Goal: Information Seeking & Learning: Learn about a topic

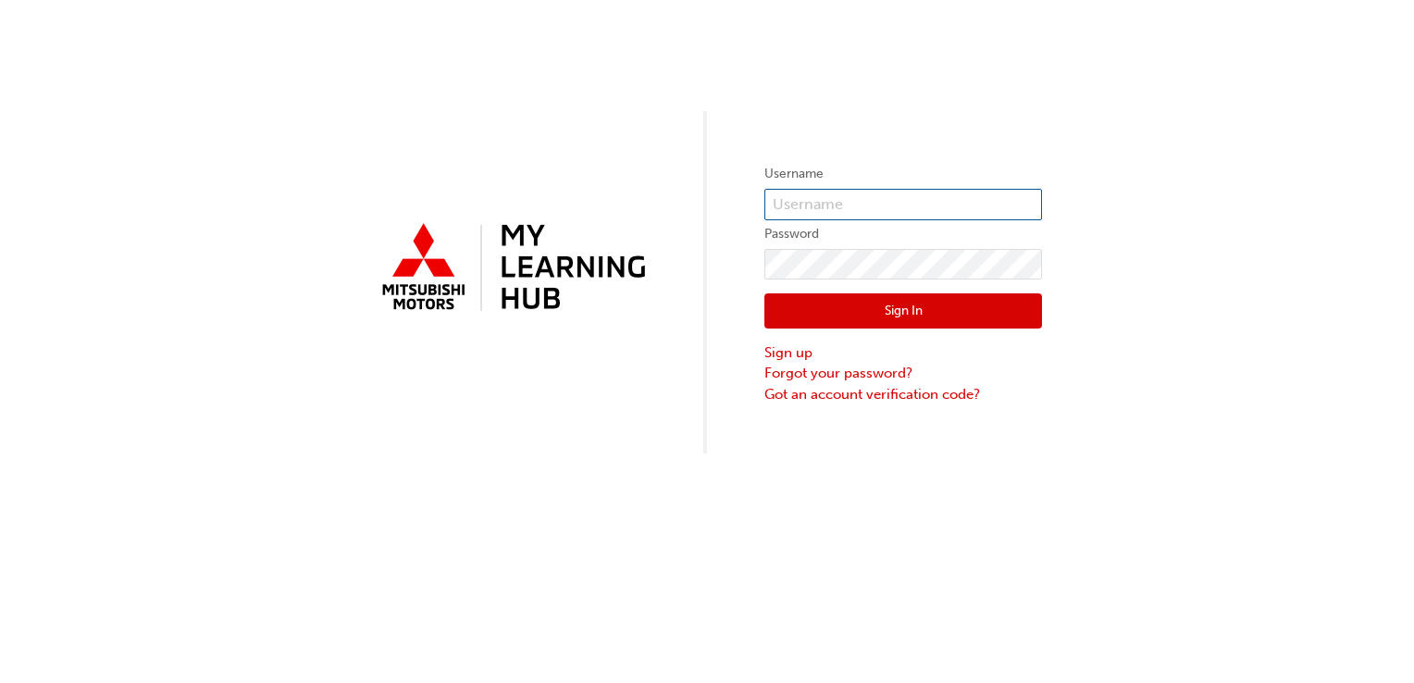
type input "[EMAIL_ADDRESS][DOMAIN_NAME]"
click at [819, 311] on button "Sign In" at bounding box center [903, 310] width 278 height 35
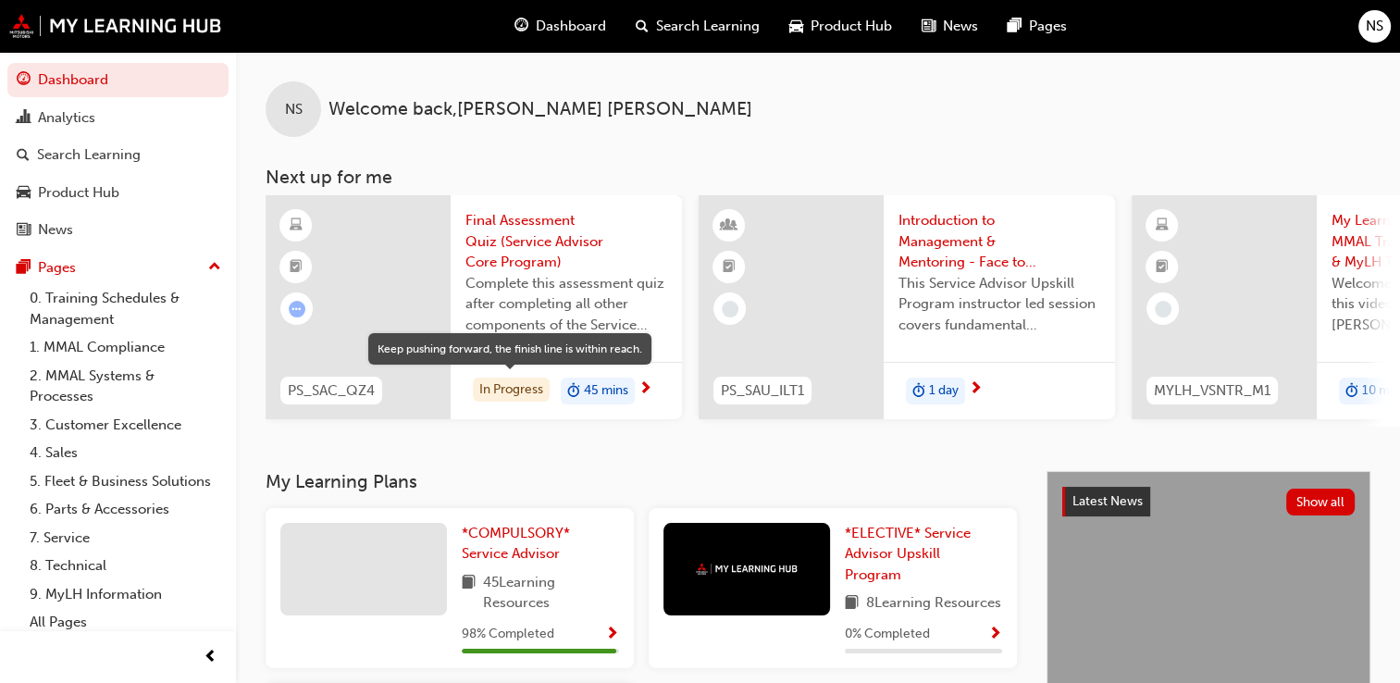
click at [517, 384] on div "In Progress" at bounding box center [511, 390] width 77 height 25
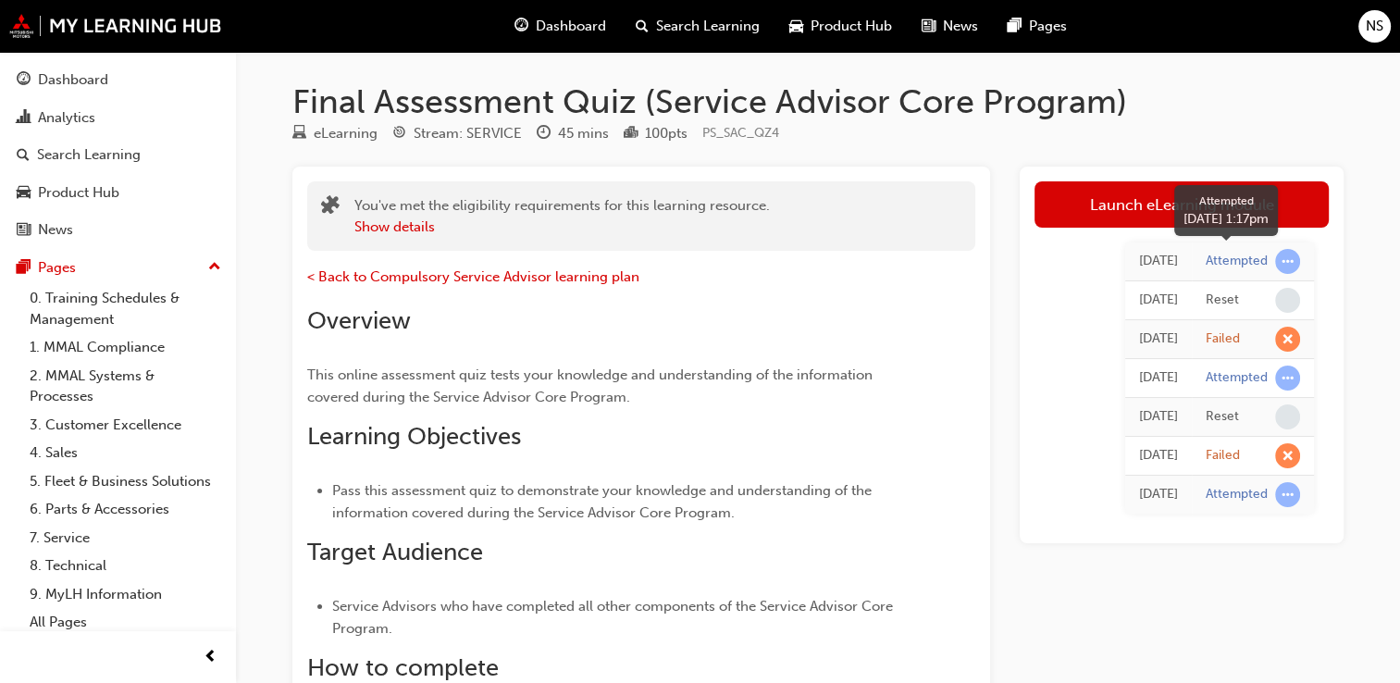
click at [1258, 257] on div "Attempted" at bounding box center [1237, 262] width 62 height 18
click at [1281, 261] on span "learningRecordVerb_ATTEMPT-icon" at bounding box center [1287, 261] width 25 height 25
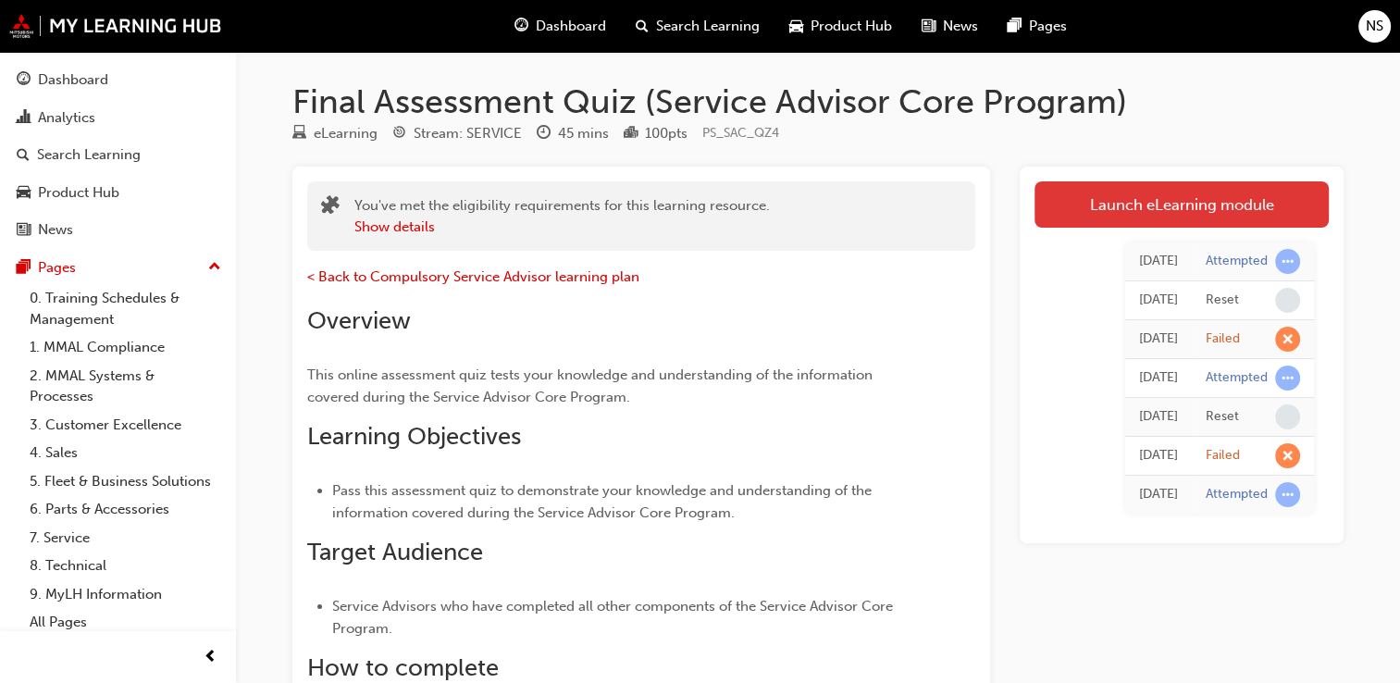
click at [1157, 204] on link "Launch eLearning module" at bounding box center [1181, 204] width 294 height 46
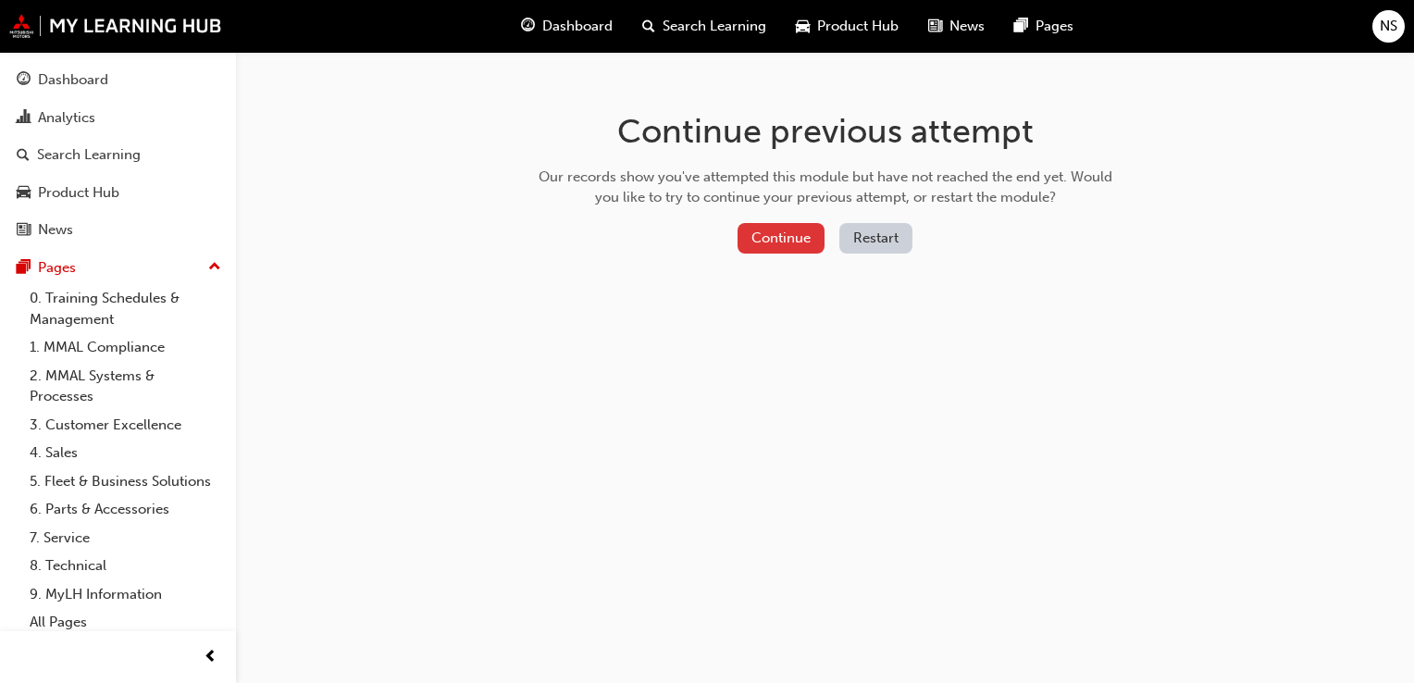
click at [792, 231] on button "Continue" at bounding box center [780, 238] width 87 height 31
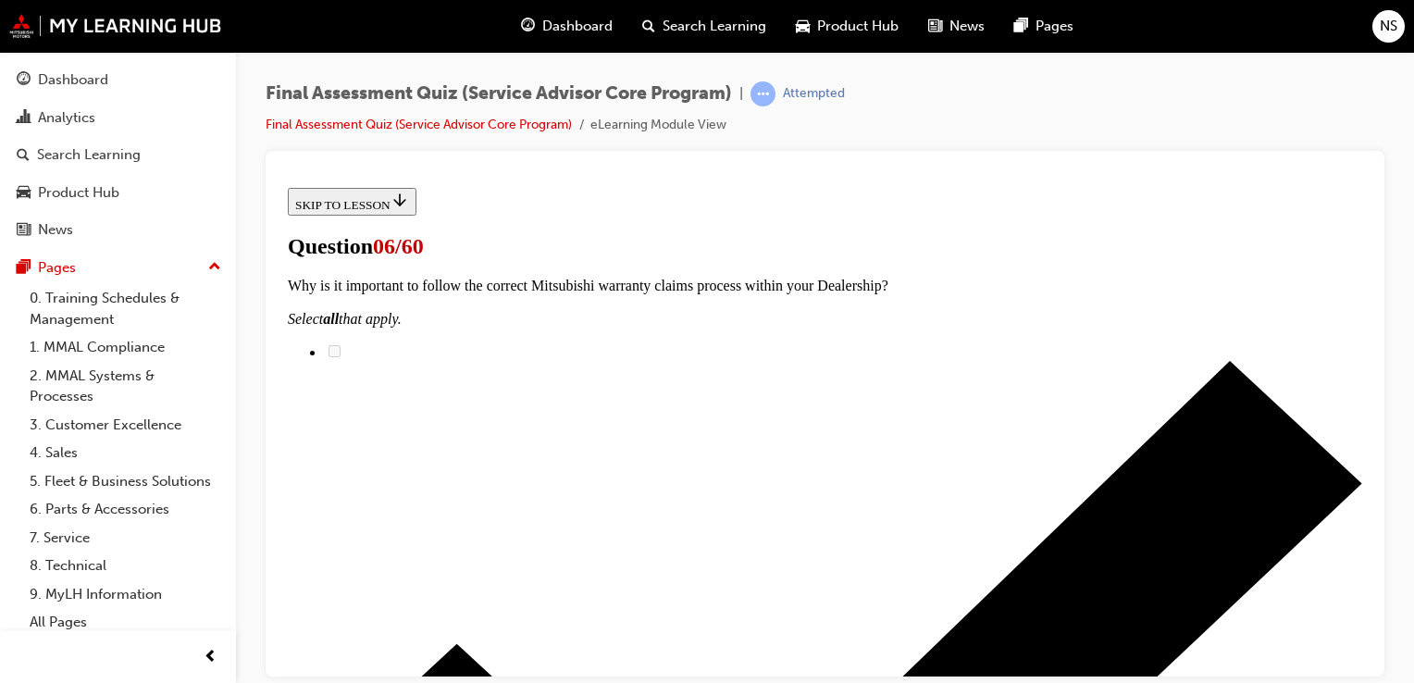
scroll to position [185, 0]
radio input "true"
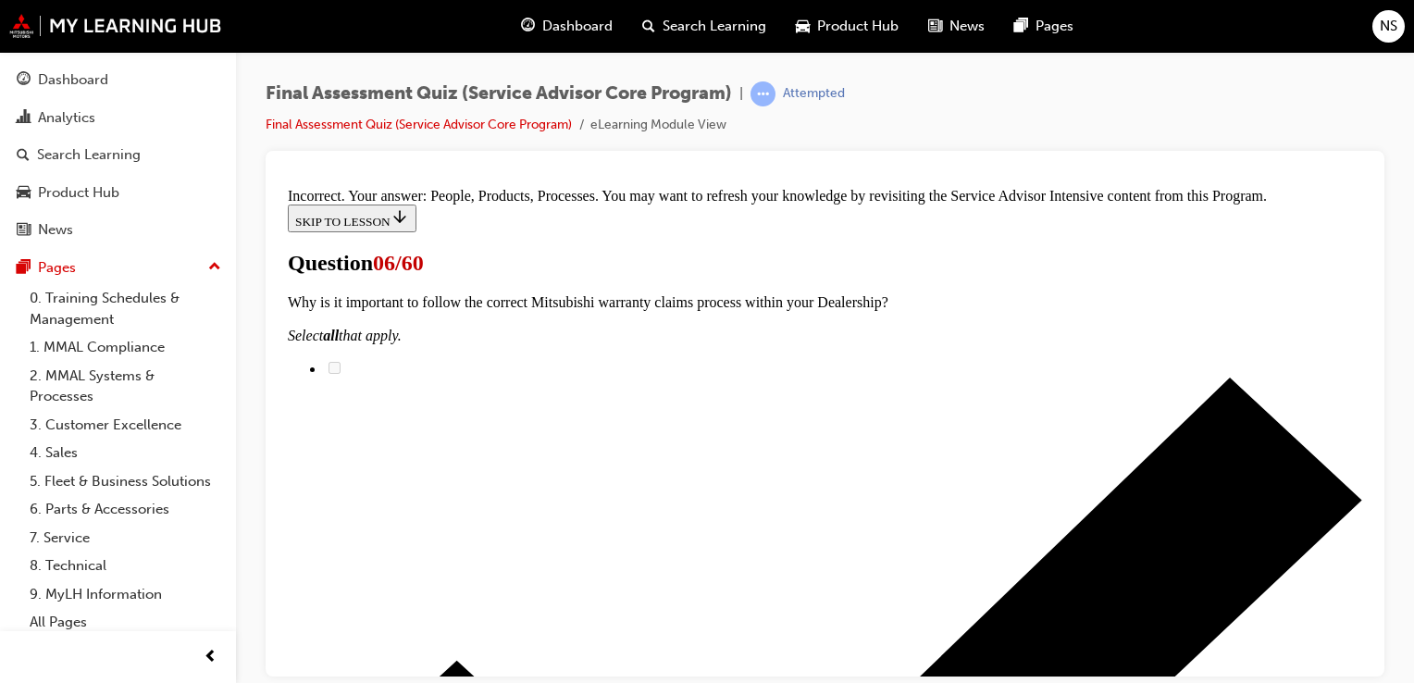
scroll to position [514, 0]
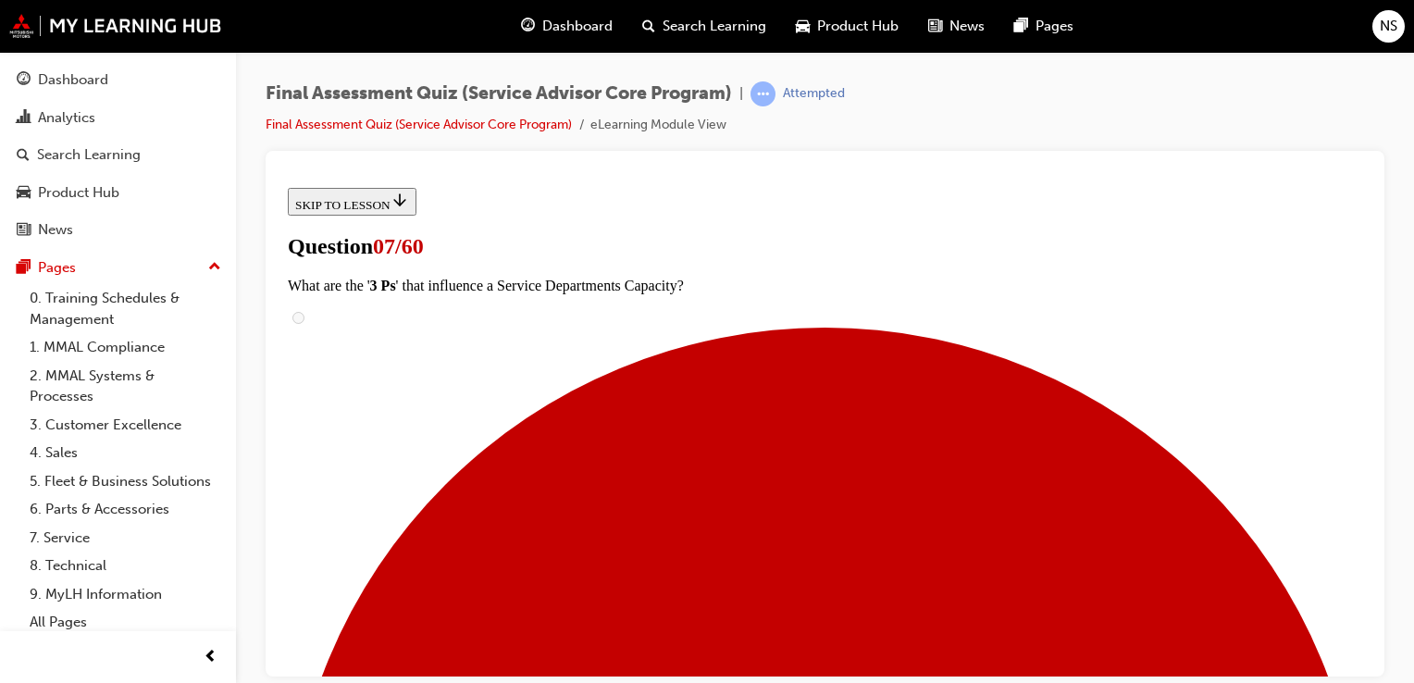
scroll to position [333, 0]
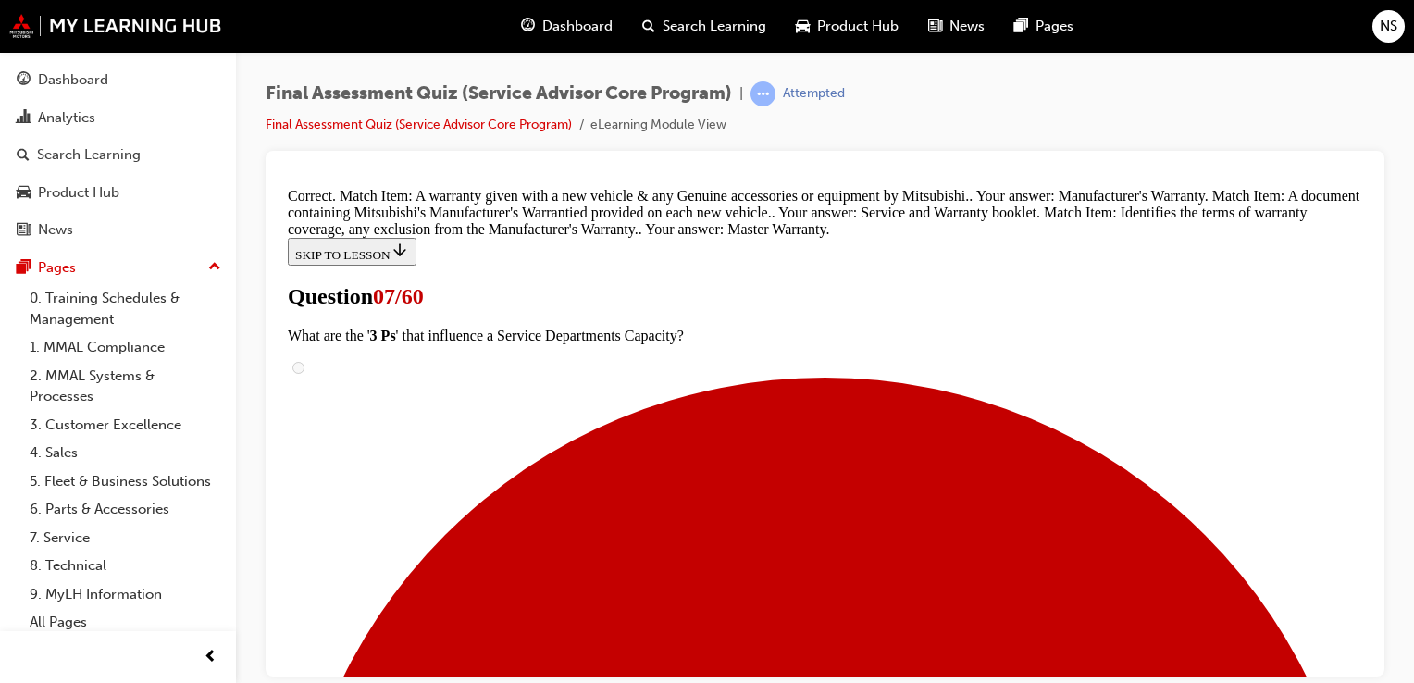
scroll to position [599, 0]
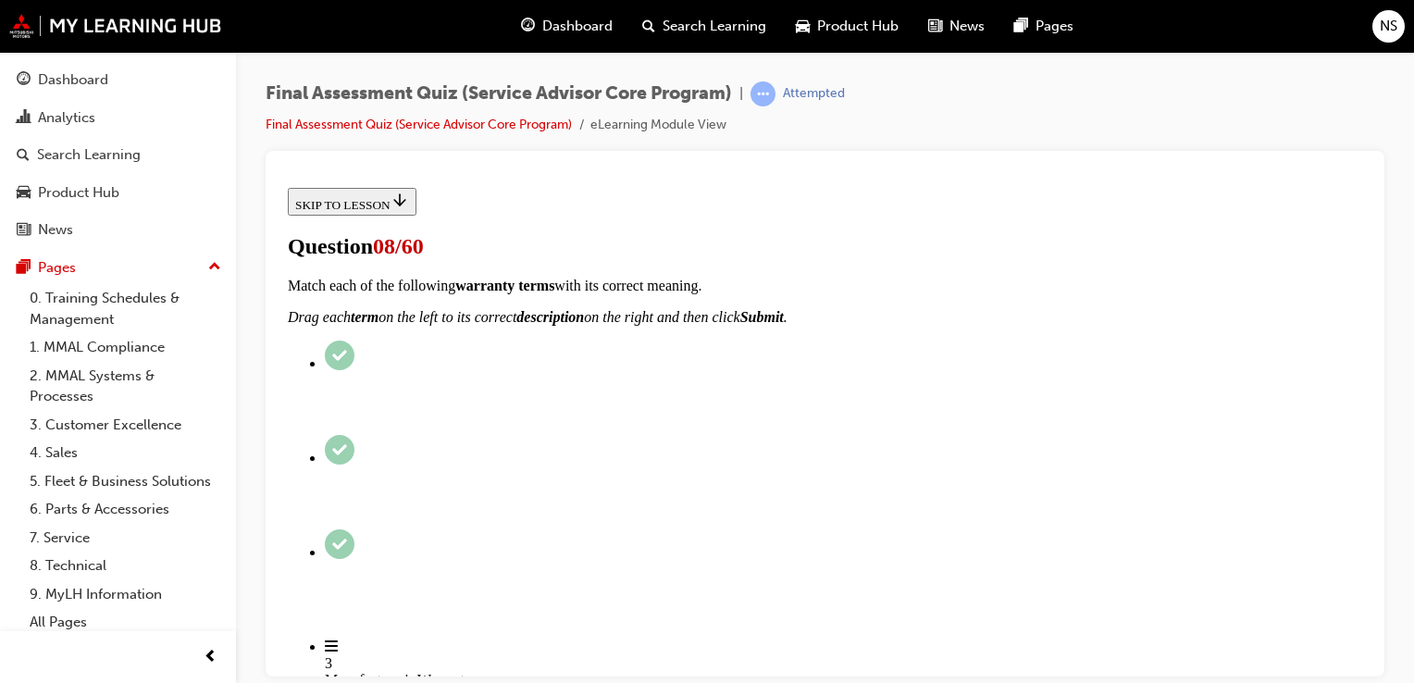
scroll to position [185, 0]
radio input "true"
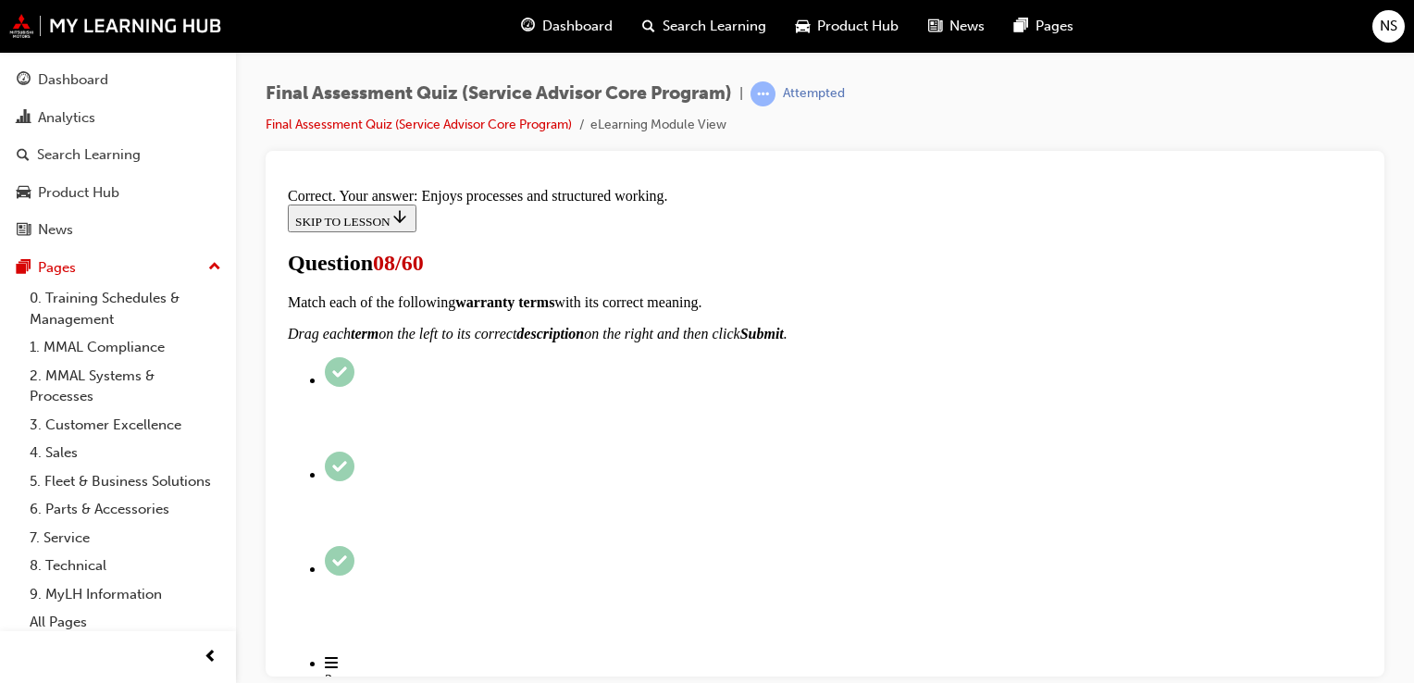
scroll to position [439, 0]
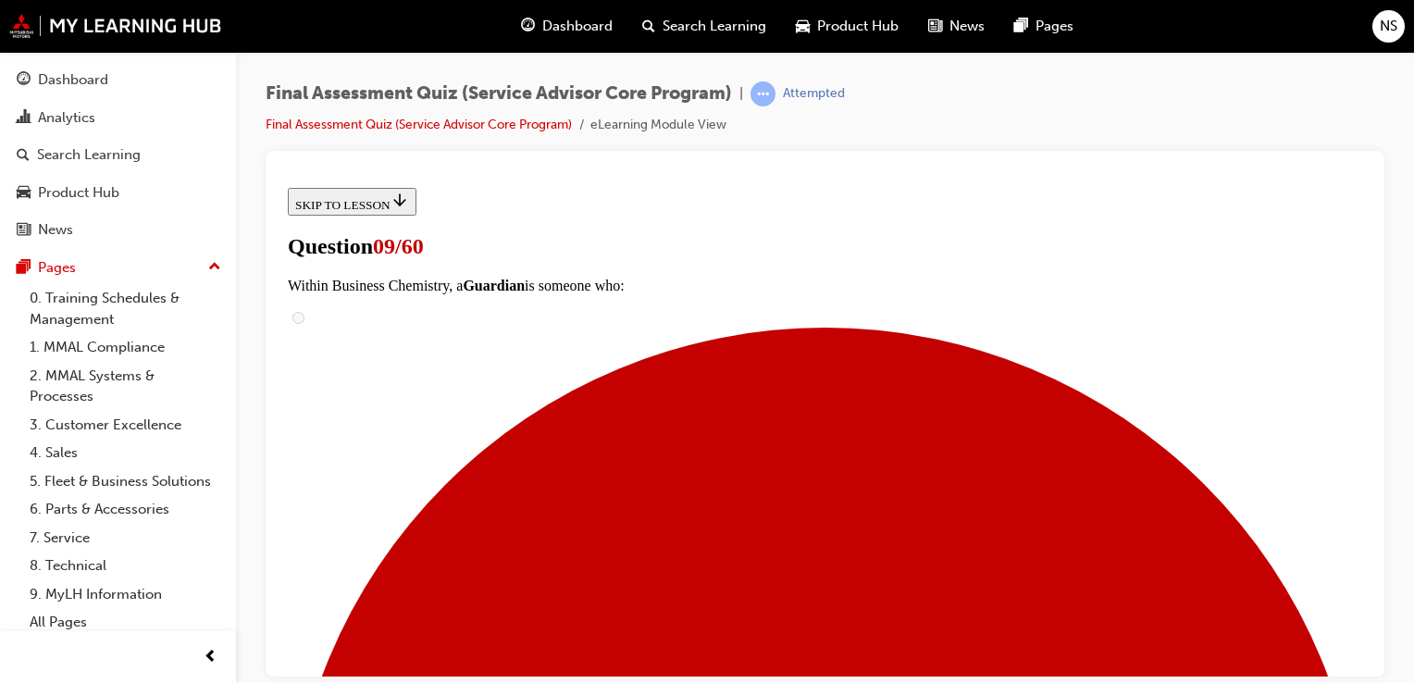
scroll to position [259, 0]
checkbox input "true"
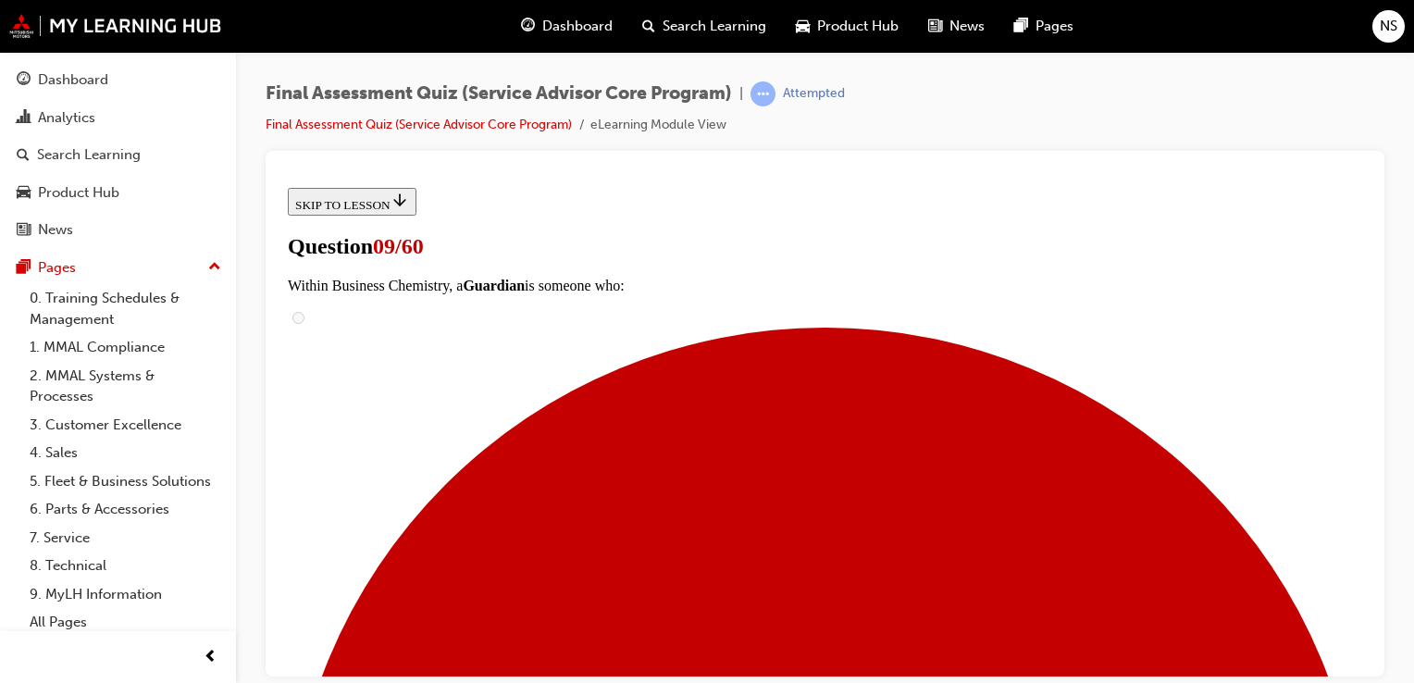
checkbox input "true"
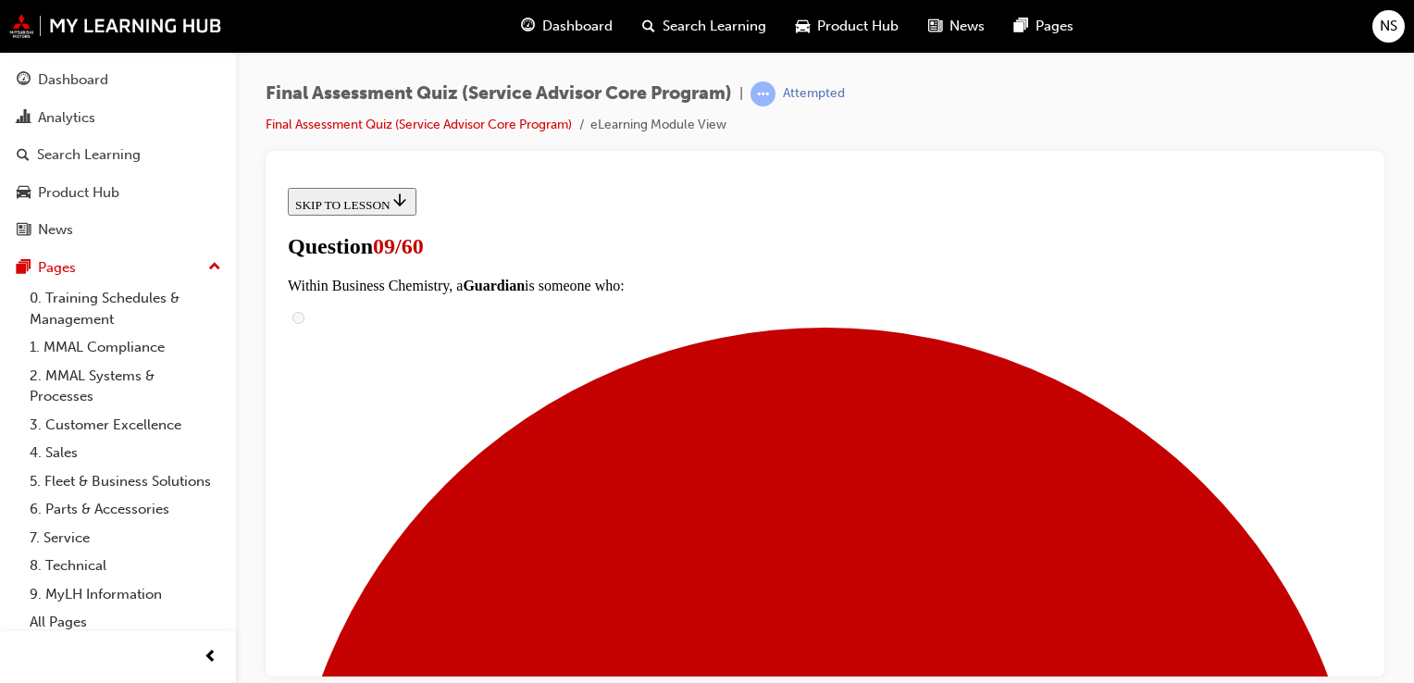
checkbox input "true"
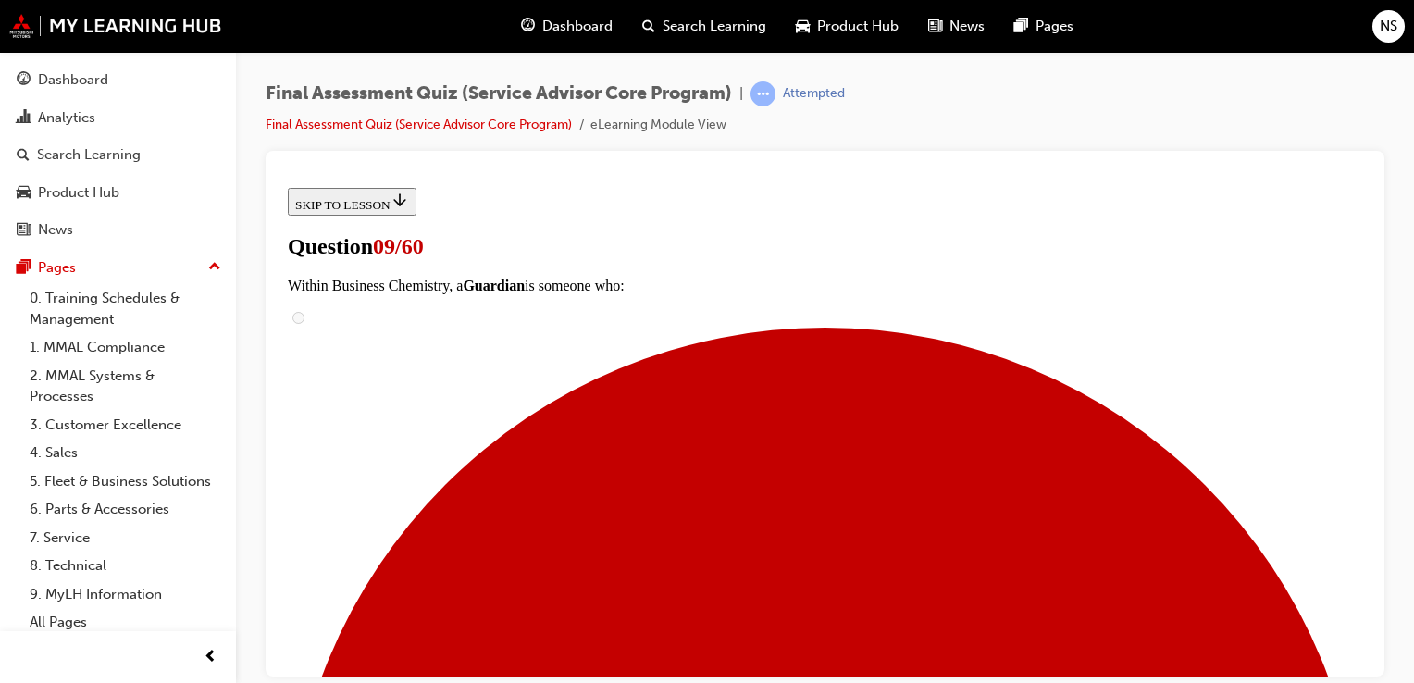
checkbox input "true"
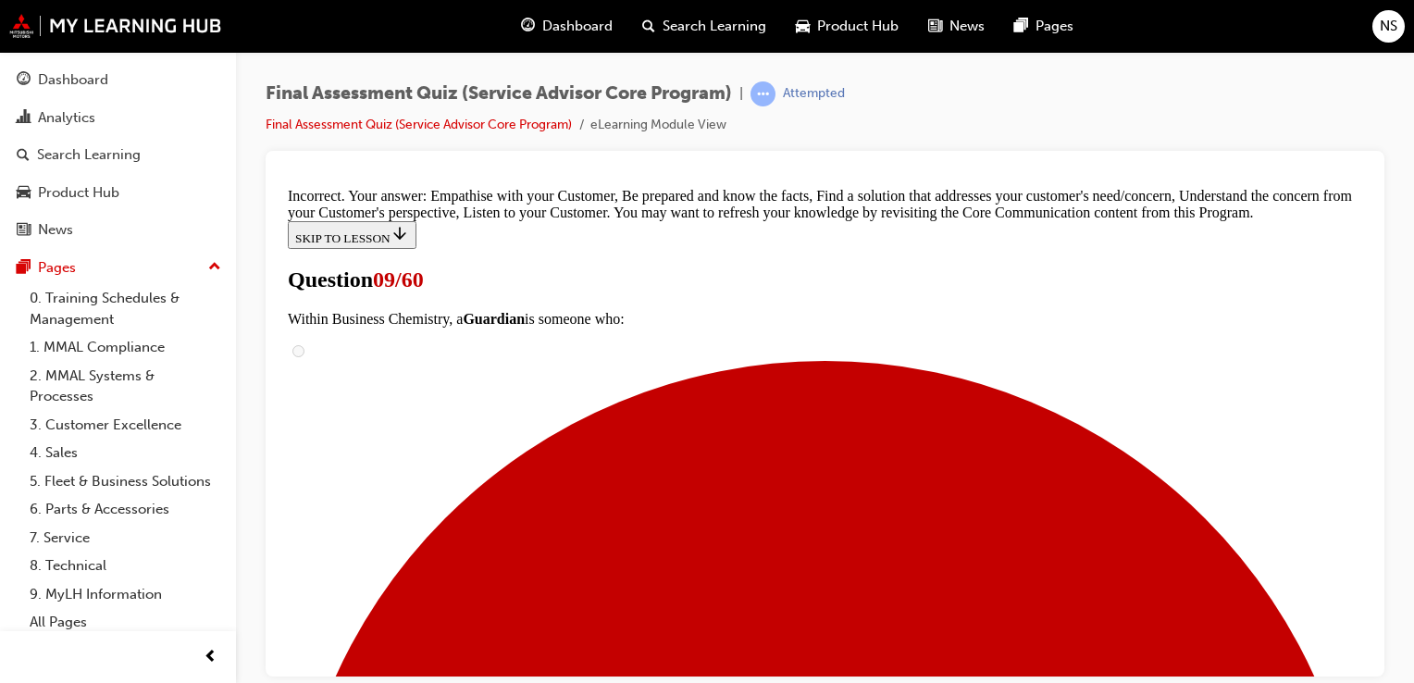
scroll to position [762, 0]
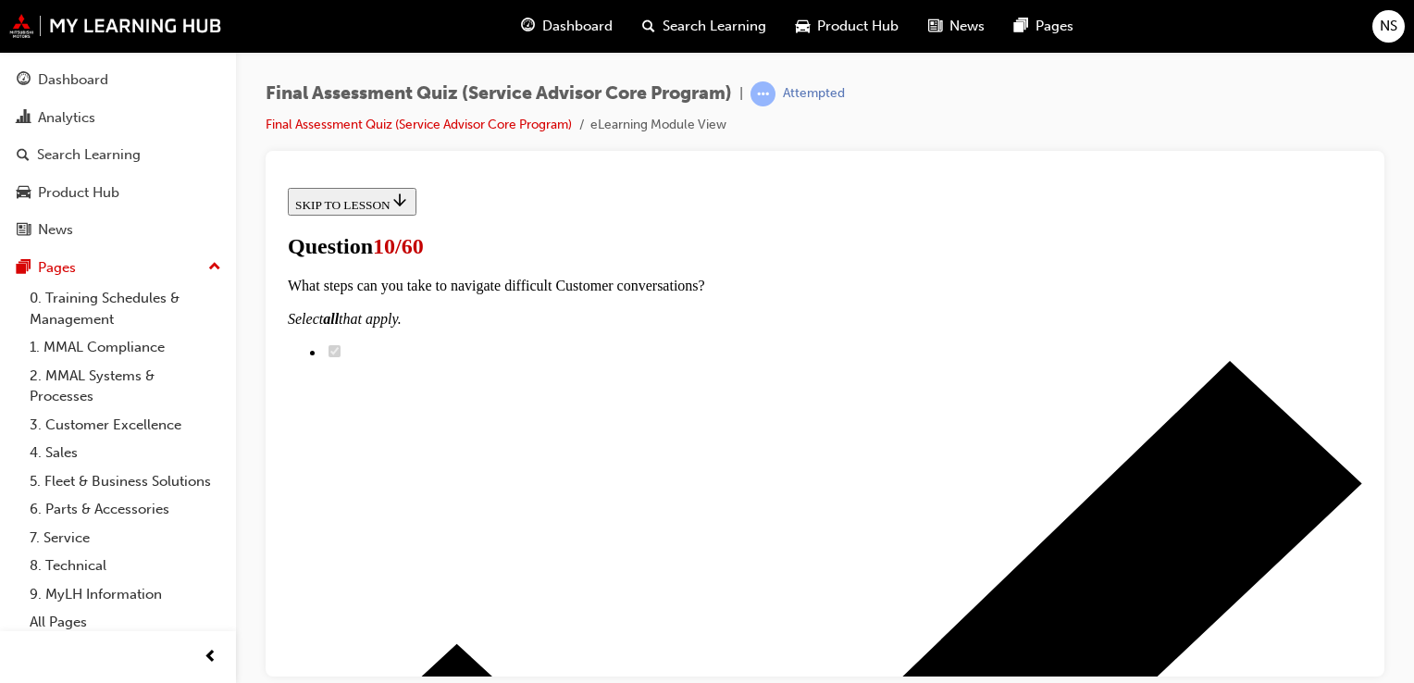
scroll to position [333, 0]
checkbox input "true"
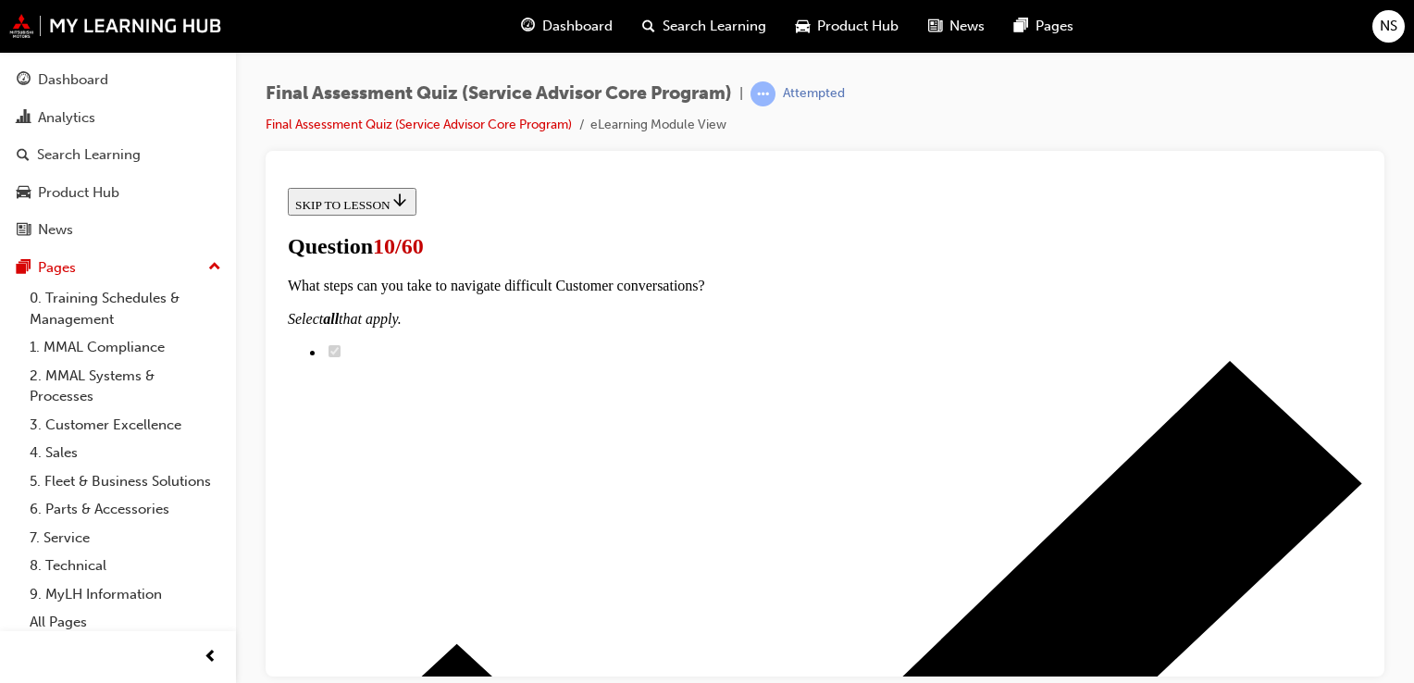
checkbox input "true"
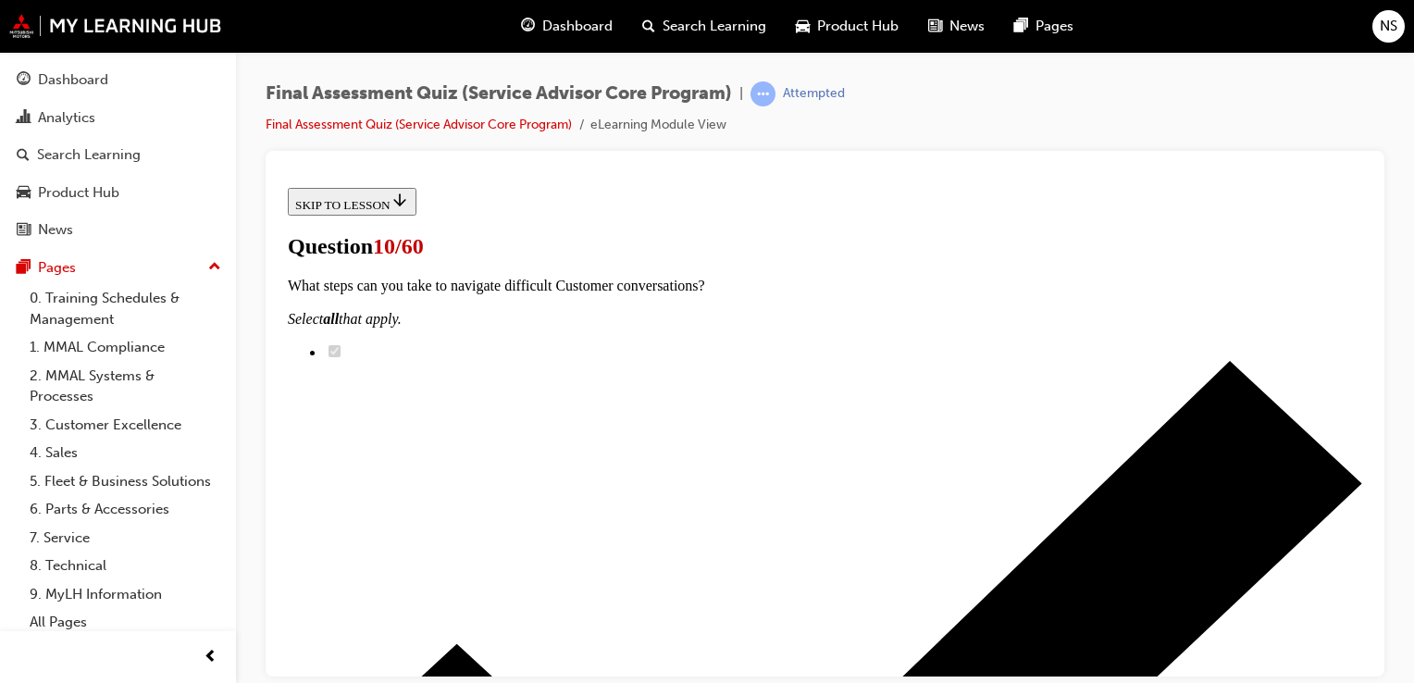
checkbox input "true"
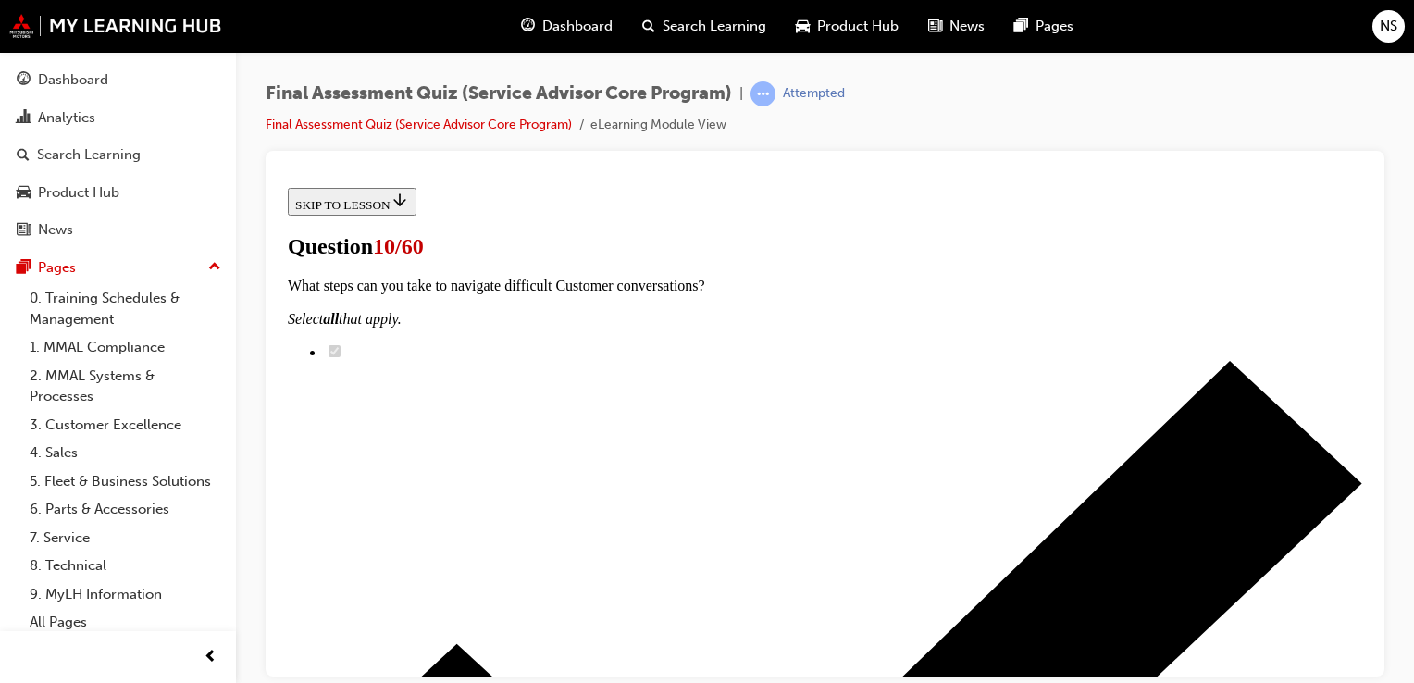
checkbox input "true"
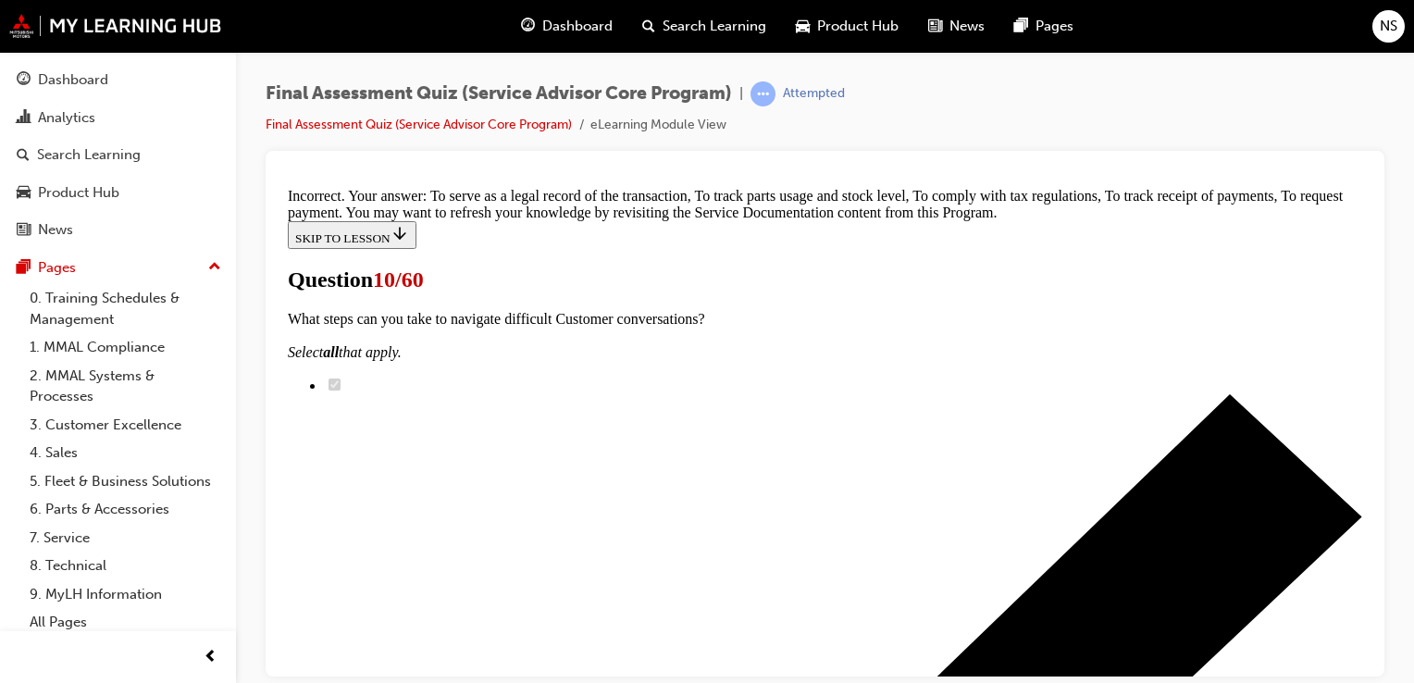
scroll to position [762, 0]
click at [280, 179] on p "_______________________ have the most touchpoints with Customers during their o…" at bounding box center [280, 179] width 0 height 0
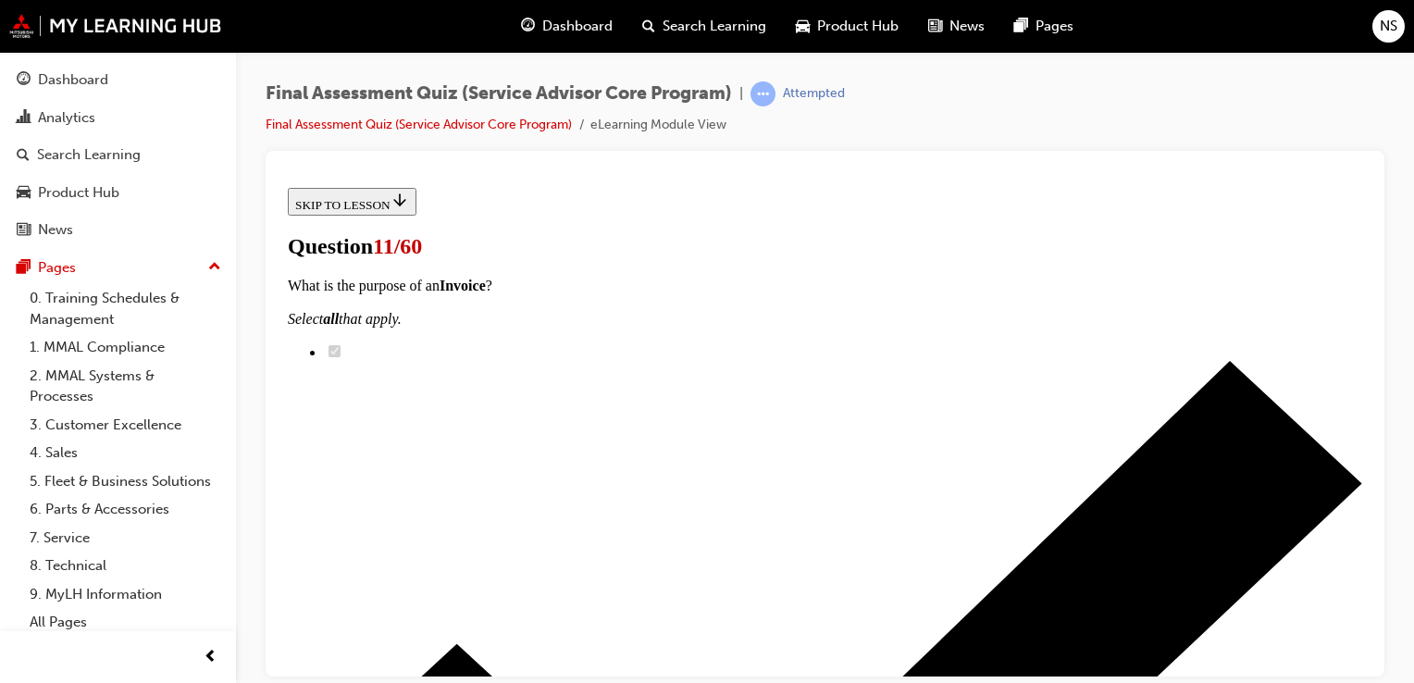
scroll to position [481, 0]
radio input "true"
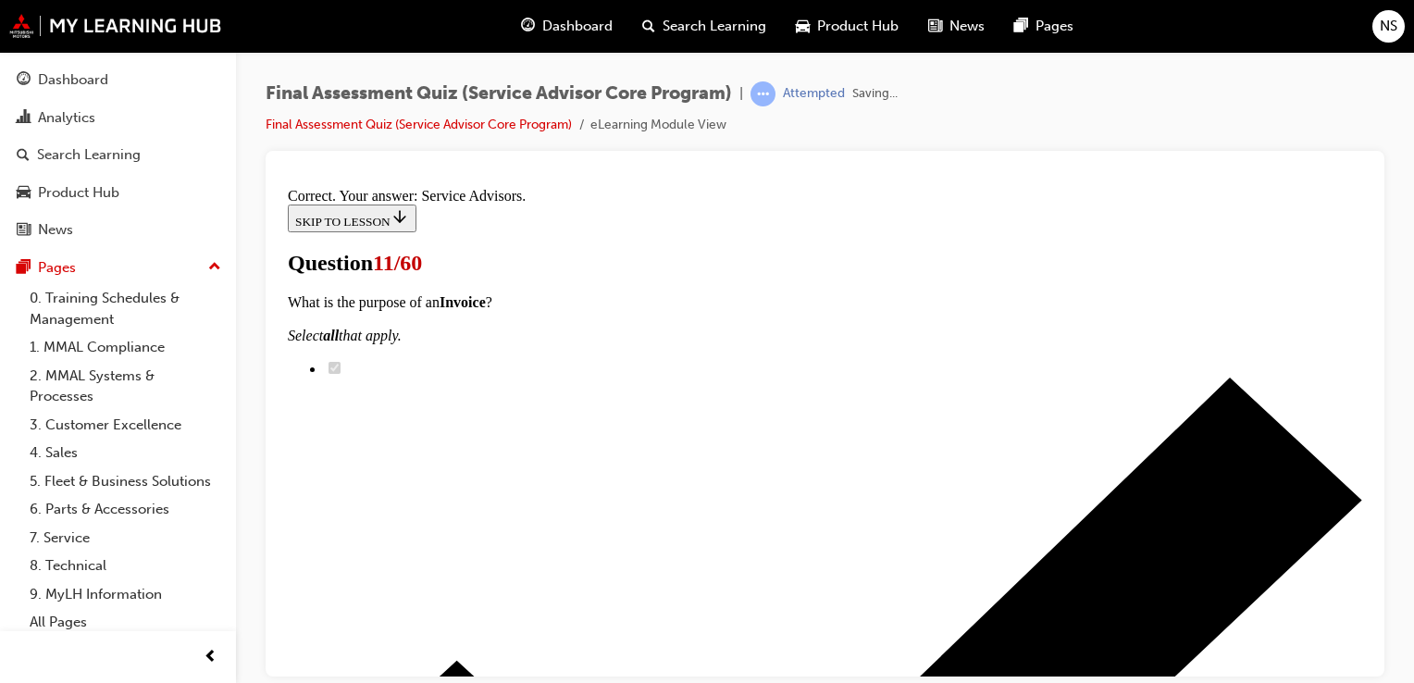
scroll to position [627, 0]
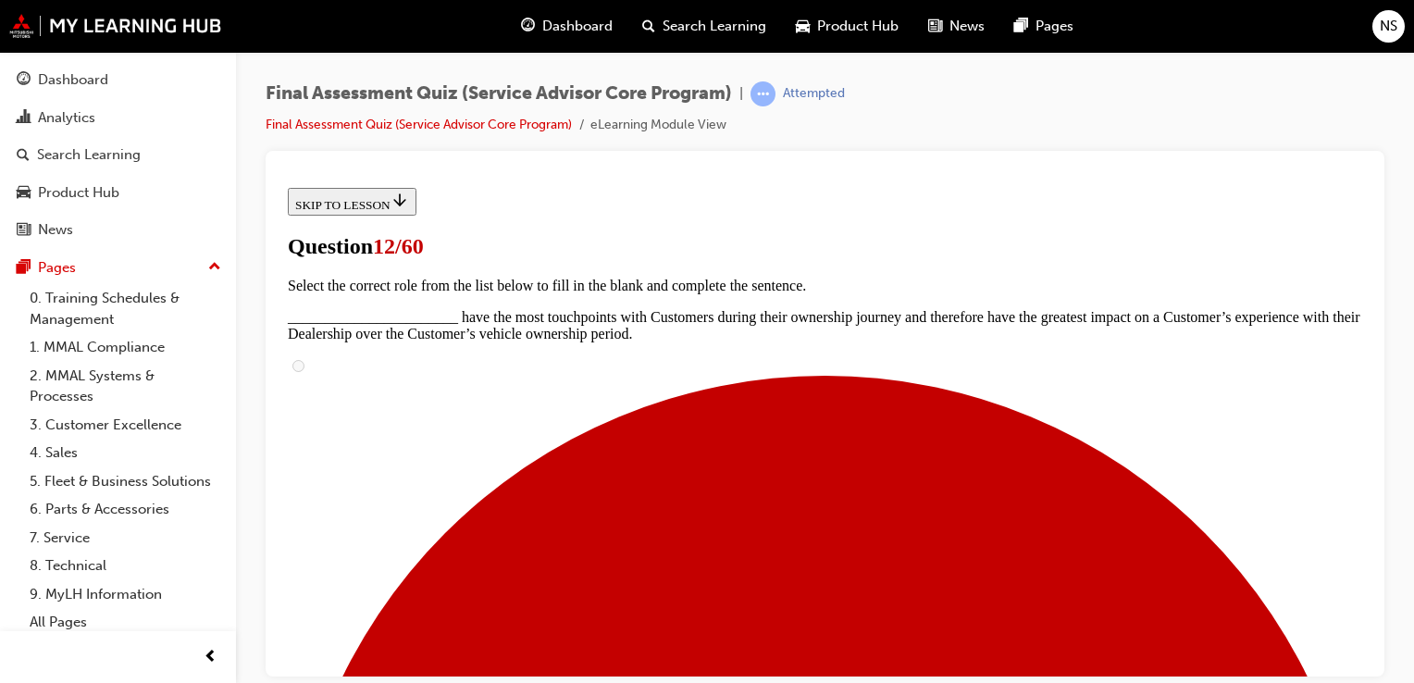
scroll to position [370, 0]
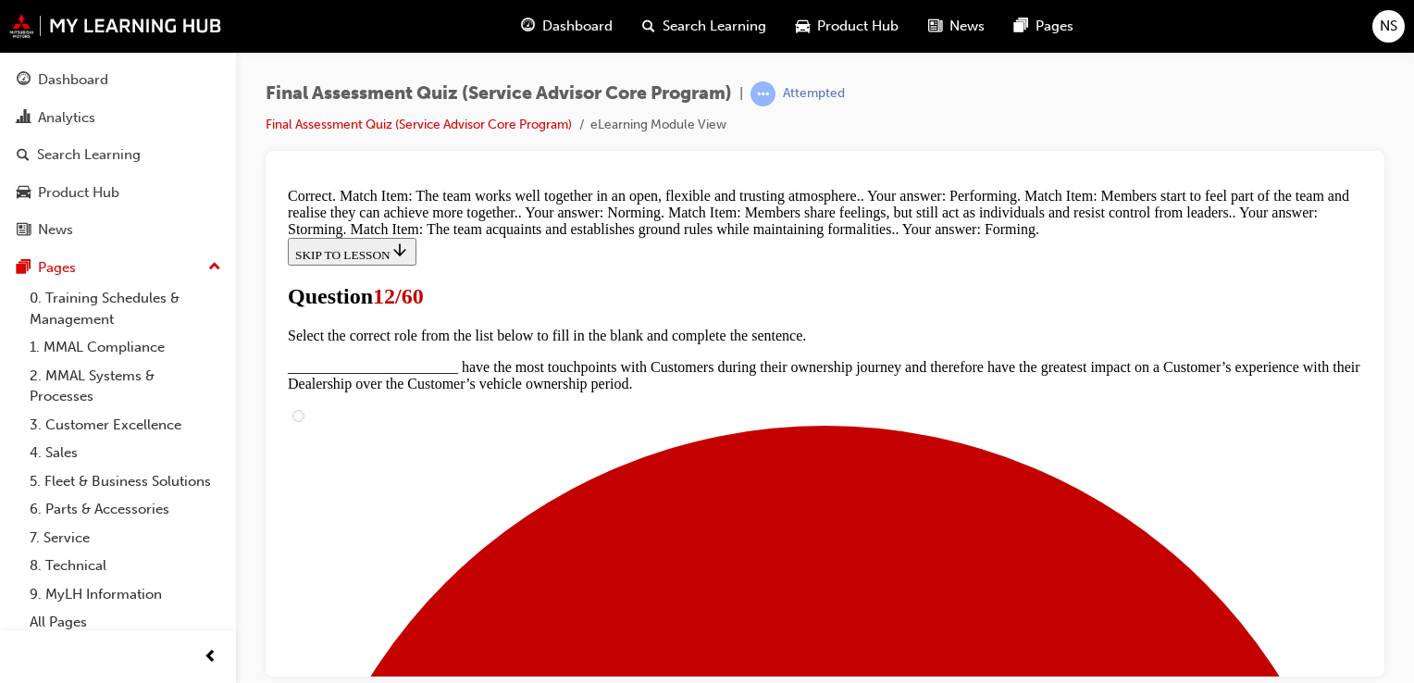
scroll to position [637, 0]
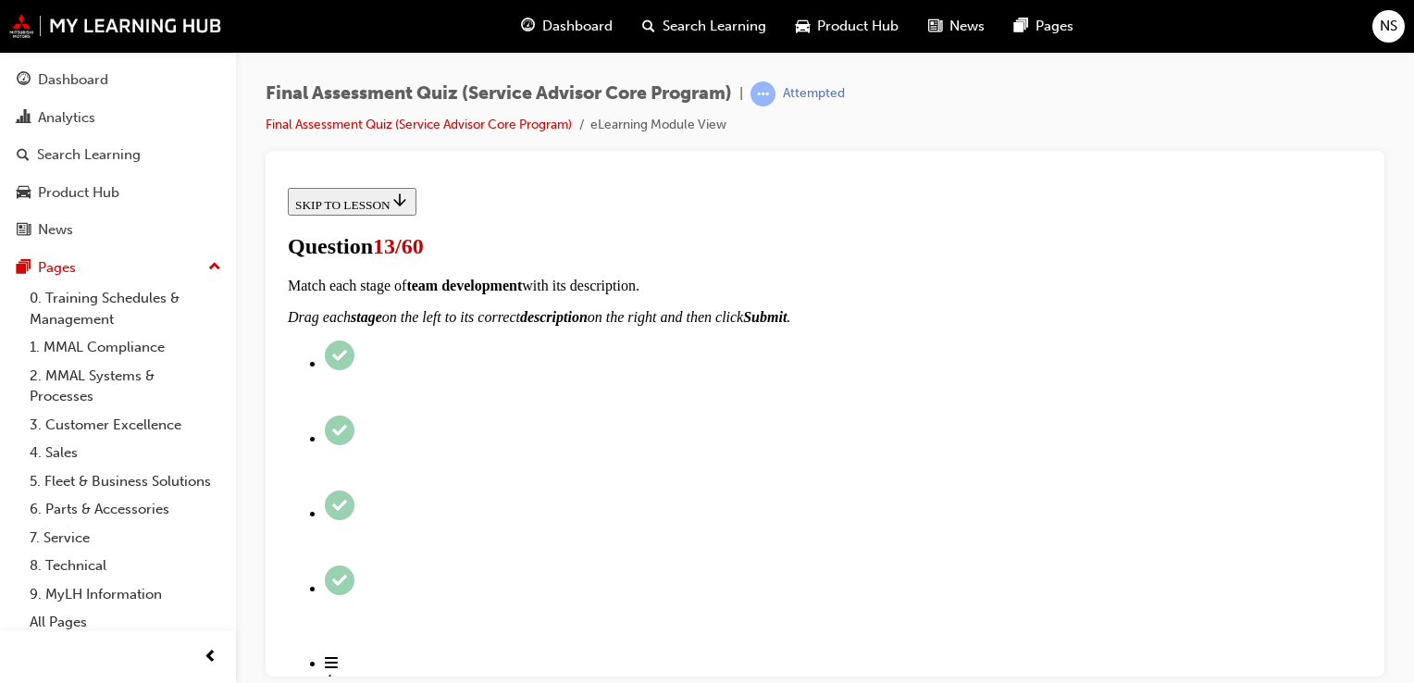
scroll to position [185, 0]
checkbox input "true"
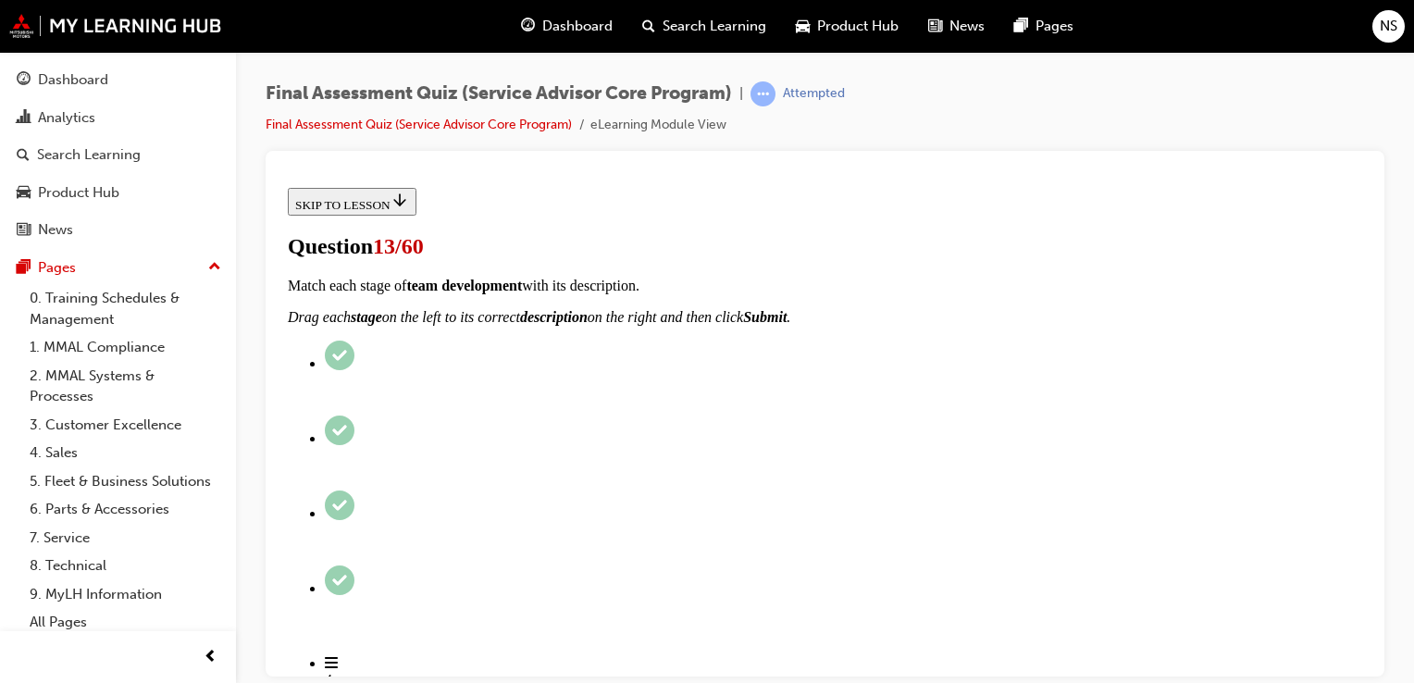
checkbox input "true"
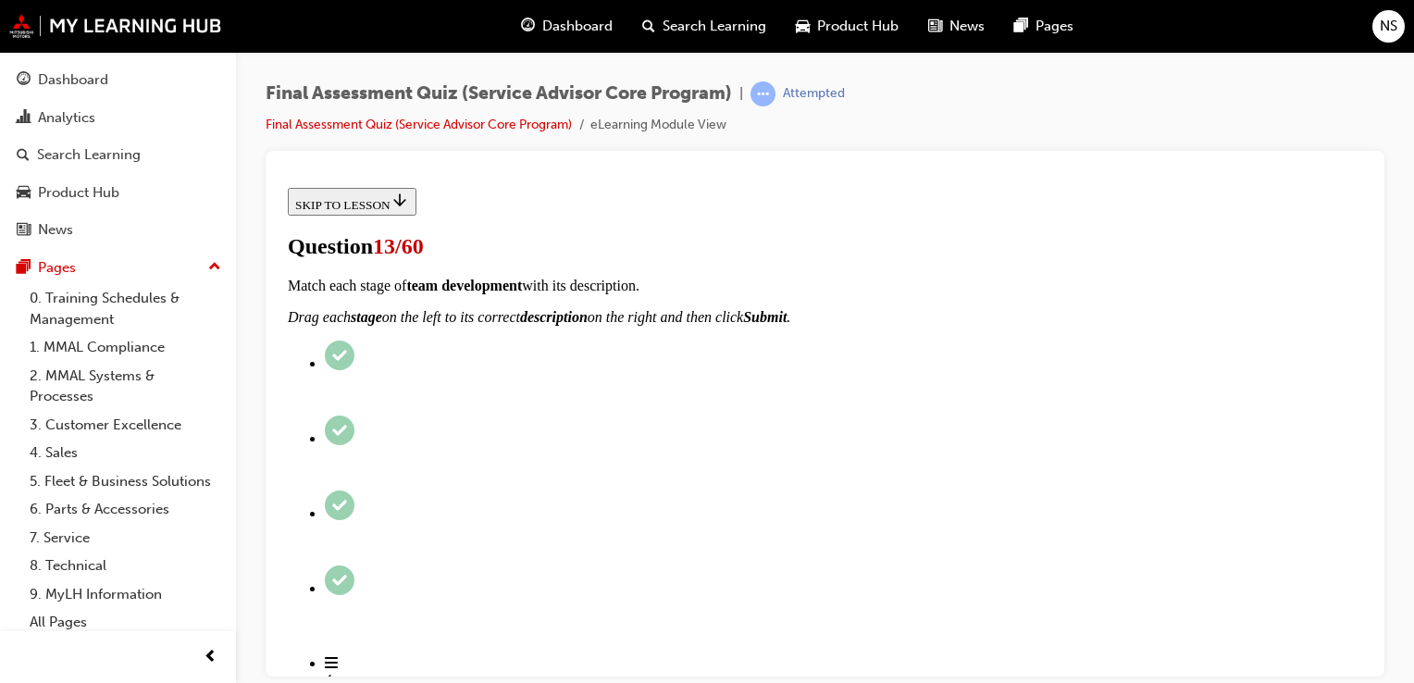
scroll to position [370, 0]
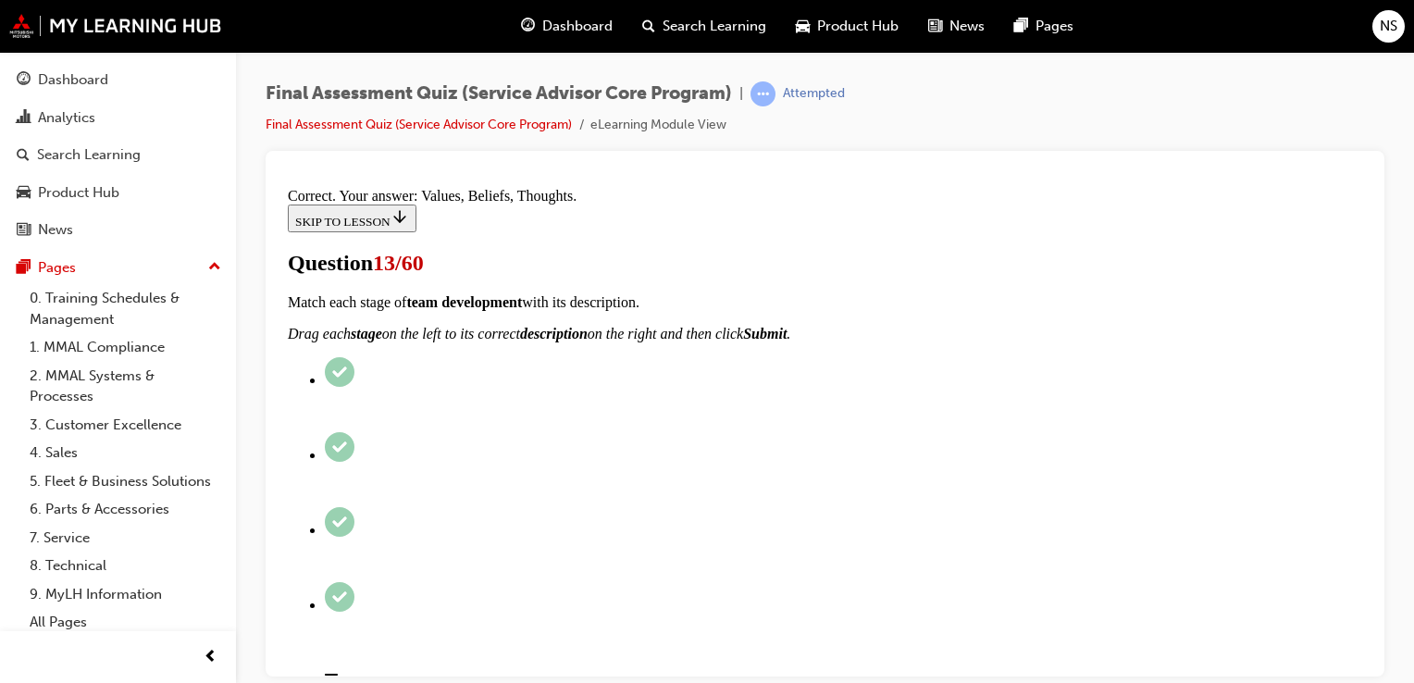
scroll to position [533, 0]
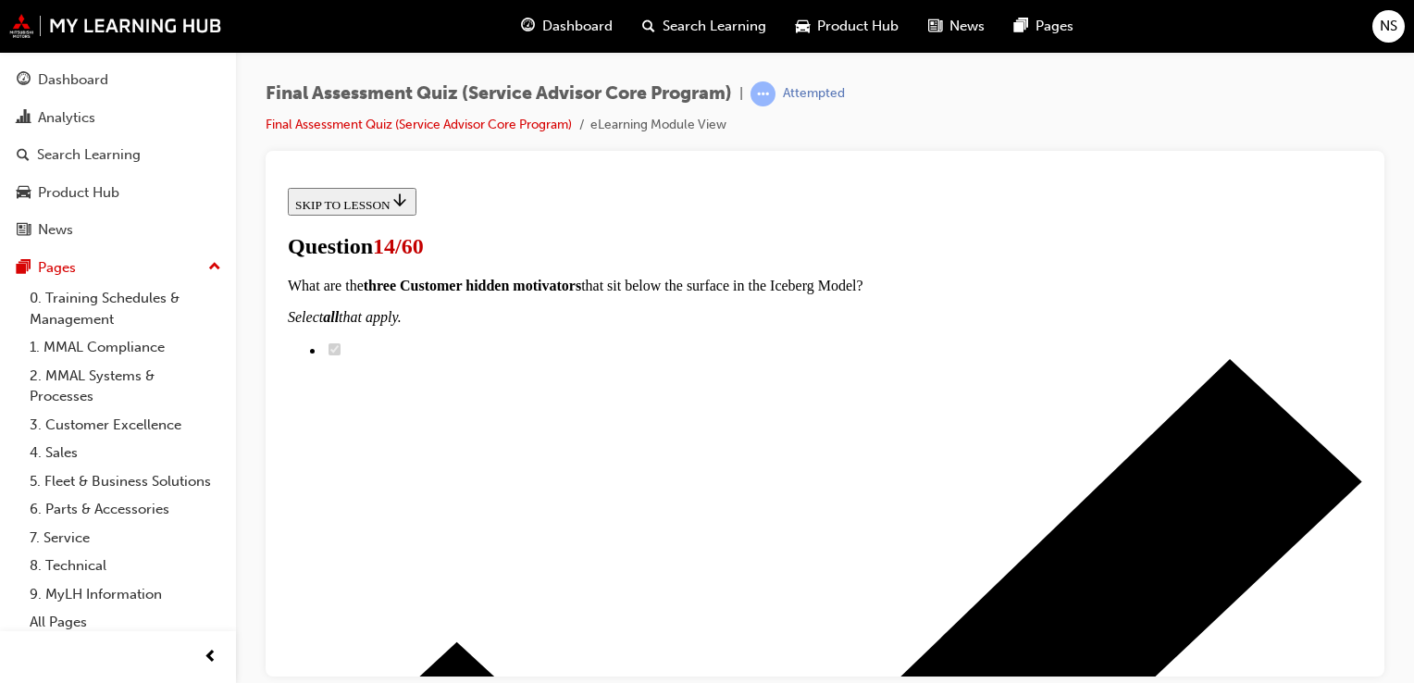
scroll to position [407, 0]
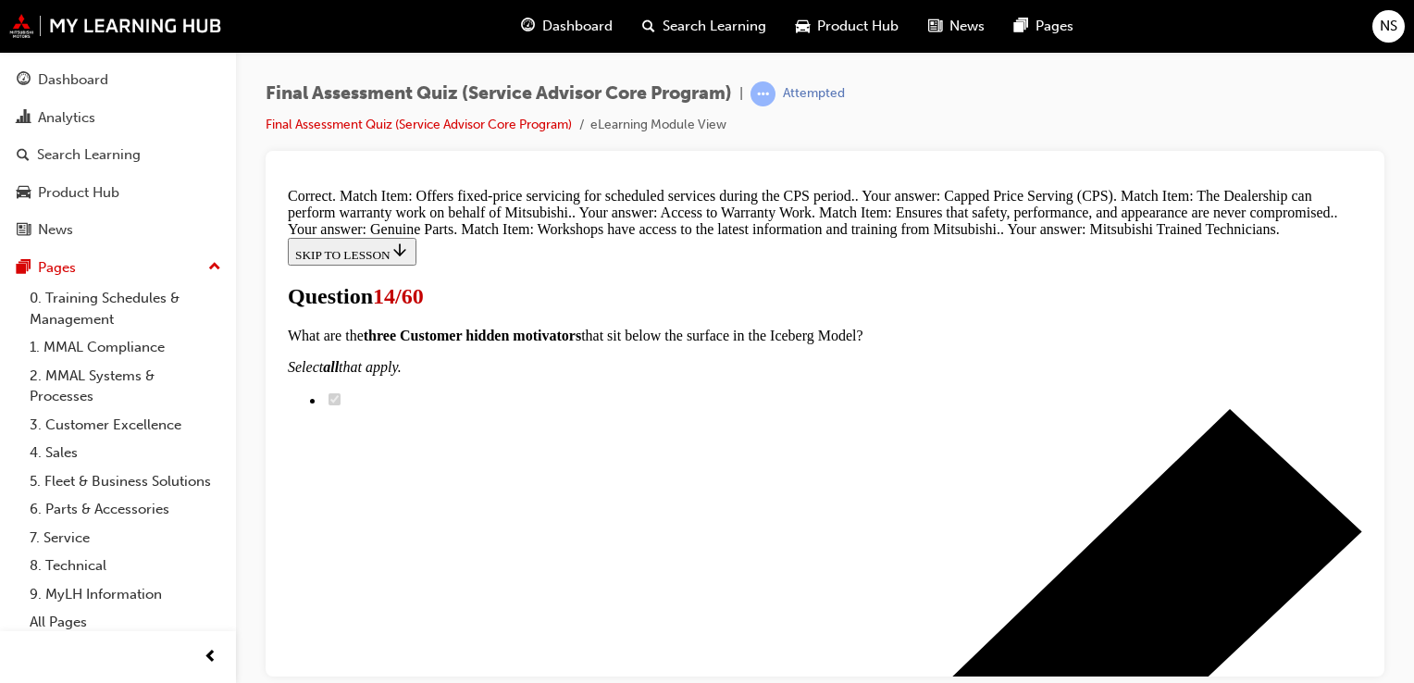
scroll to position [714, 0]
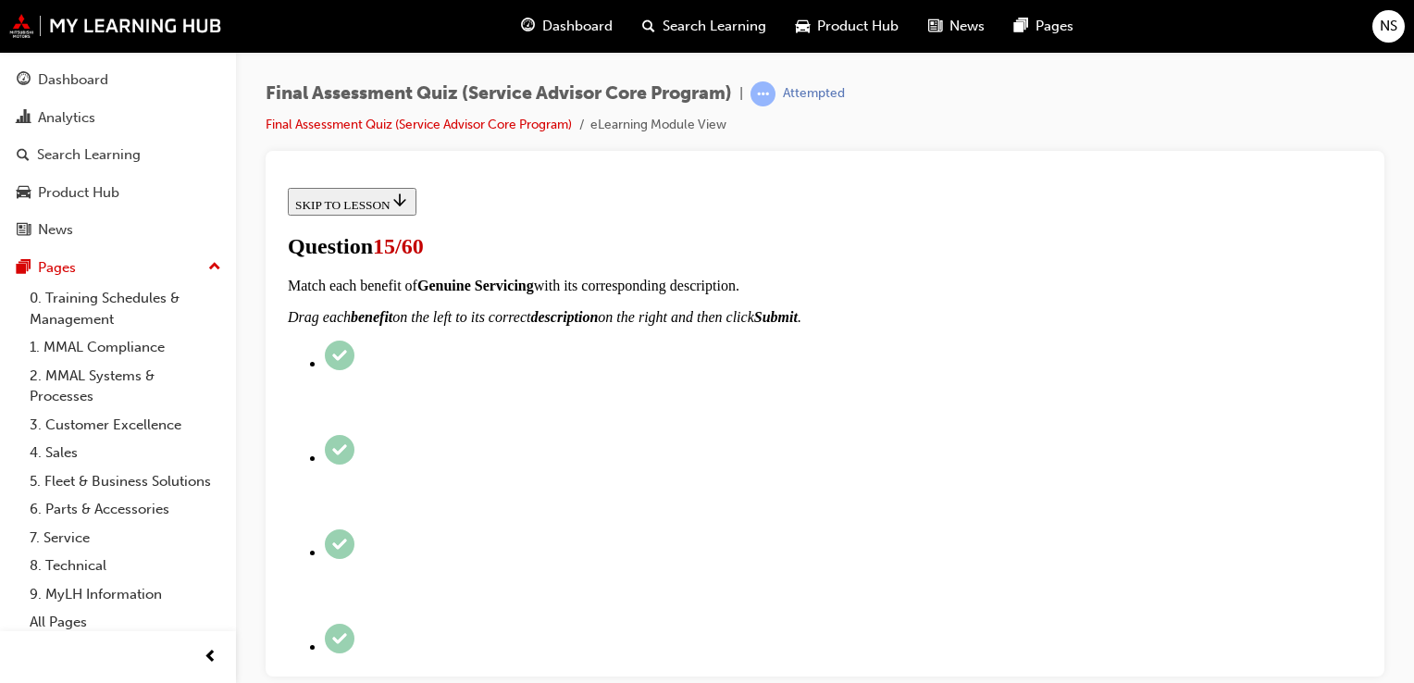
scroll to position [259, 0]
checkbox input "true"
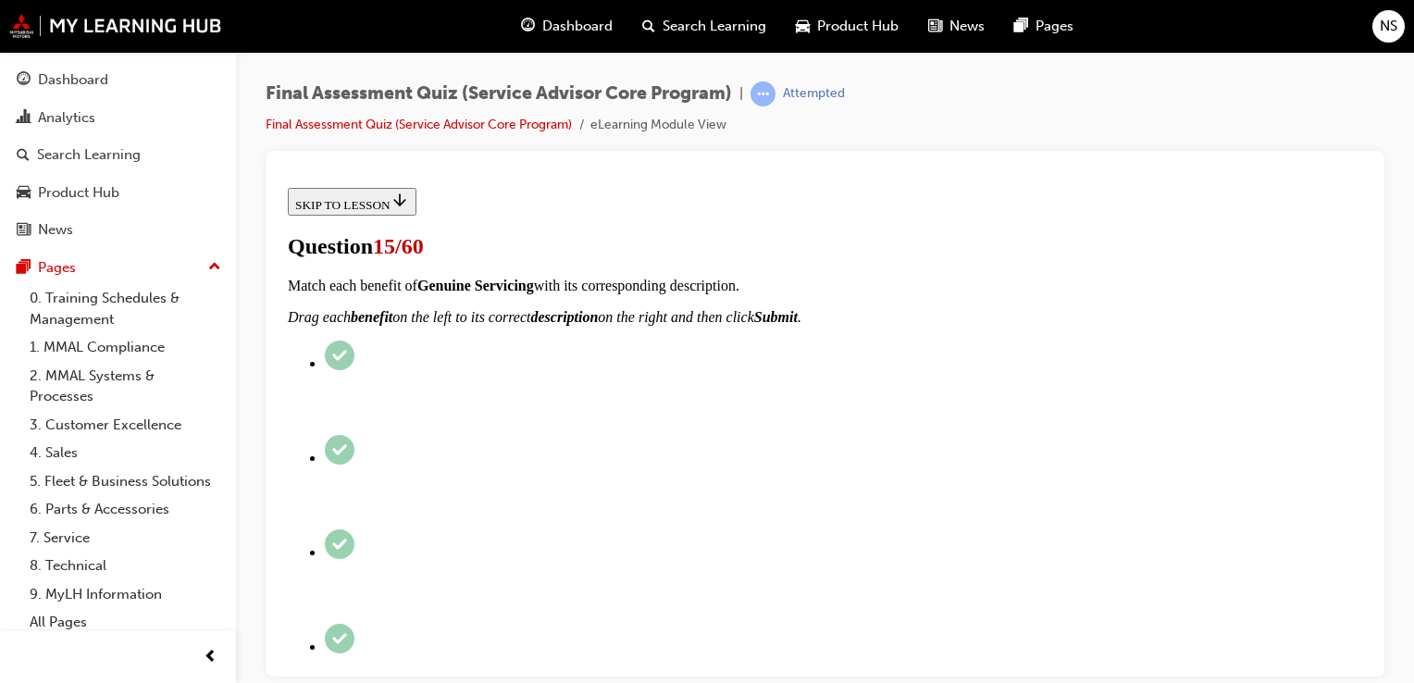
checkbox input "true"
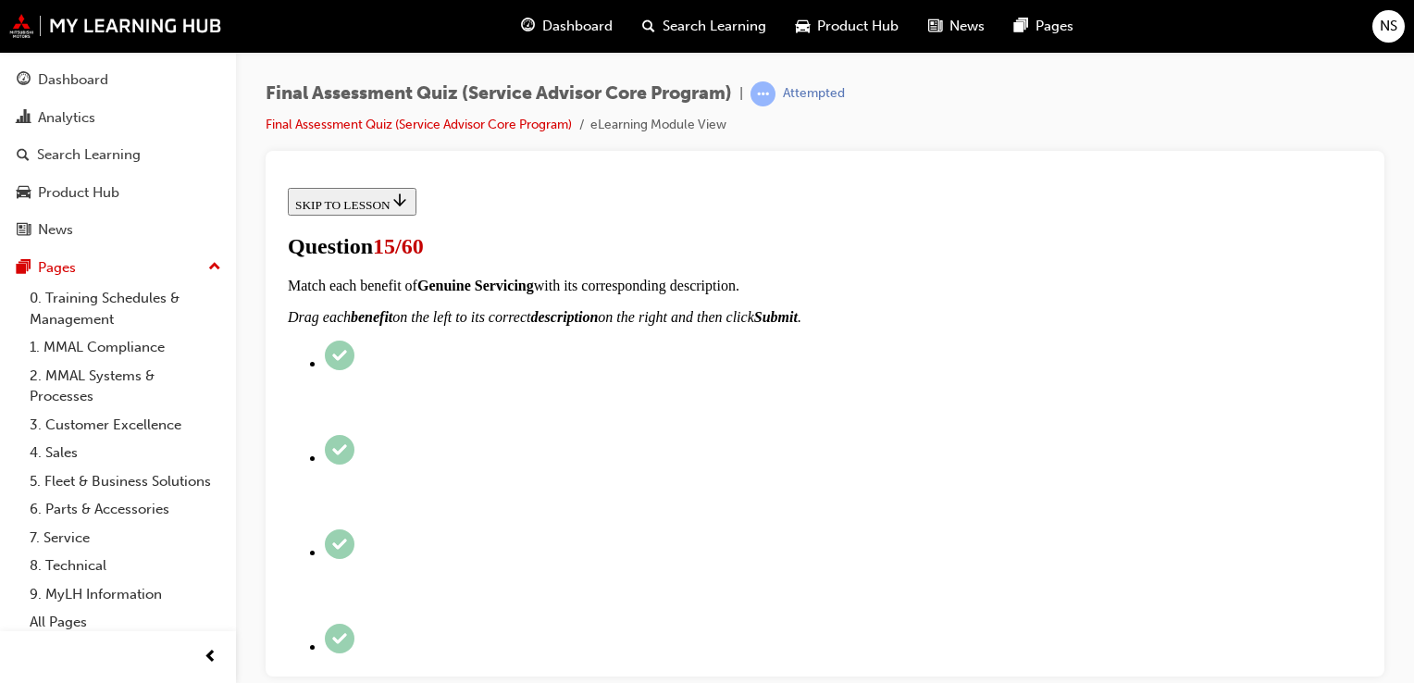
checkbox input "true"
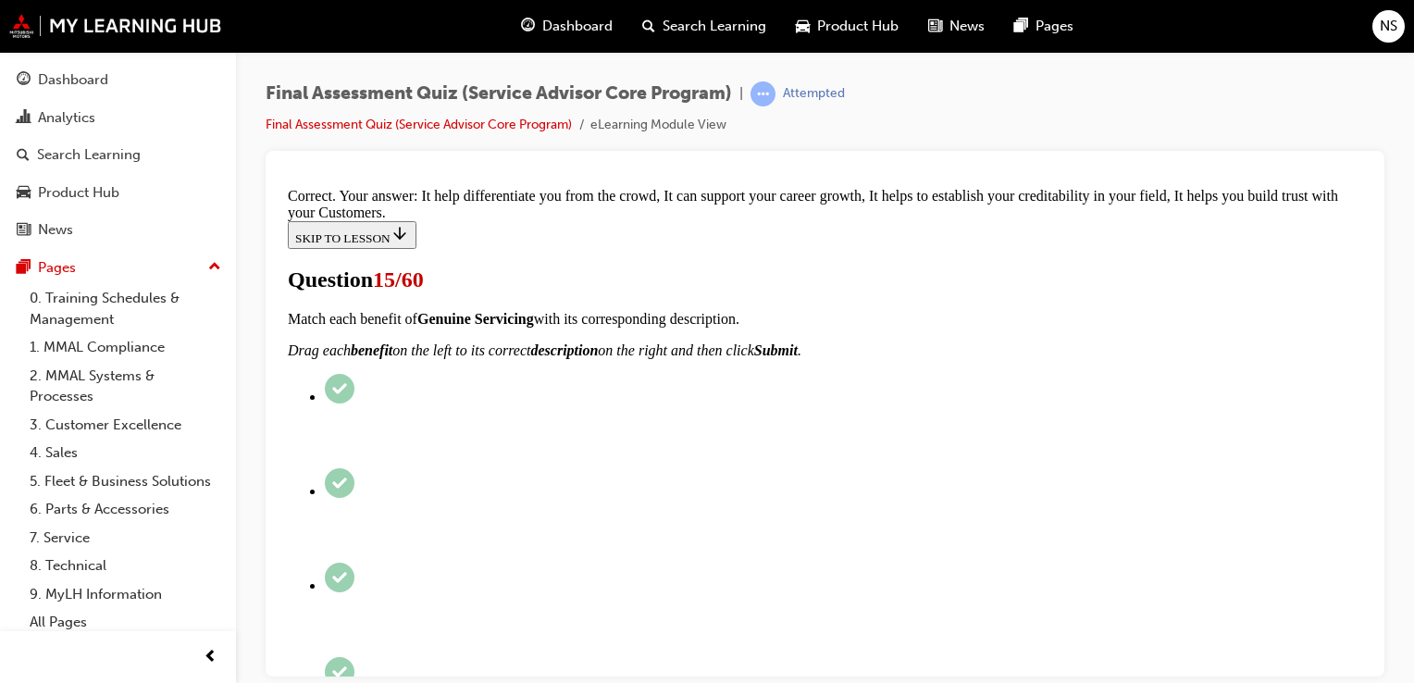
scroll to position [501, 0]
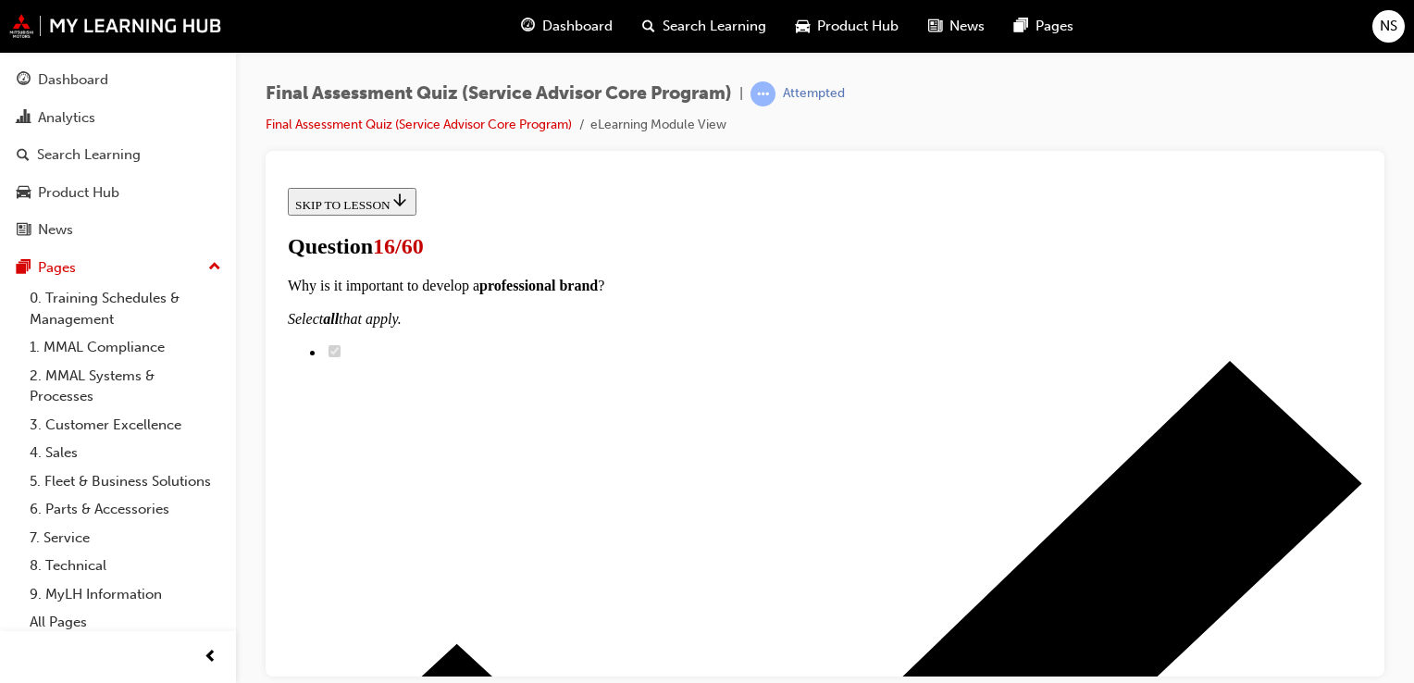
scroll to position [222, 0]
radio input "true"
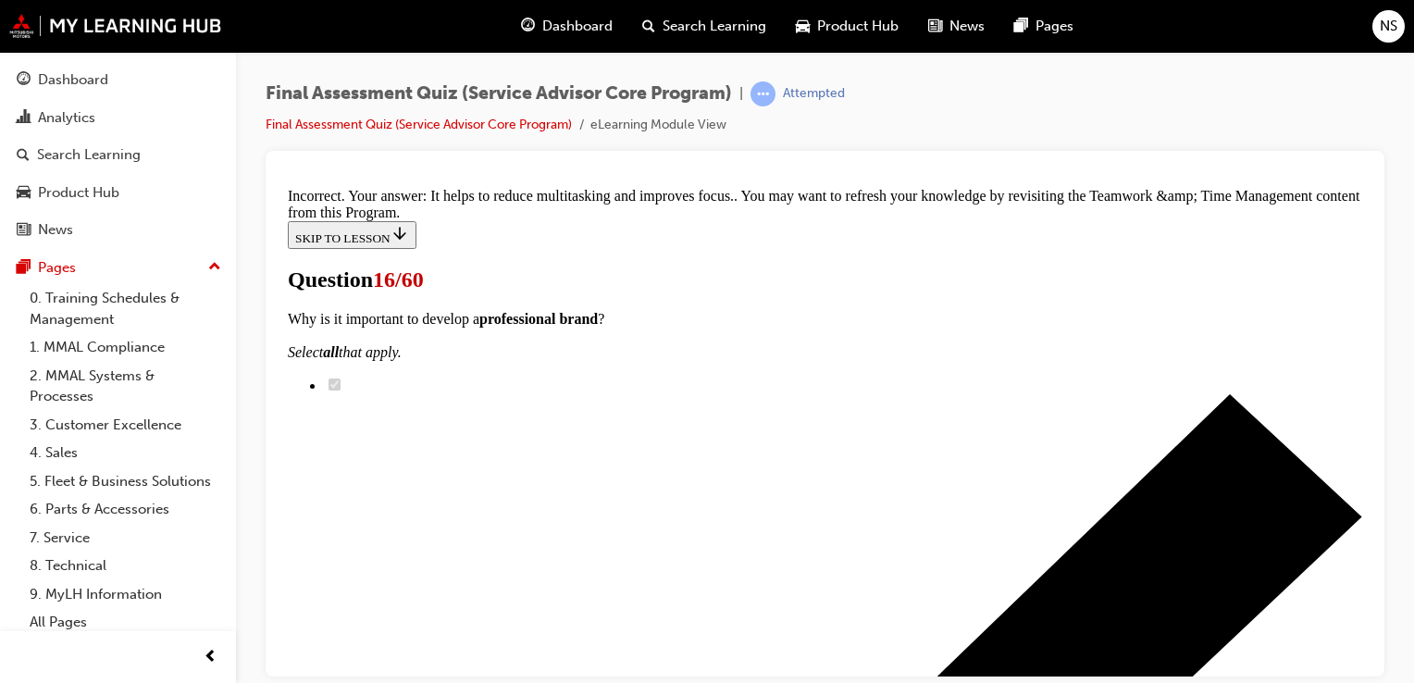
scroll to position [551, 0]
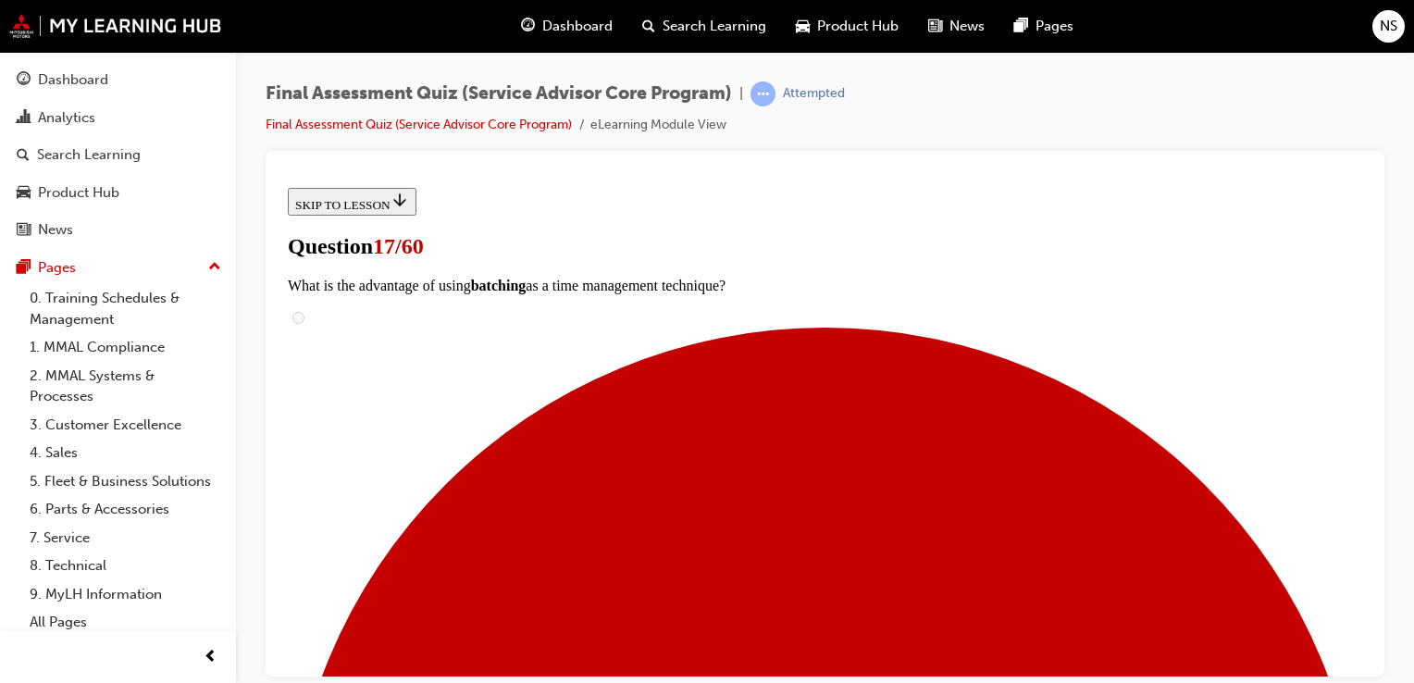
scroll to position [407, 0]
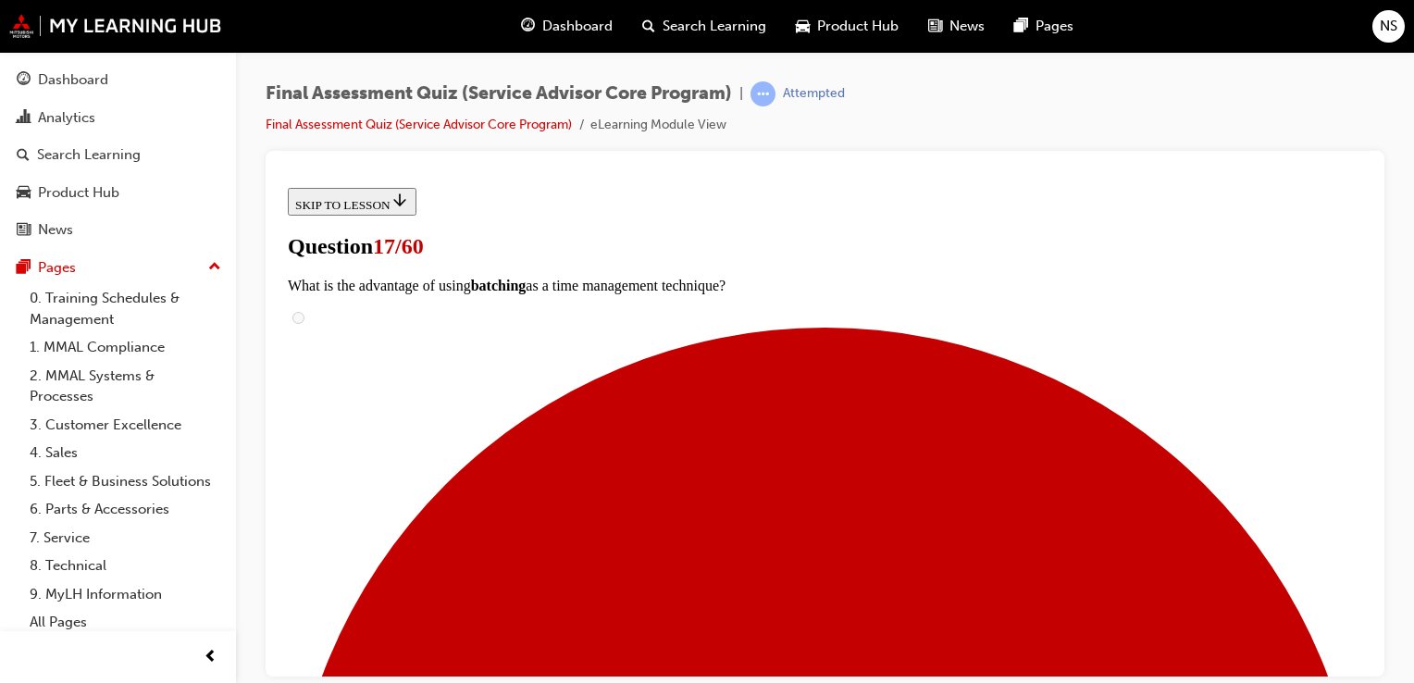
scroll to position [111, 0]
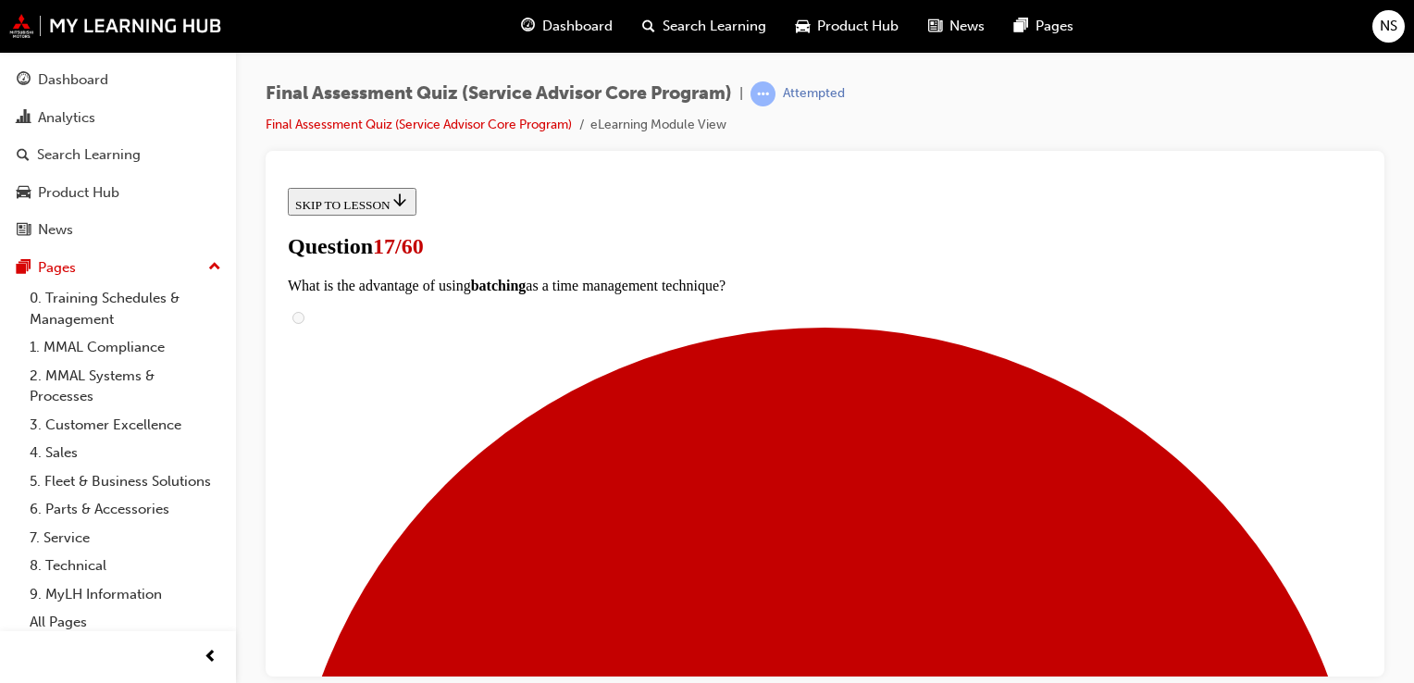
scroll to position [814, 0]
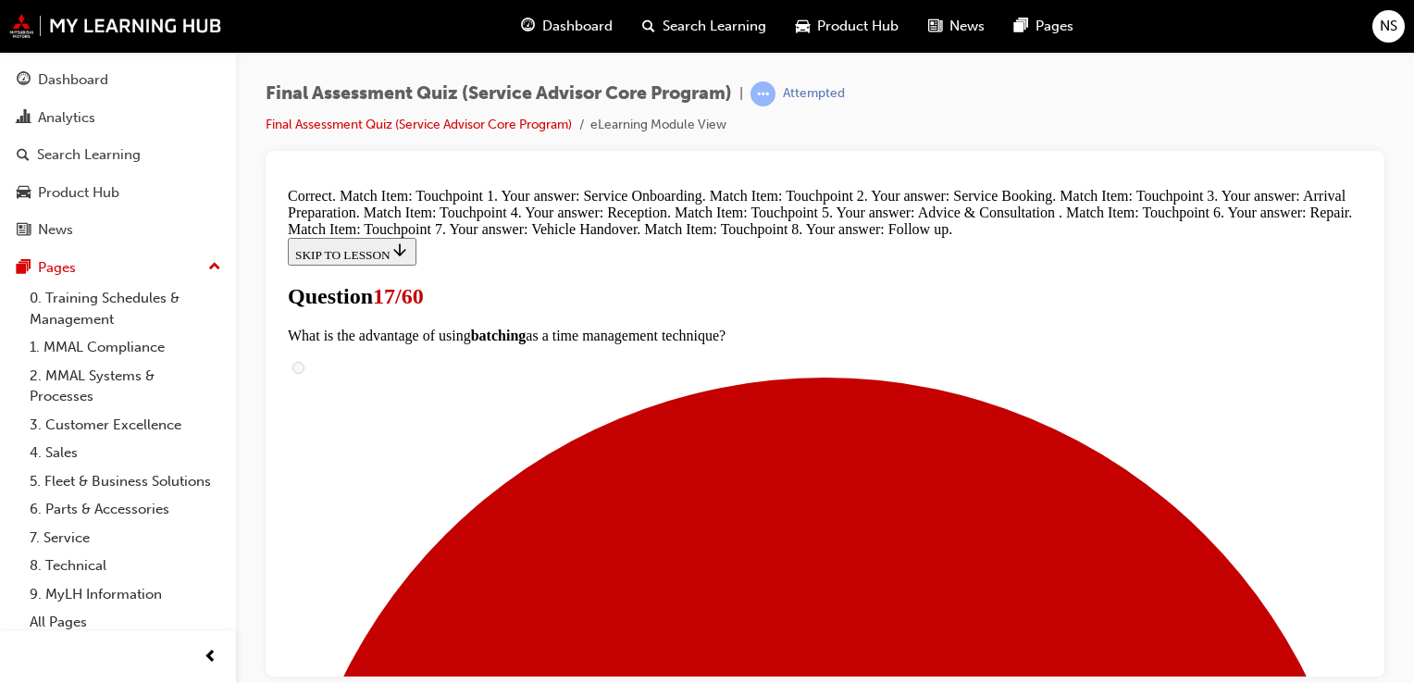
scroll to position [1014, 0]
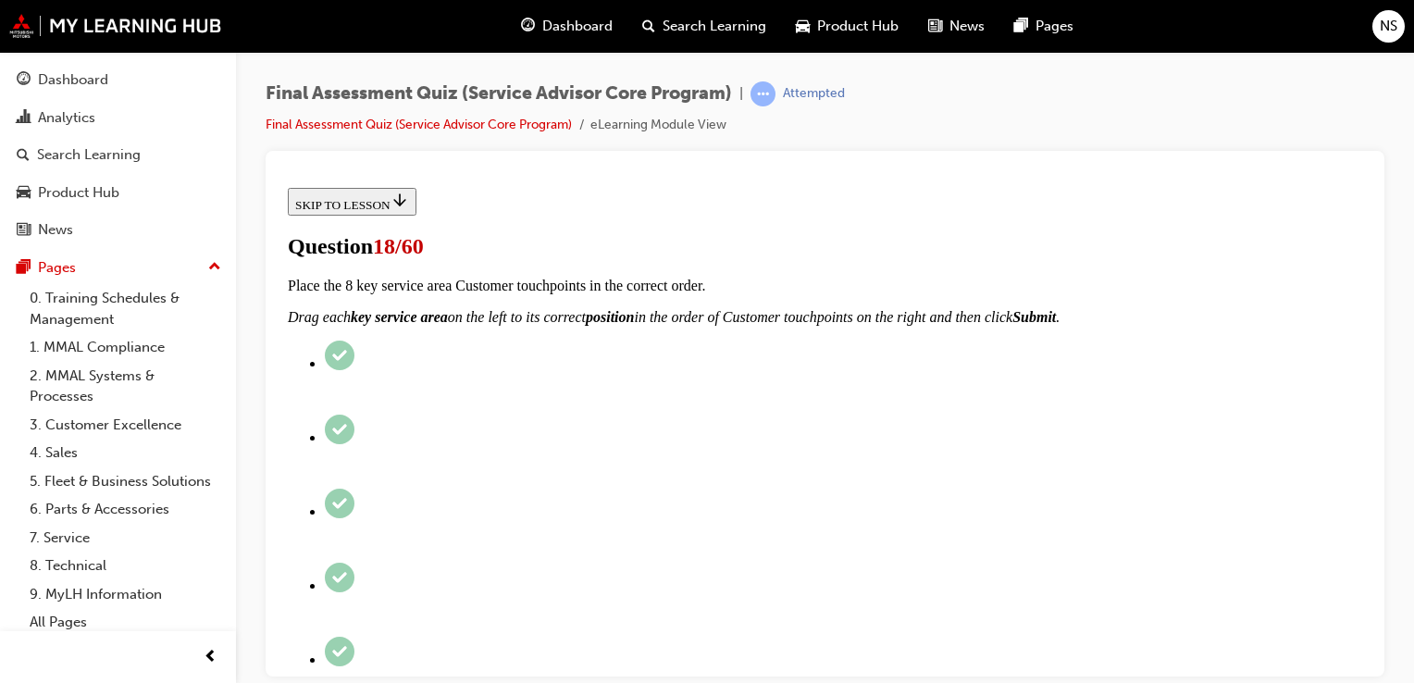
scroll to position [185, 0]
radio input "true"
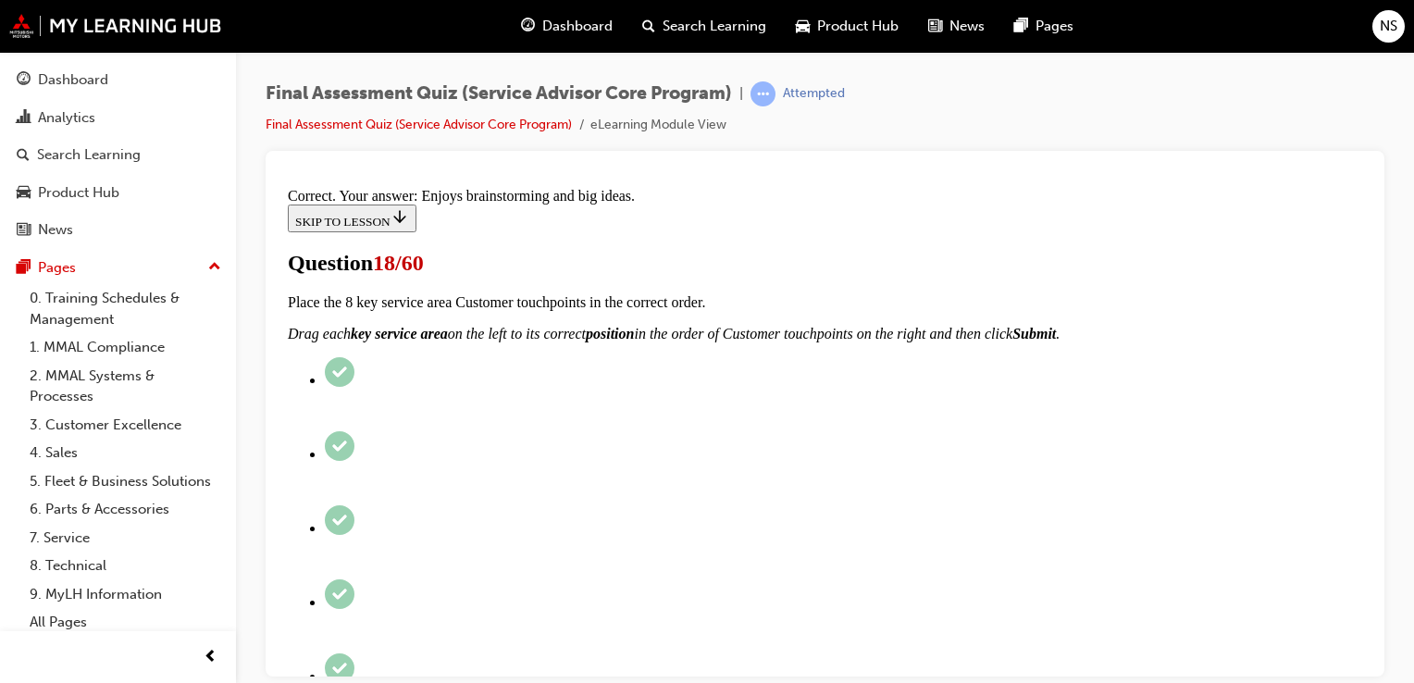
scroll to position [439, 0]
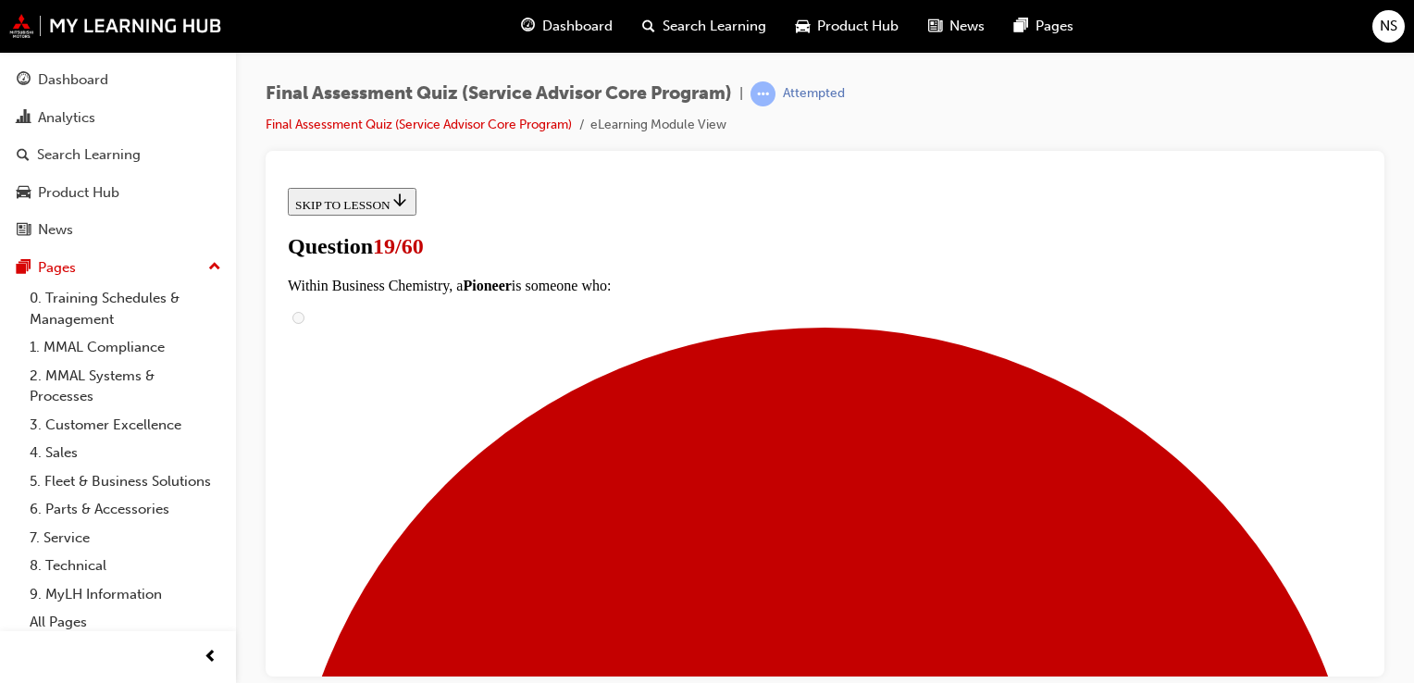
scroll to position [399, 0]
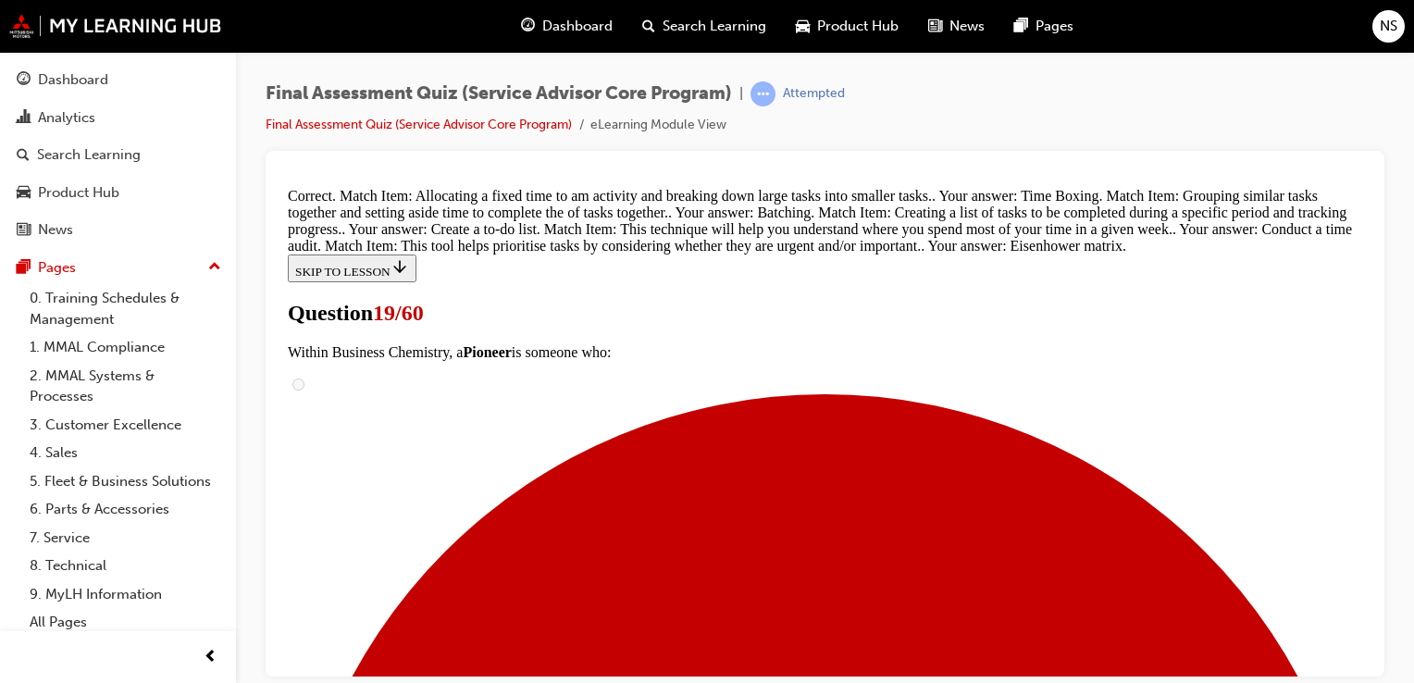
scroll to position [830, 0]
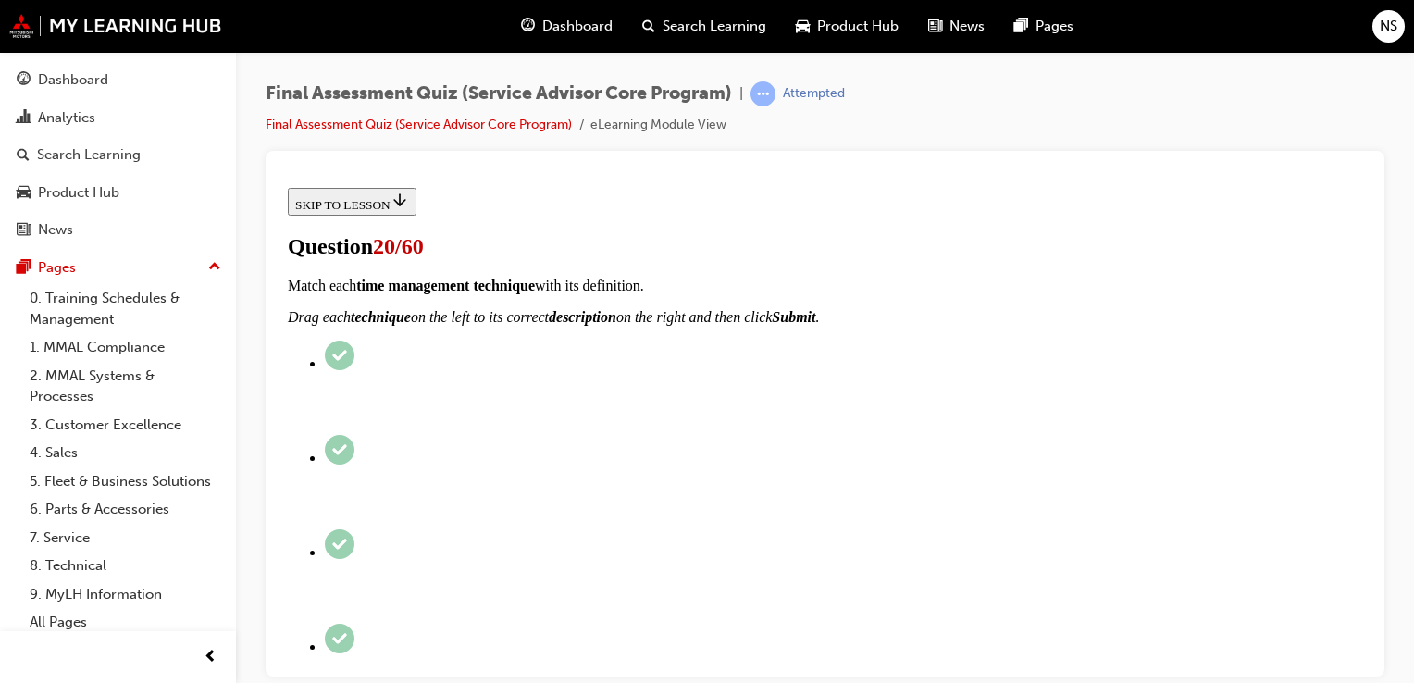
scroll to position [407, 0]
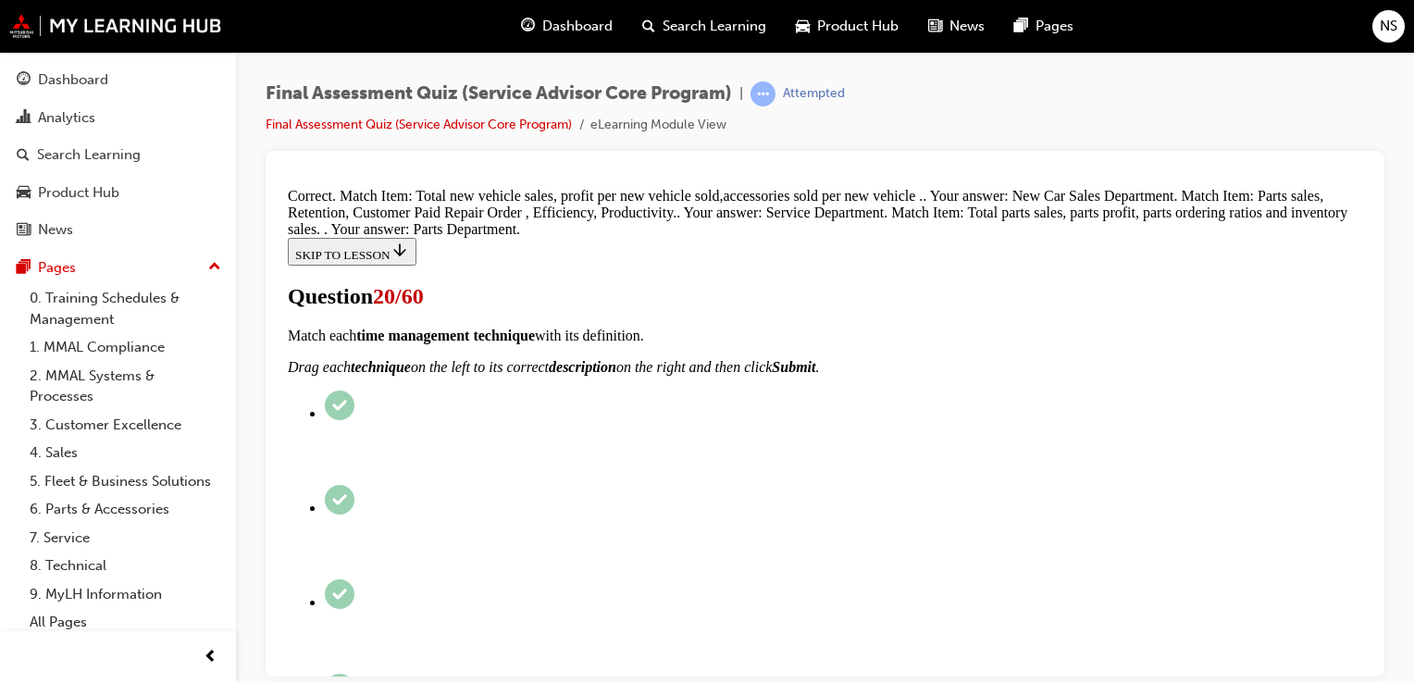
scroll to position [599, 0]
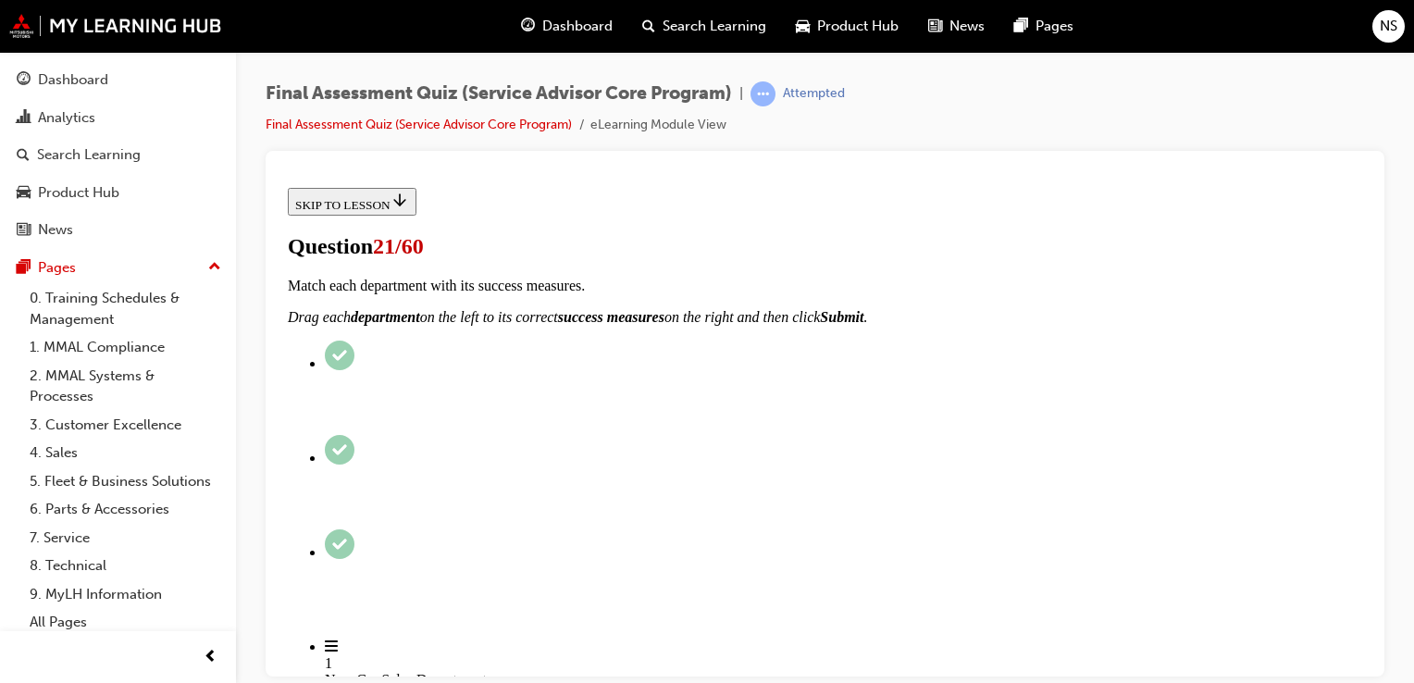
scroll to position [222, 0]
radio input "true"
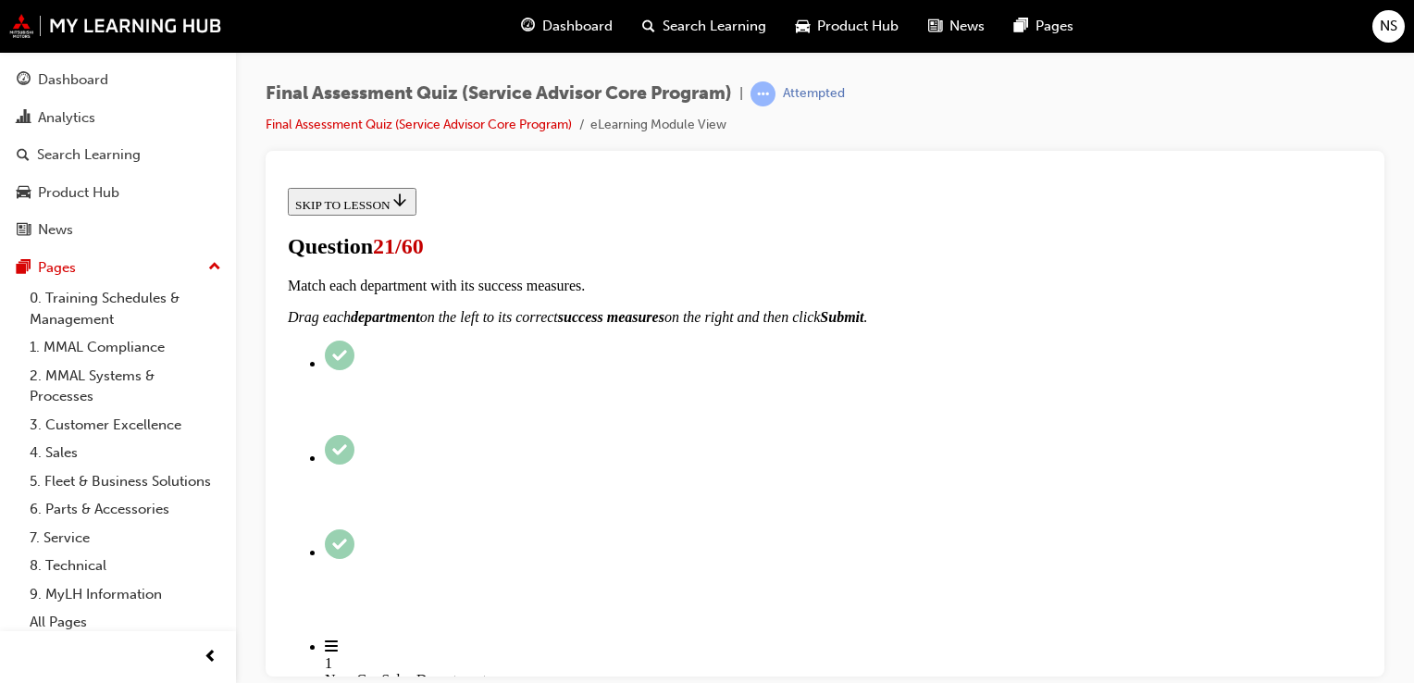
radio input "true"
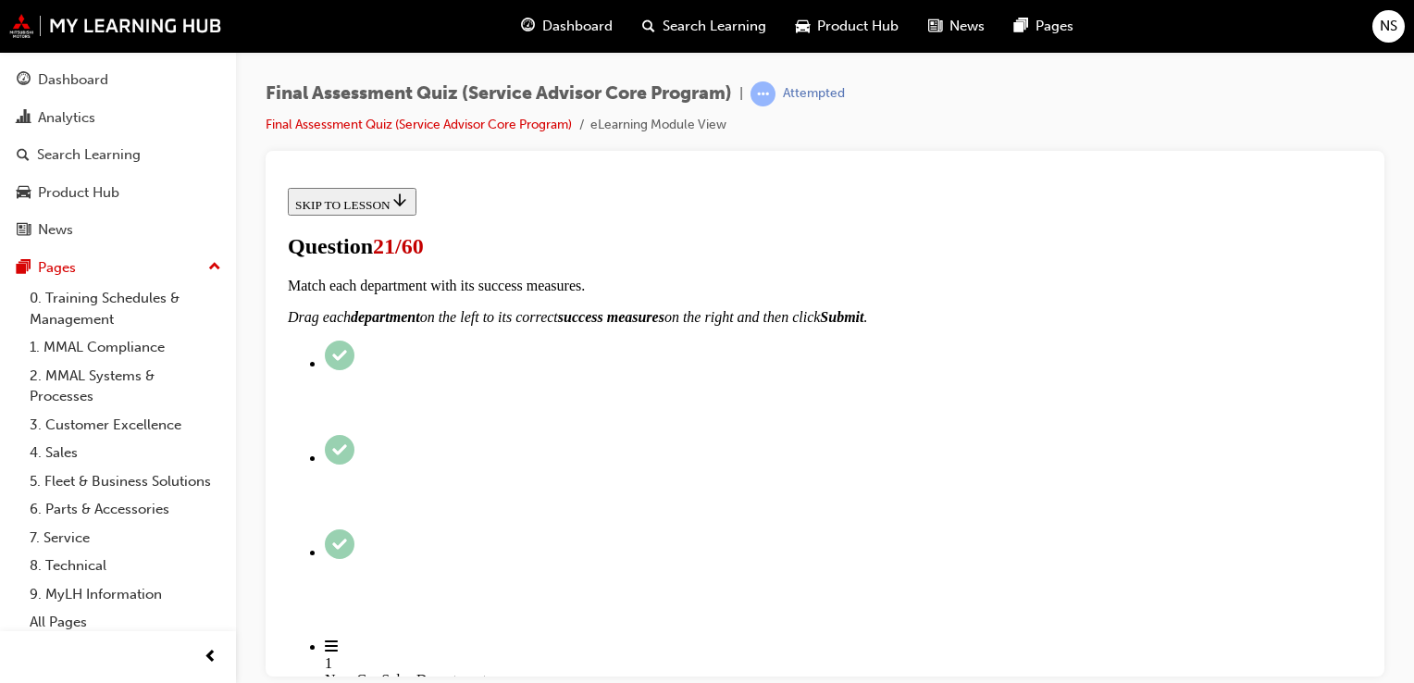
radio input "true"
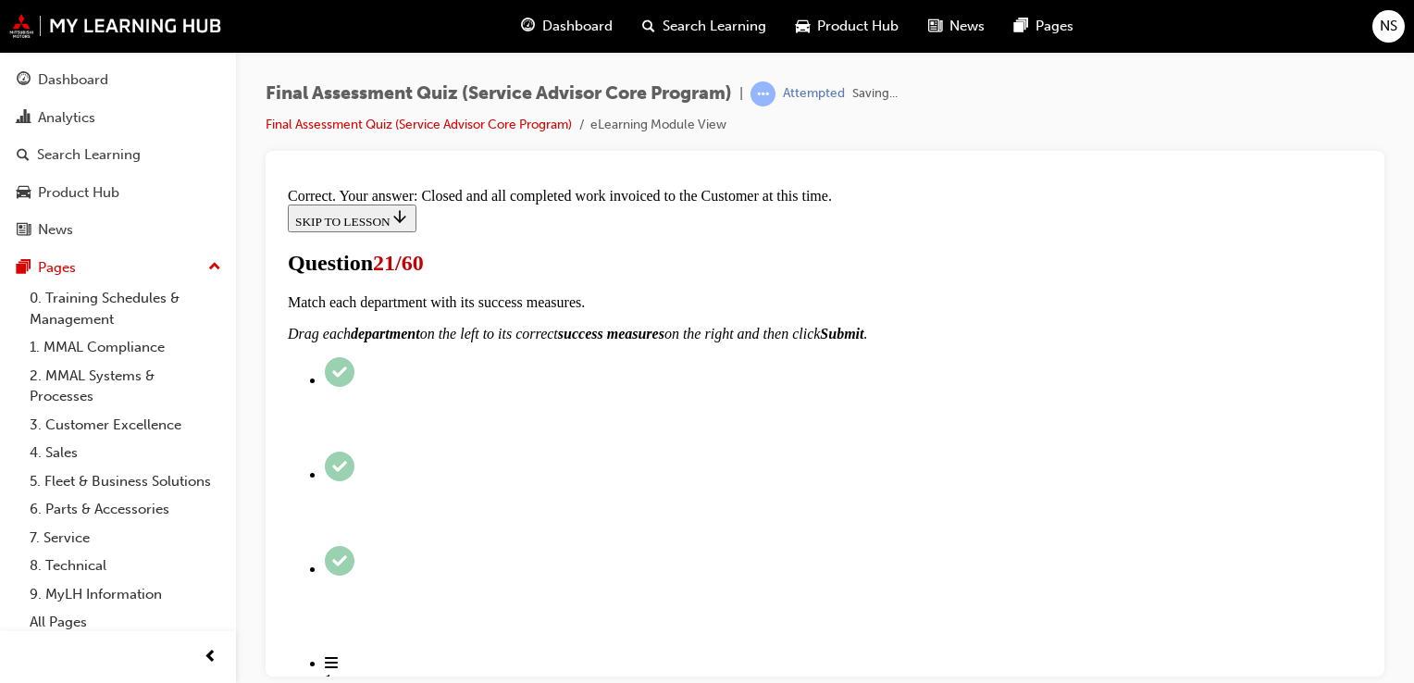
scroll to position [457, 0]
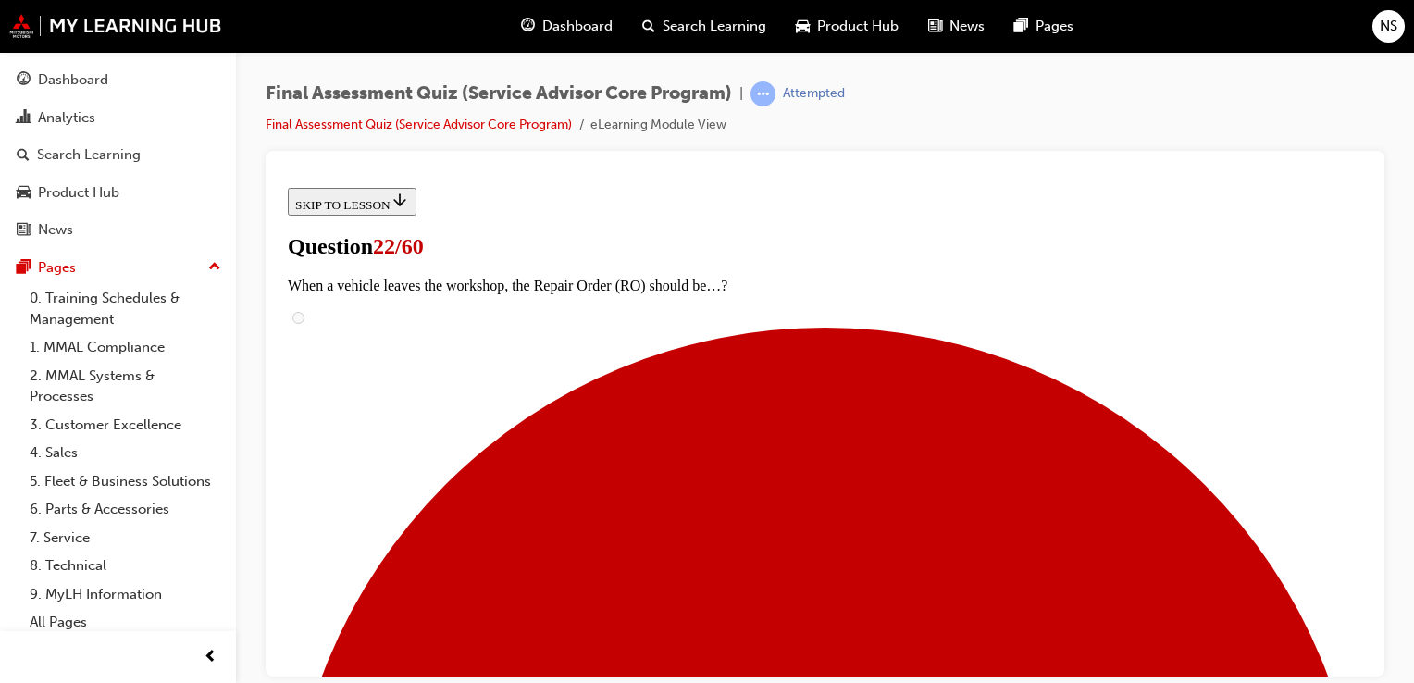
scroll to position [123, 0]
checkbox input "true"
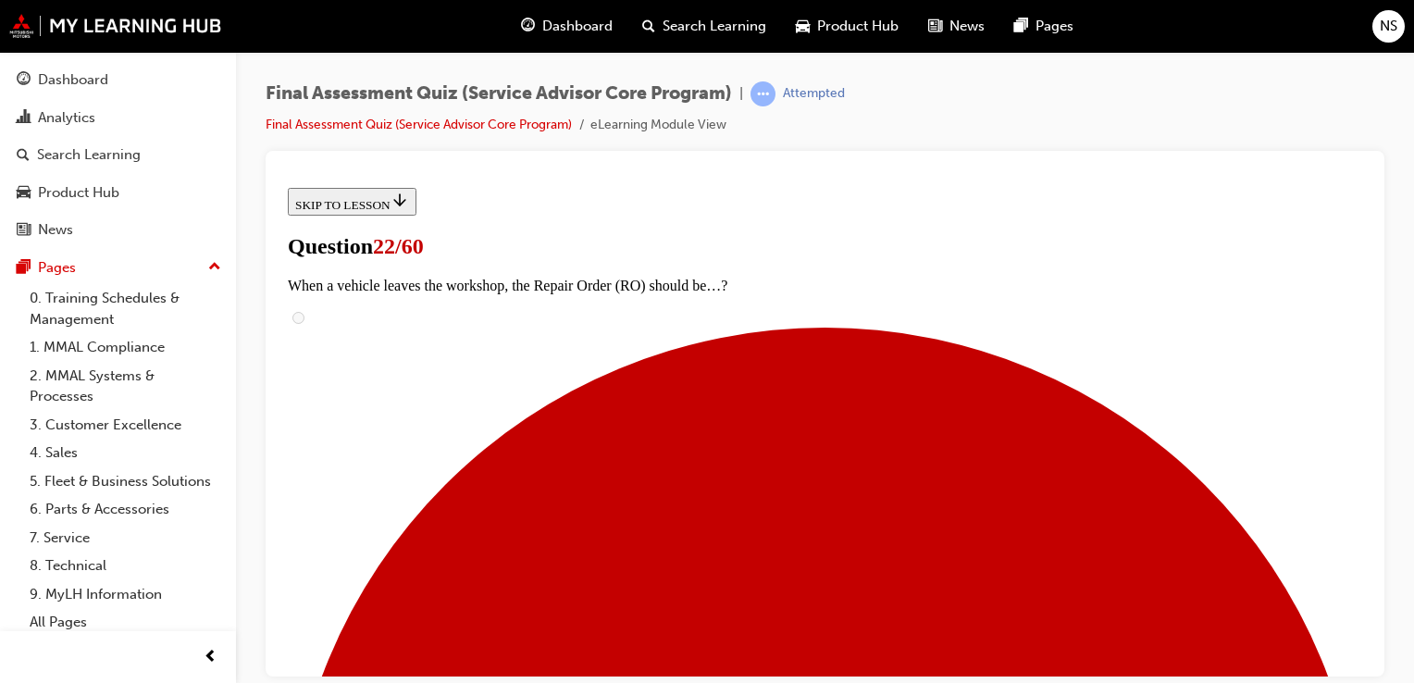
checkbox input "true"
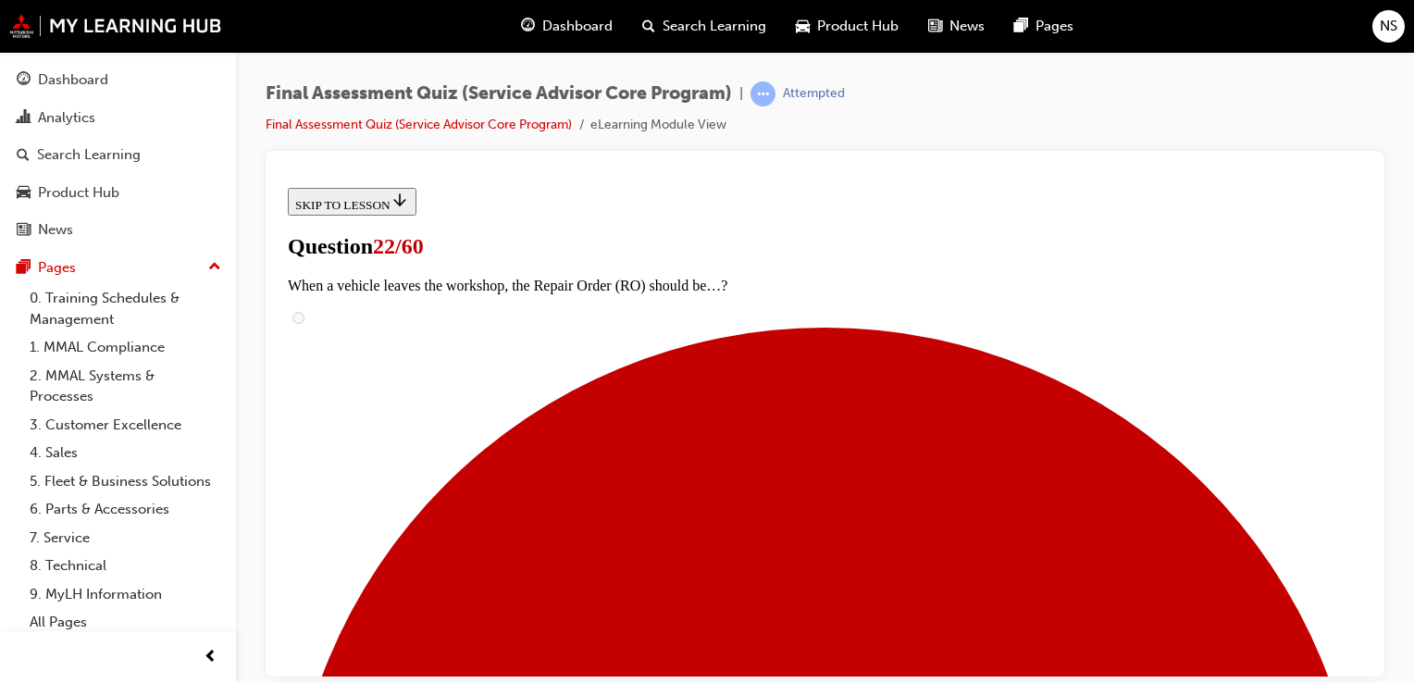
checkbox input "true"
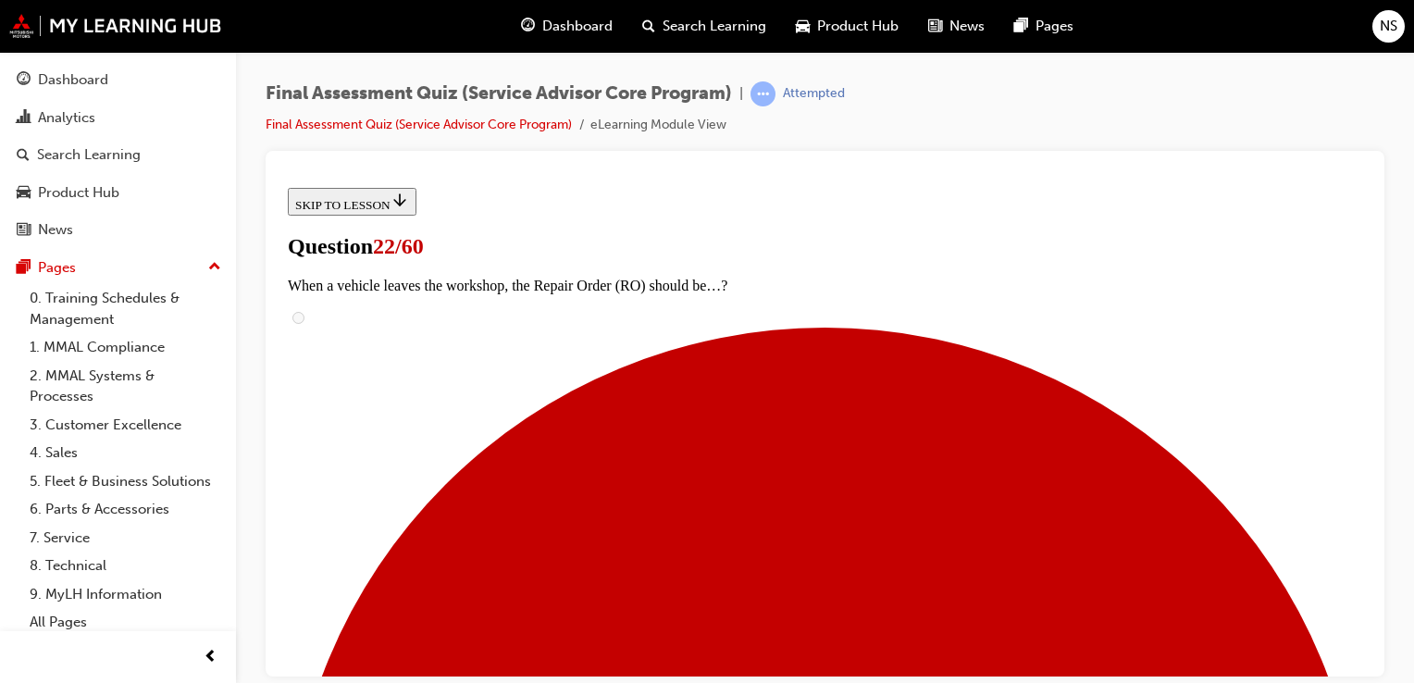
checkbox input "true"
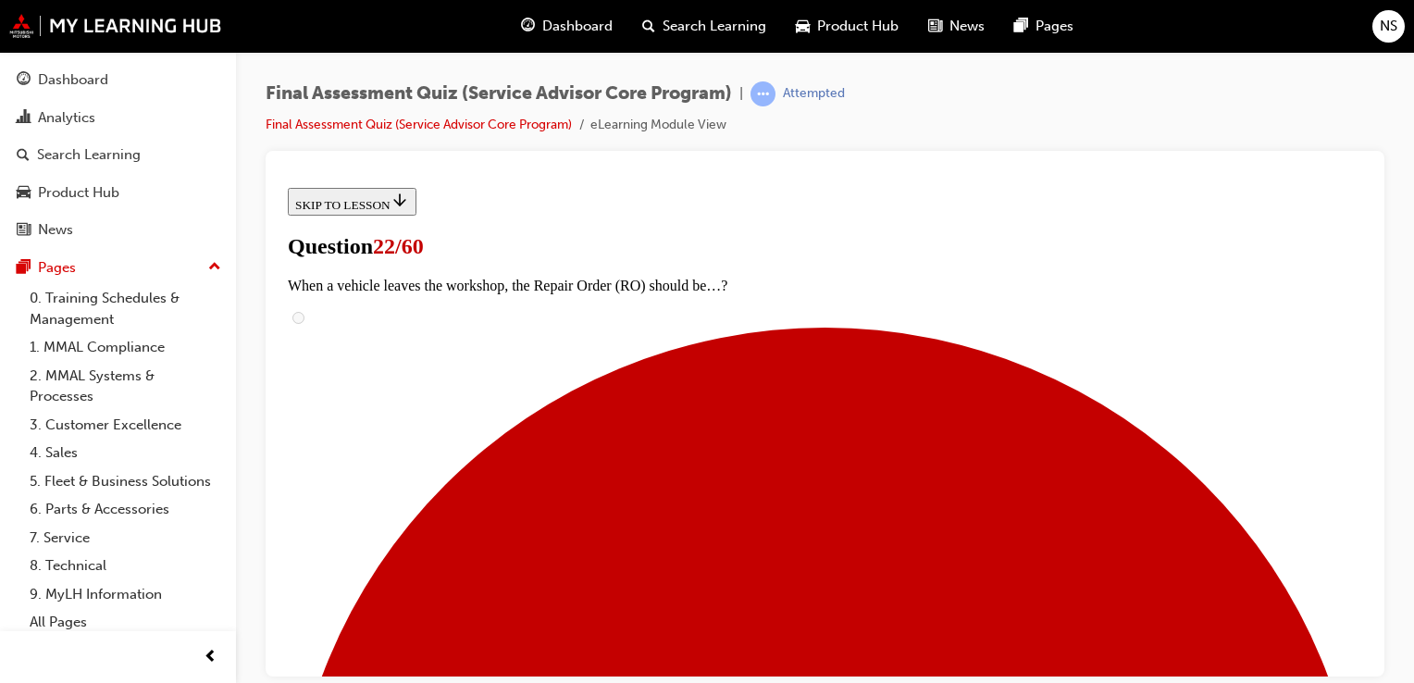
checkbox input "true"
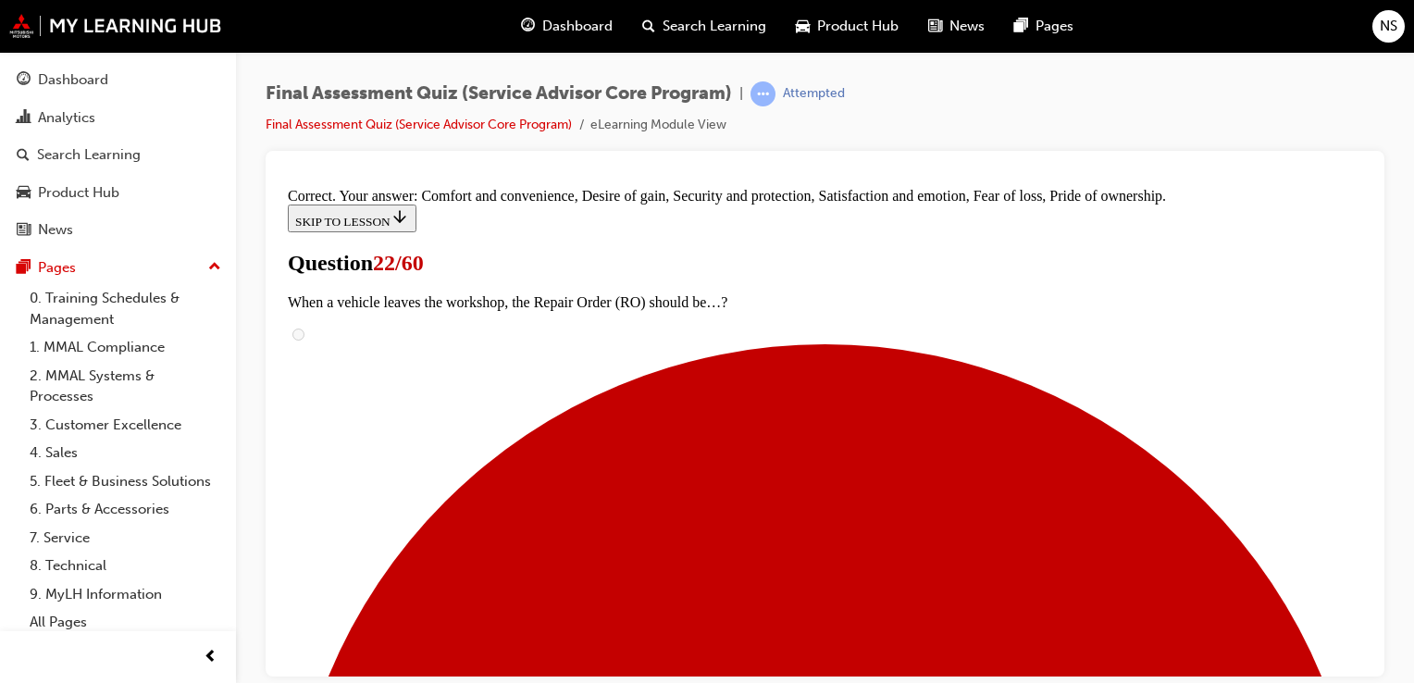
scroll to position [872, 0]
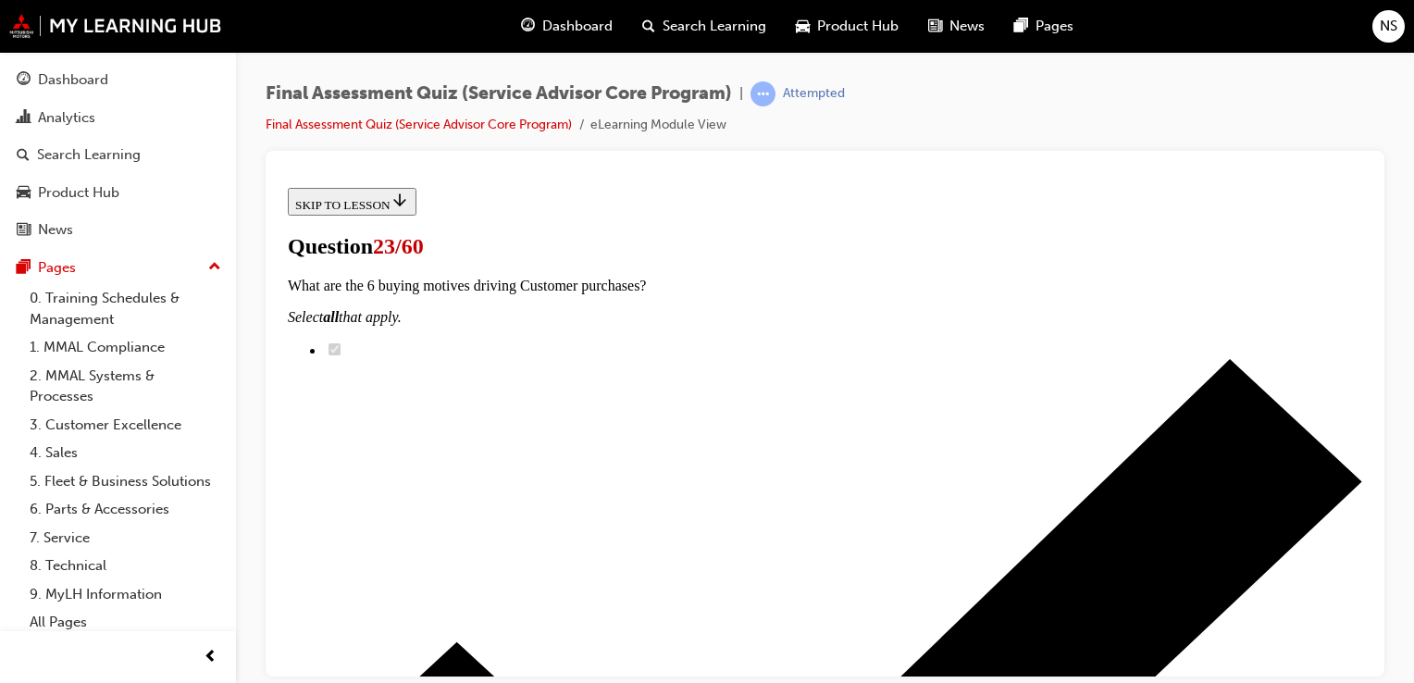
scroll to position [296, 0]
radio input "true"
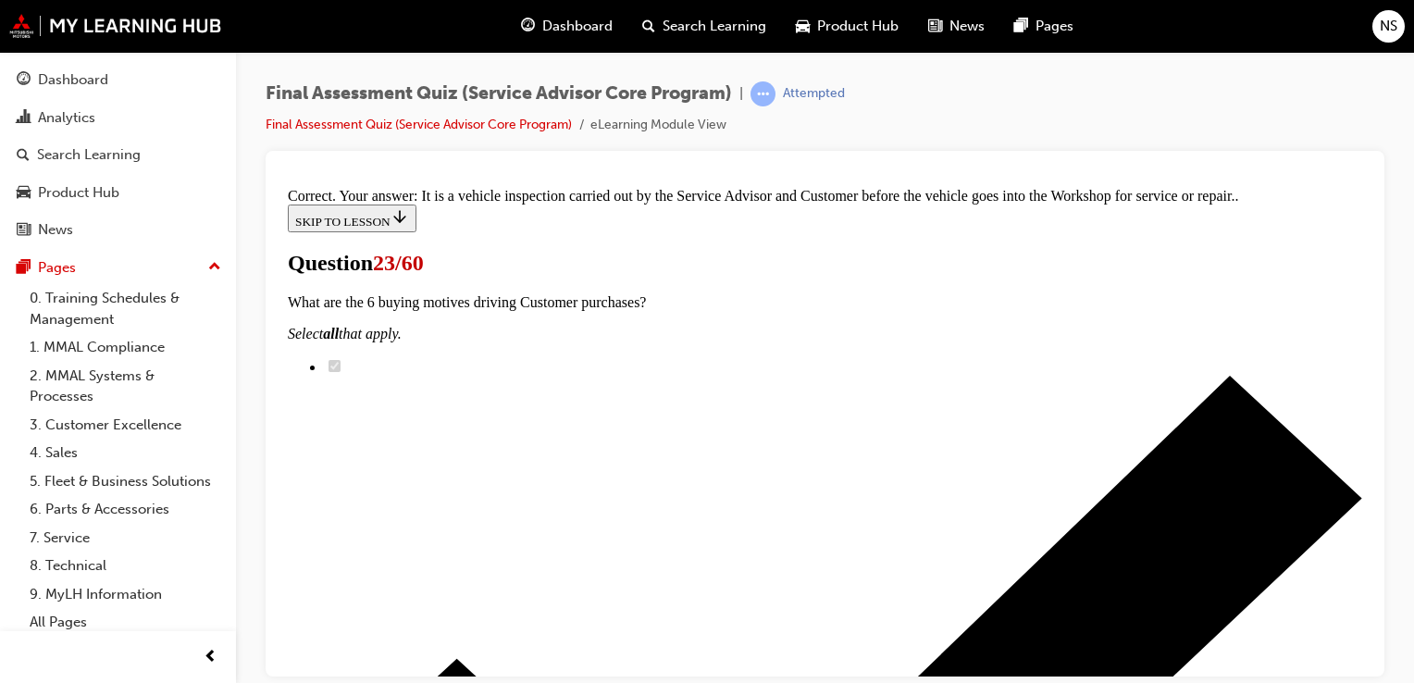
scroll to position [550, 0]
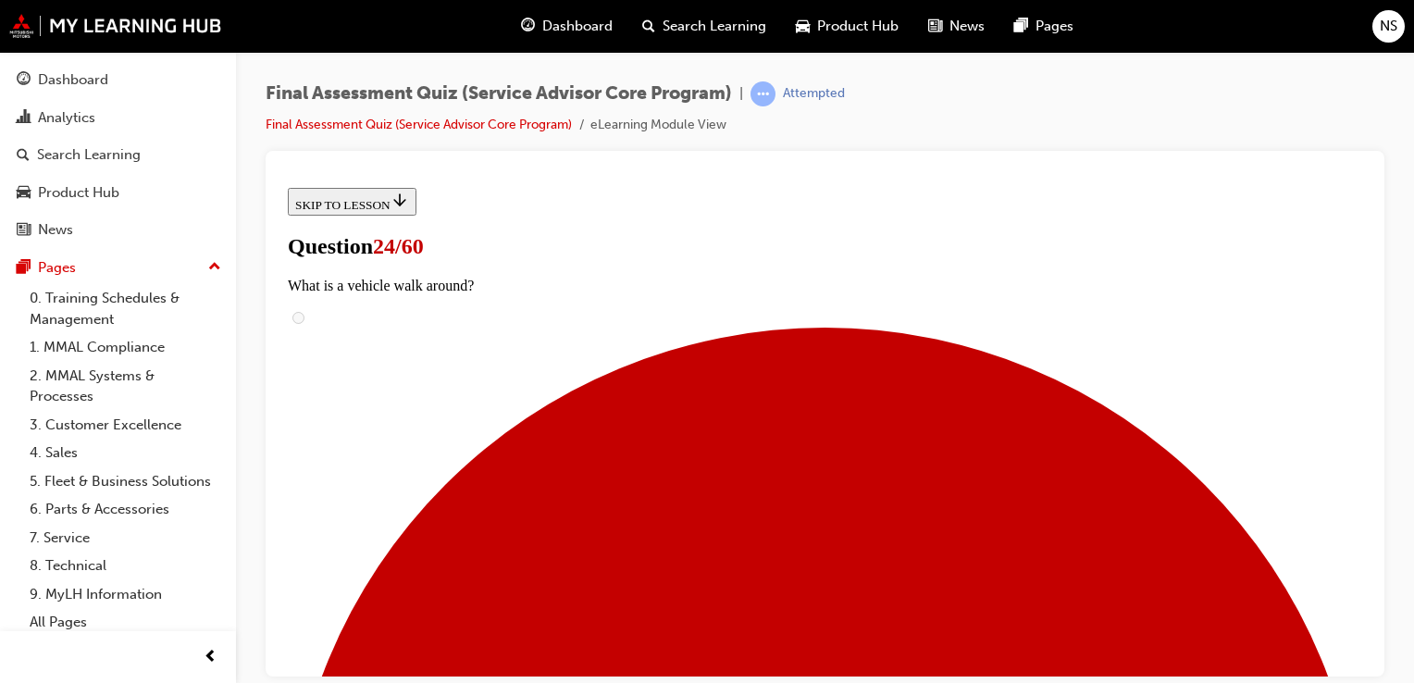
scroll to position [111, 0]
checkbox input "true"
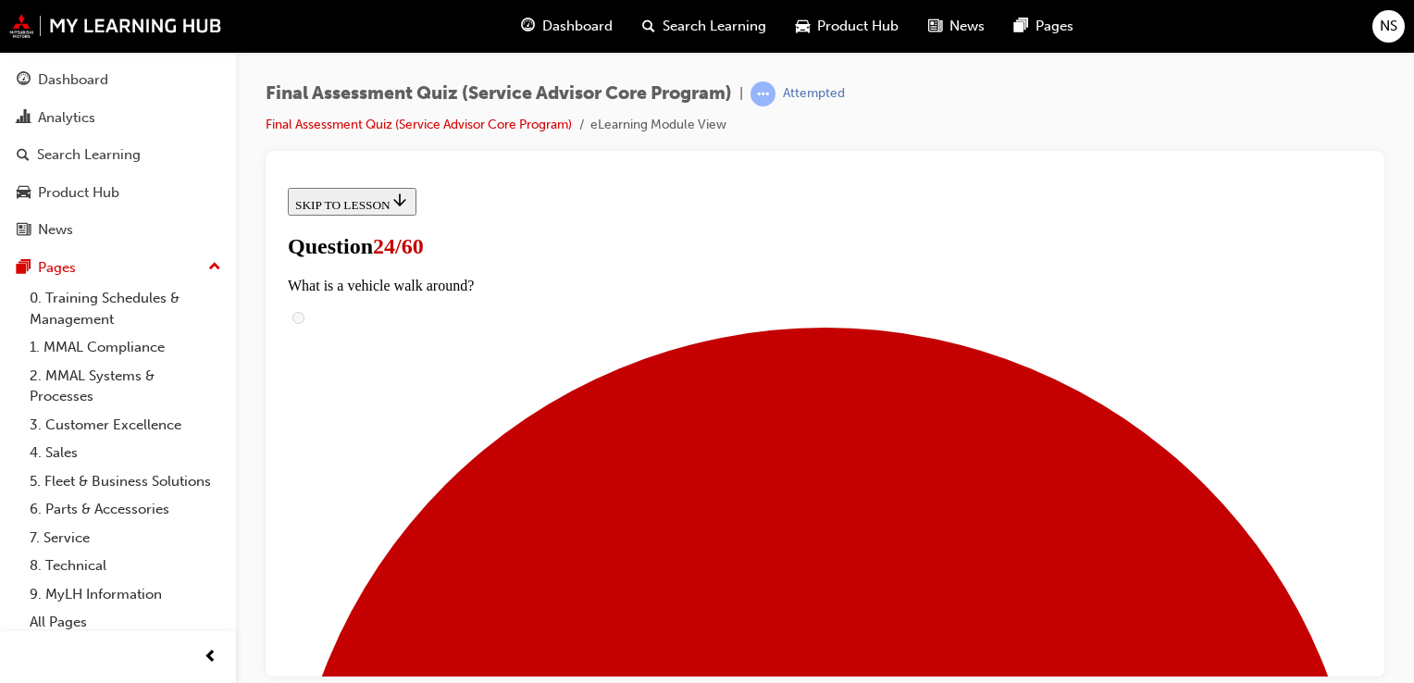
checkbox input "true"
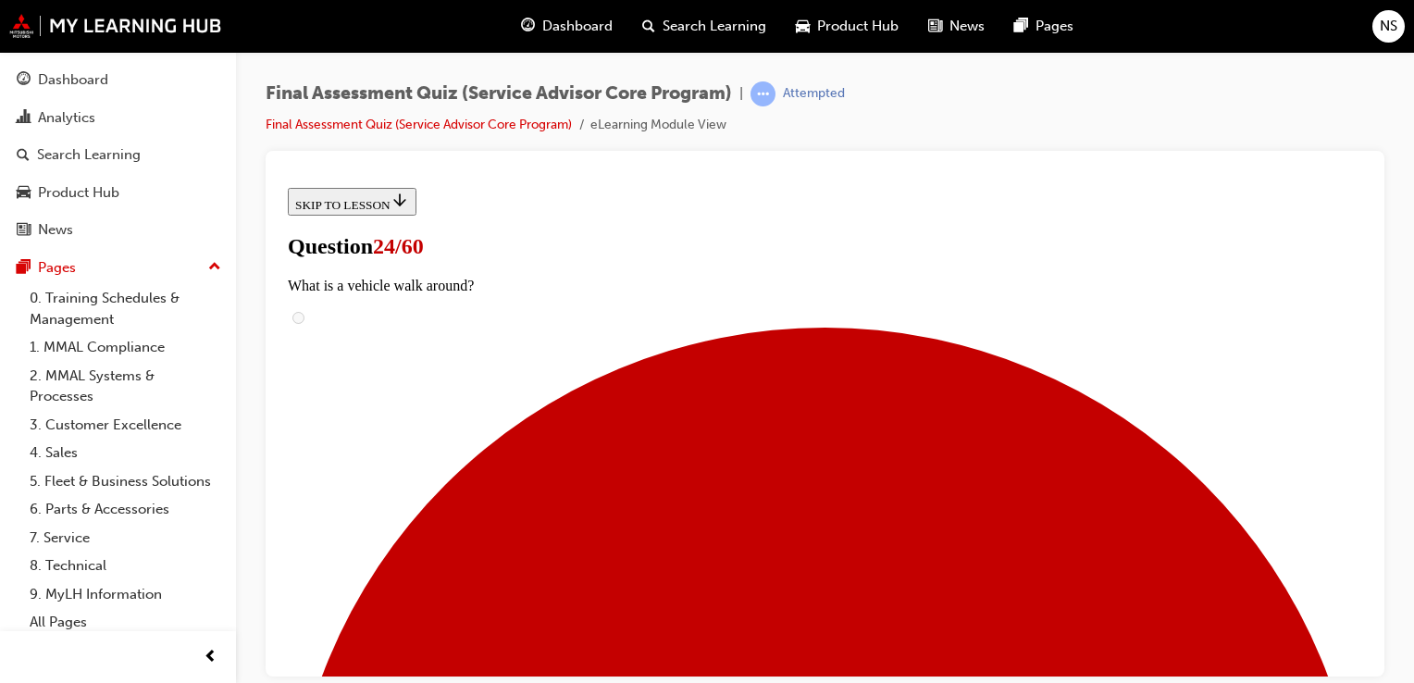
scroll to position [259, 0]
checkbox input "true"
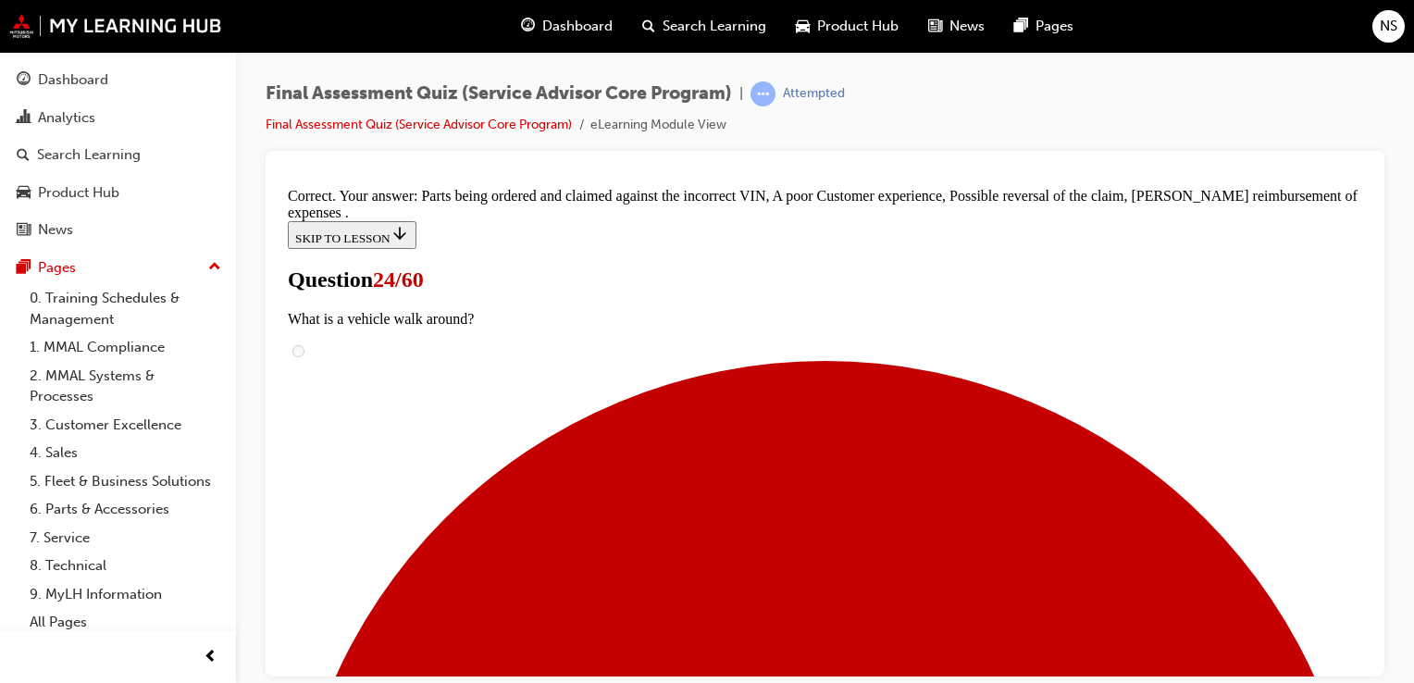
scroll to position [501, 0]
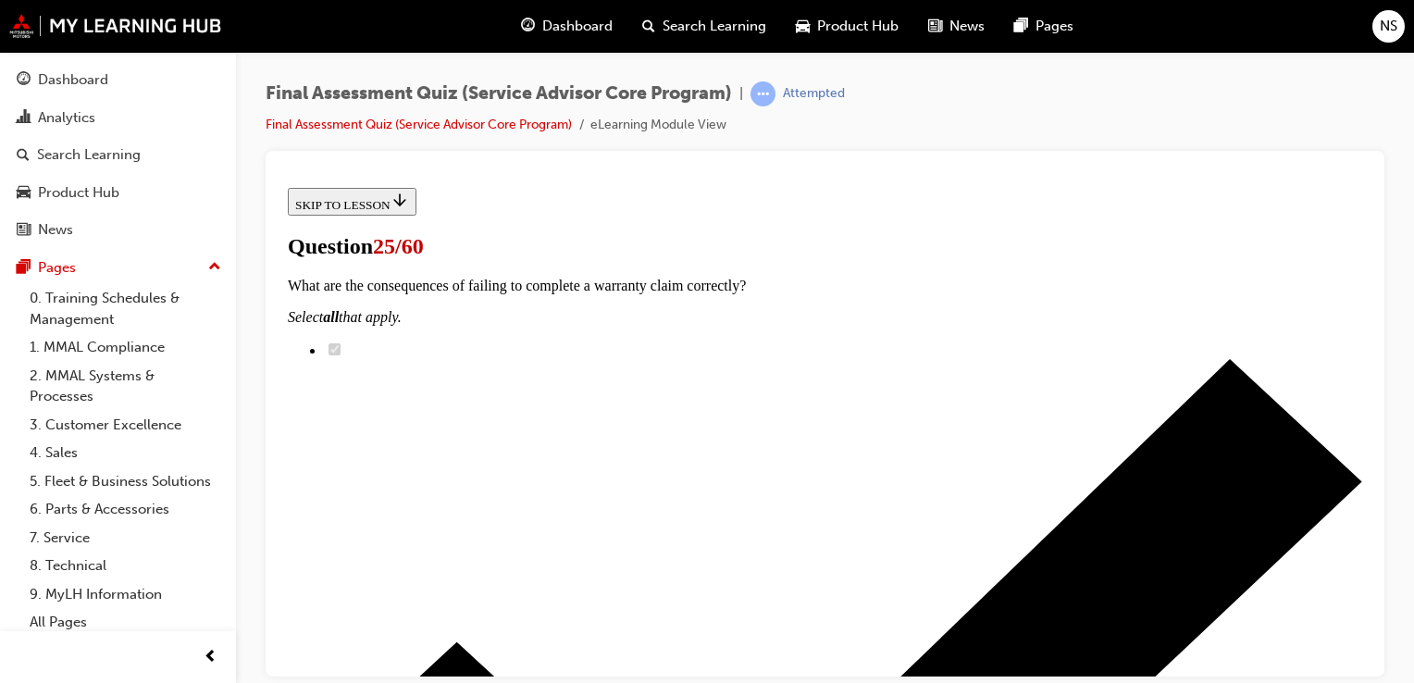
scroll to position [259, 0]
radio input "true"
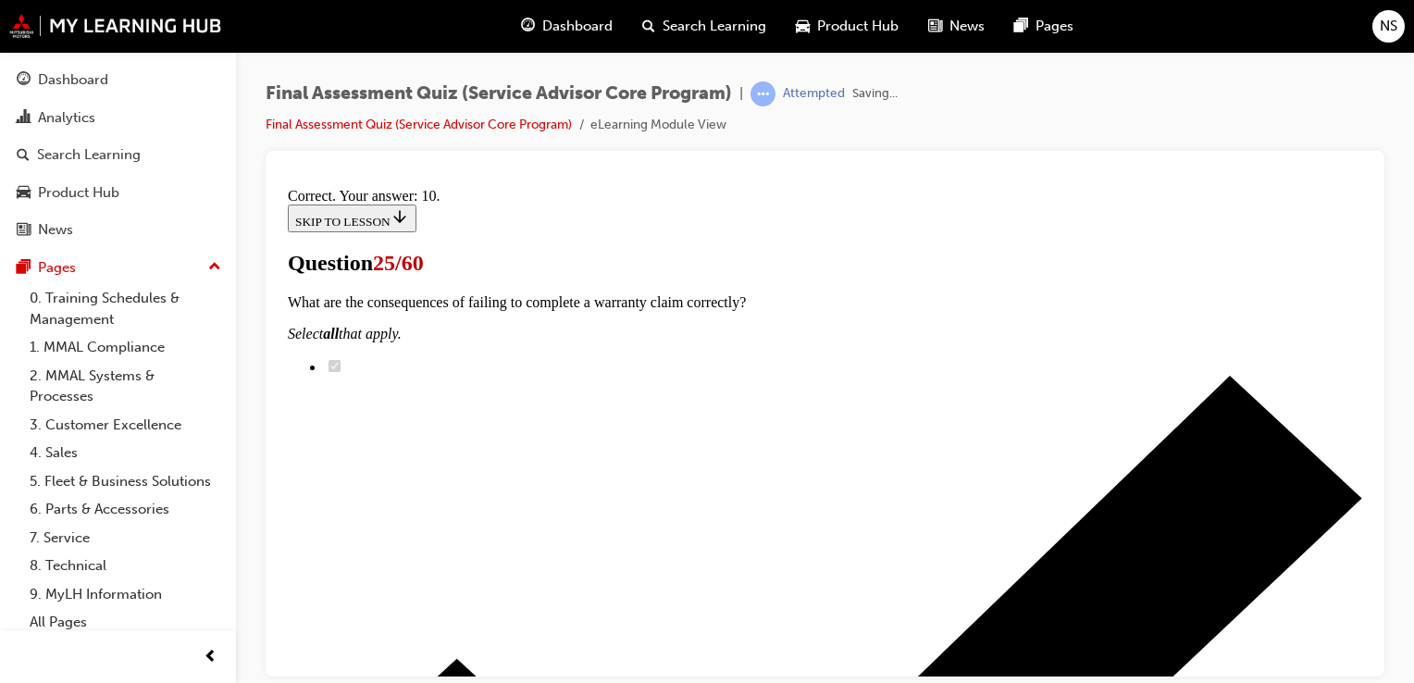
scroll to position [596, 0]
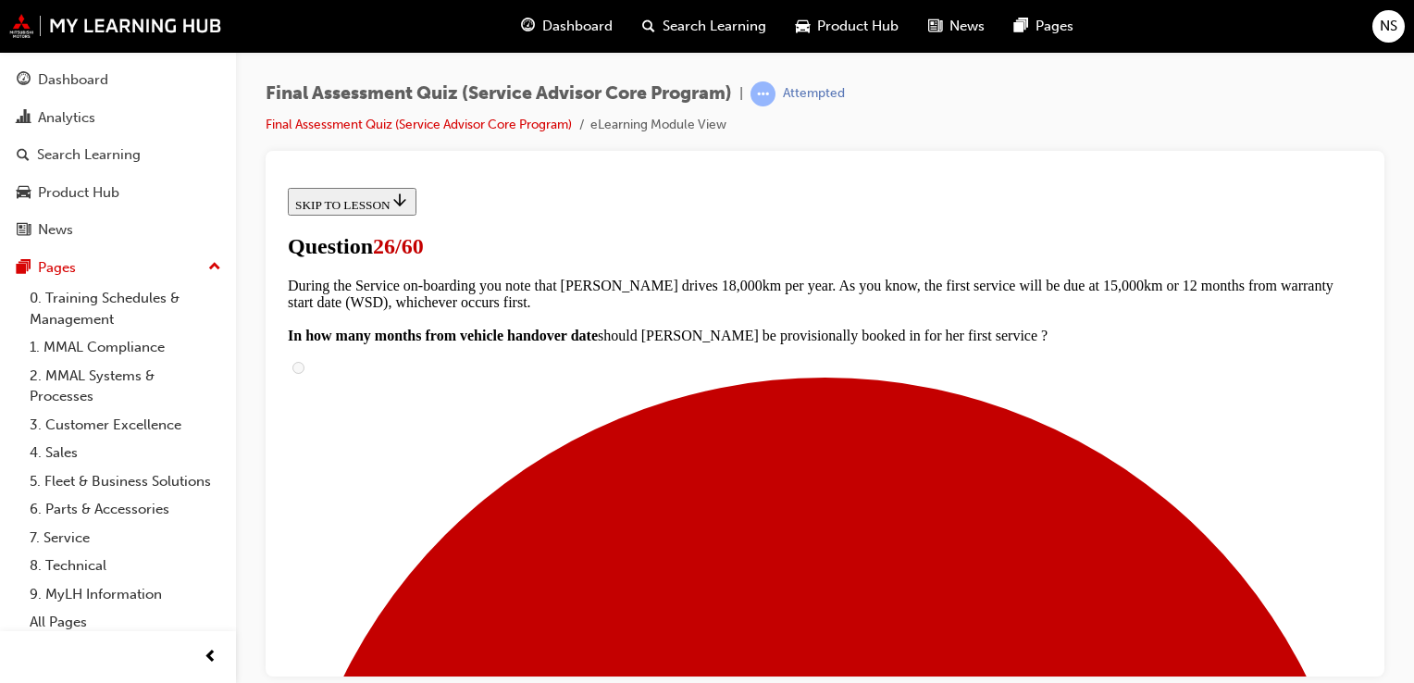
scroll to position [259, 0]
checkbox input "true"
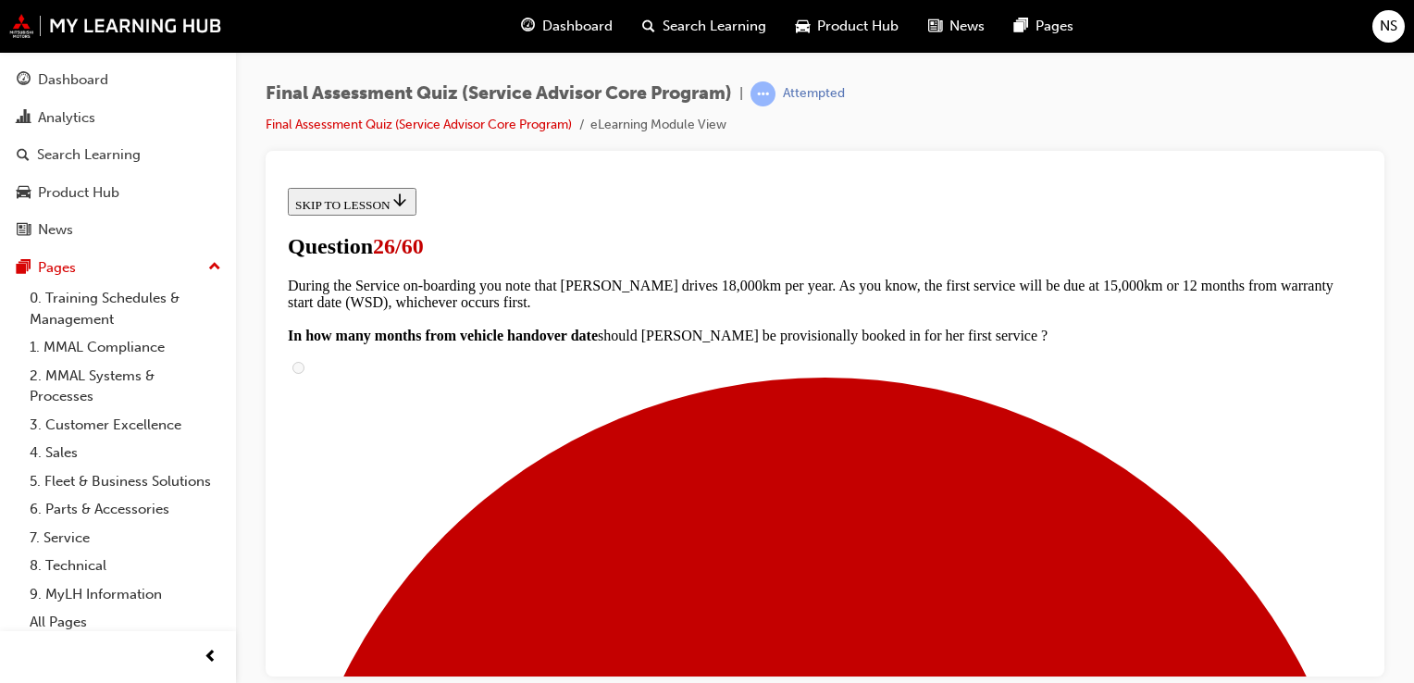
checkbox input "true"
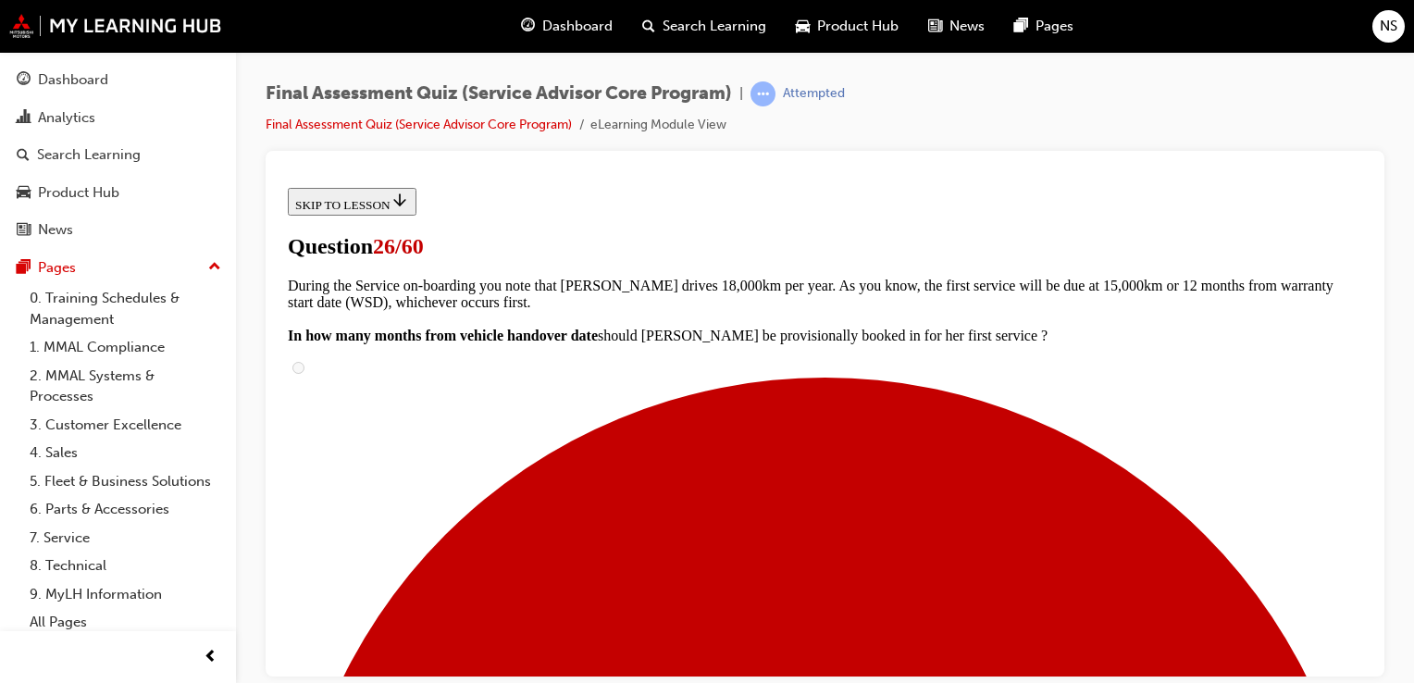
checkbox input "true"
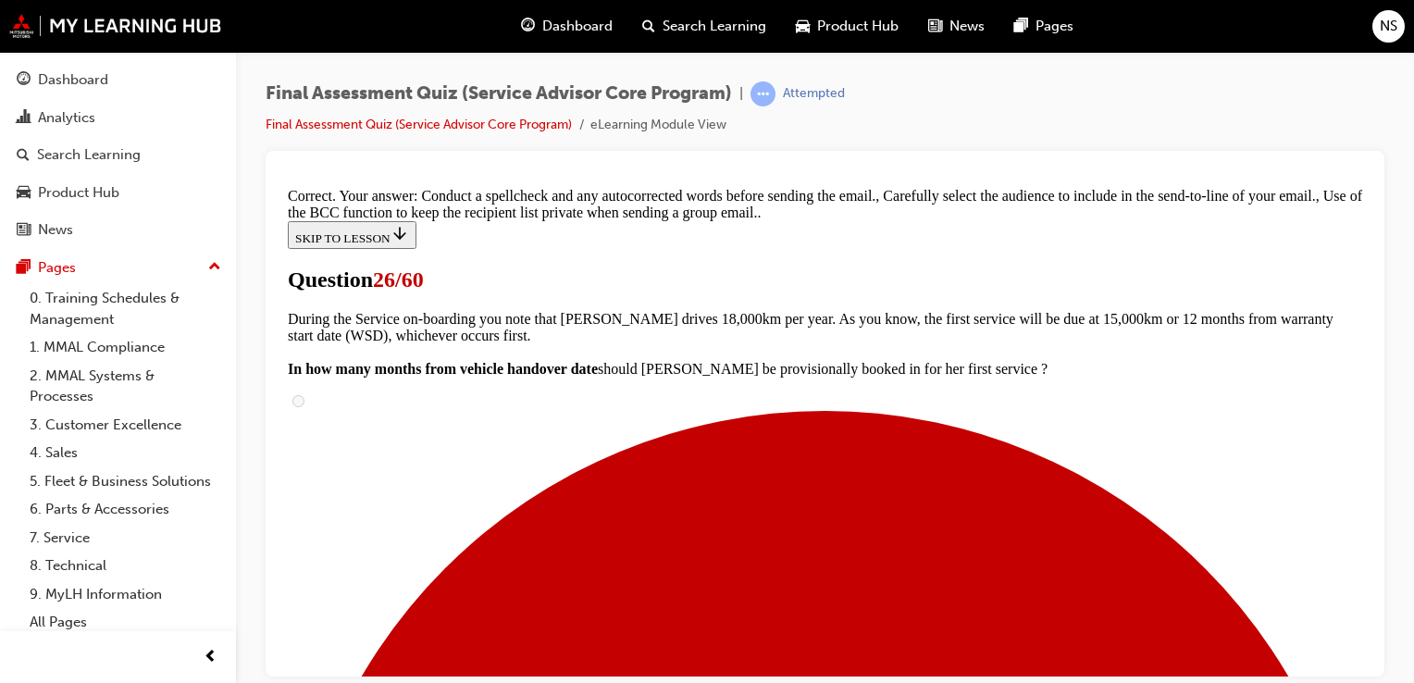
scroll to position [631, 0]
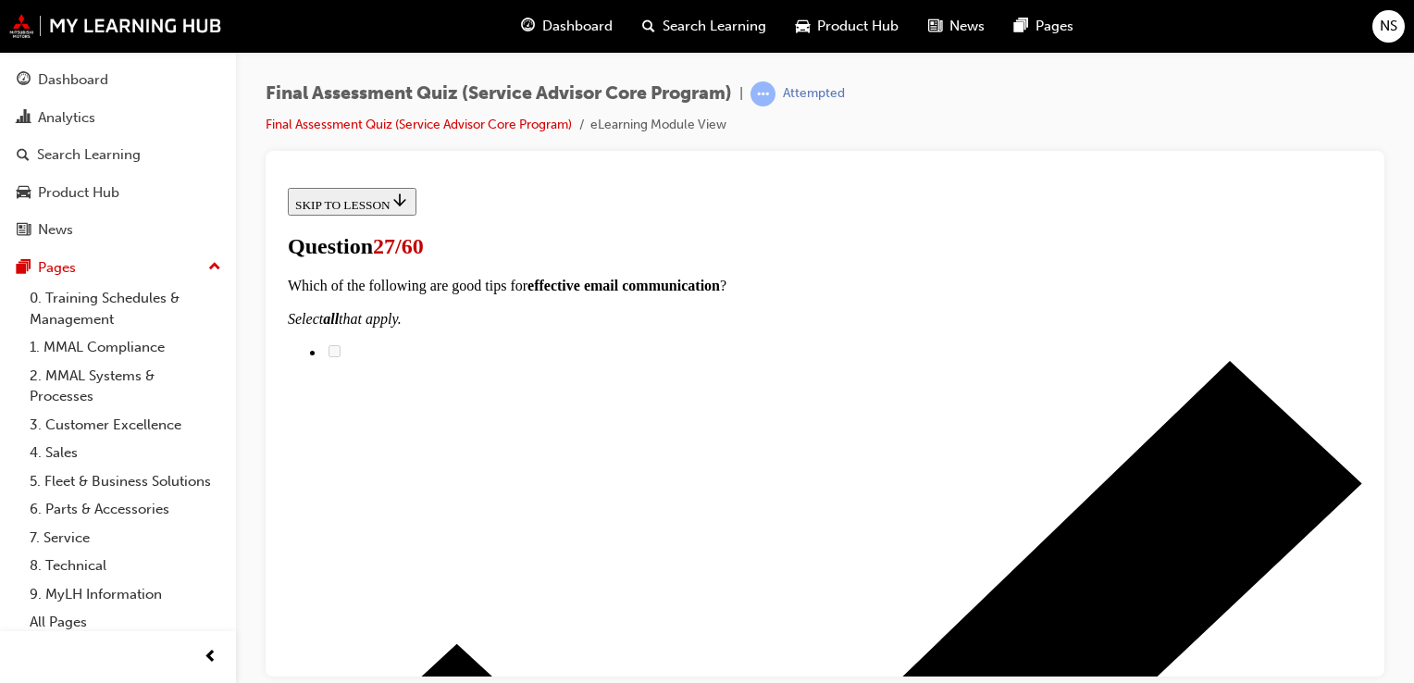
scroll to position [222, 0]
radio input "true"
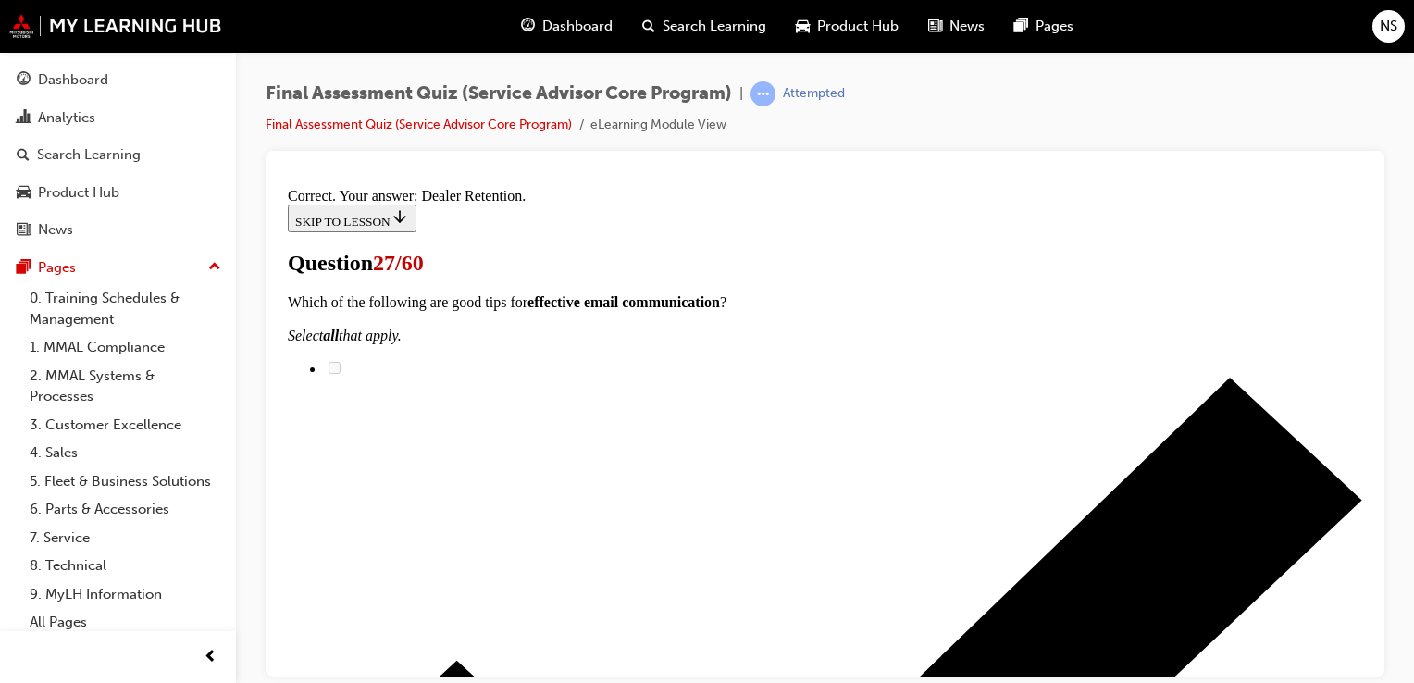
scroll to position [470, 0]
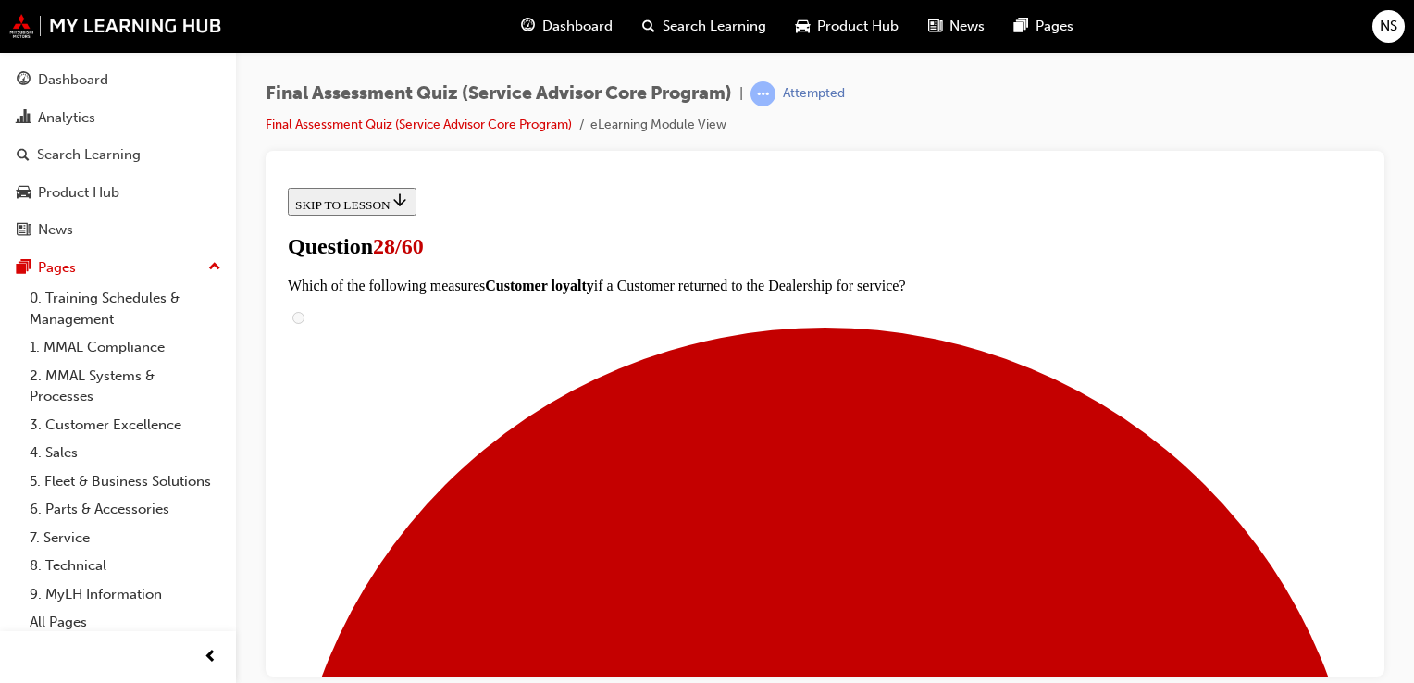
scroll to position [296, 0]
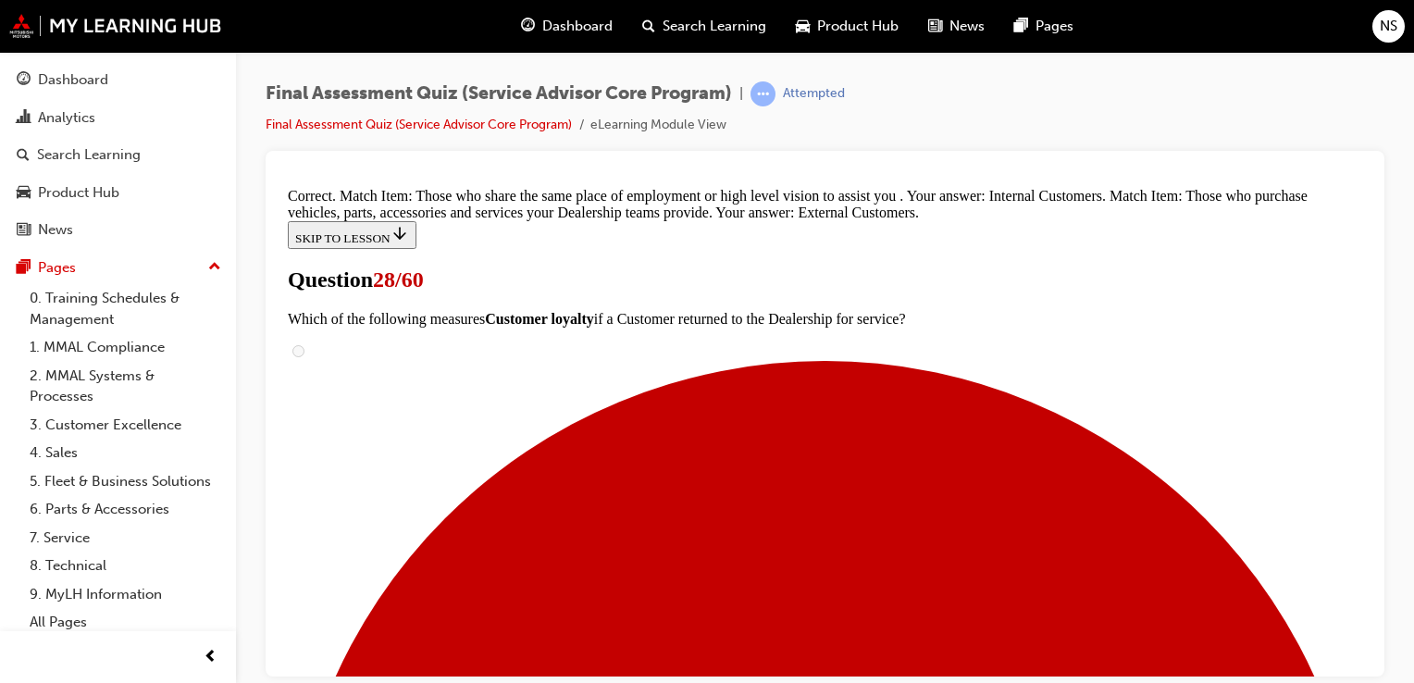
scroll to position [483, 0]
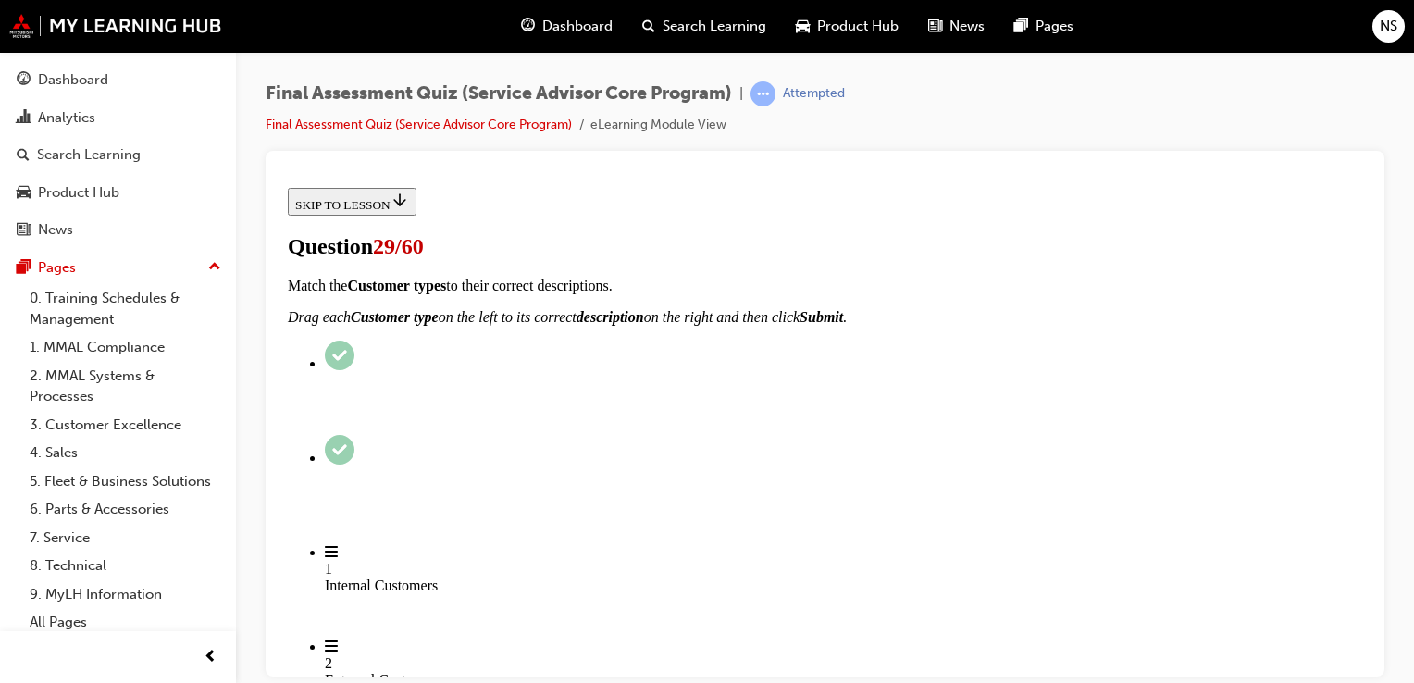
scroll to position [222, 0]
checkbox input "true"
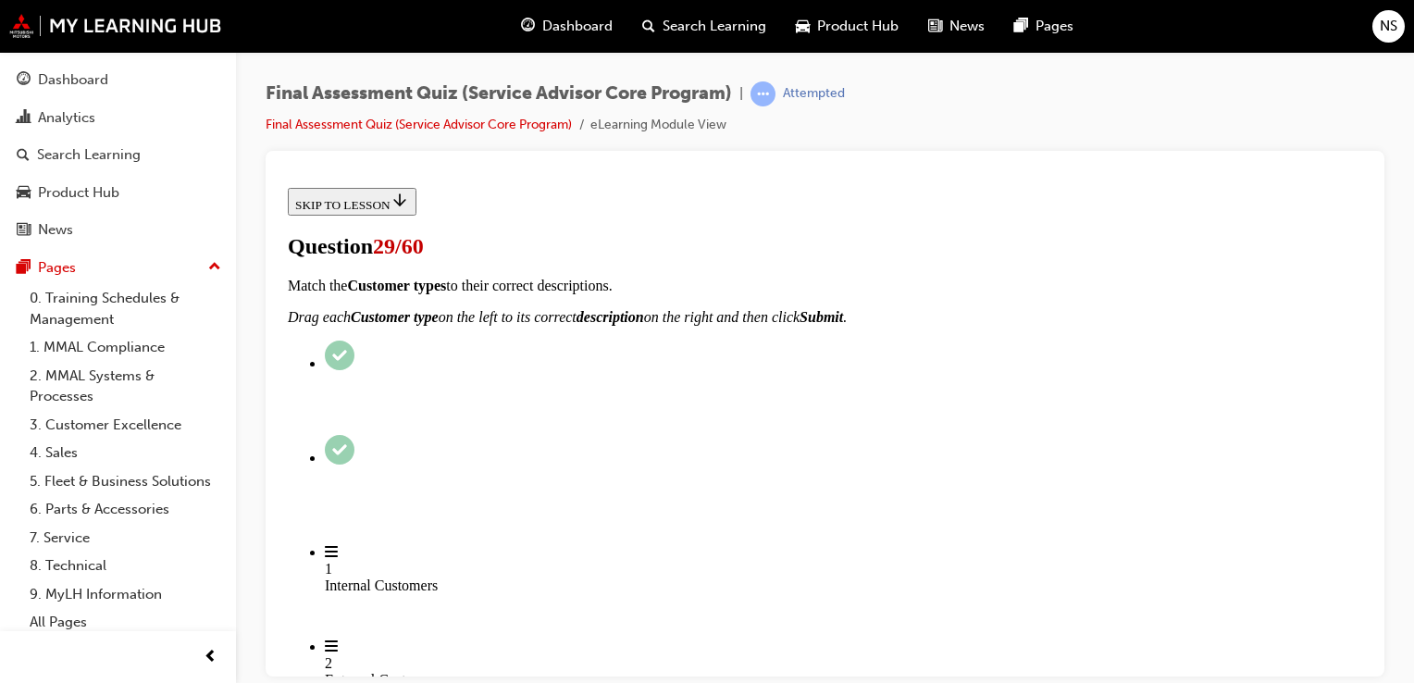
checkbox input "true"
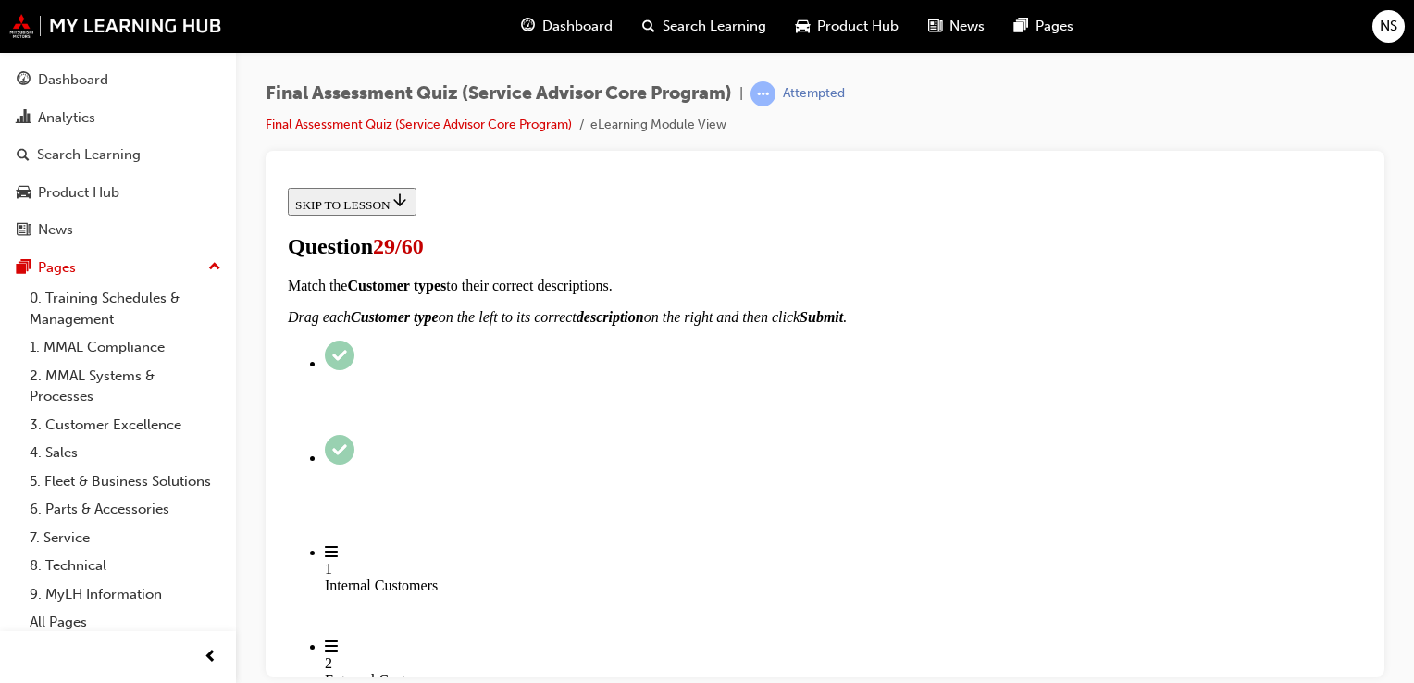
checkbox input "true"
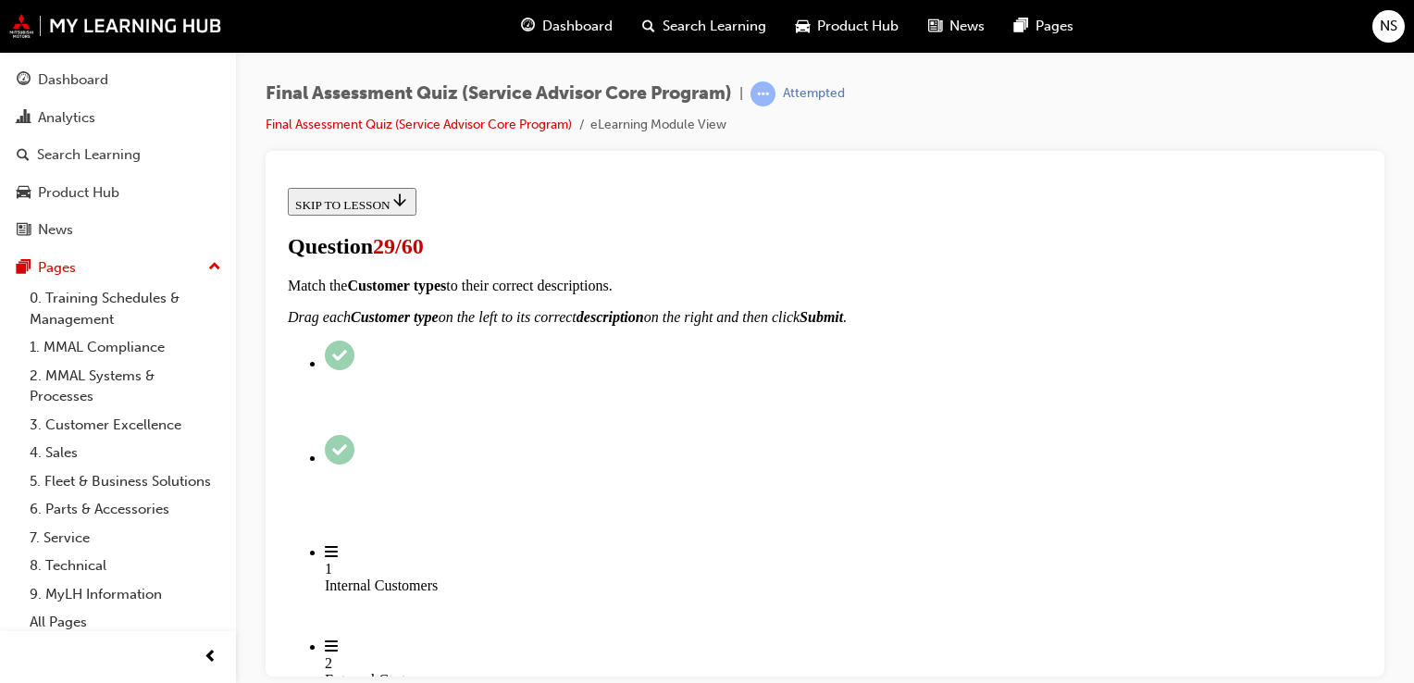
checkbox input "false"
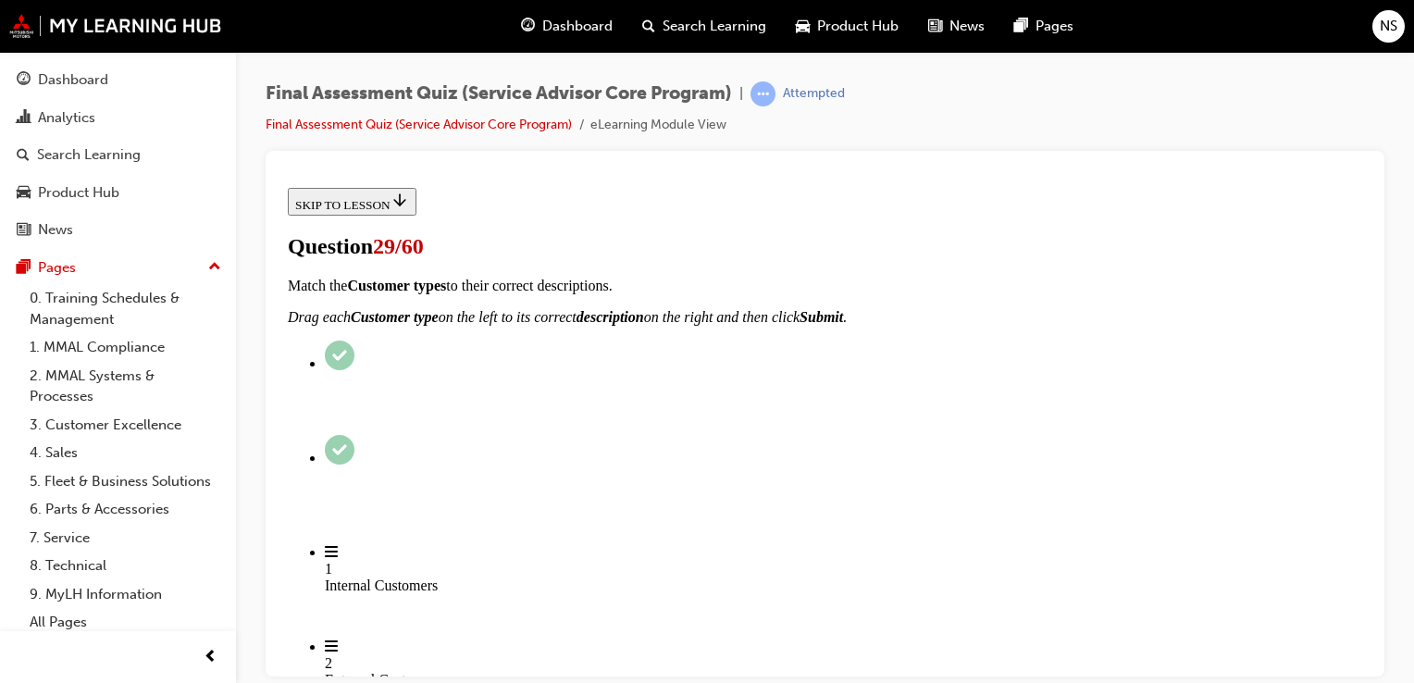
checkbox input "false"
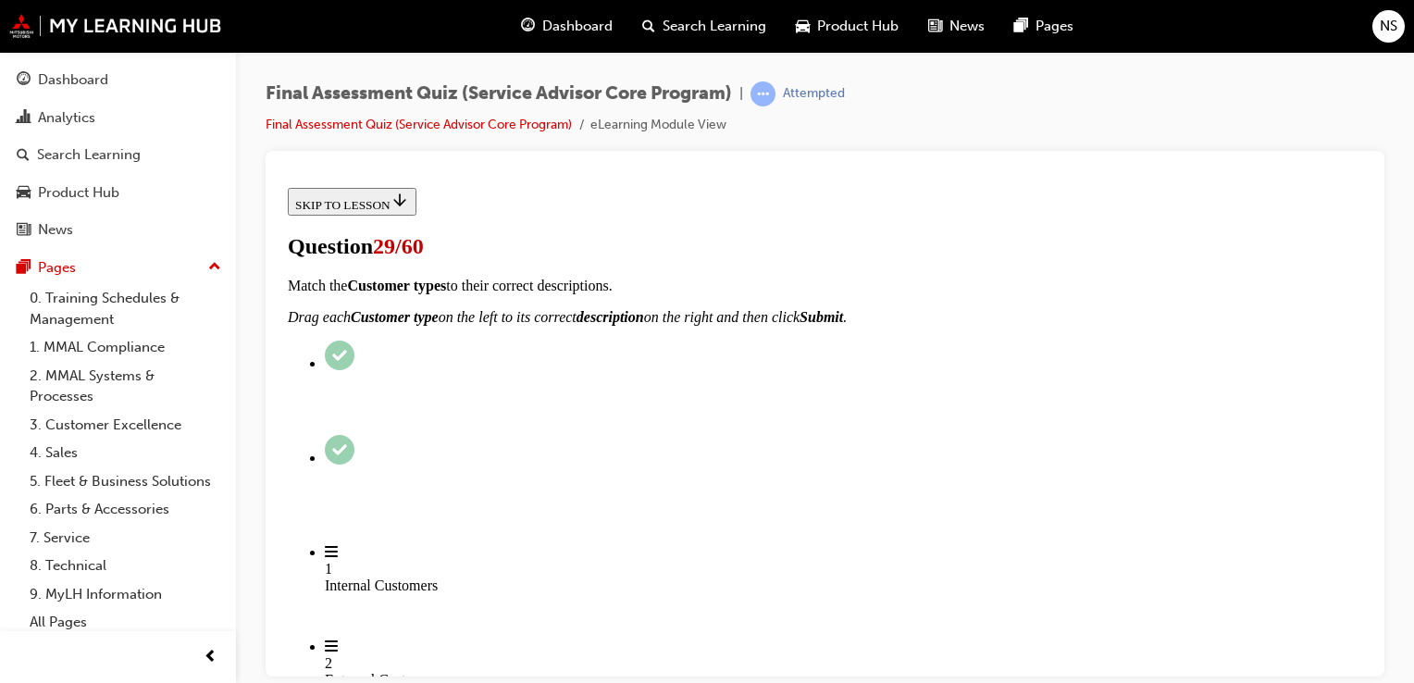
checkbox input "false"
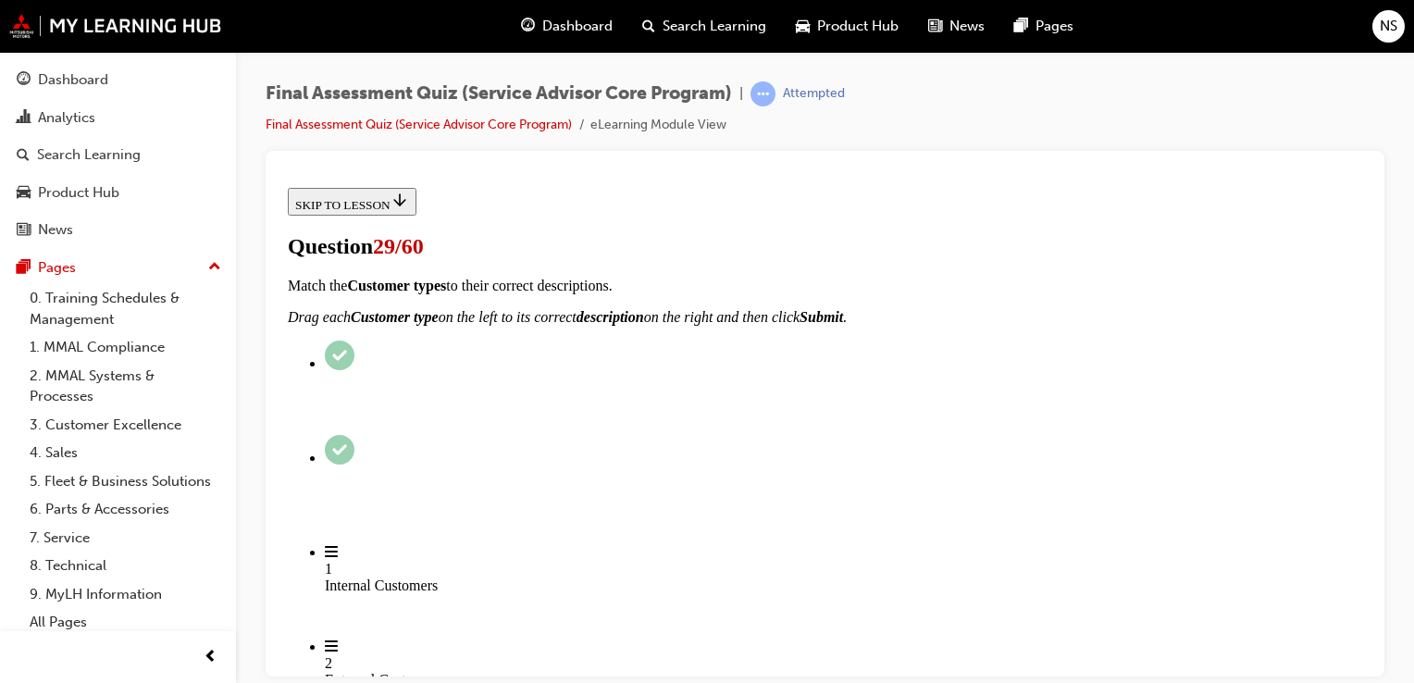
checkbox input "true"
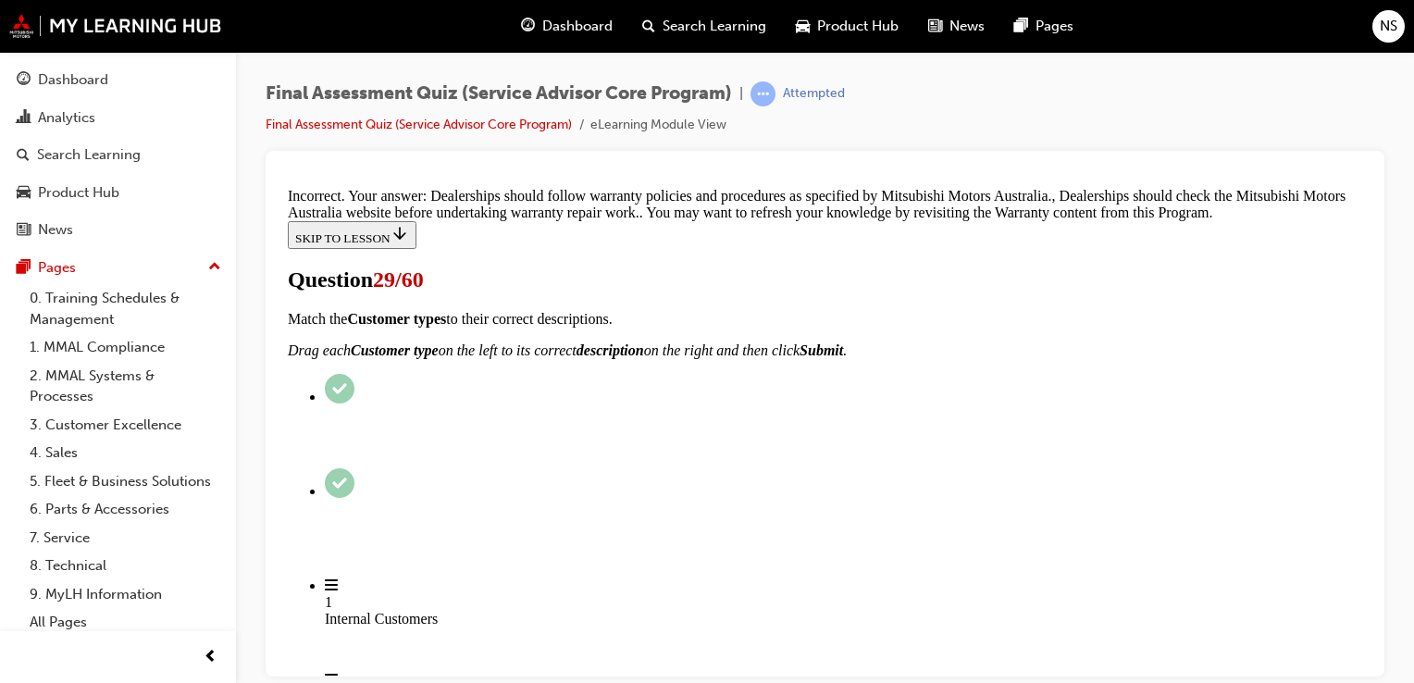
scroll to position [751, 0]
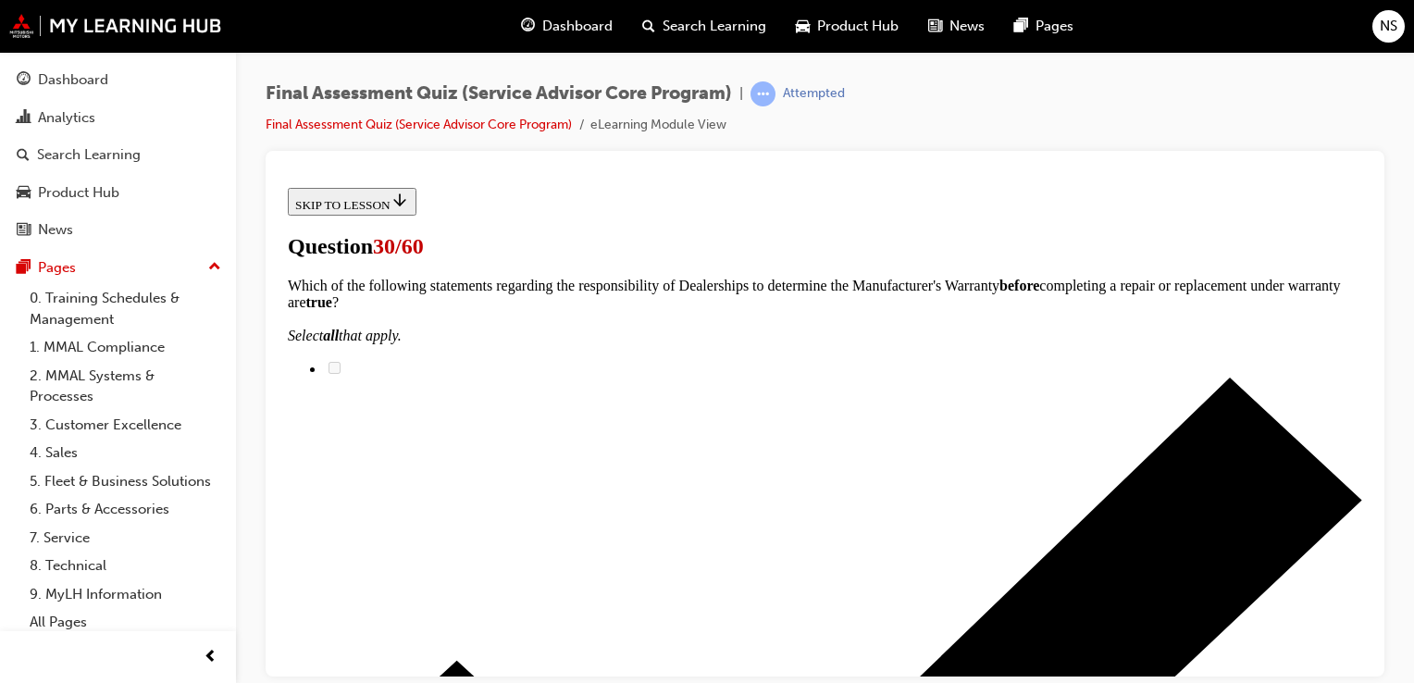
scroll to position [259, 0]
radio input "true"
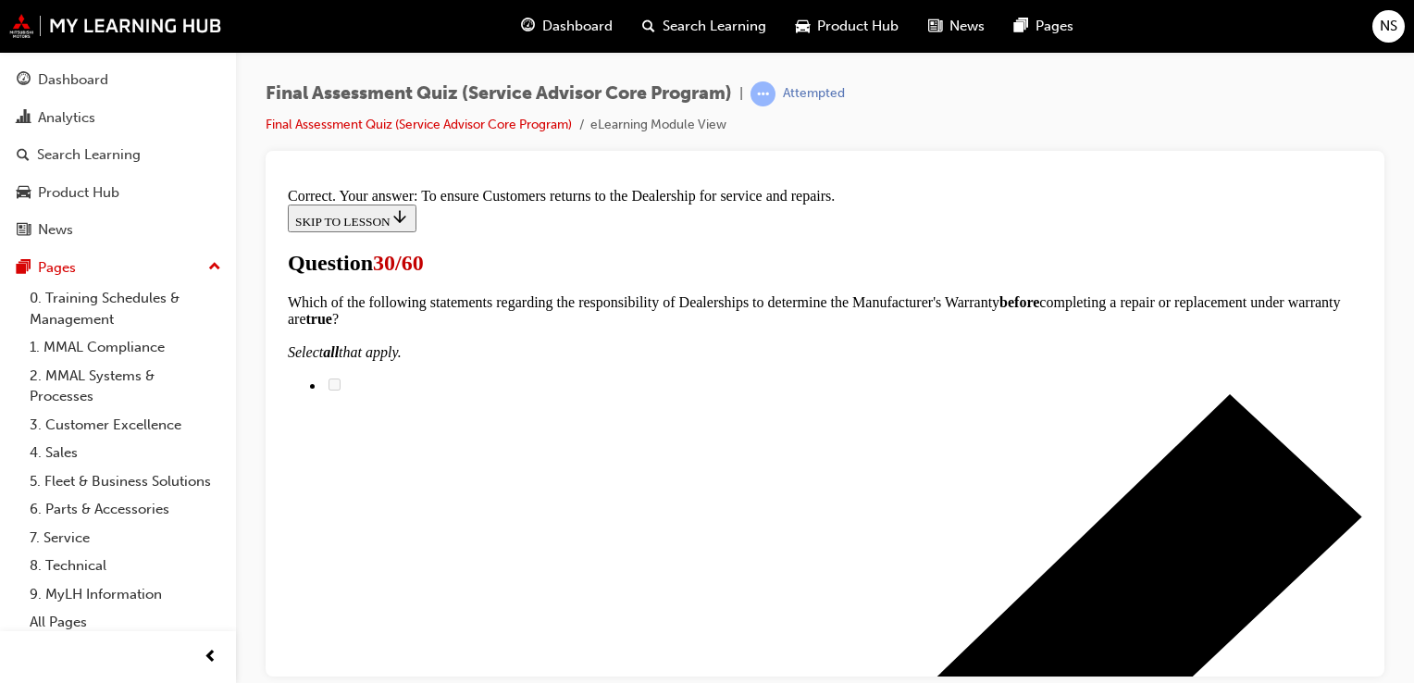
scroll to position [507, 0]
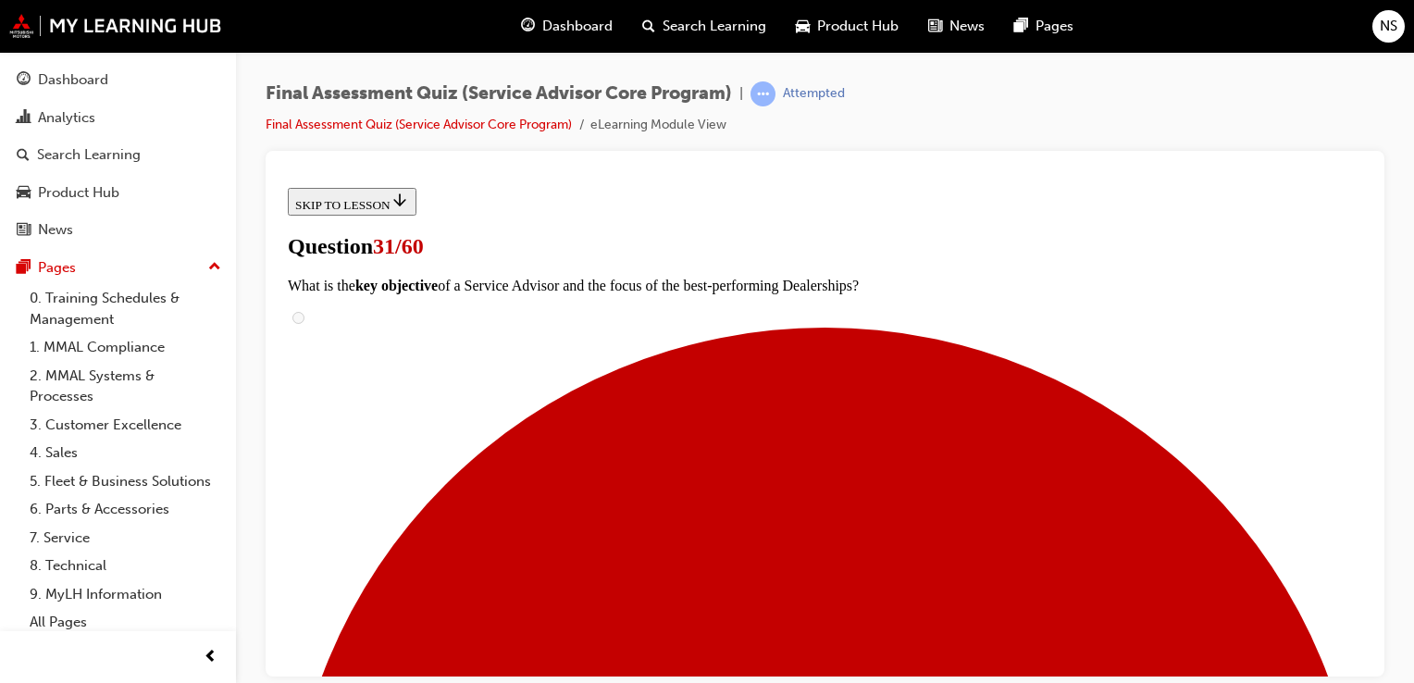
scroll to position [444, 0]
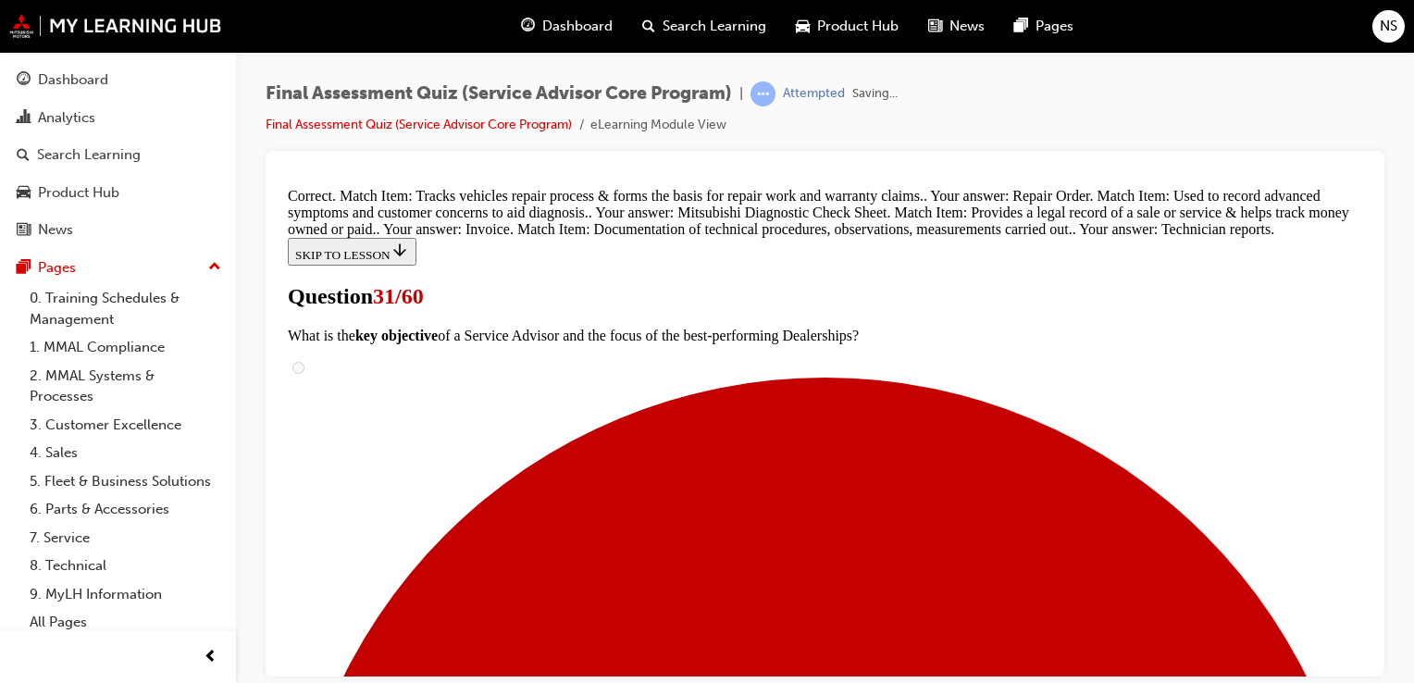
scroll to position [668, 0]
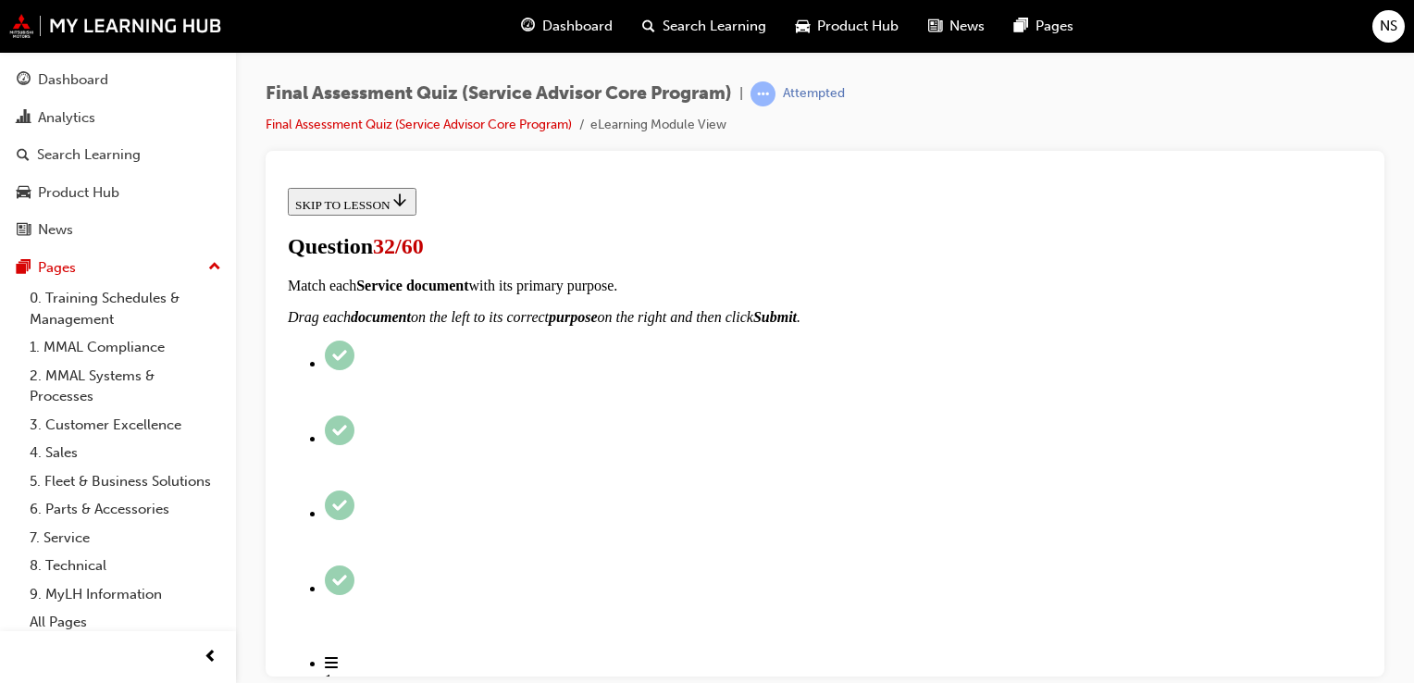
scroll to position [185, 0]
checkbox input "true"
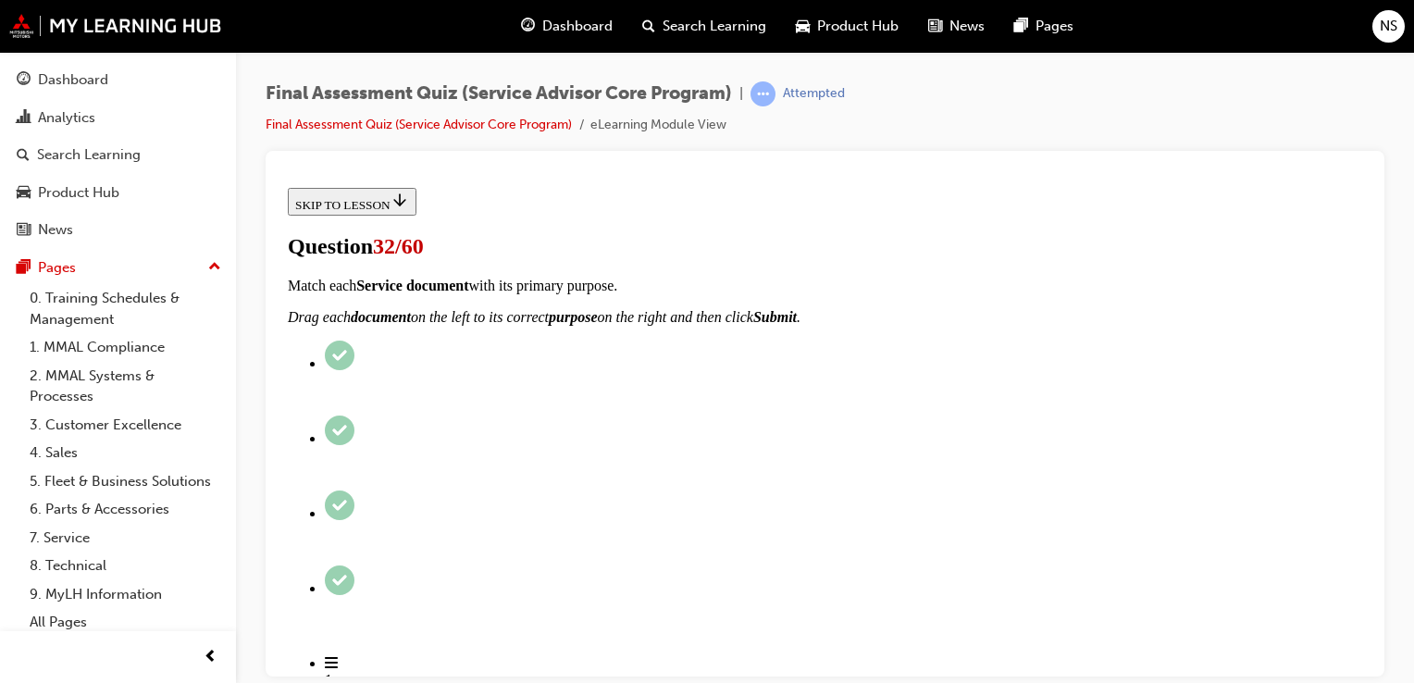
checkbox input "true"
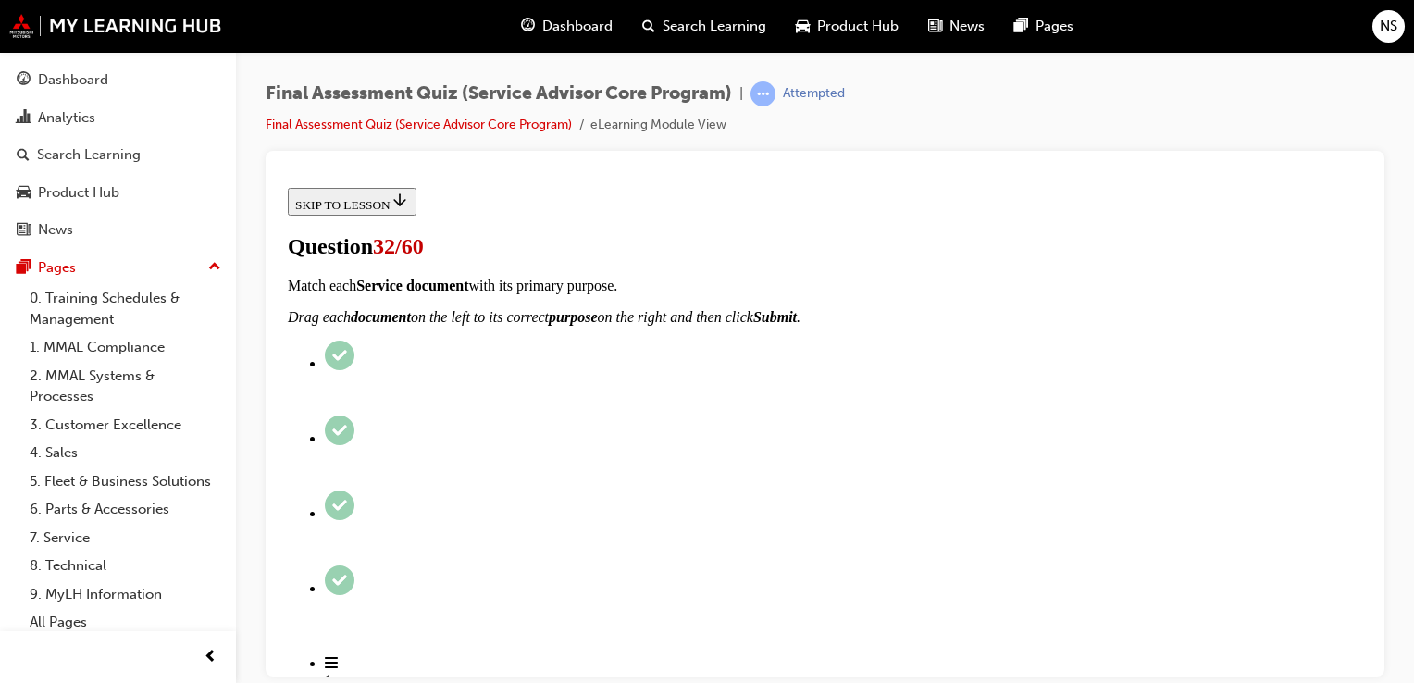
checkbox input "true"
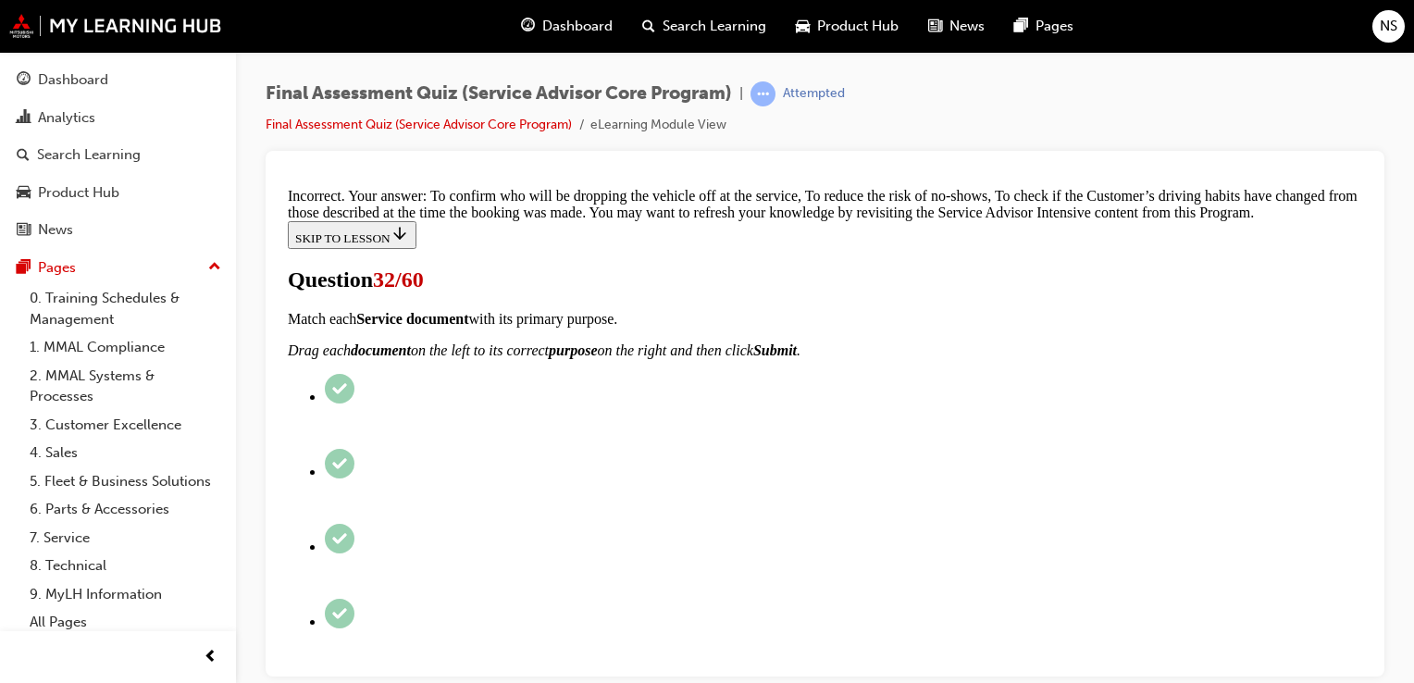
scroll to position [664, 0]
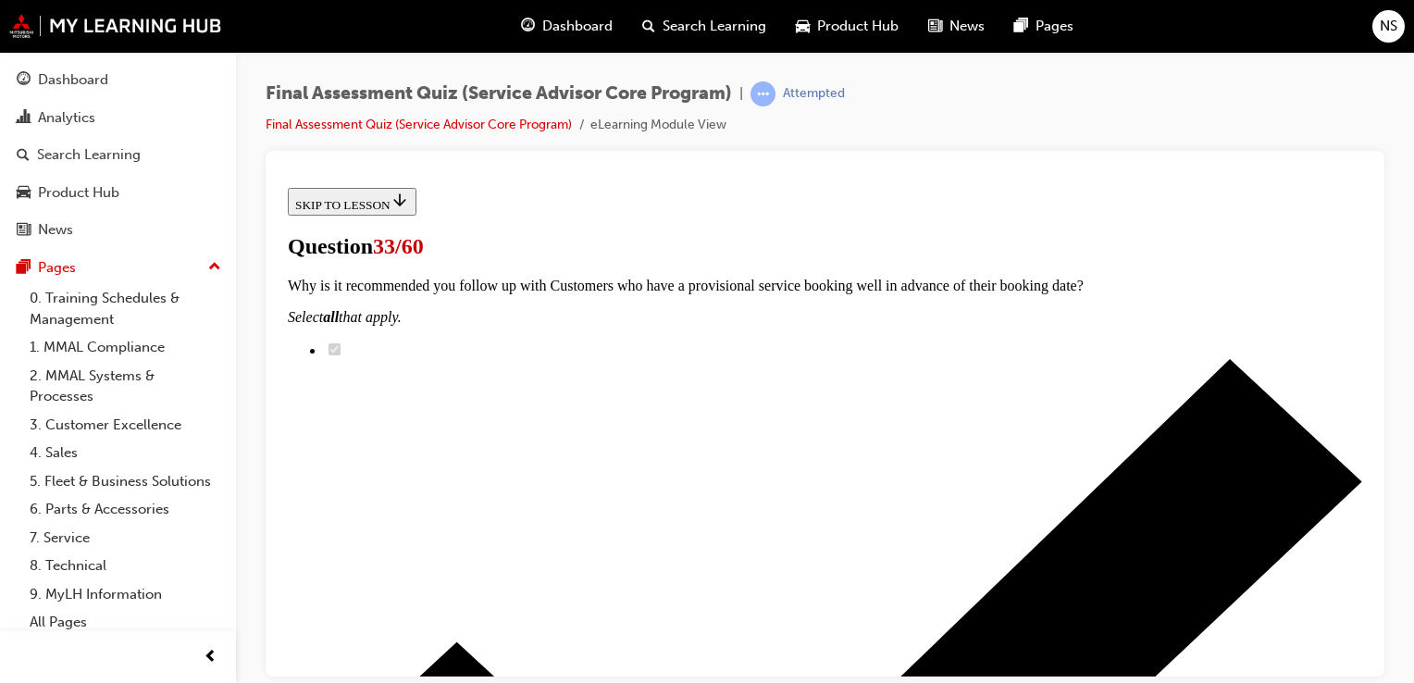
scroll to position [444, 0]
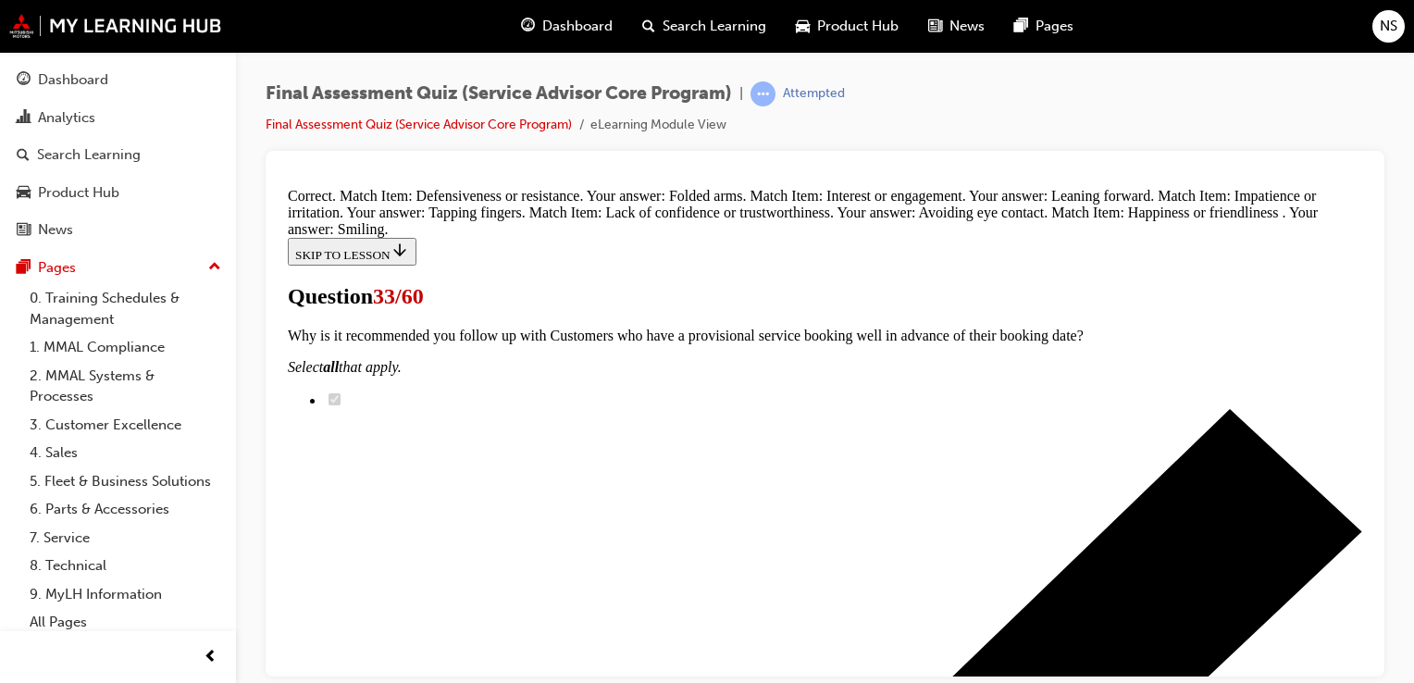
scroll to position [728, 0]
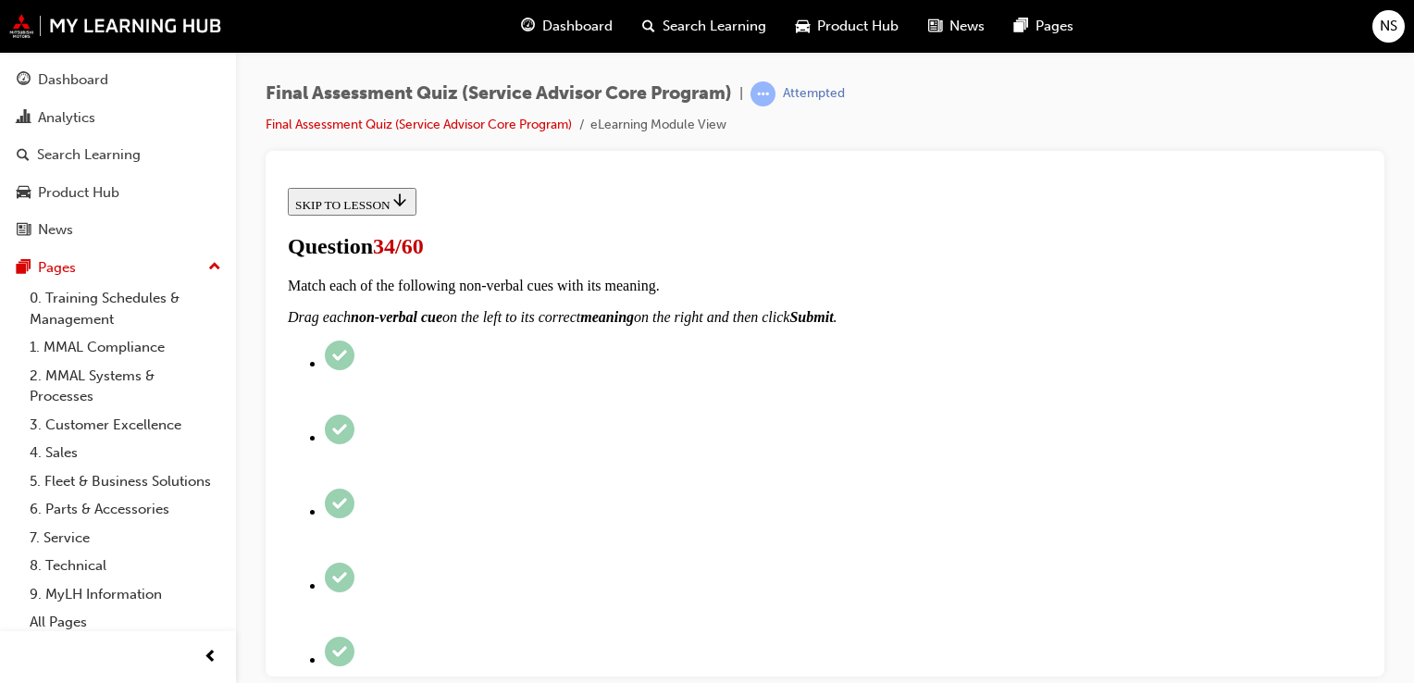
scroll to position [222, 0]
radio input "true"
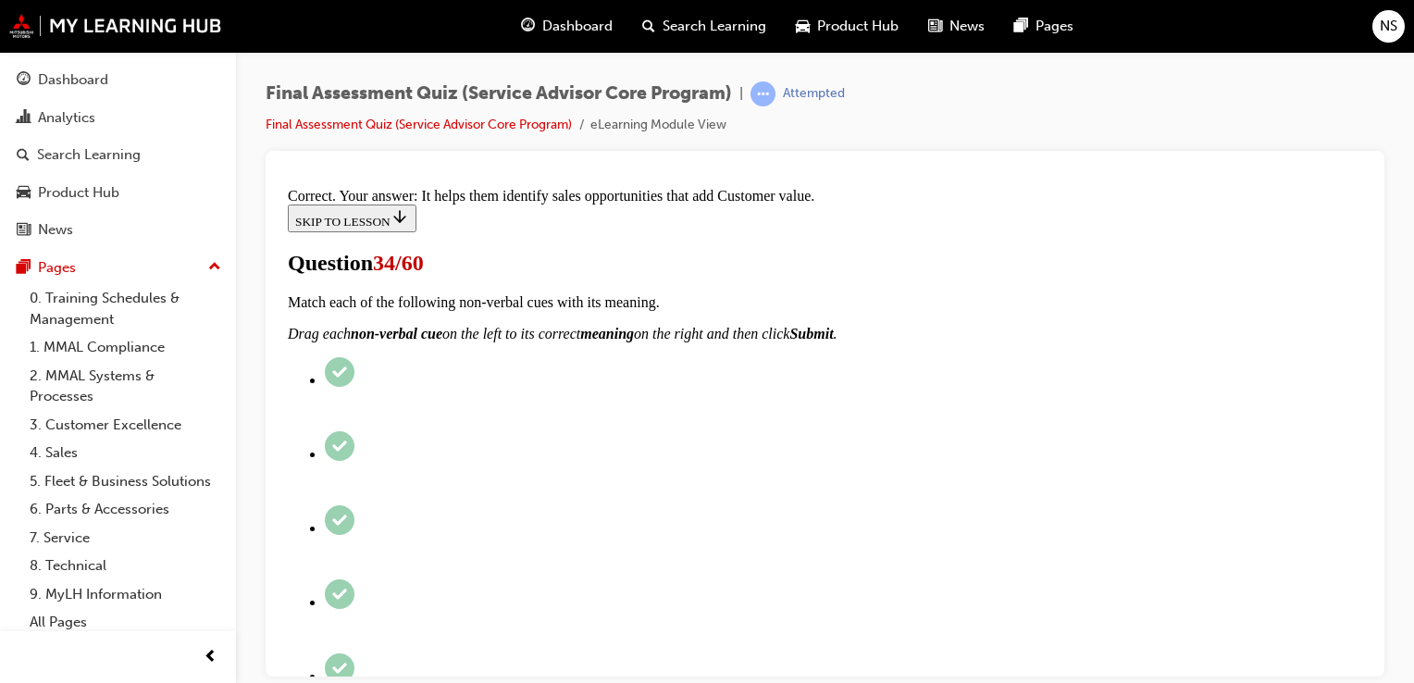
scroll to position [457, 0]
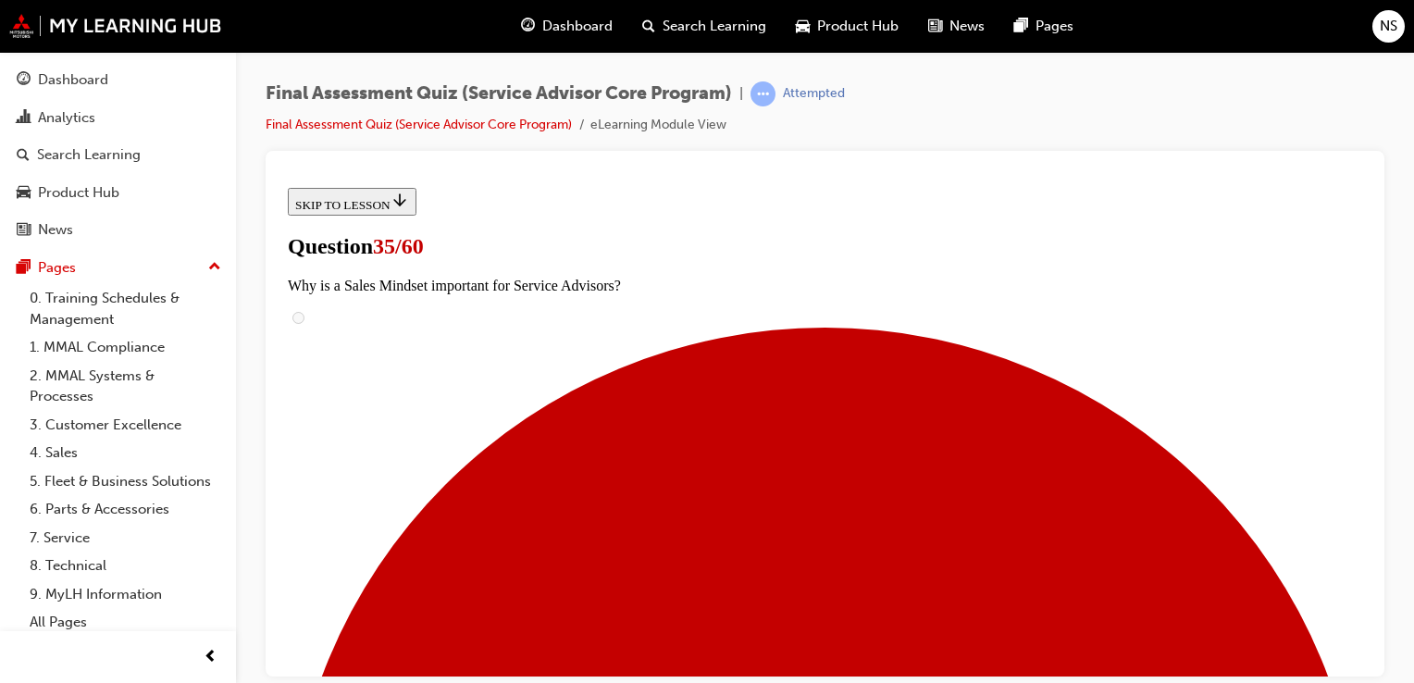
scroll to position [111, 0]
checkbox input "true"
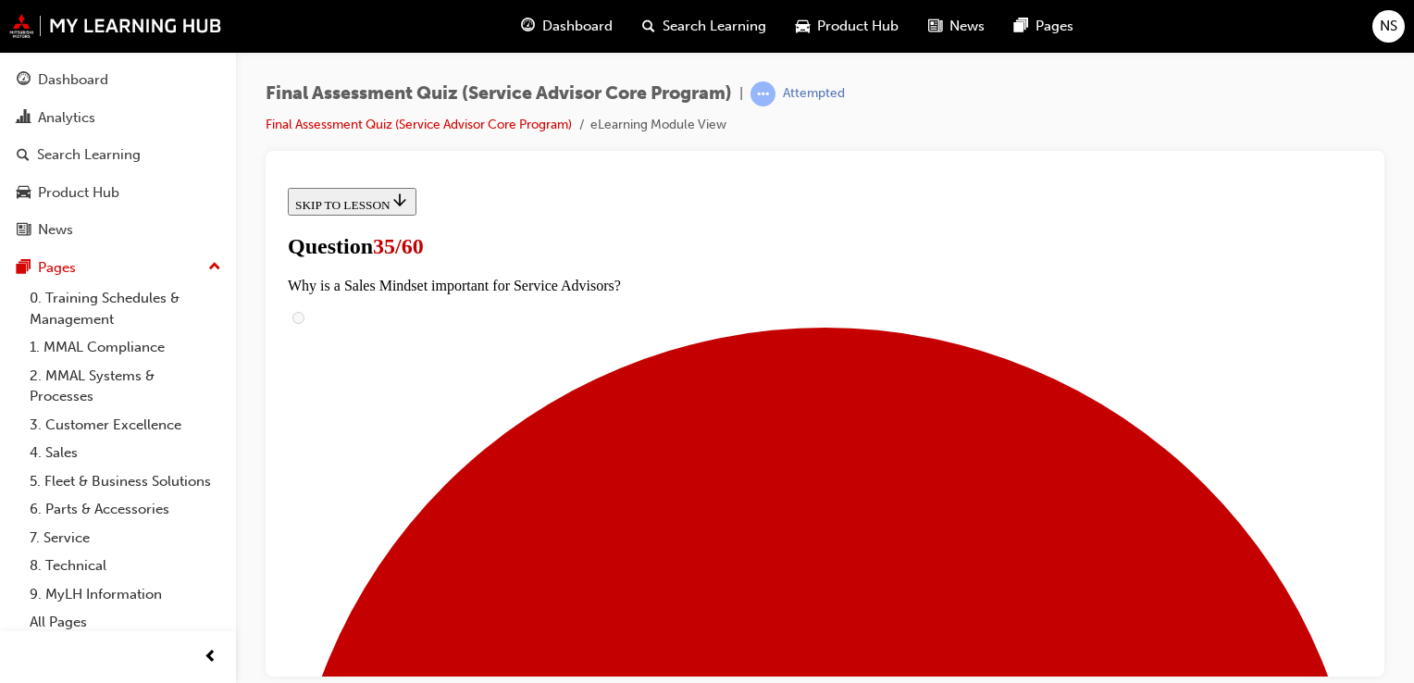
checkbox input "true"
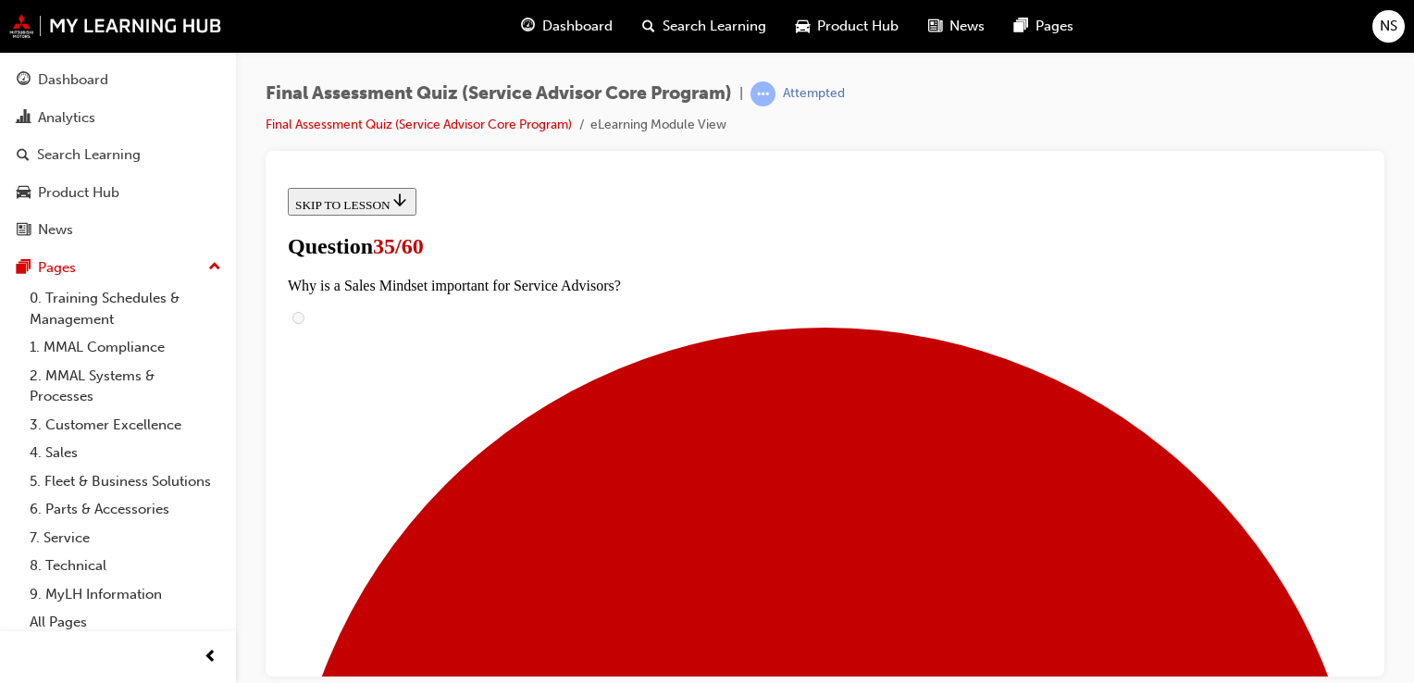
scroll to position [259, 0]
checkbox input "true"
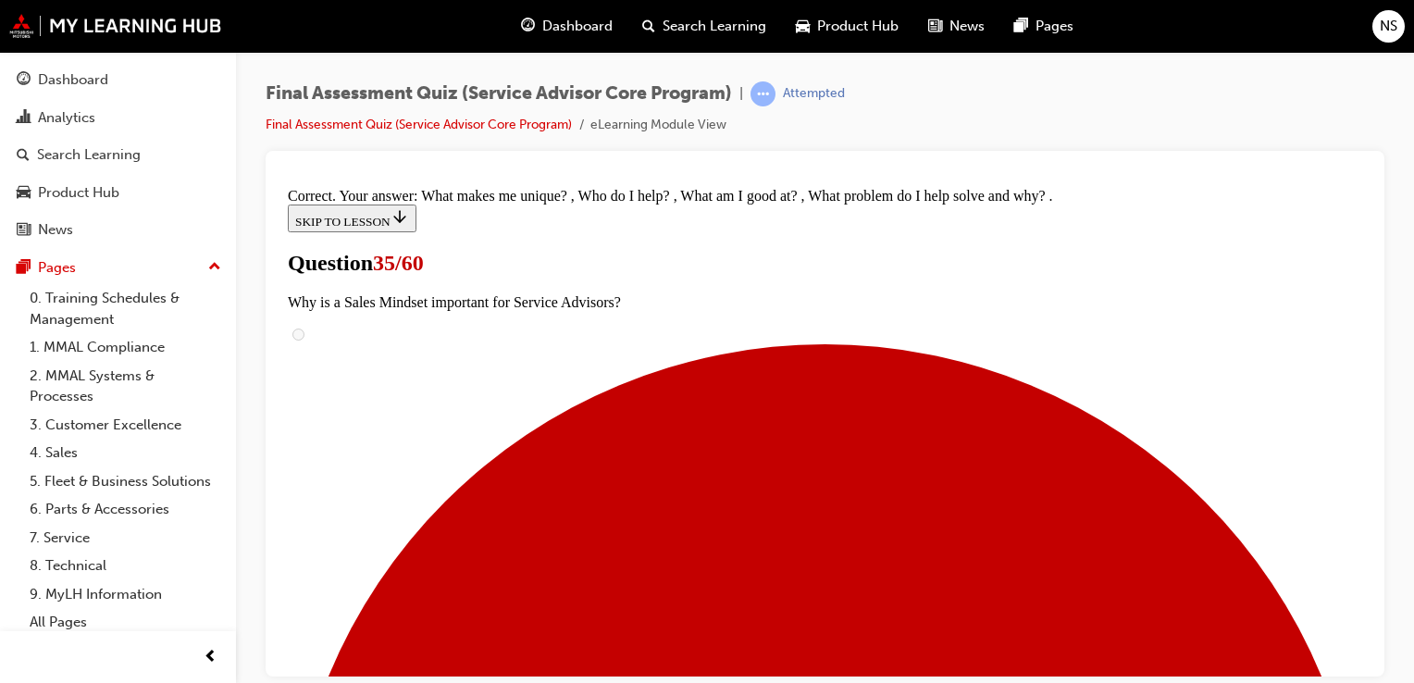
scroll to position [501, 0]
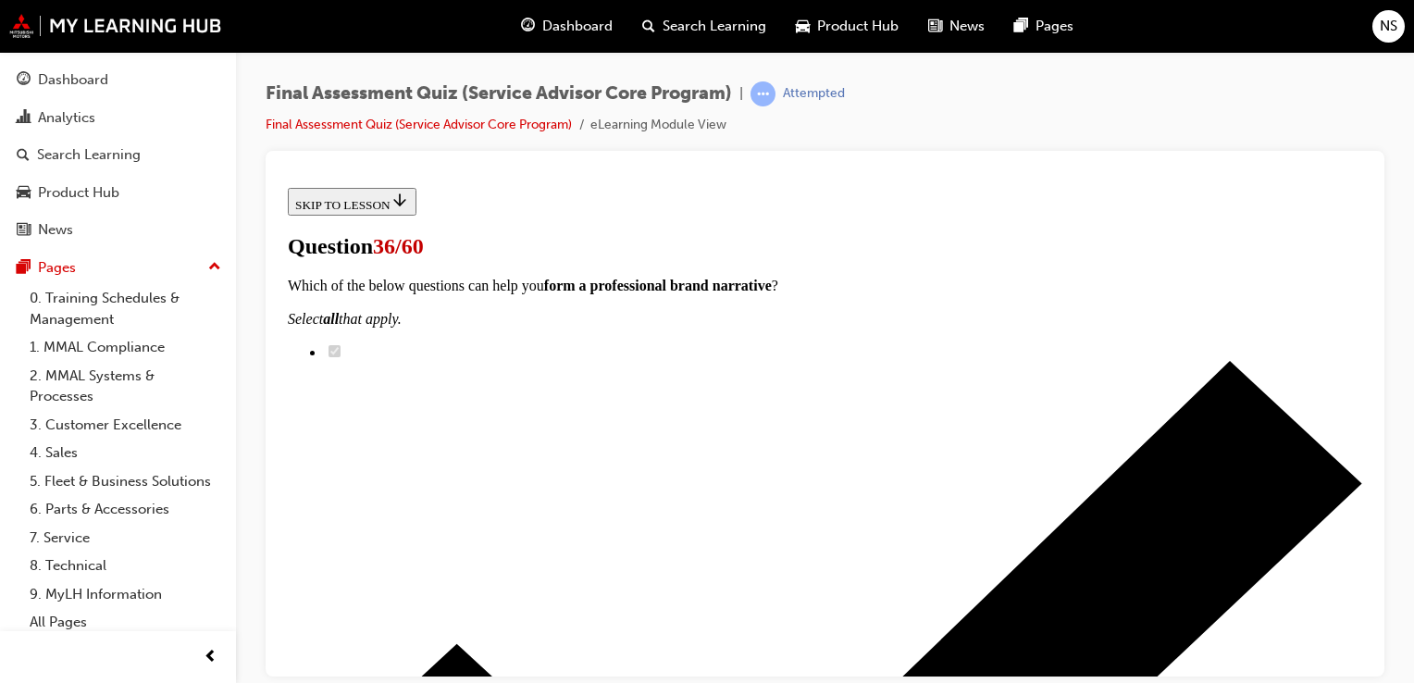
scroll to position [444, 0]
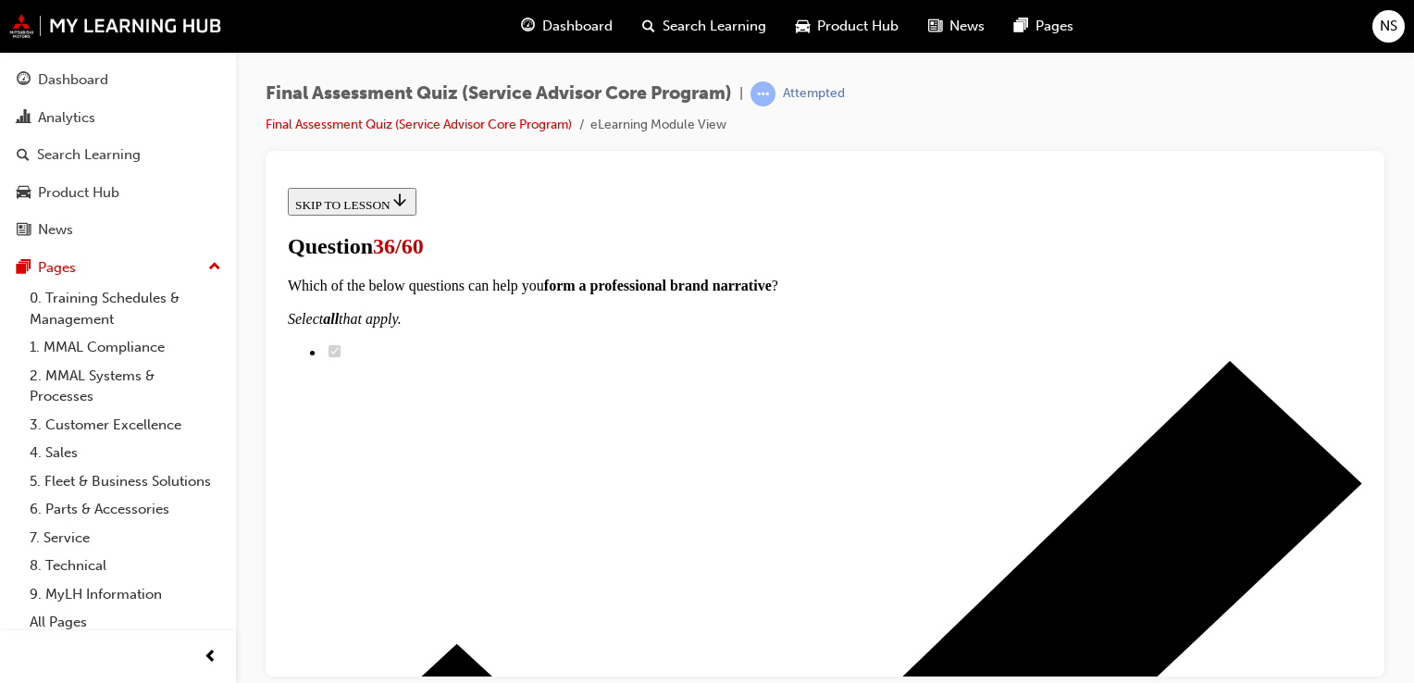
scroll to position [153, 0]
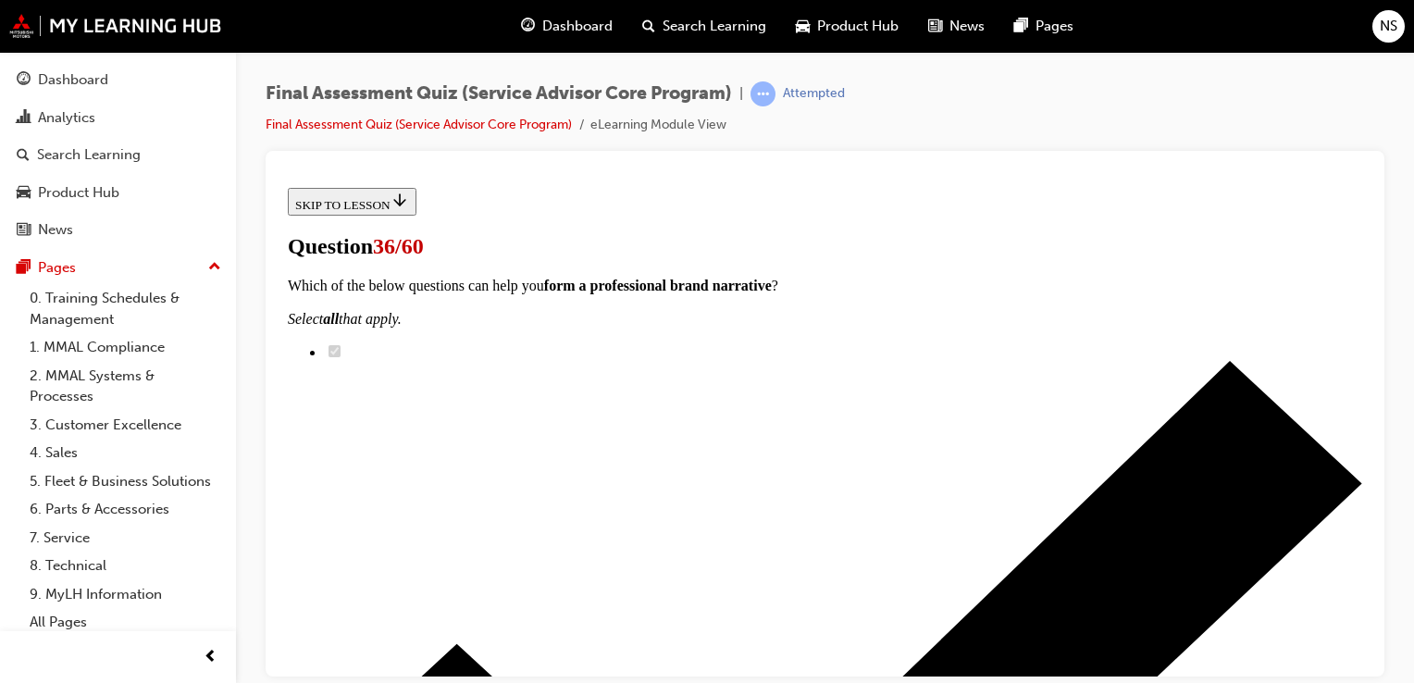
scroll to position [851, 0]
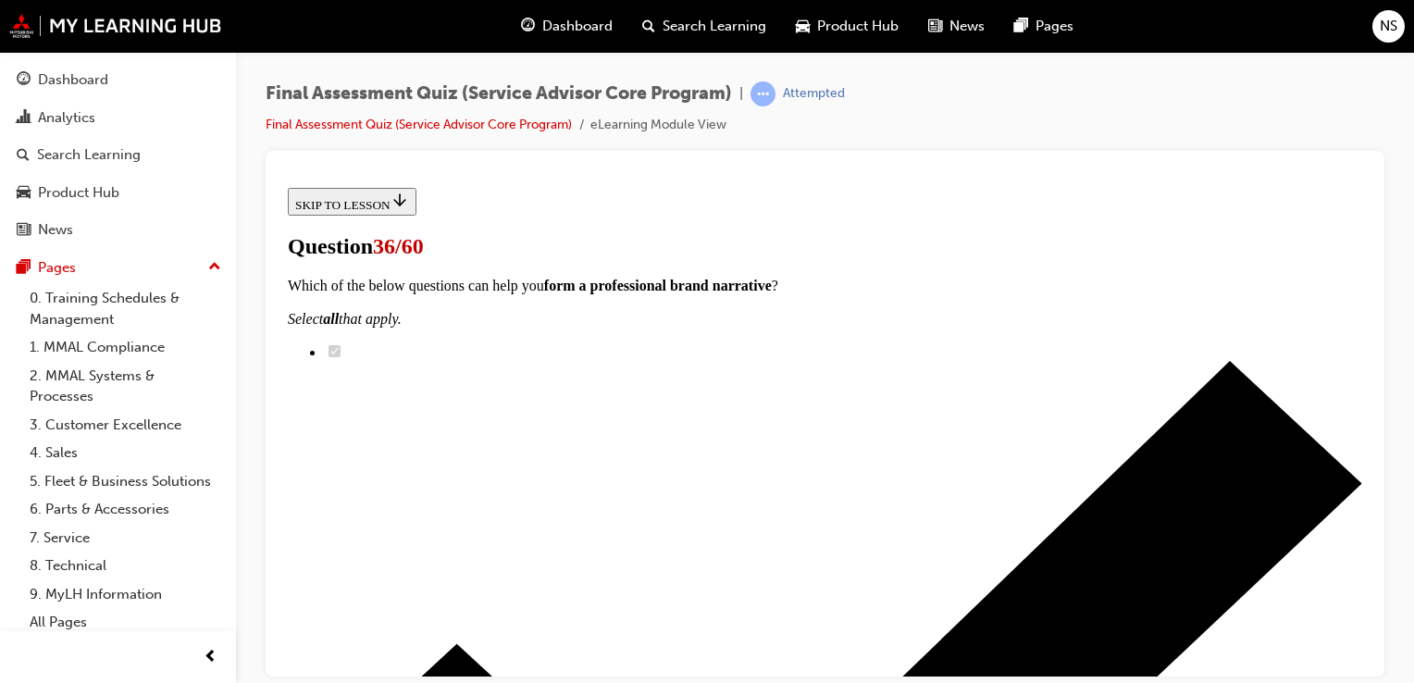
scroll to position [777, 0]
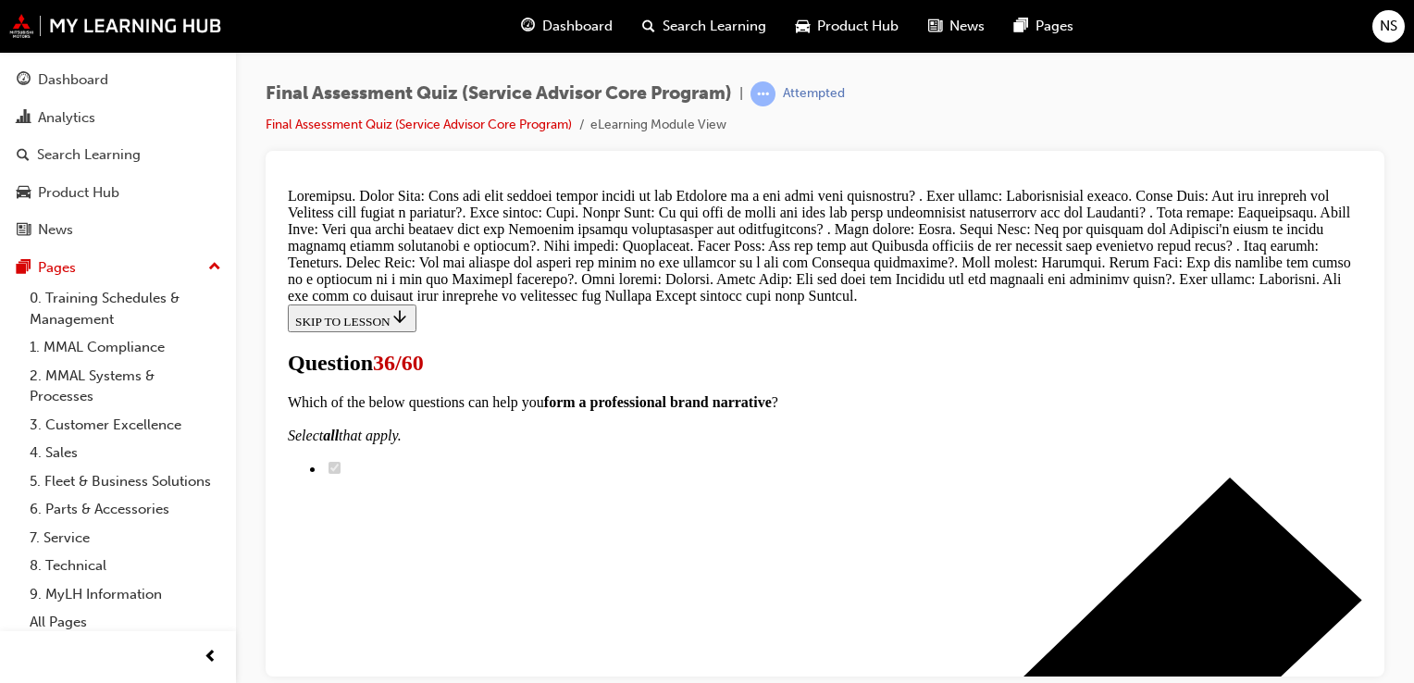
scroll to position [1532, 0]
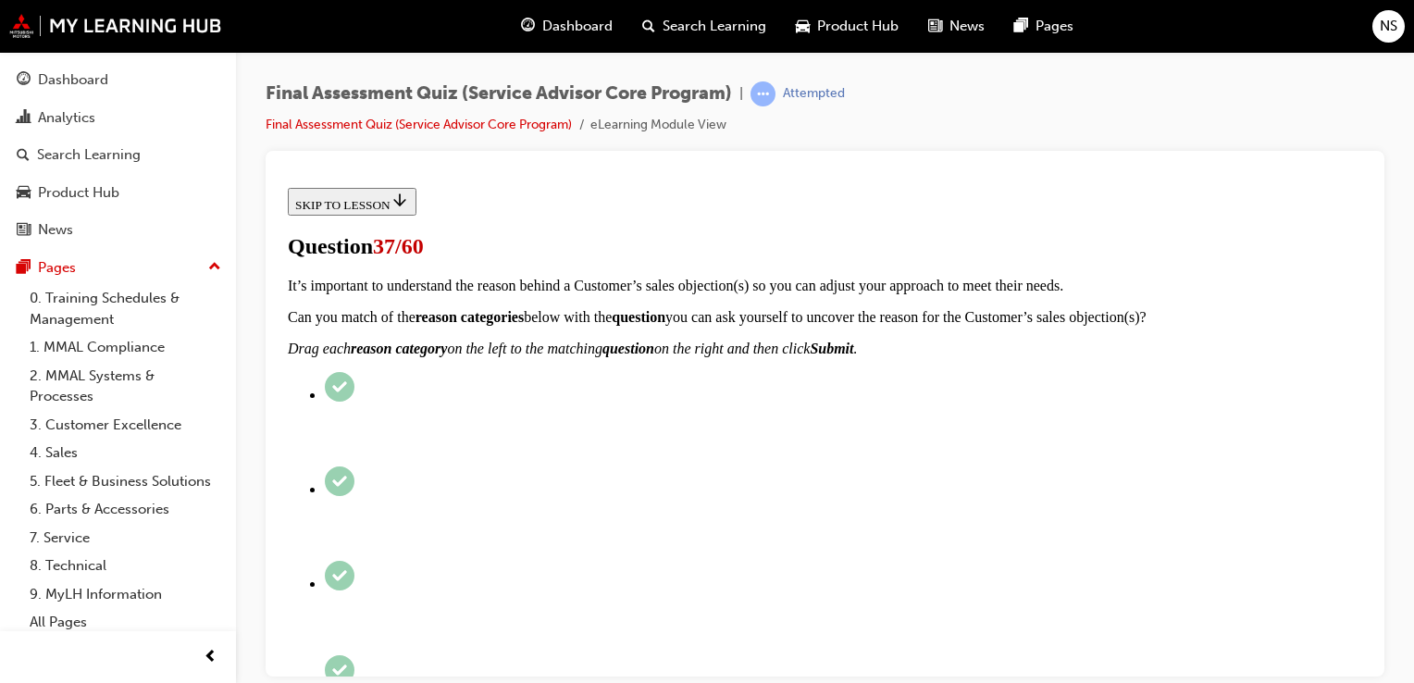
scroll to position [370, 0]
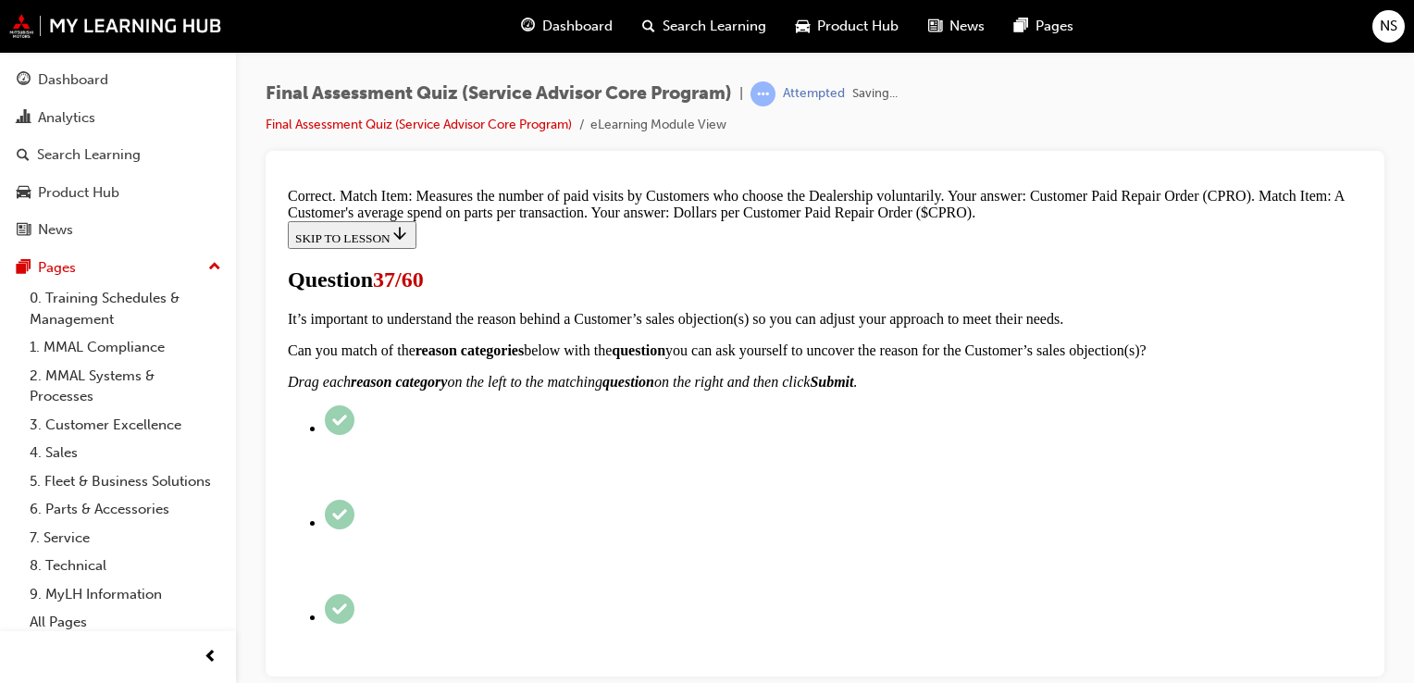
scroll to position [483, 0]
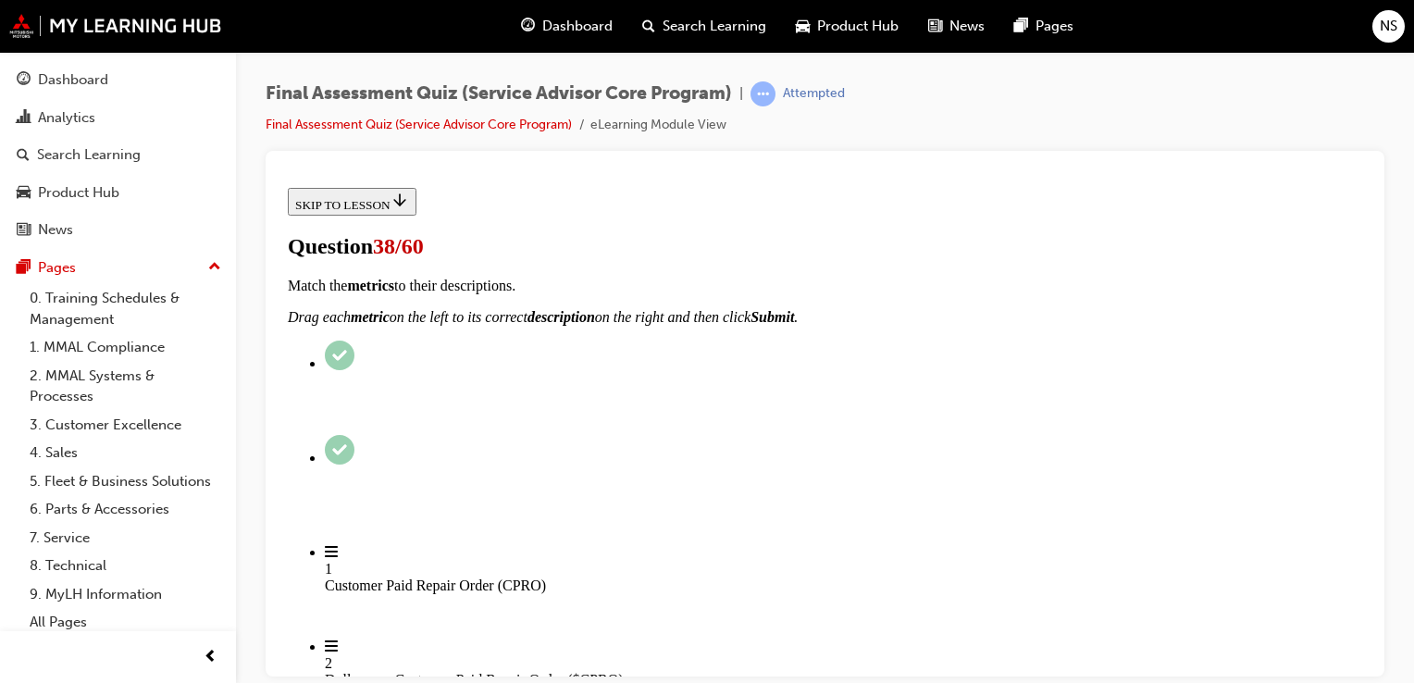
scroll to position [148, 0]
drag, startPoint x: 1358, startPoint y: 659, endPoint x: 1081, endPoint y: 630, distance: 279.1
radio input "true"
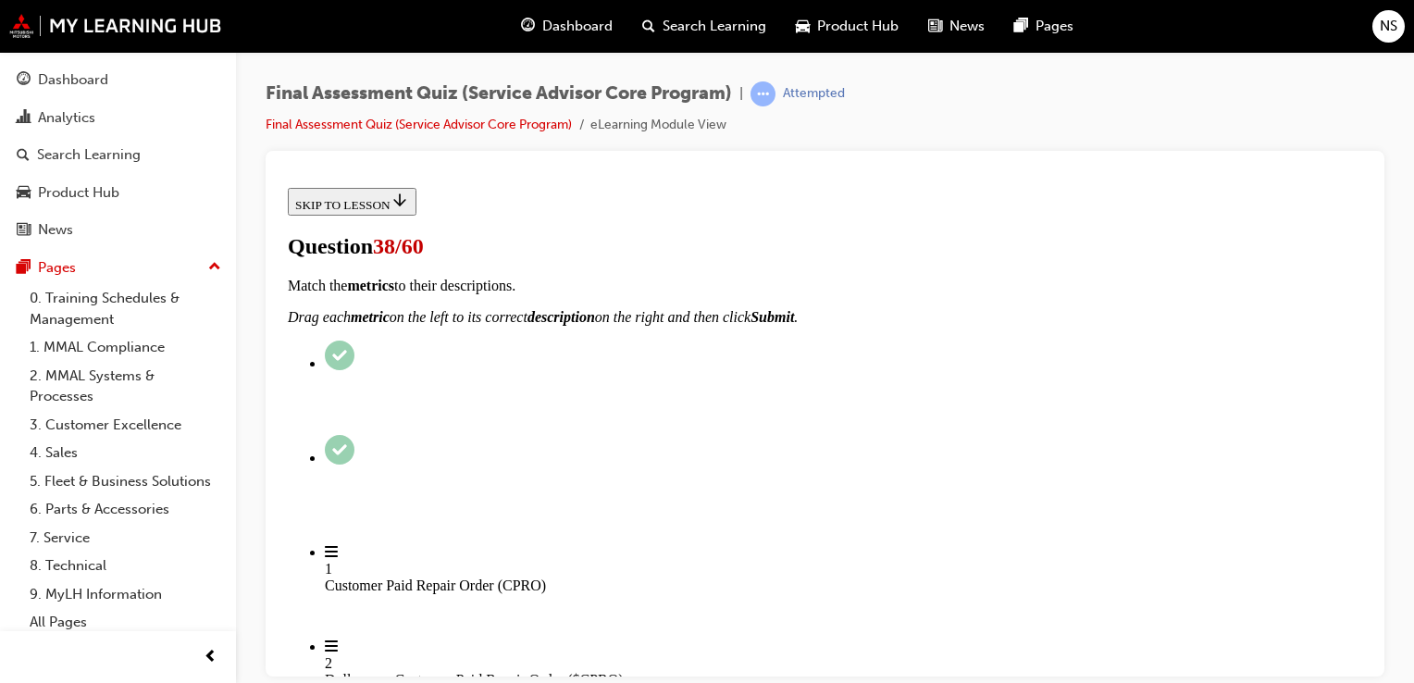
scroll to position [259, 0]
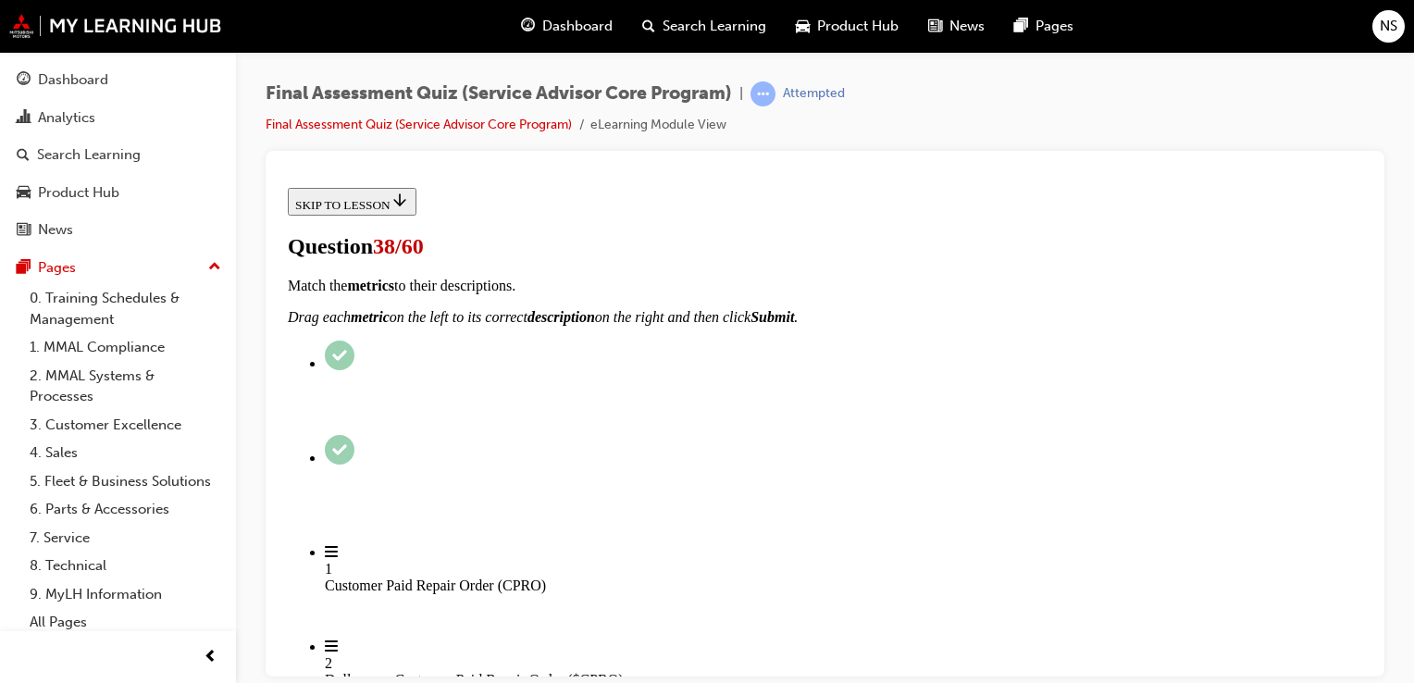
radio input "true"
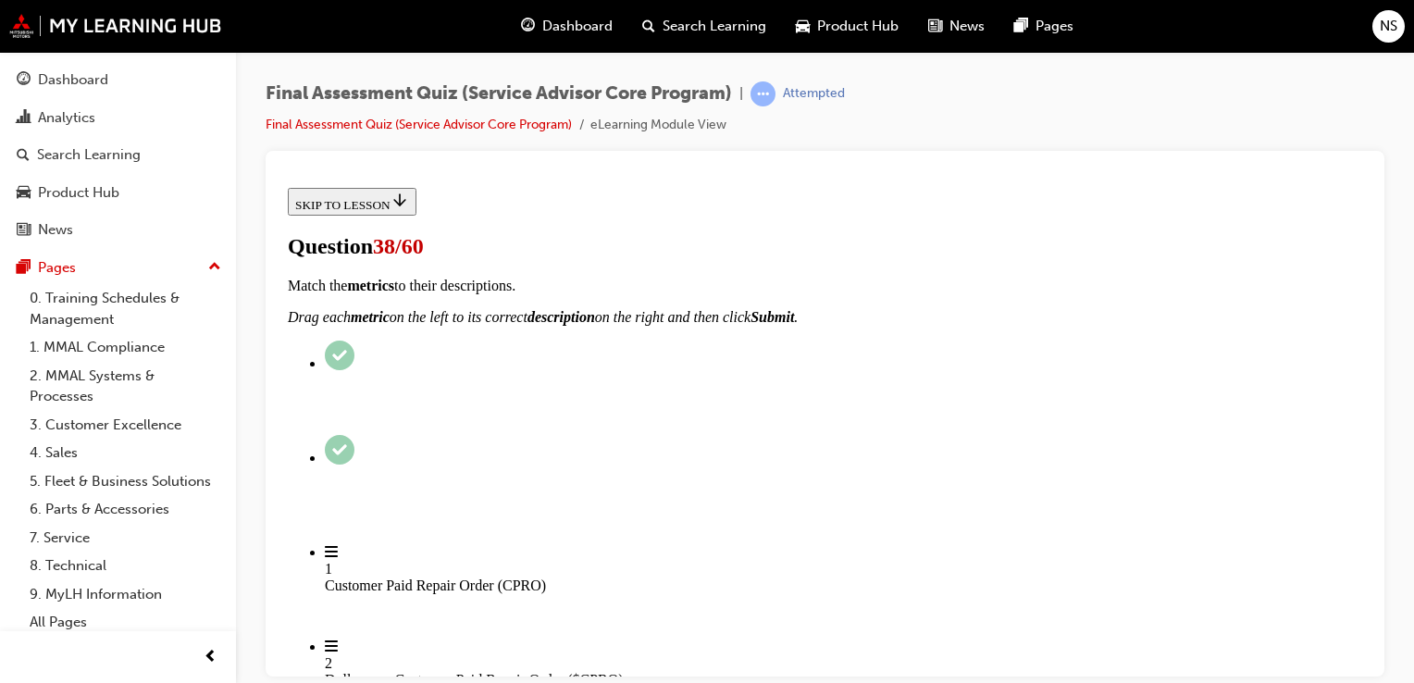
radio input "true"
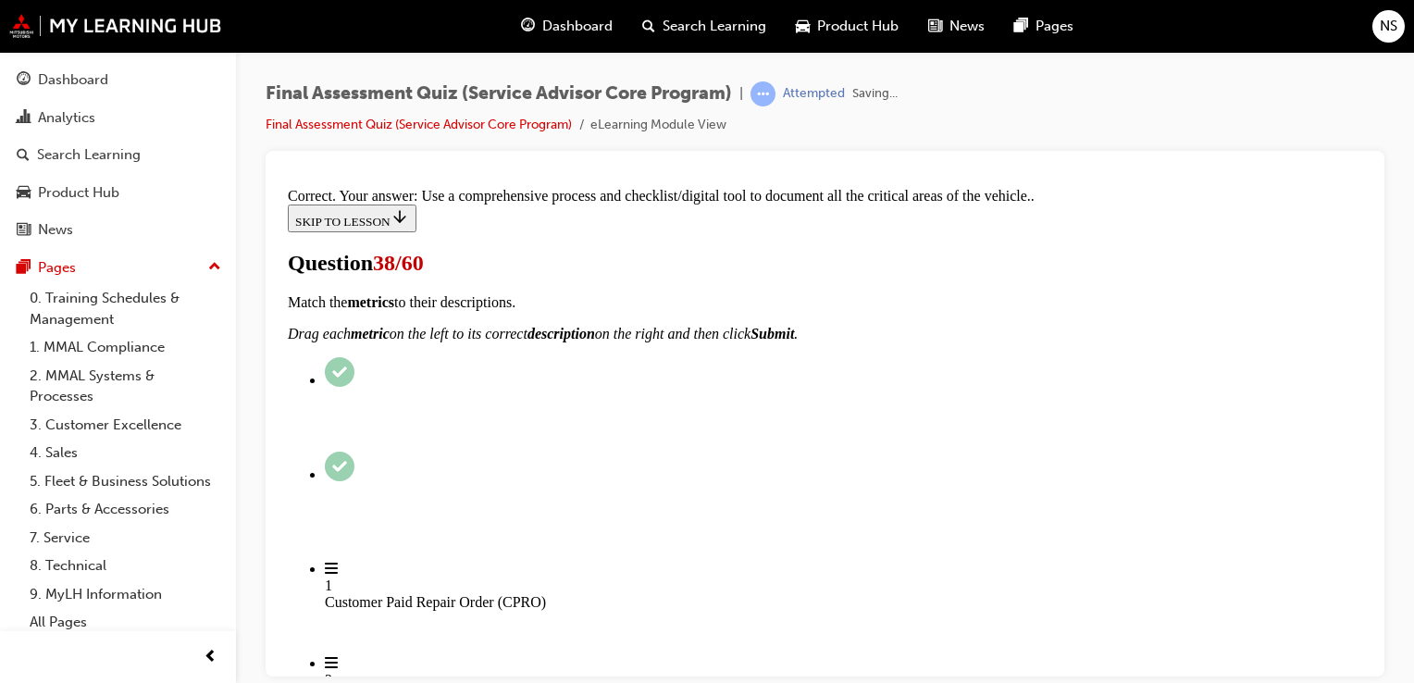
scroll to position [476, 0]
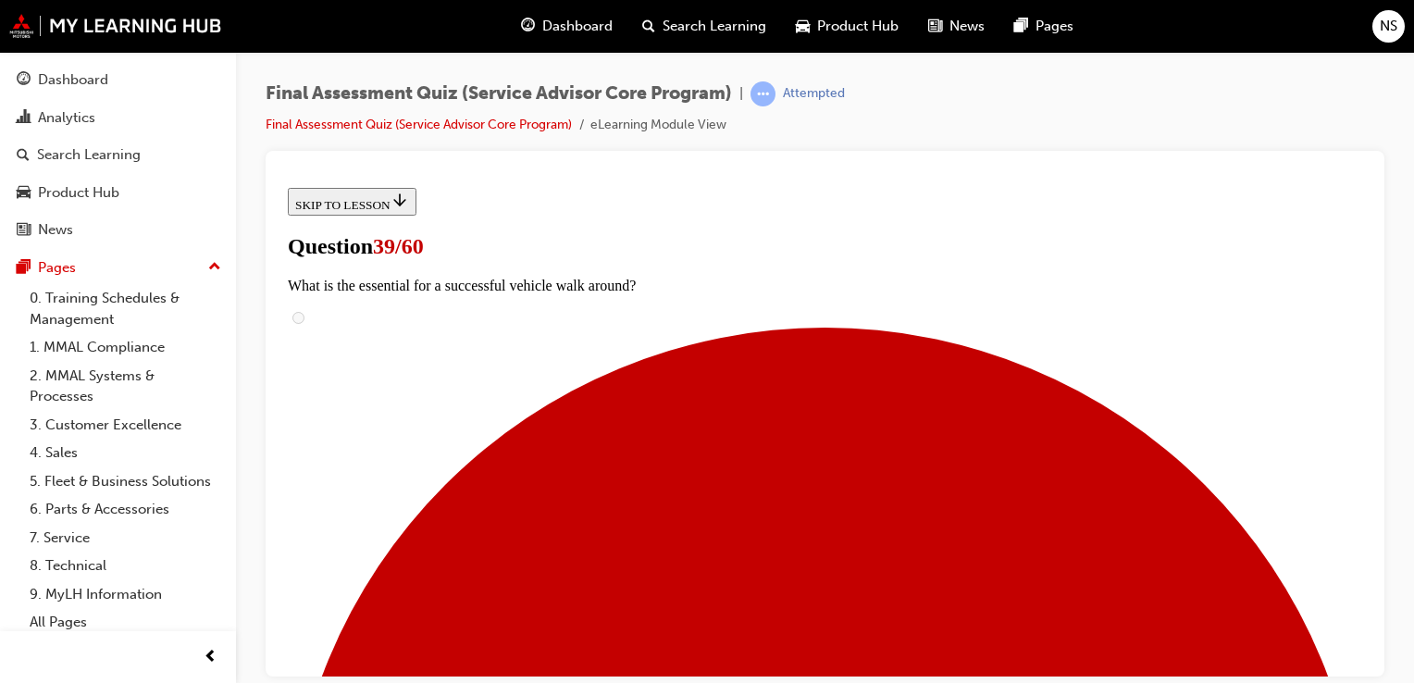
drag, startPoint x: 906, startPoint y: 557, endPoint x: 930, endPoint y: 498, distance: 63.9
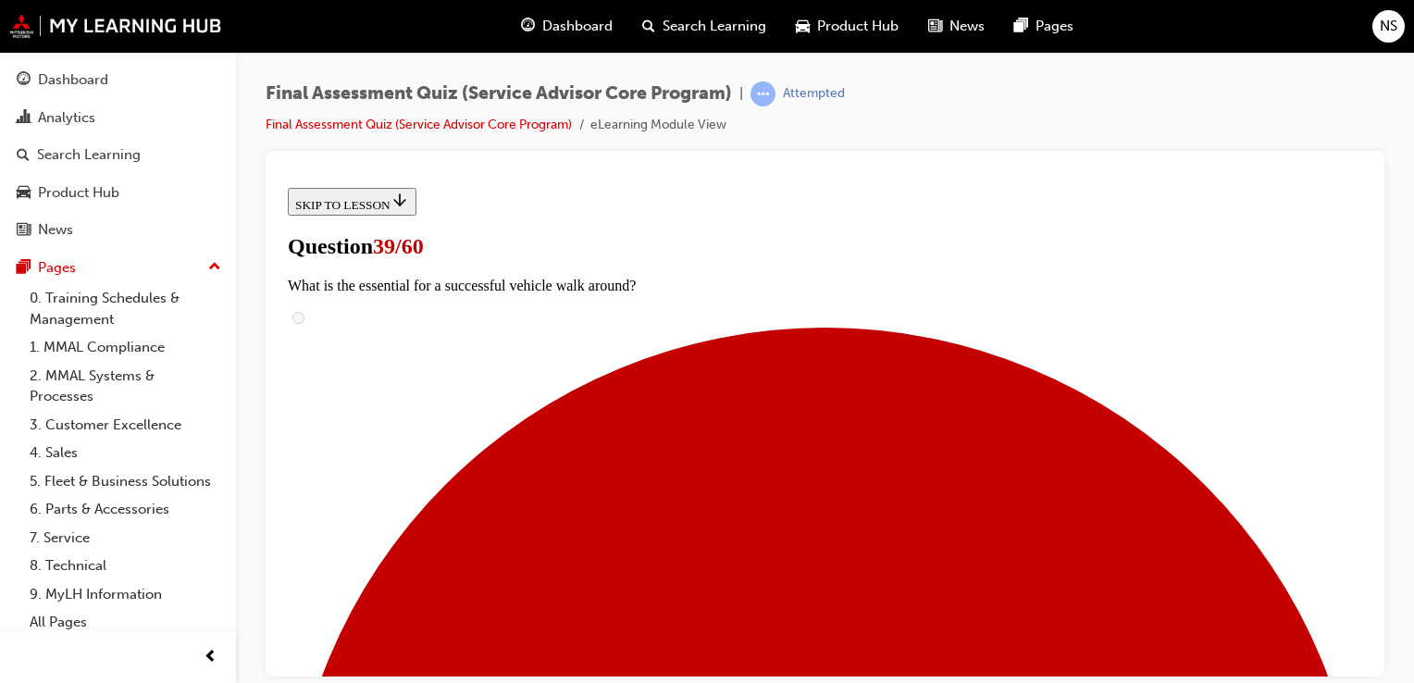
radio input "true"
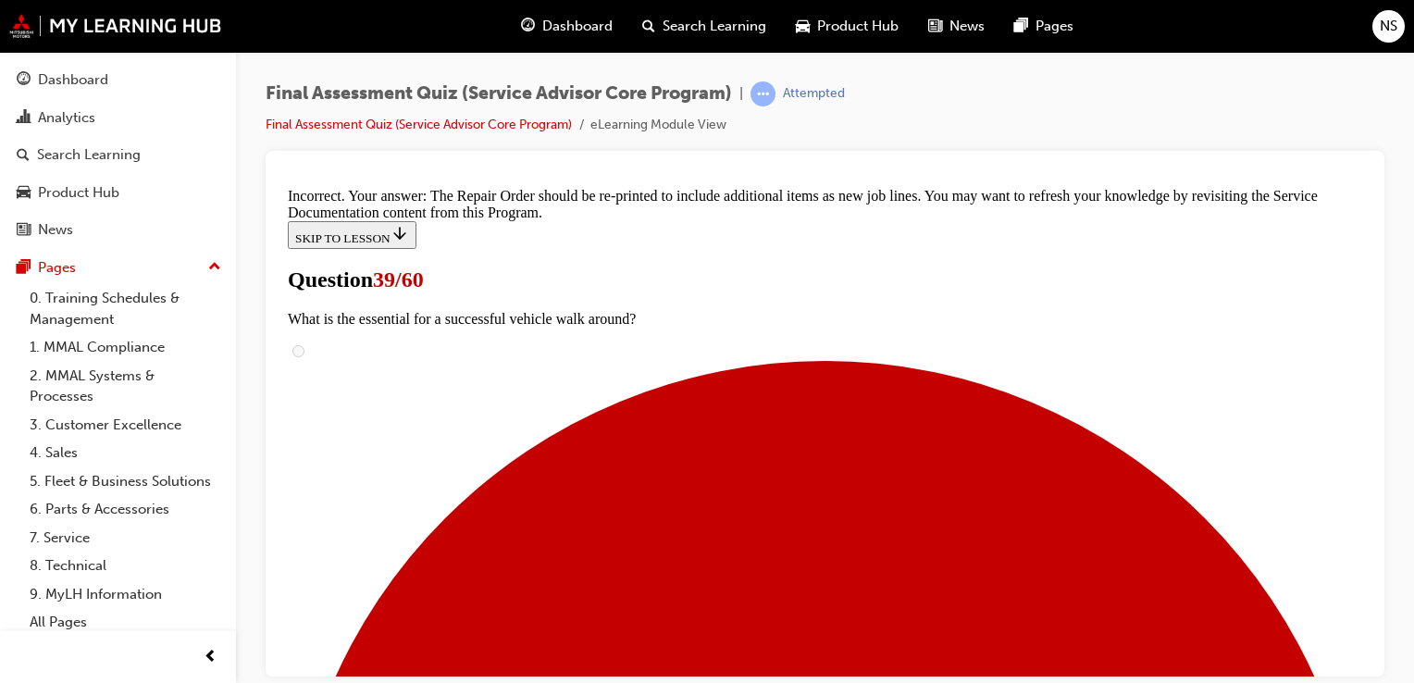
scroll to position [657, 0]
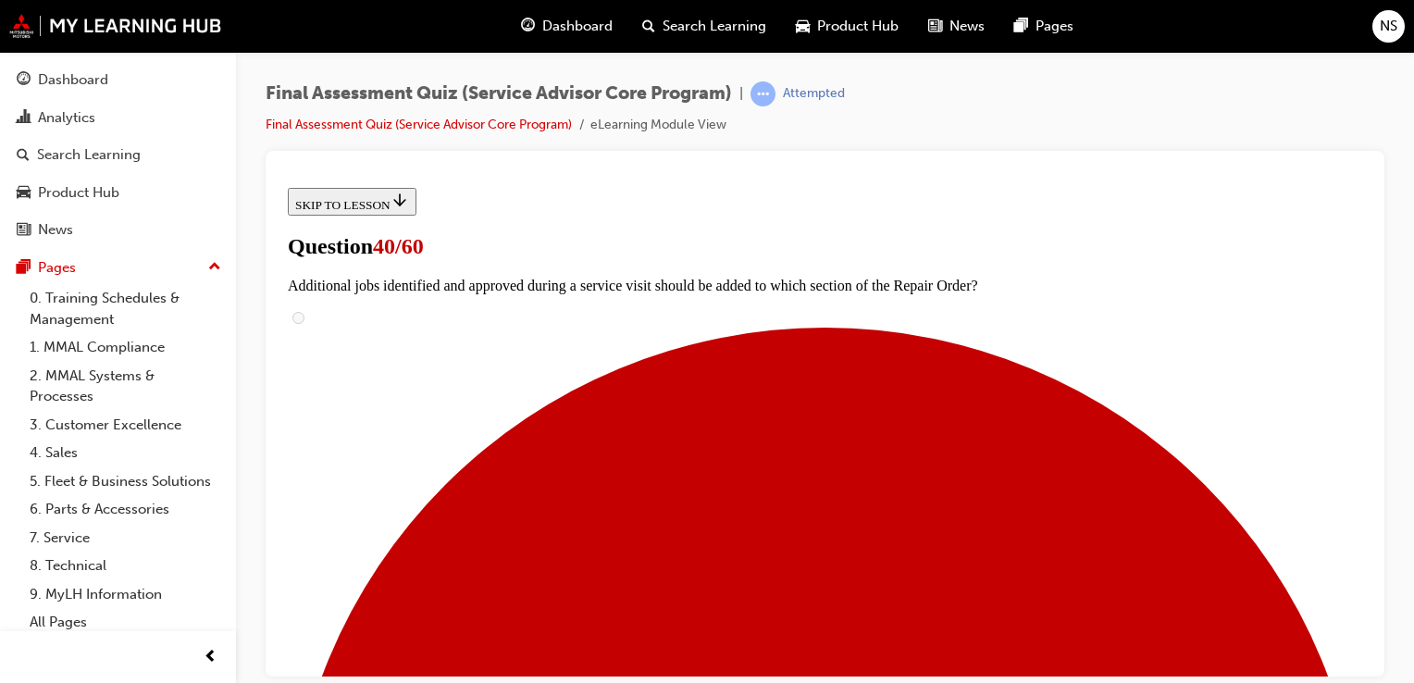
scroll to position [370, 0]
checkbox input "true"
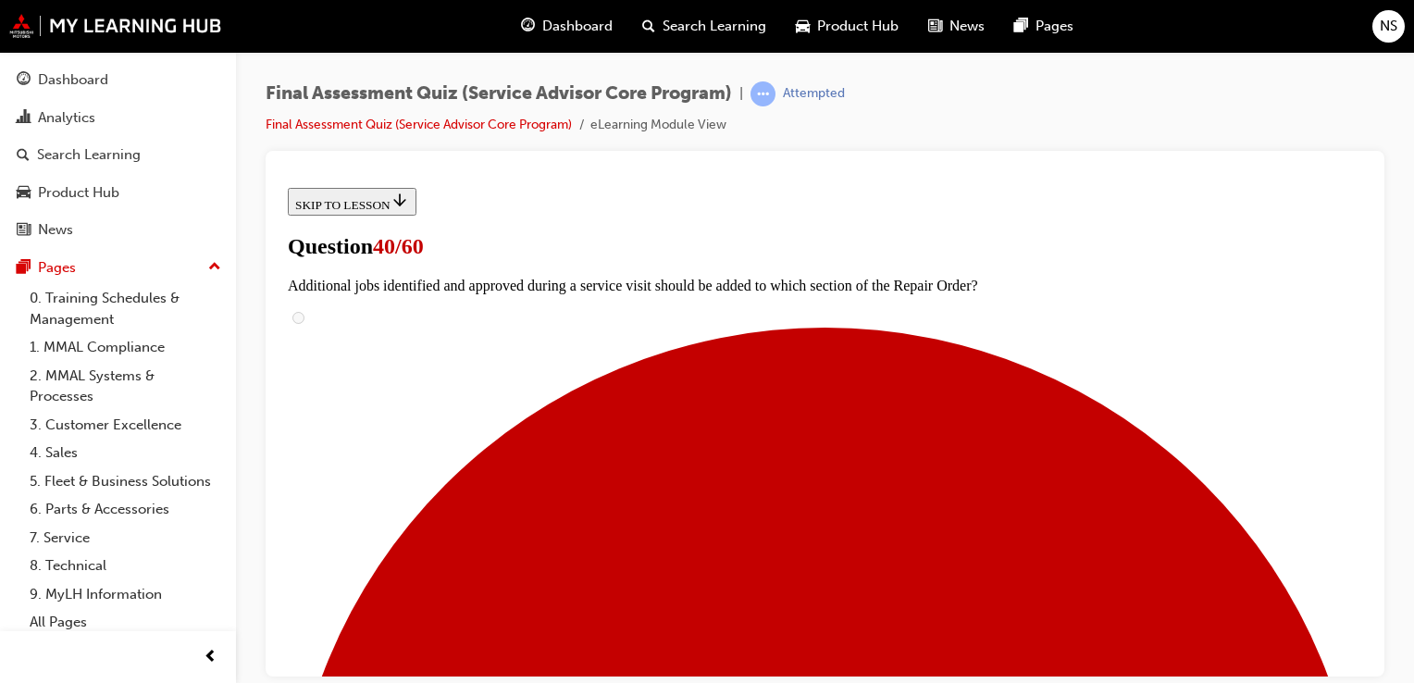
checkbox input "true"
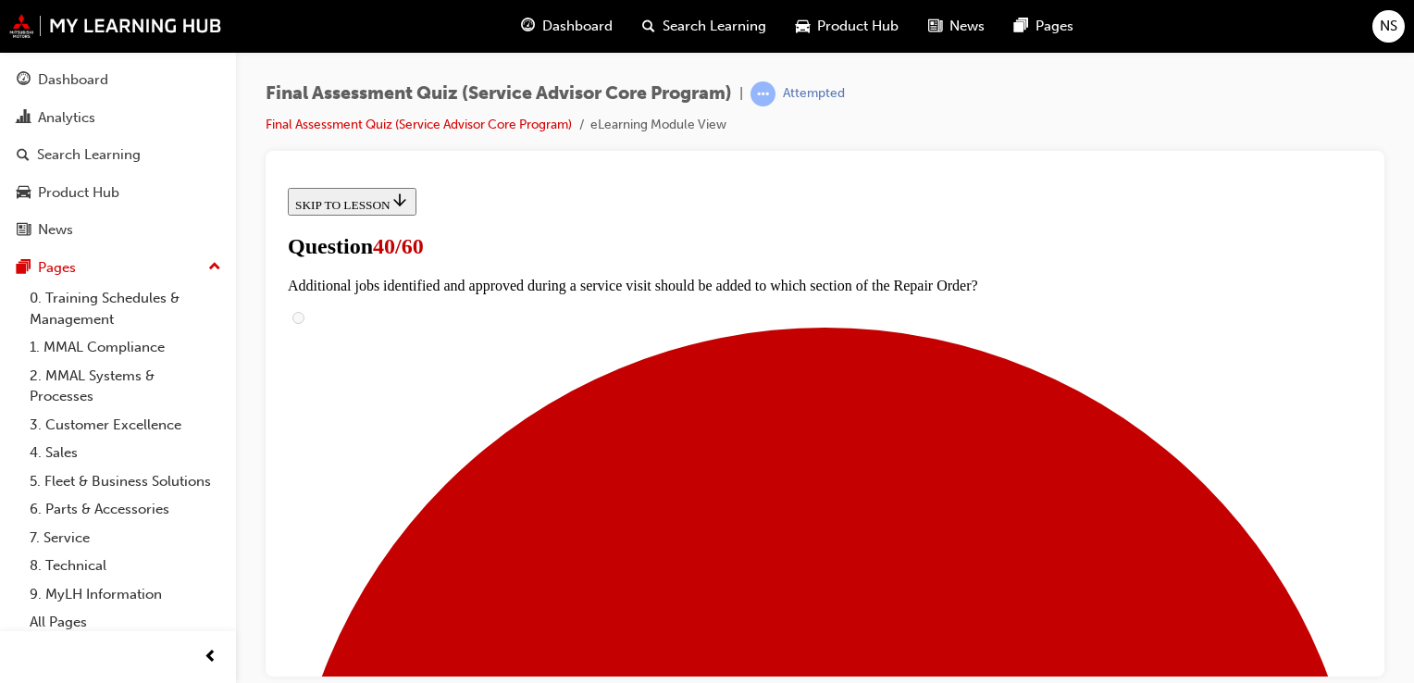
checkbox input "true"
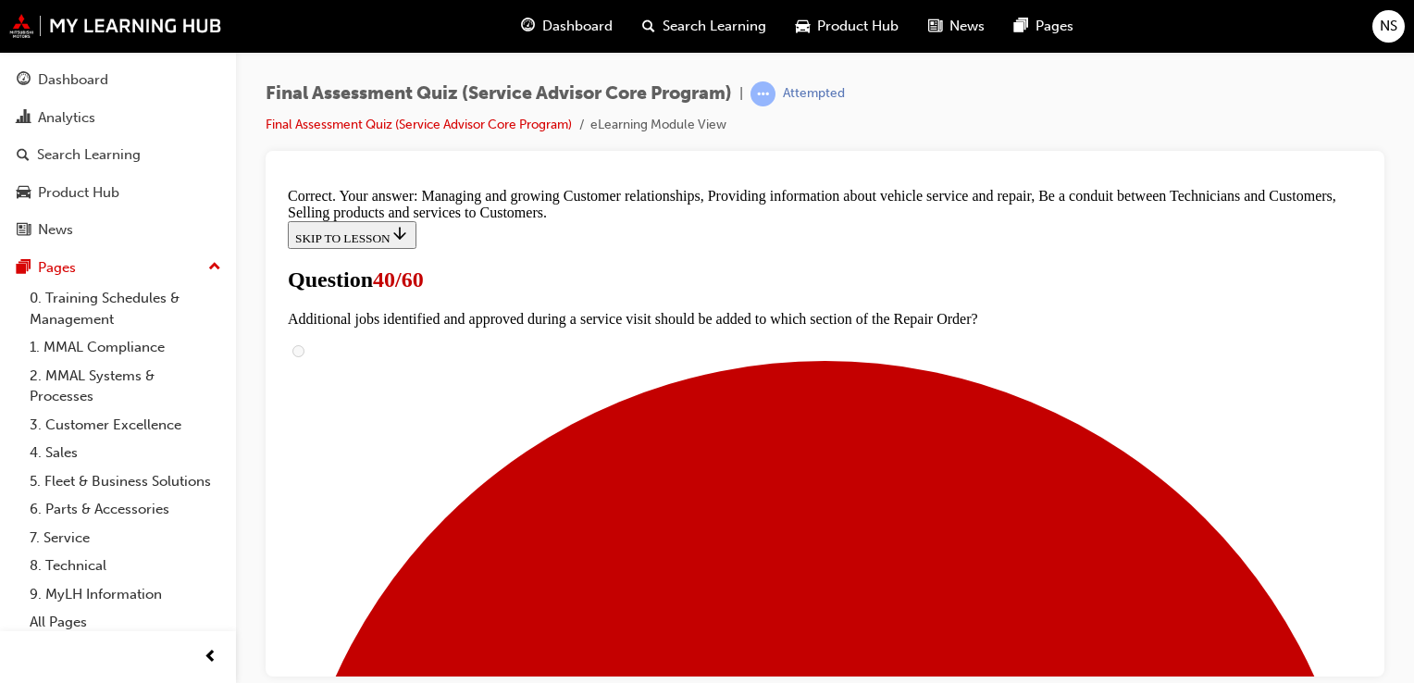
scroll to position [650, 0]
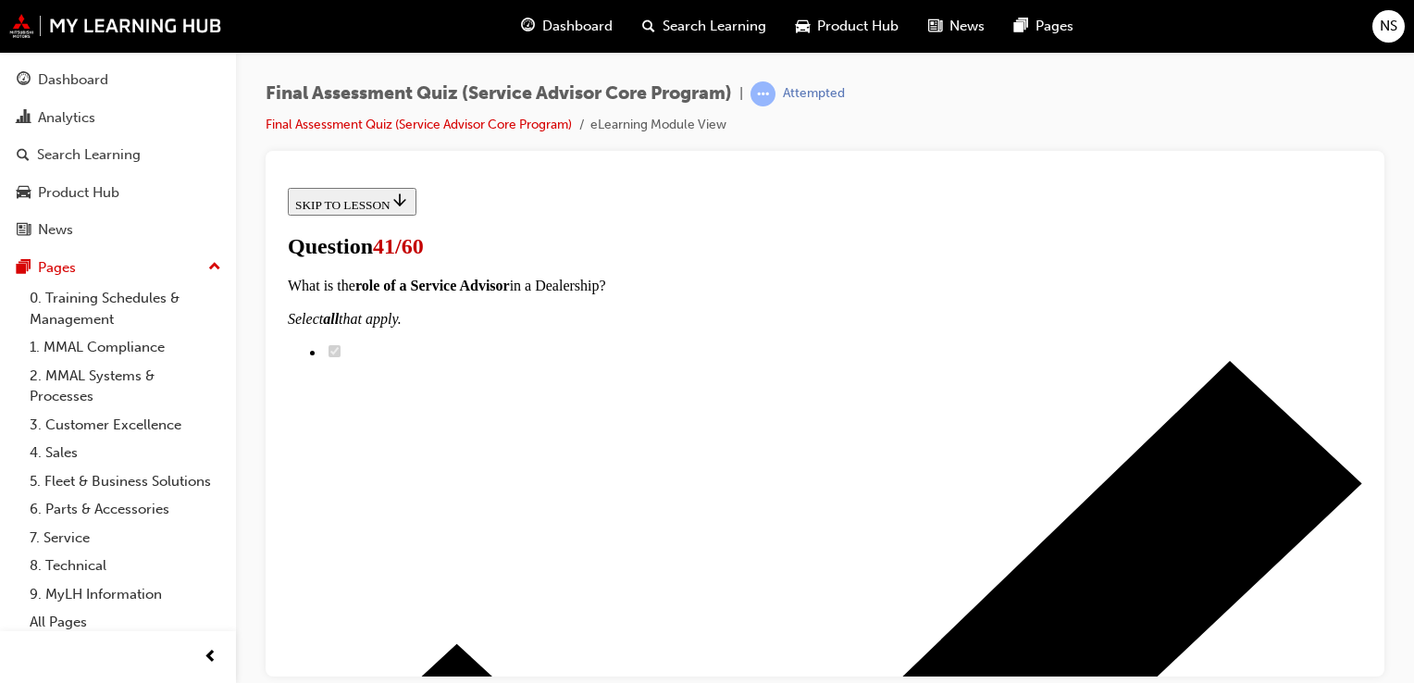
scroll to position [185, 0]
radio input "true"
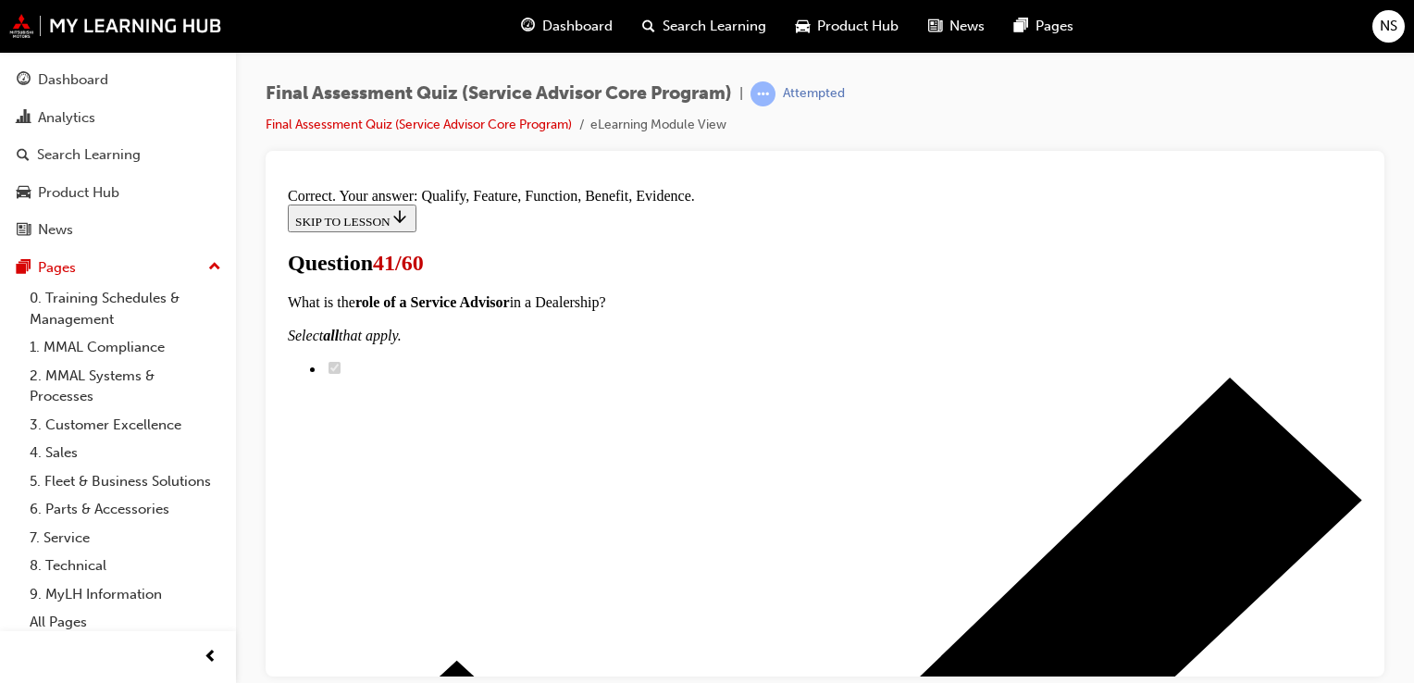
scroll to position [439, 0]
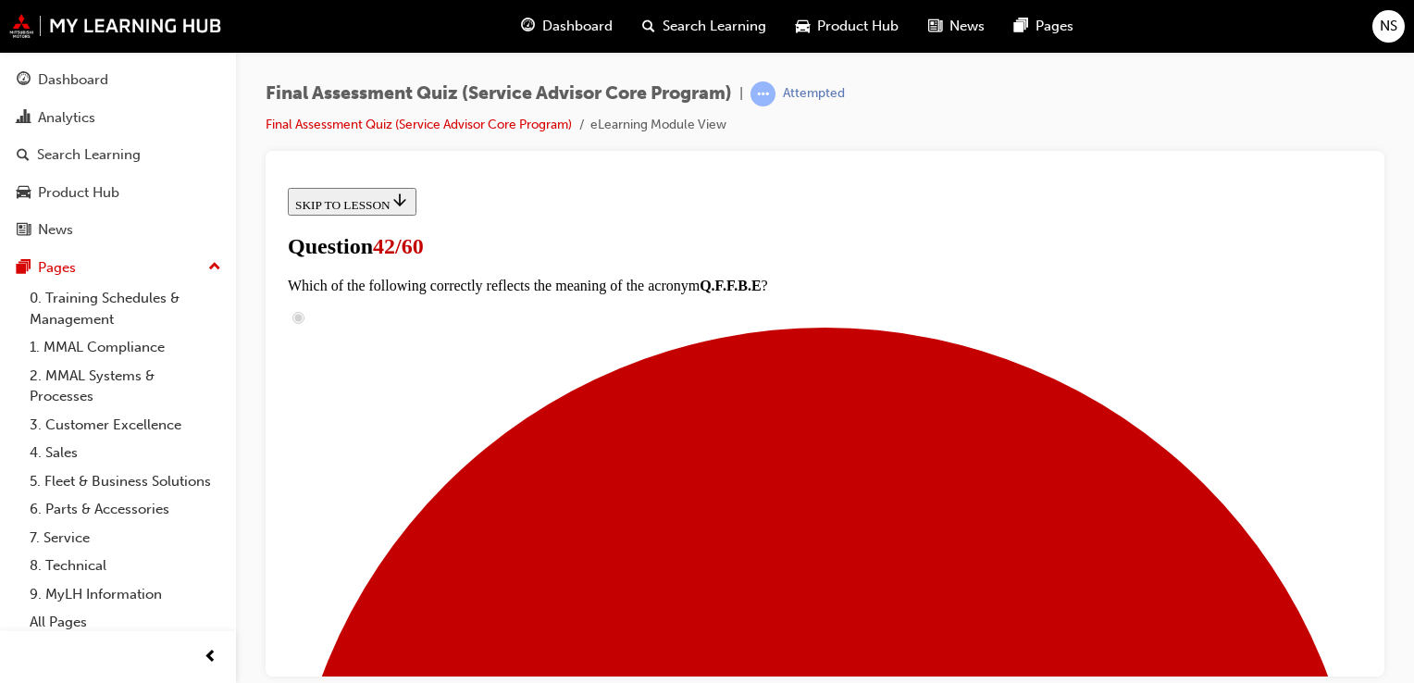
scroll to position [222, 0]
checkbox input "true"
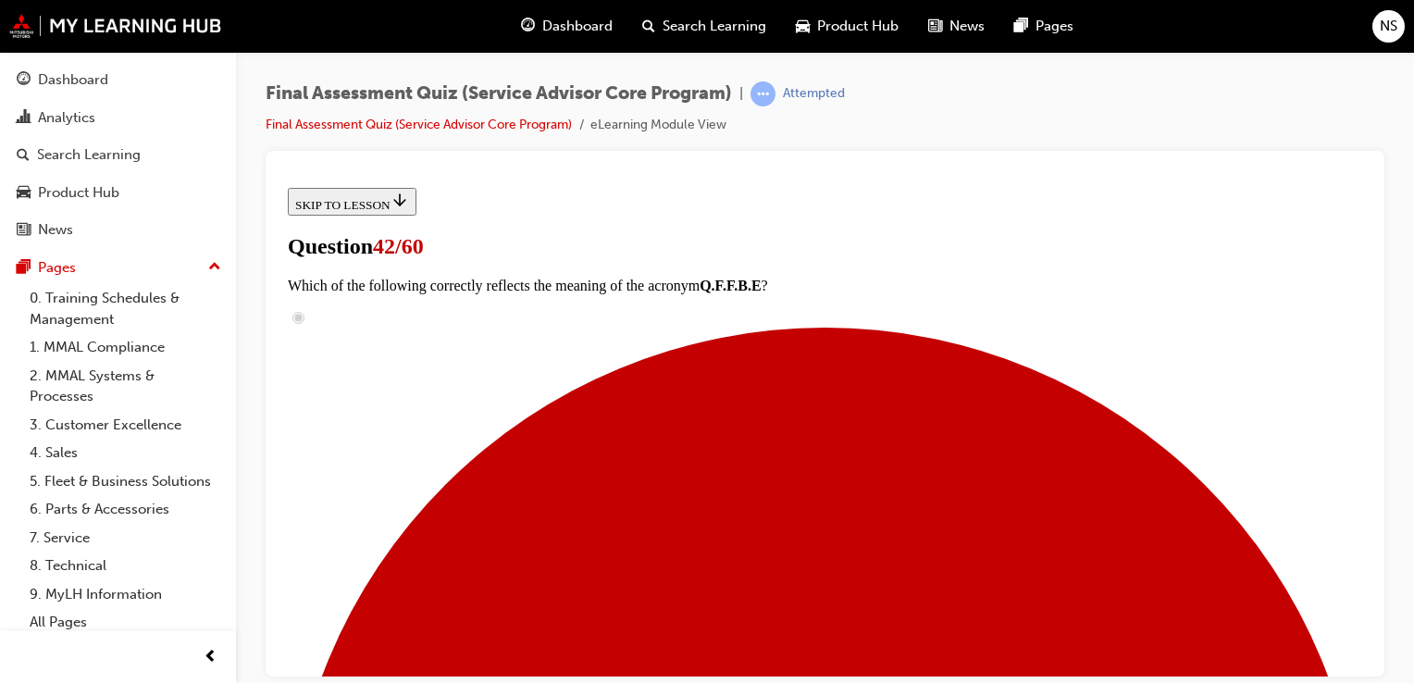
checkbox input "true"
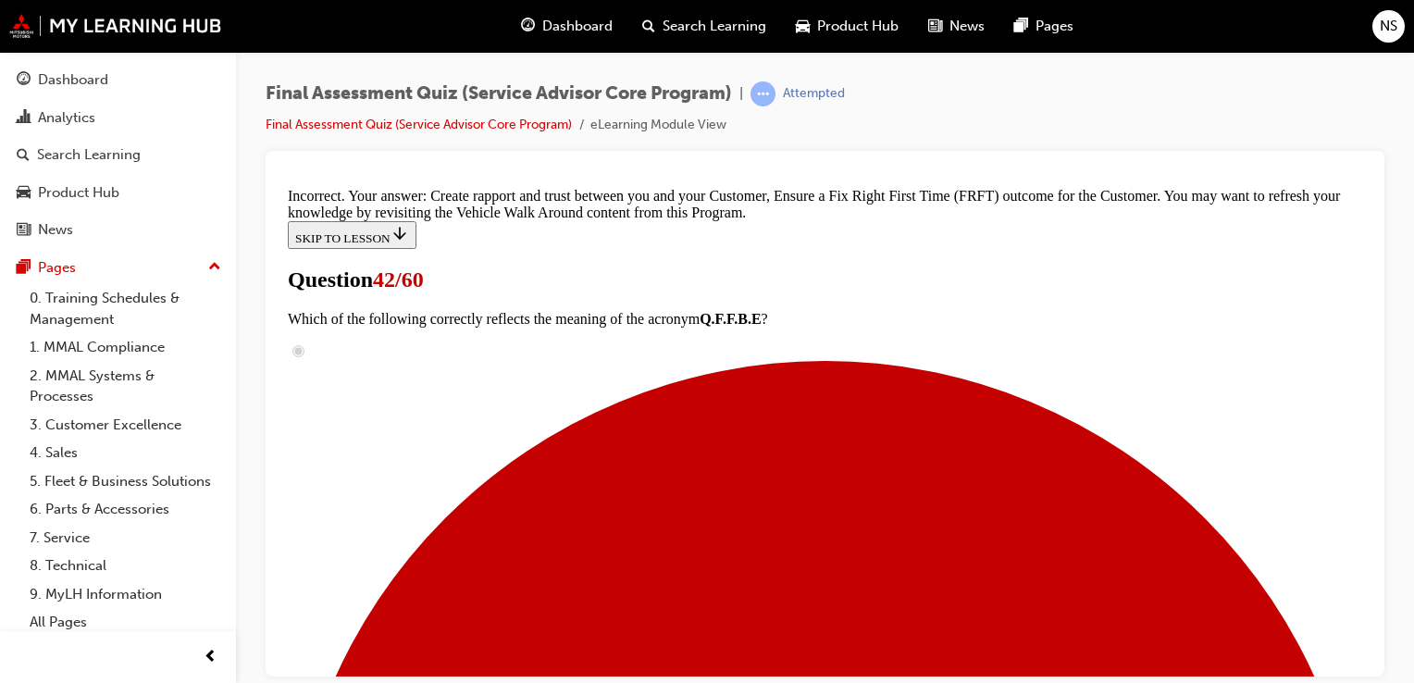
scroll to position [614, 0]
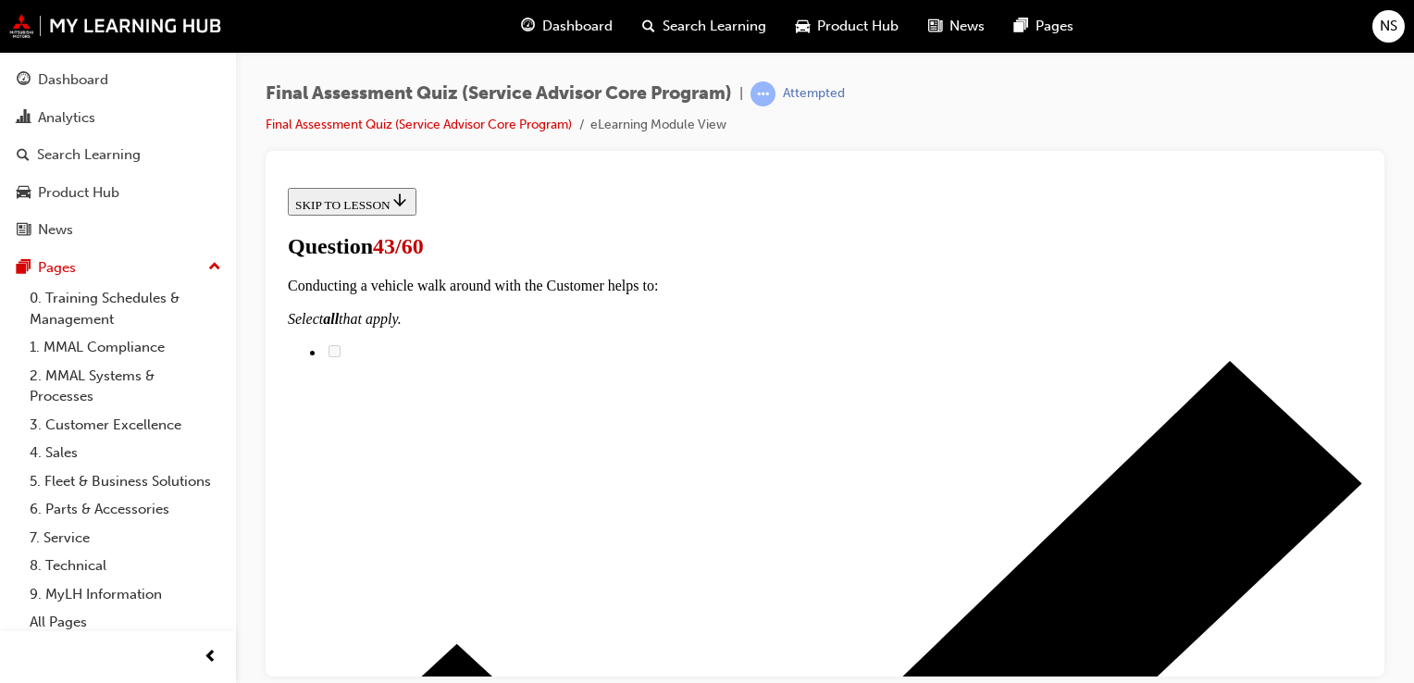
scroll to position [185, 0]
radio input "true"
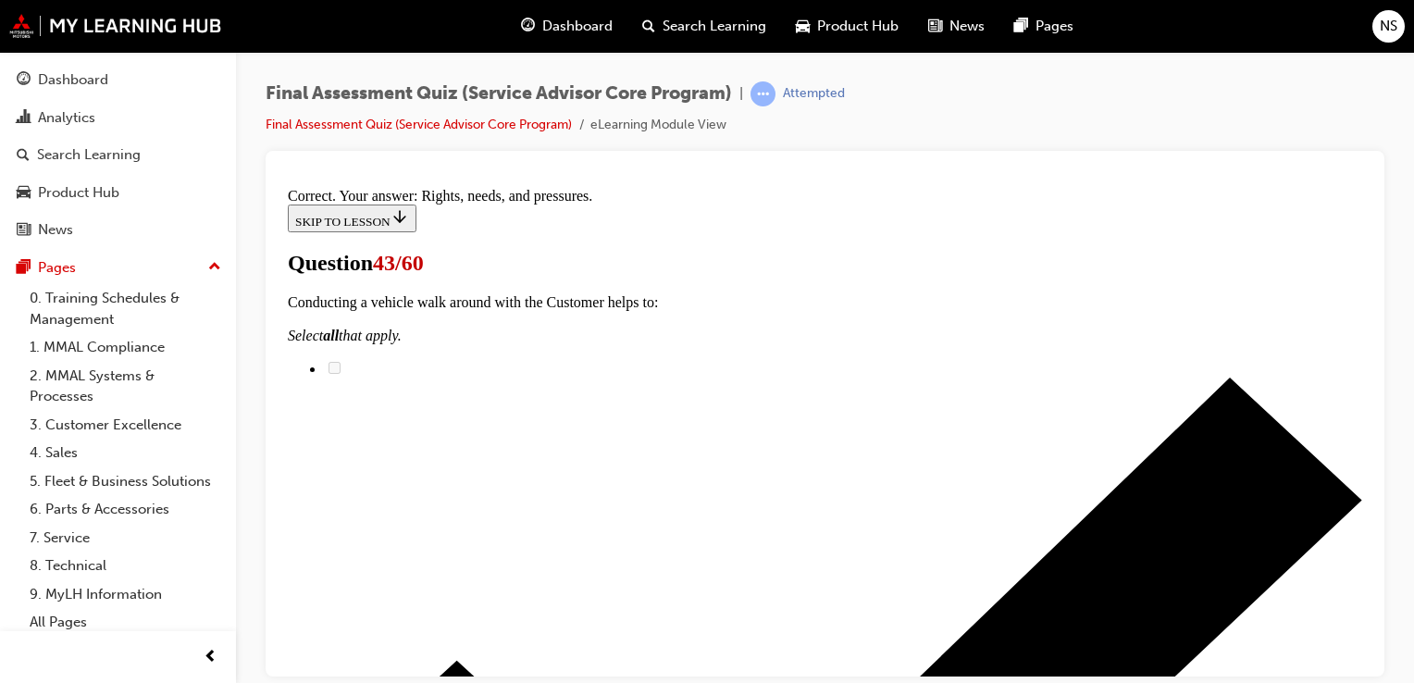
scroll to position [439, 0]
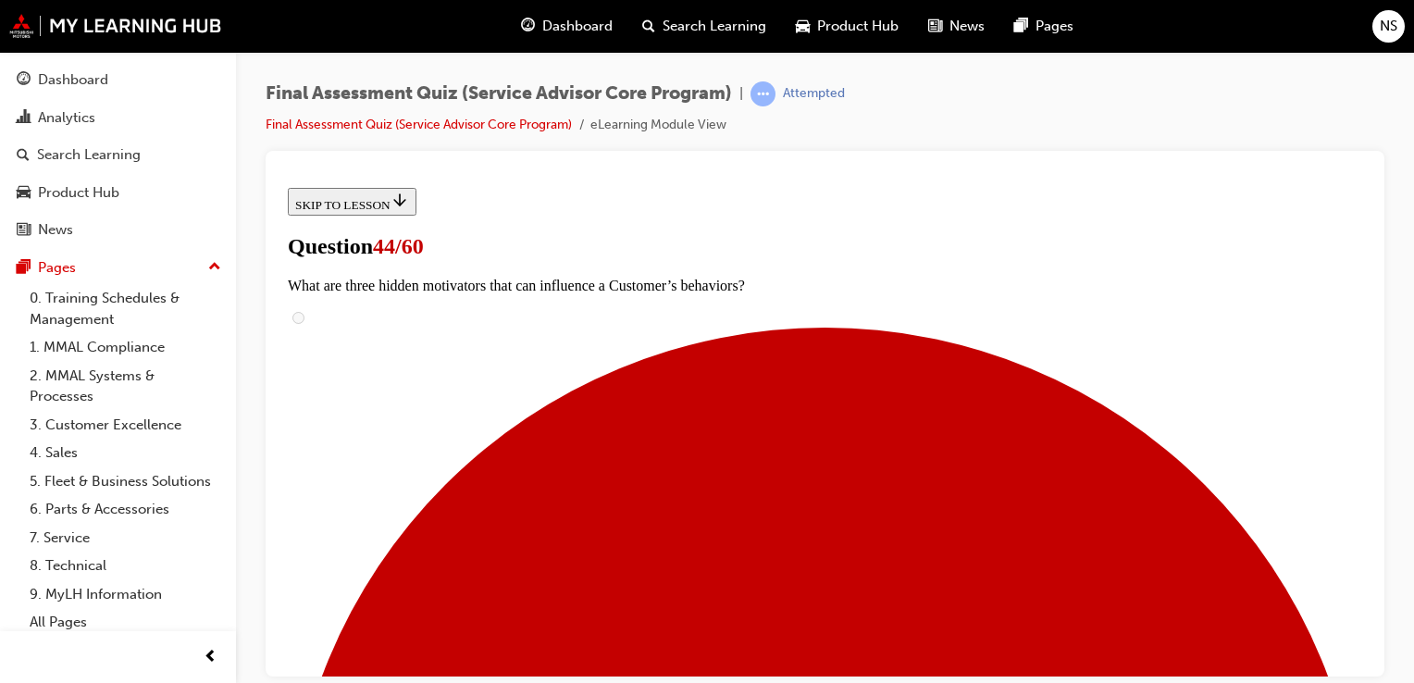
scroll to position [148, 0]
checkbox input "true"
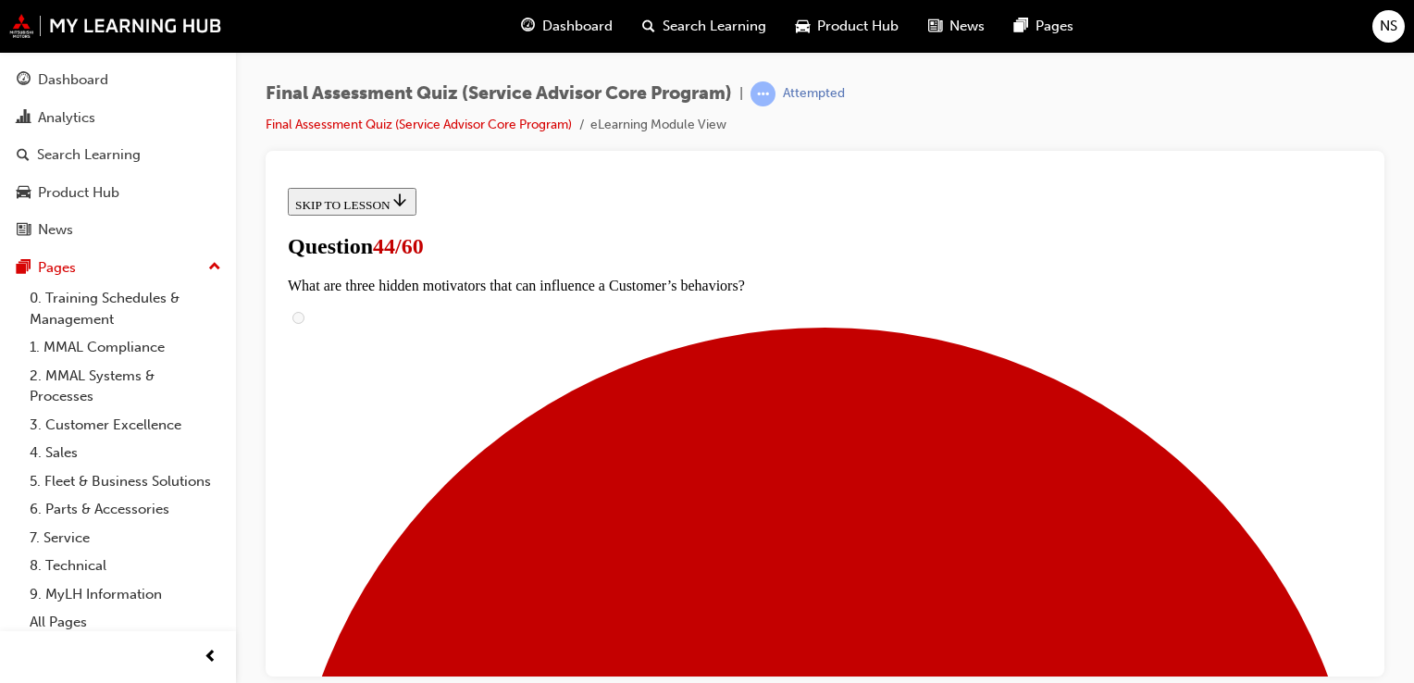
checkbox input "true"
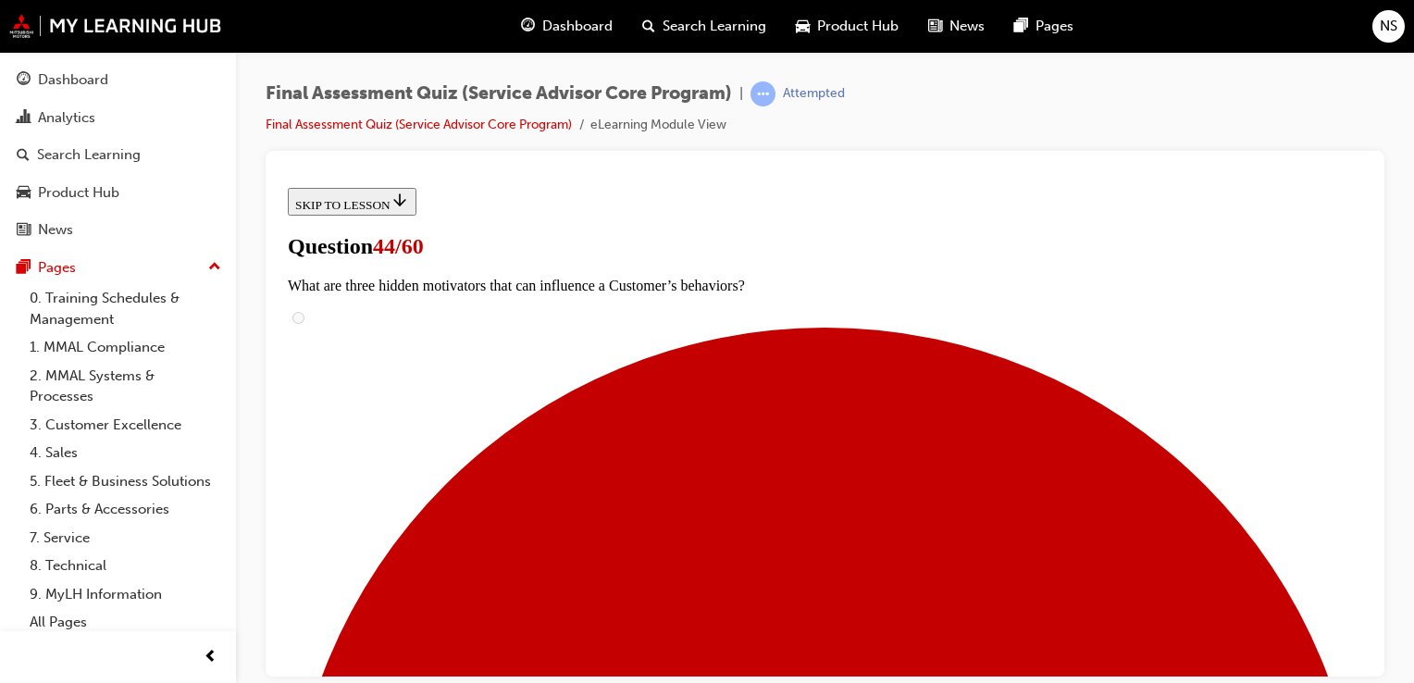
scroll to position [333, 0]
checkbox input "true"
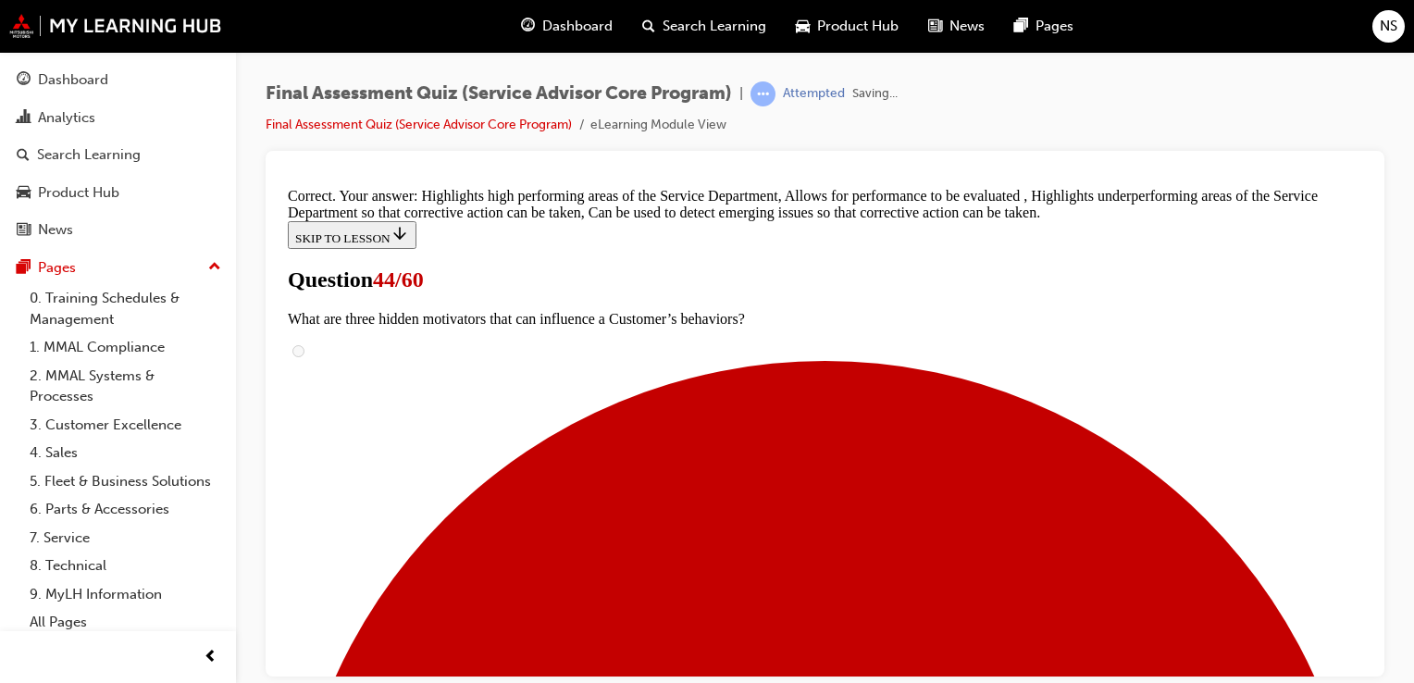
scroll to position [538, 0]
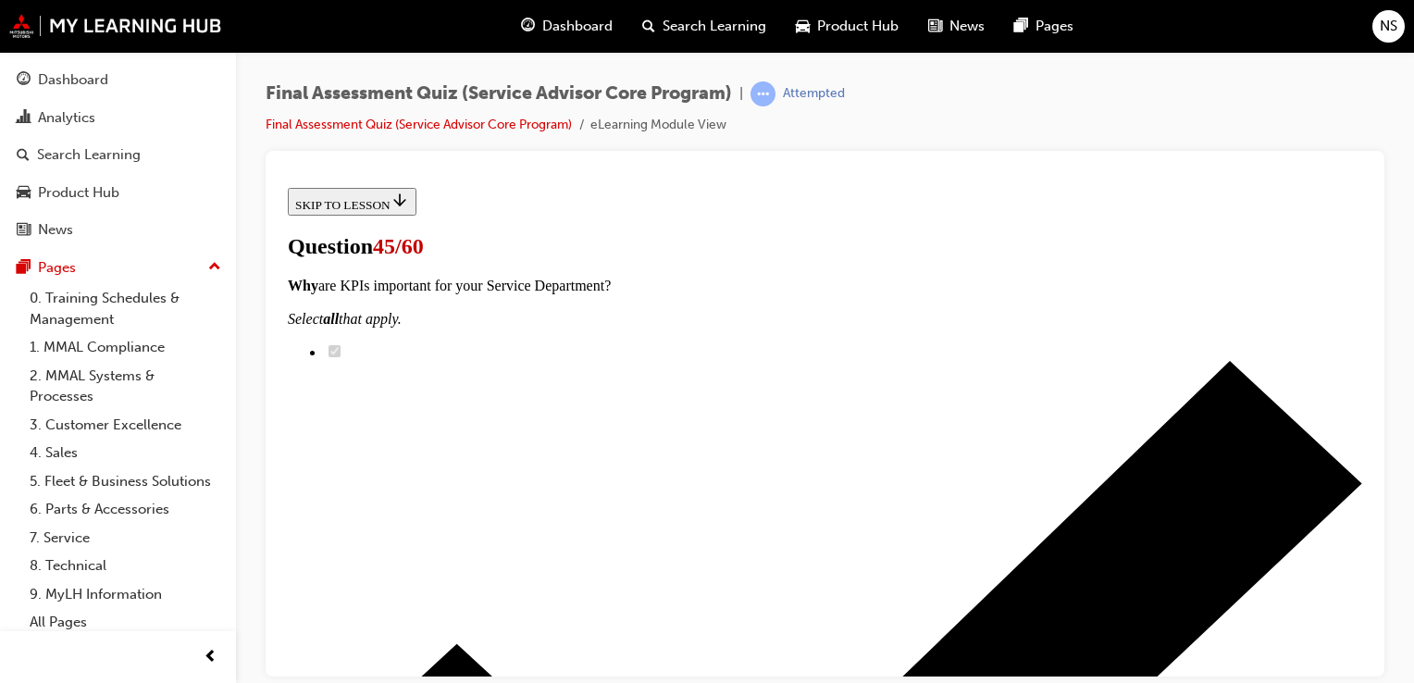
scroll to position [296, 0]
radio input "true"
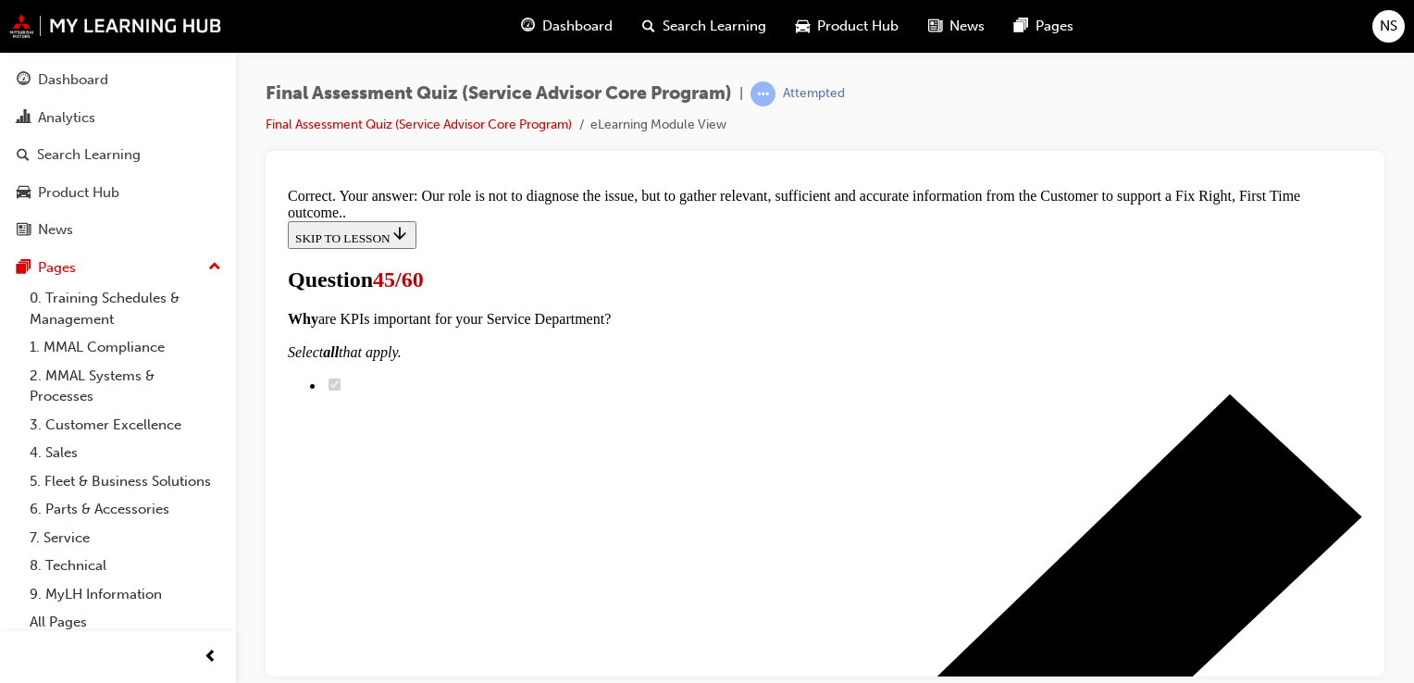
scroll to position [568, 0]
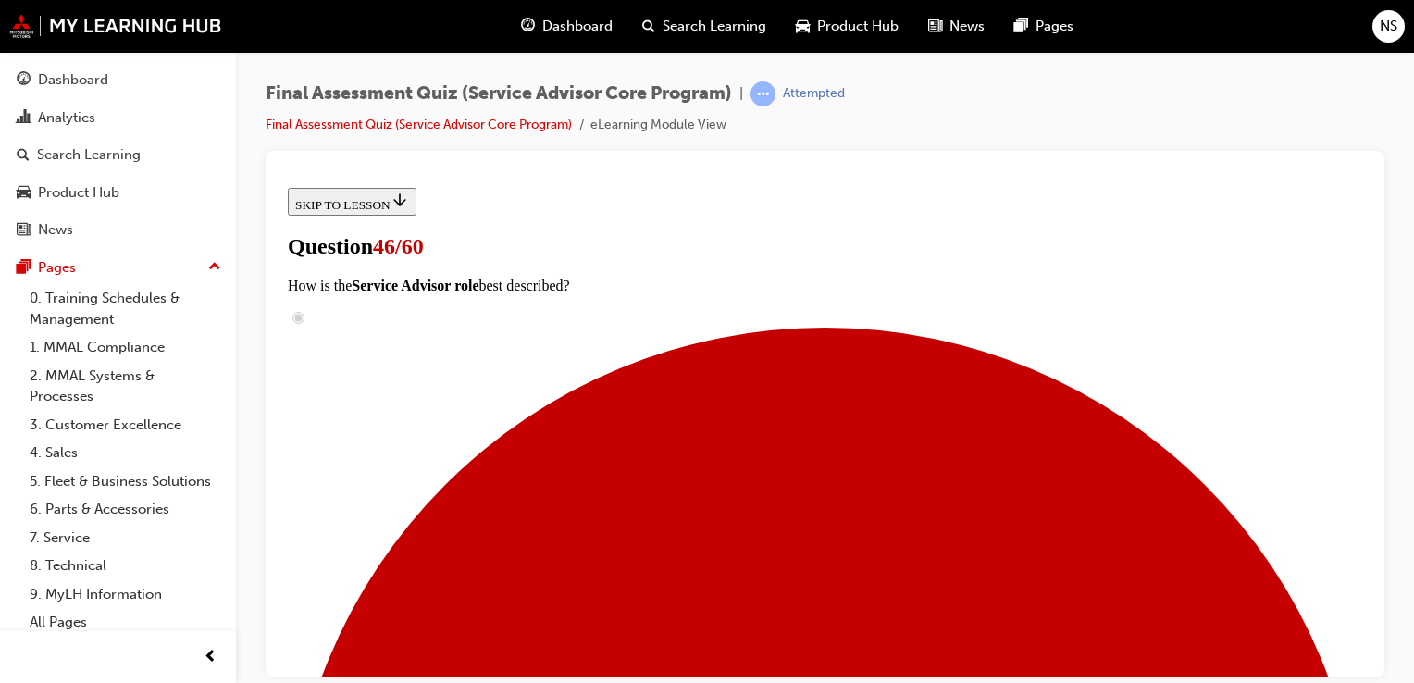
scroll to position [185, 0]
radio input "true"
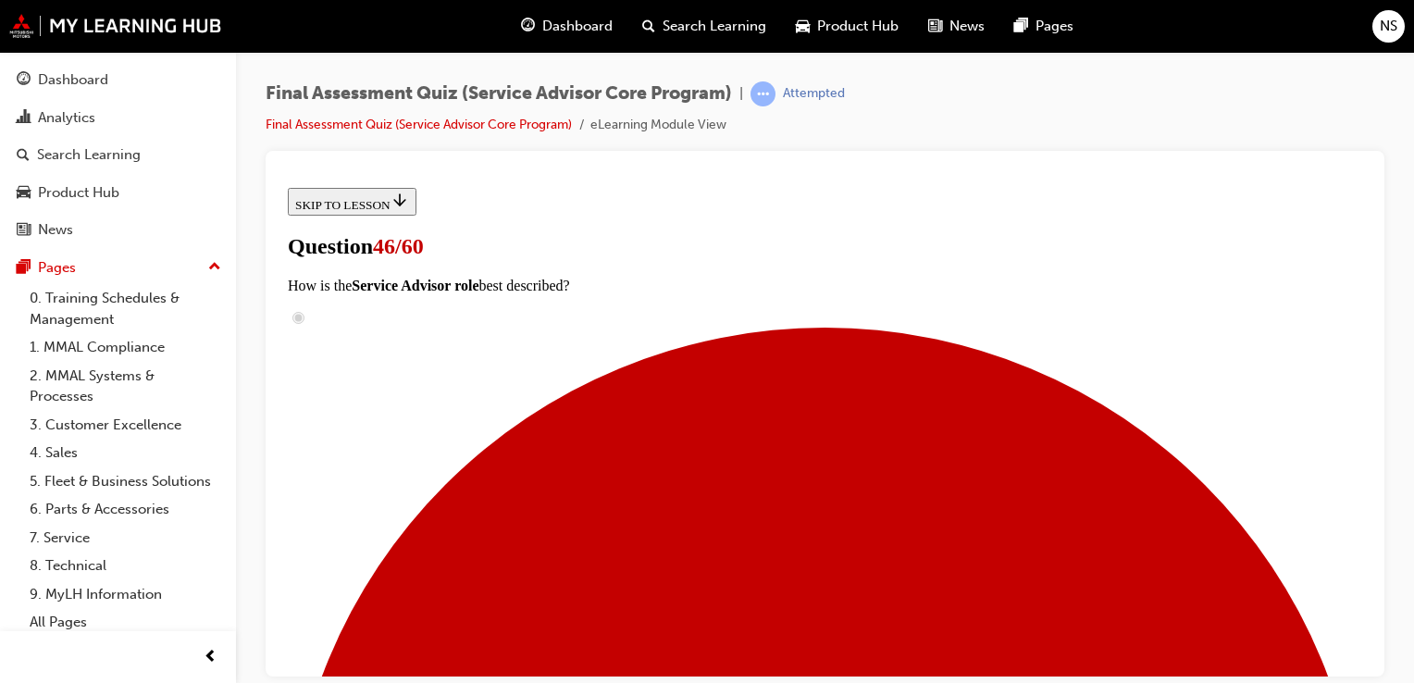
radio input "true"
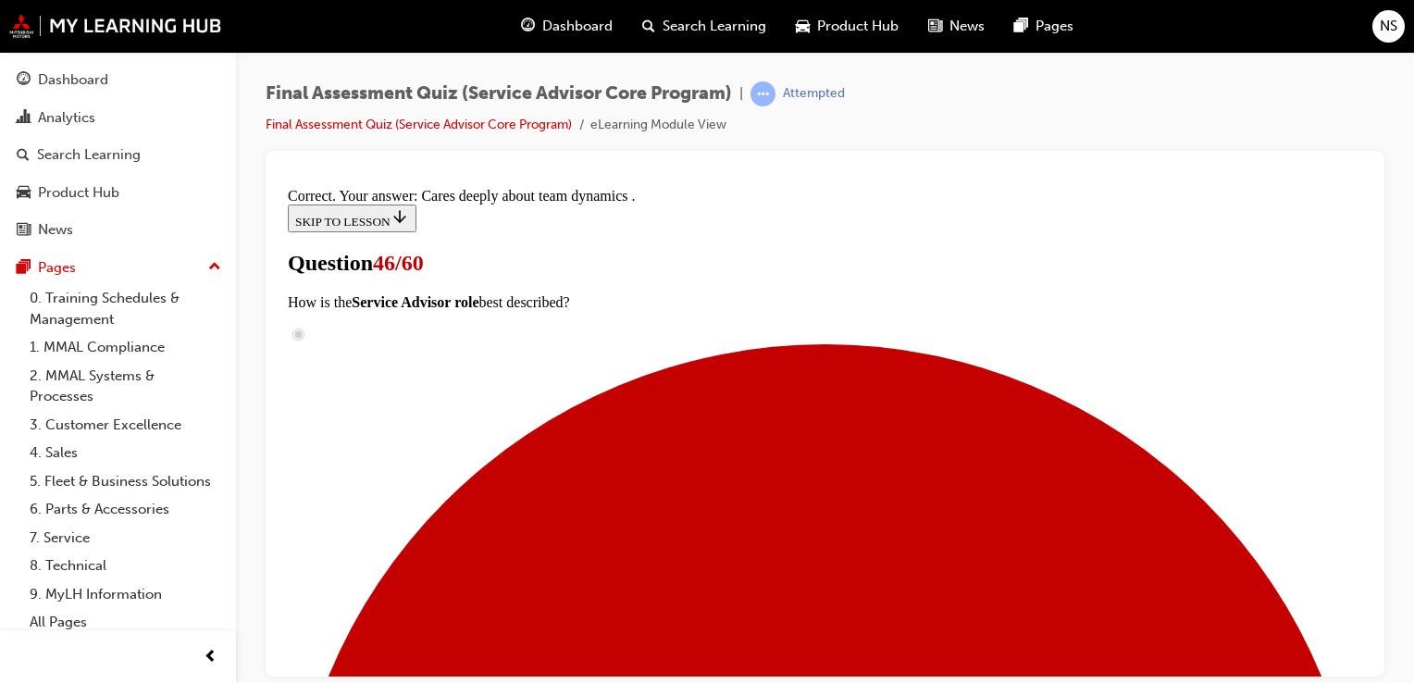
scroll to position [439, 0]
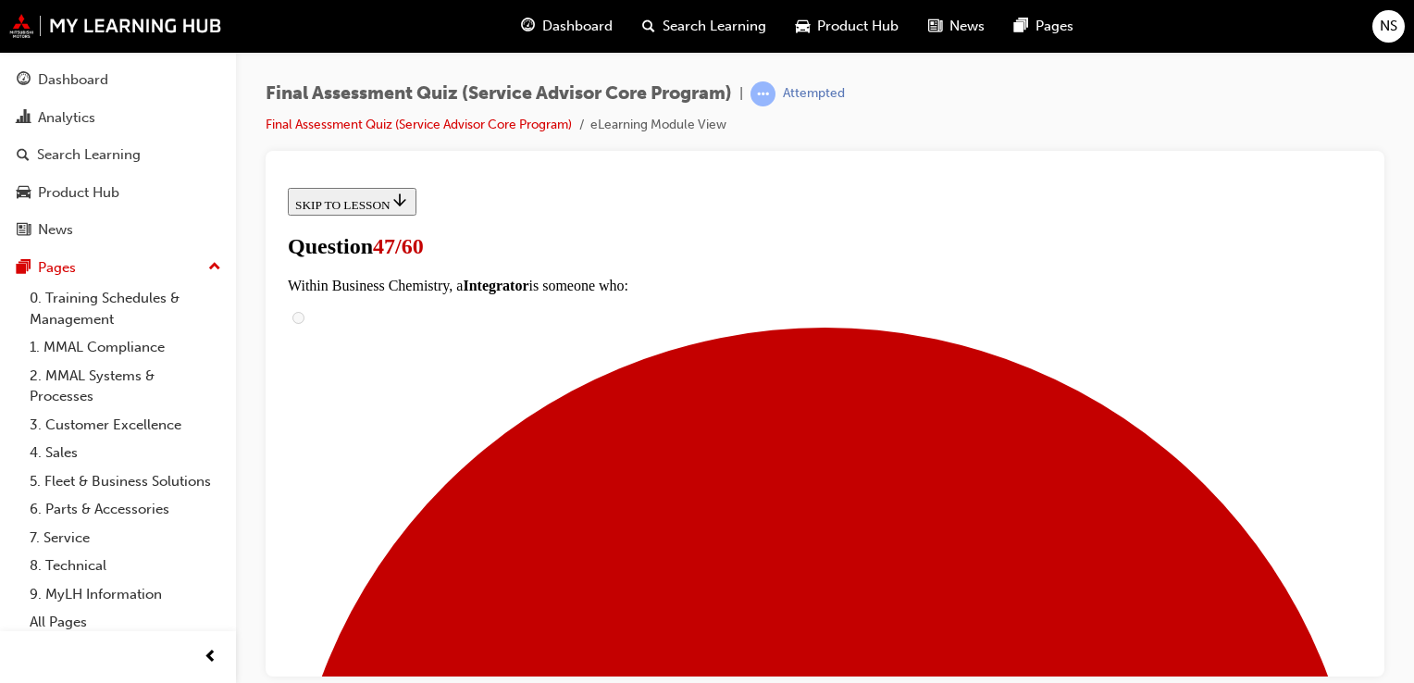
scroll to position [148, 0]
checkbox input "true"
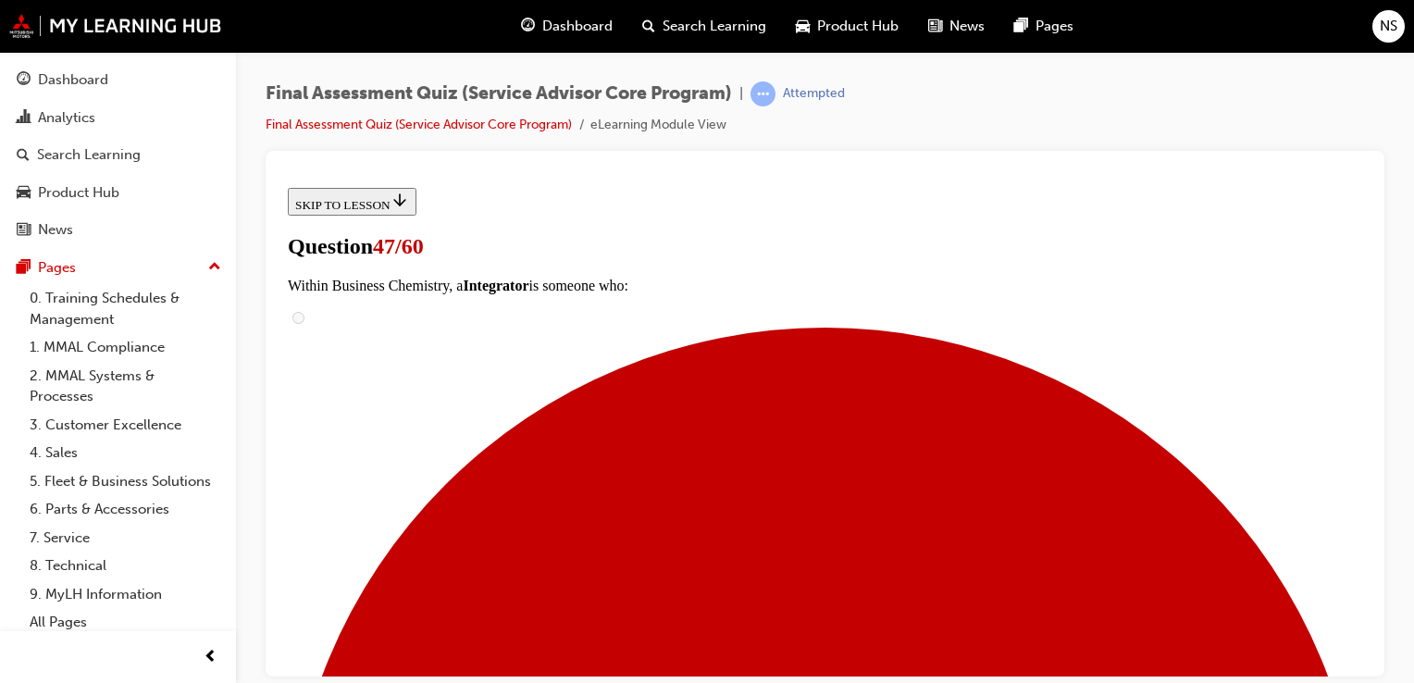
checkbox input "true"
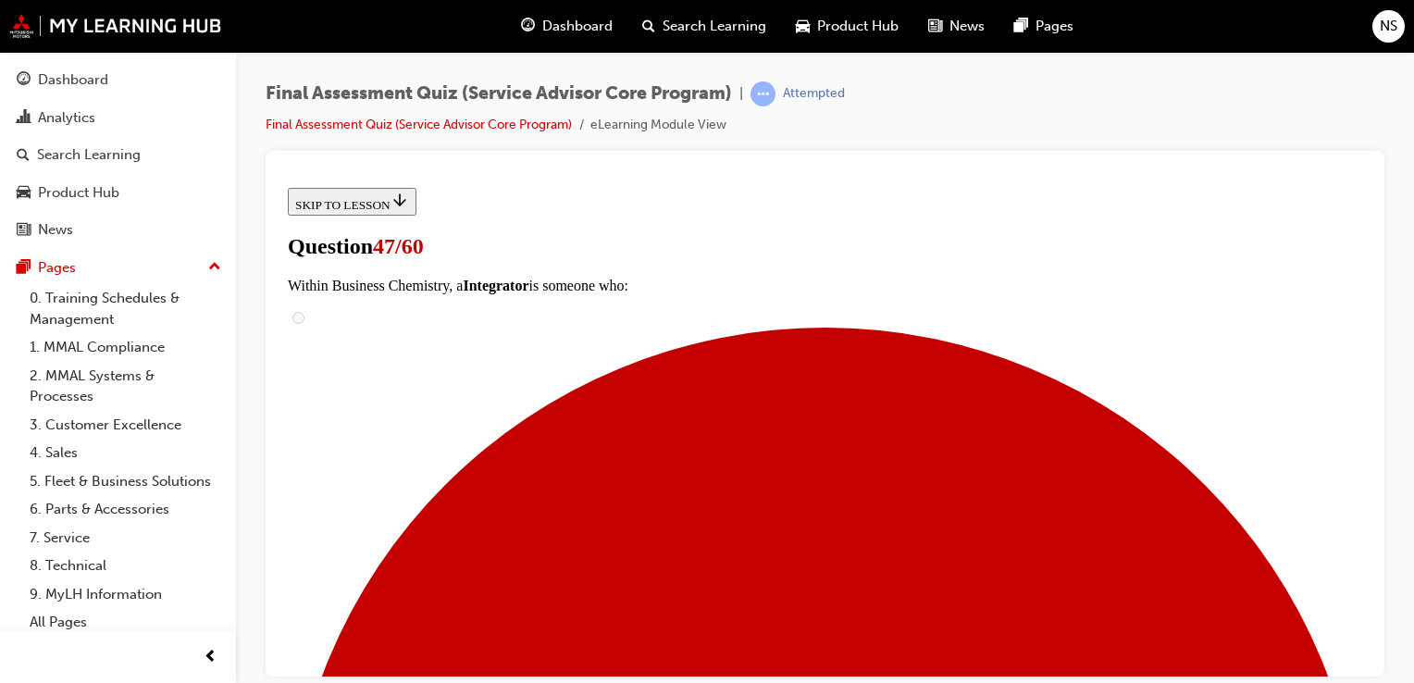
checkbox input "true"
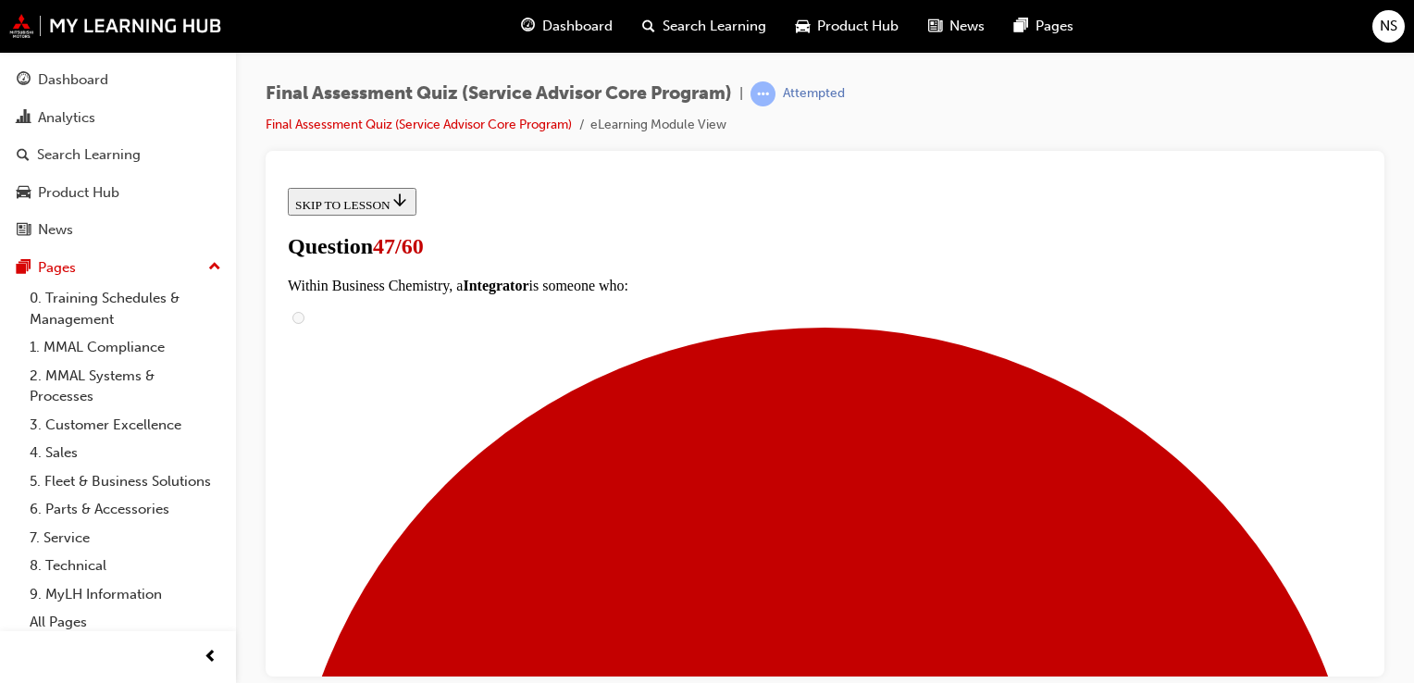
scroll to position [407, 0]
checkbox input "false"
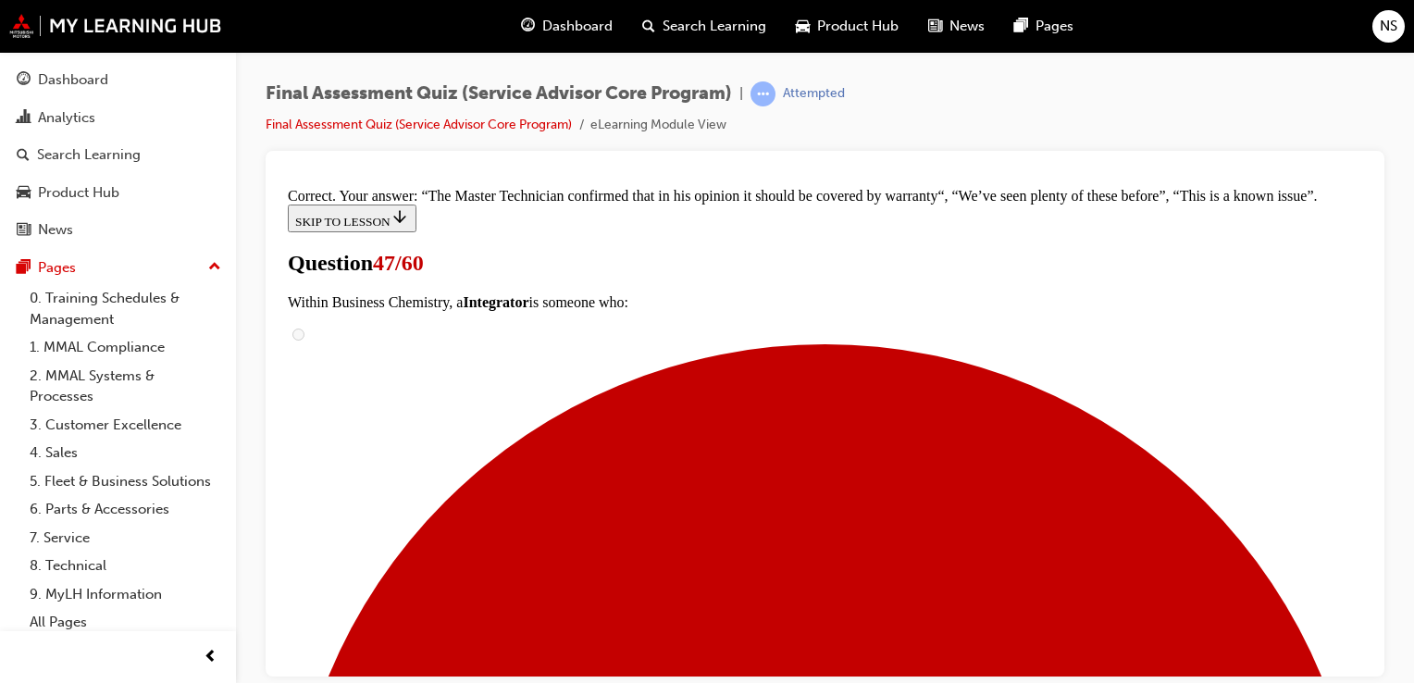
scroll to position [699, 0]
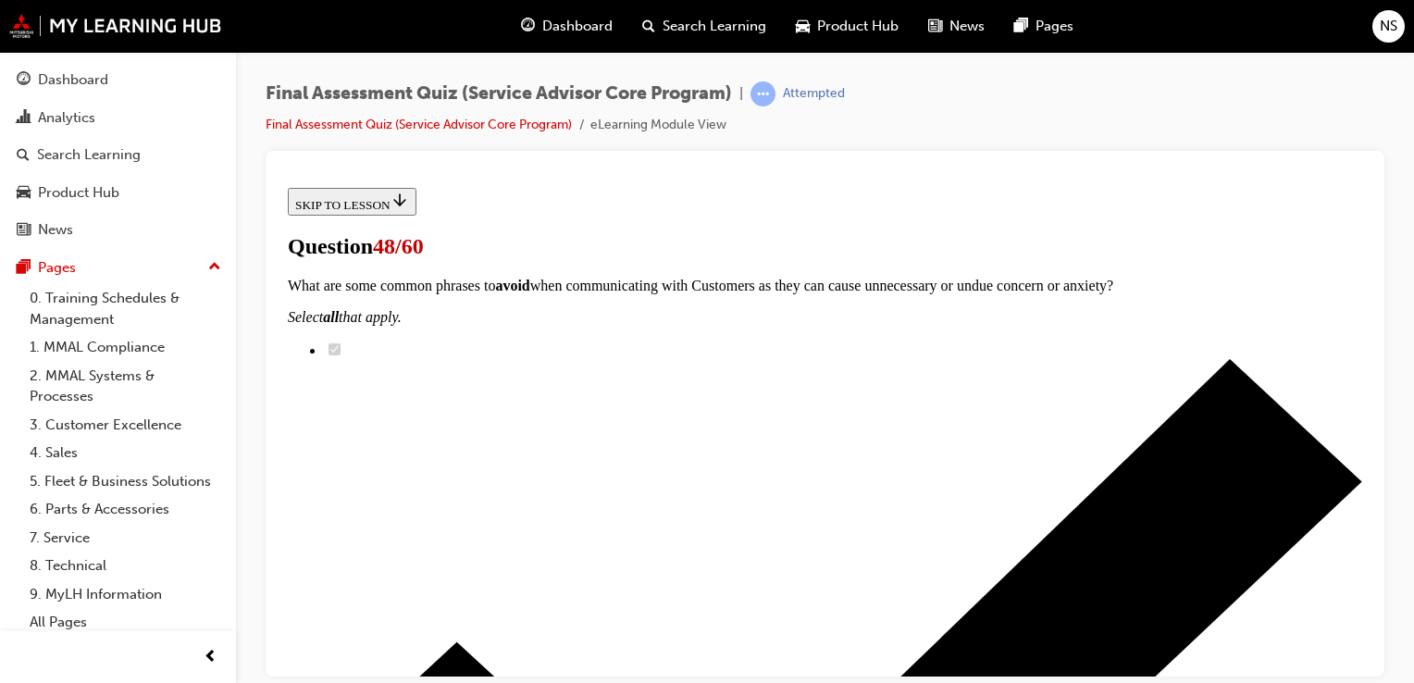
scroll to position [259, 0]
checkbox input "true"
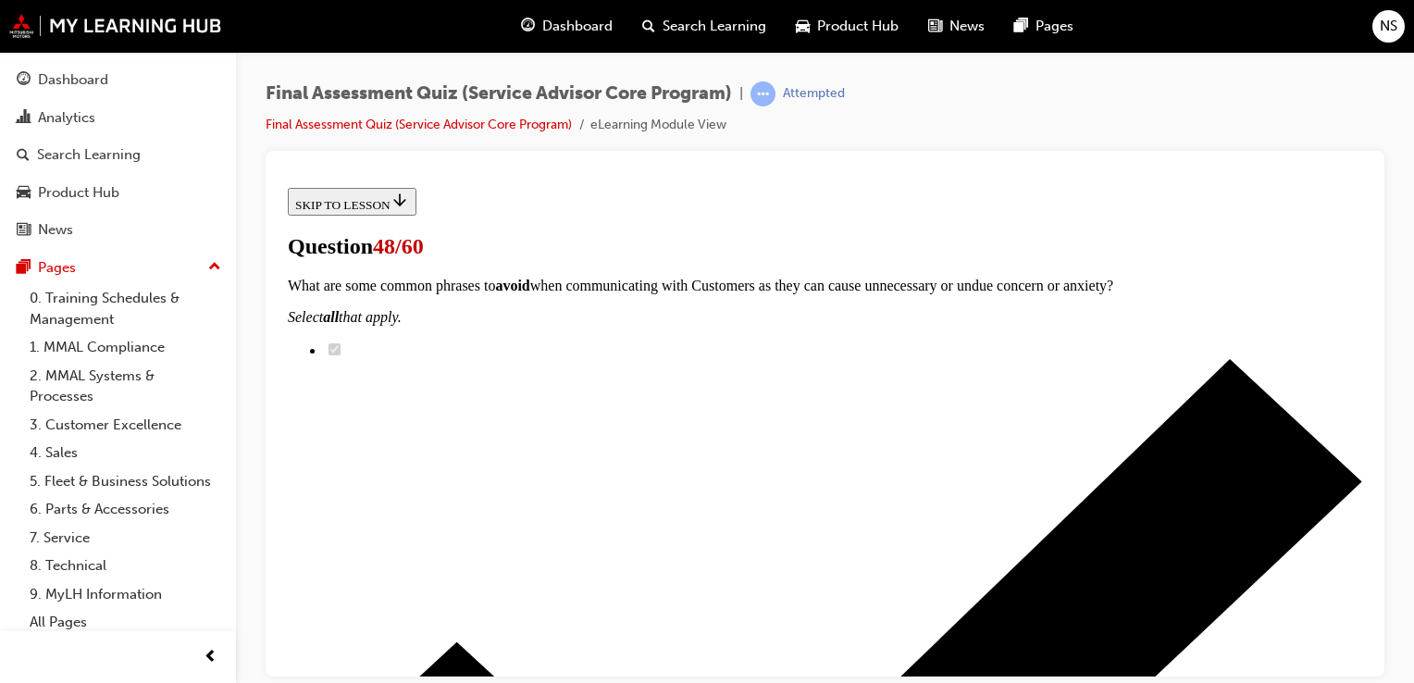
checkbox input "true"
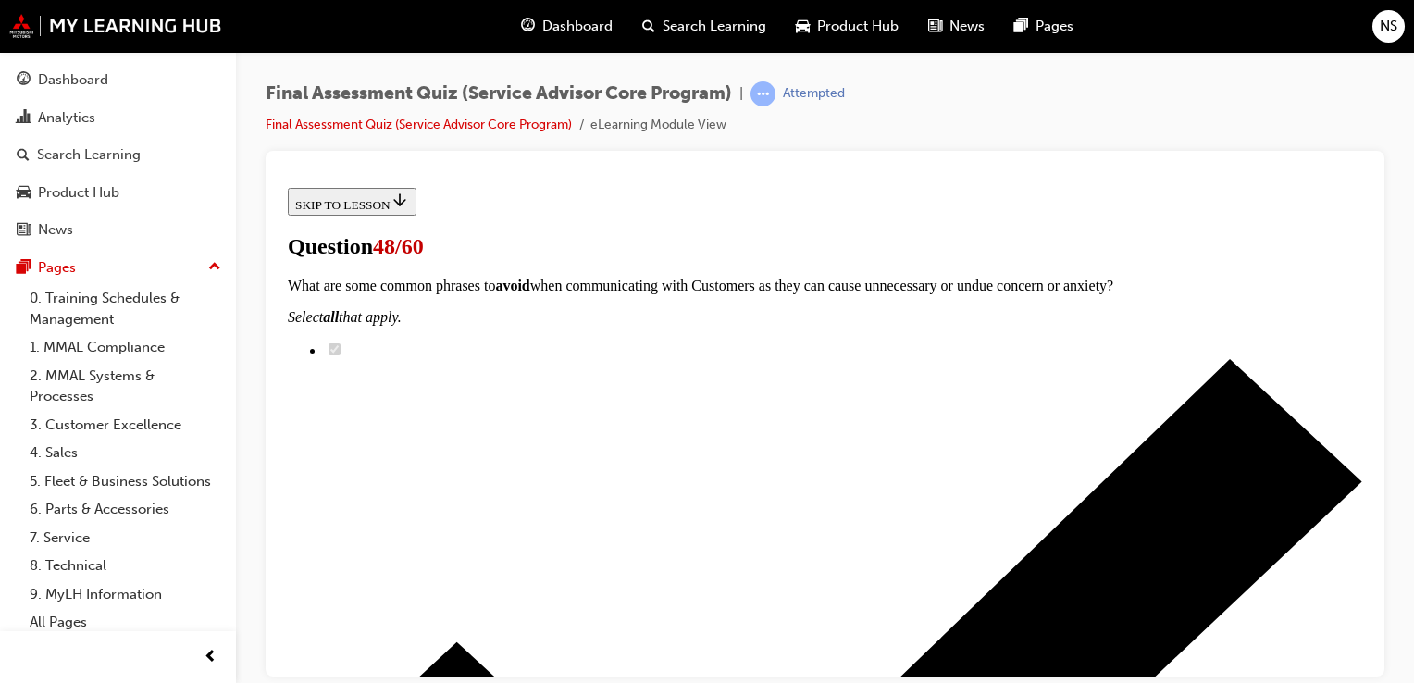
checkbox input "true"
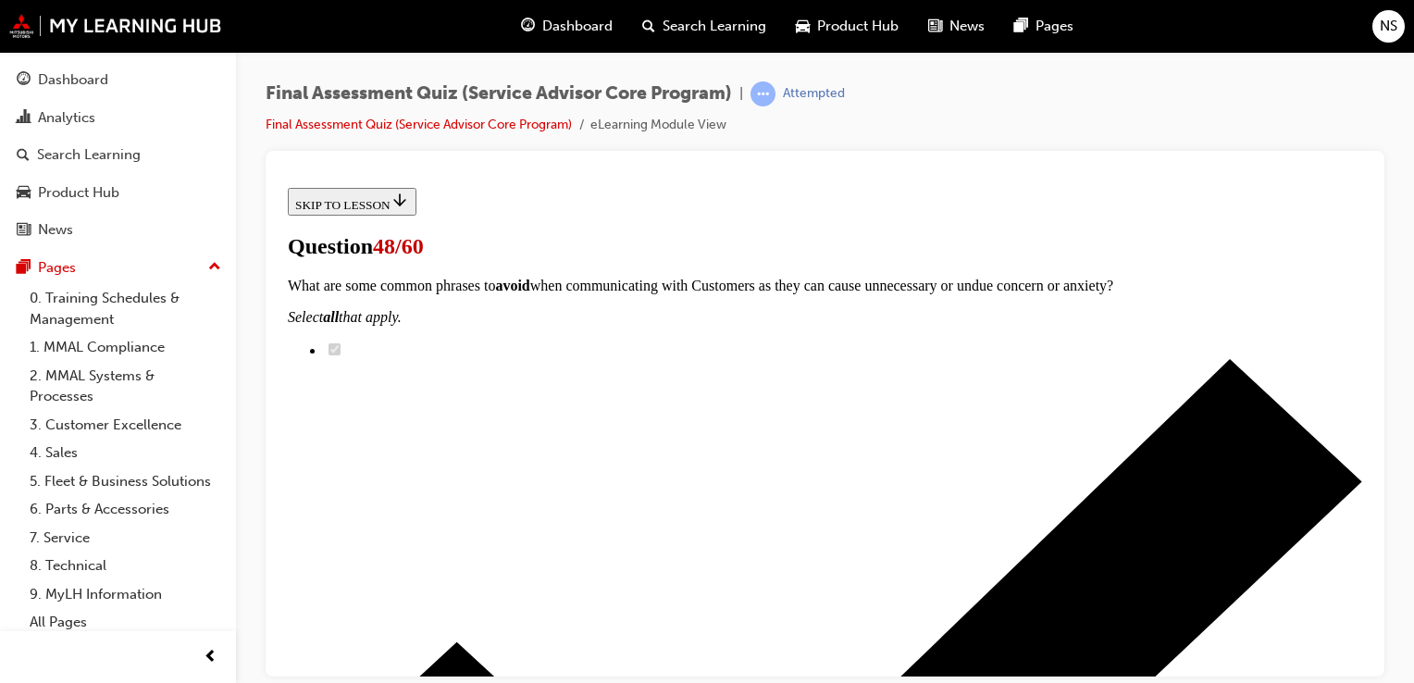
checkbox input "true"
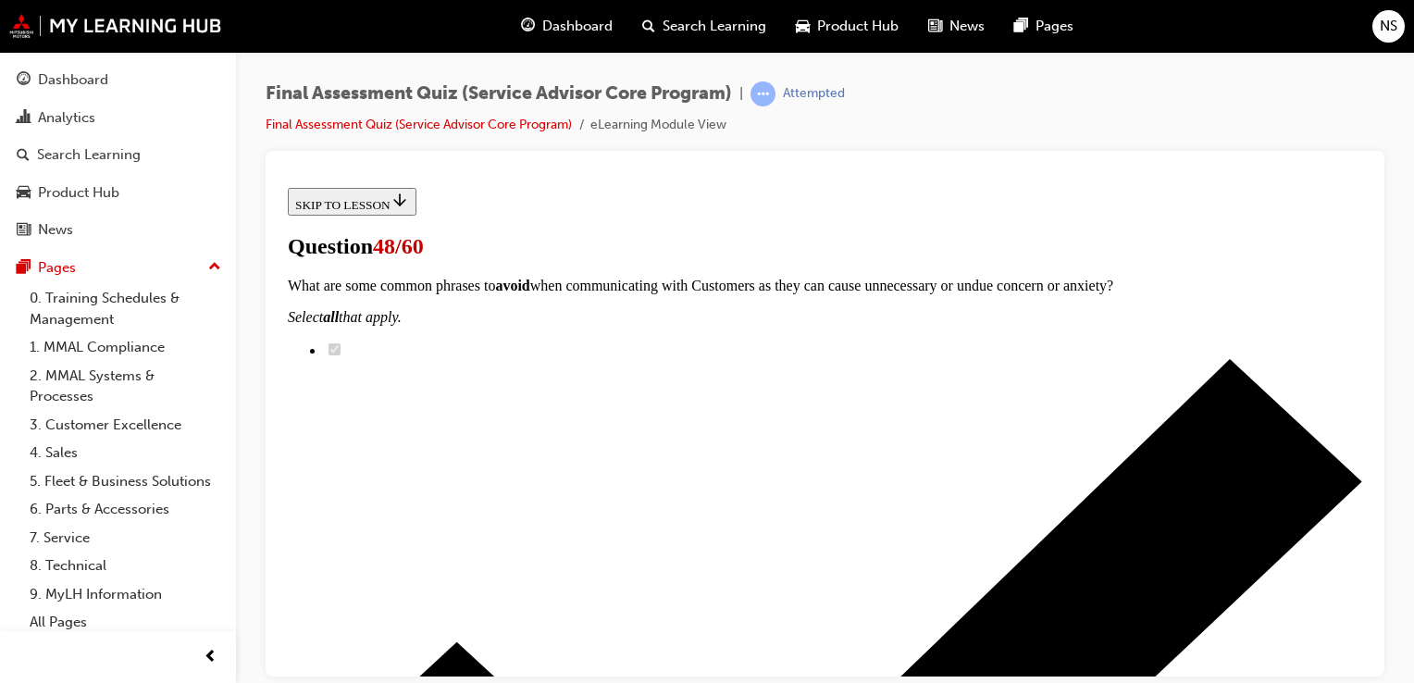
checkbox input "true"
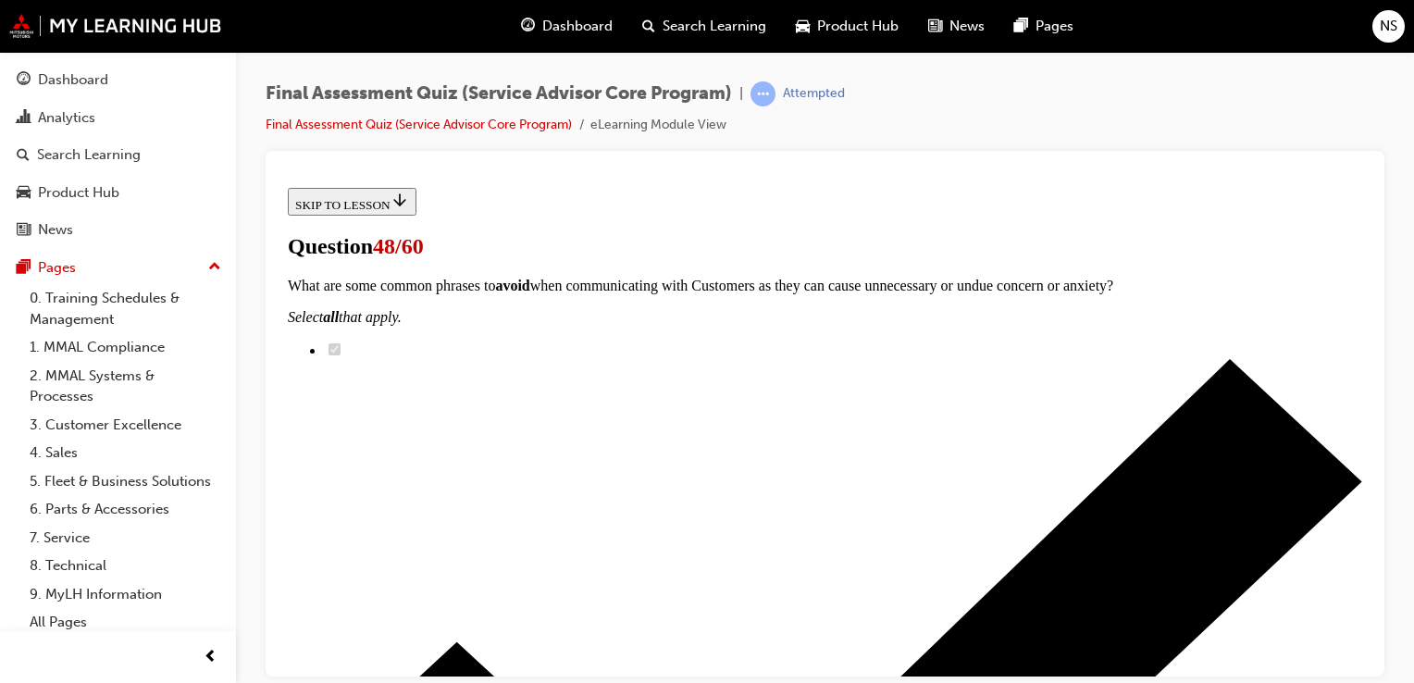
scroll to position [333, 0]
checkbox input "true"
drag, startPoint x: 1650, startPoint y: 846, endPoint x: 747, endPoint y: 641, distance: 925.9
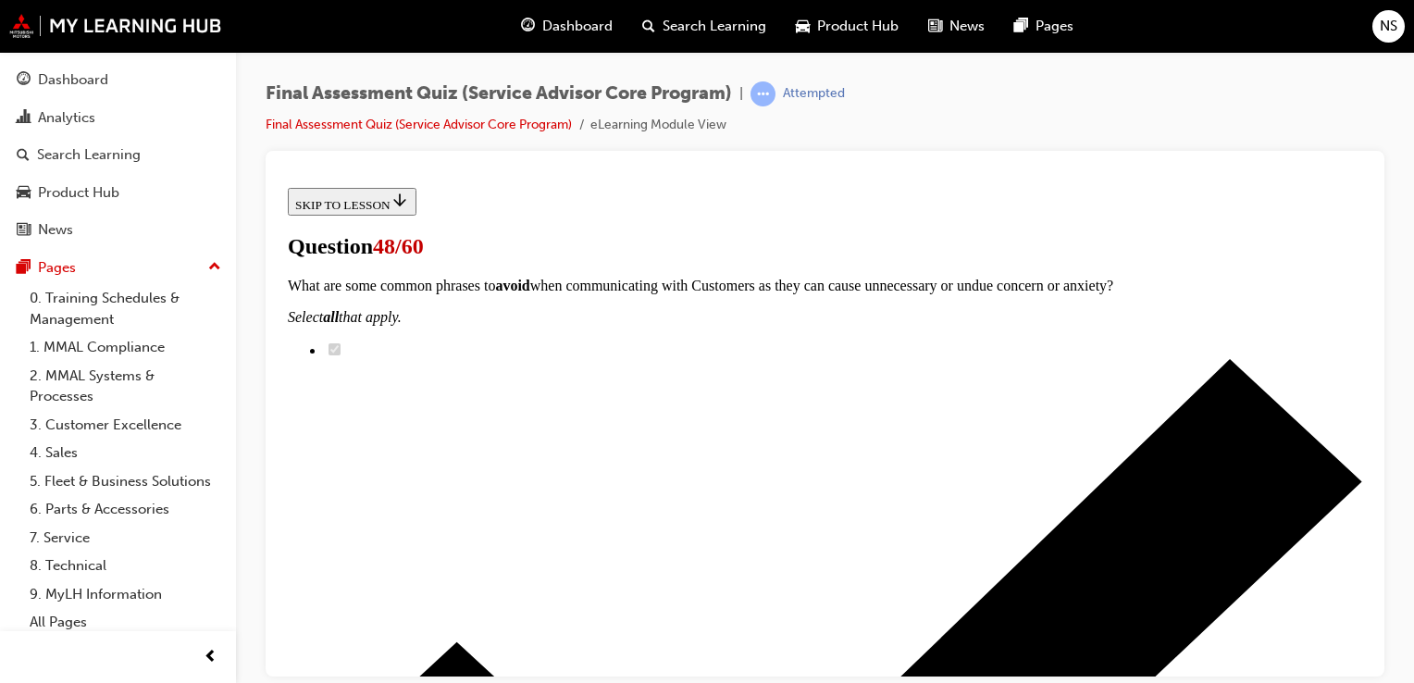
drag, startPoint x: 597, startPoint y: 204, endPoint x: 539, endPoint y: 197, distance: 57.8
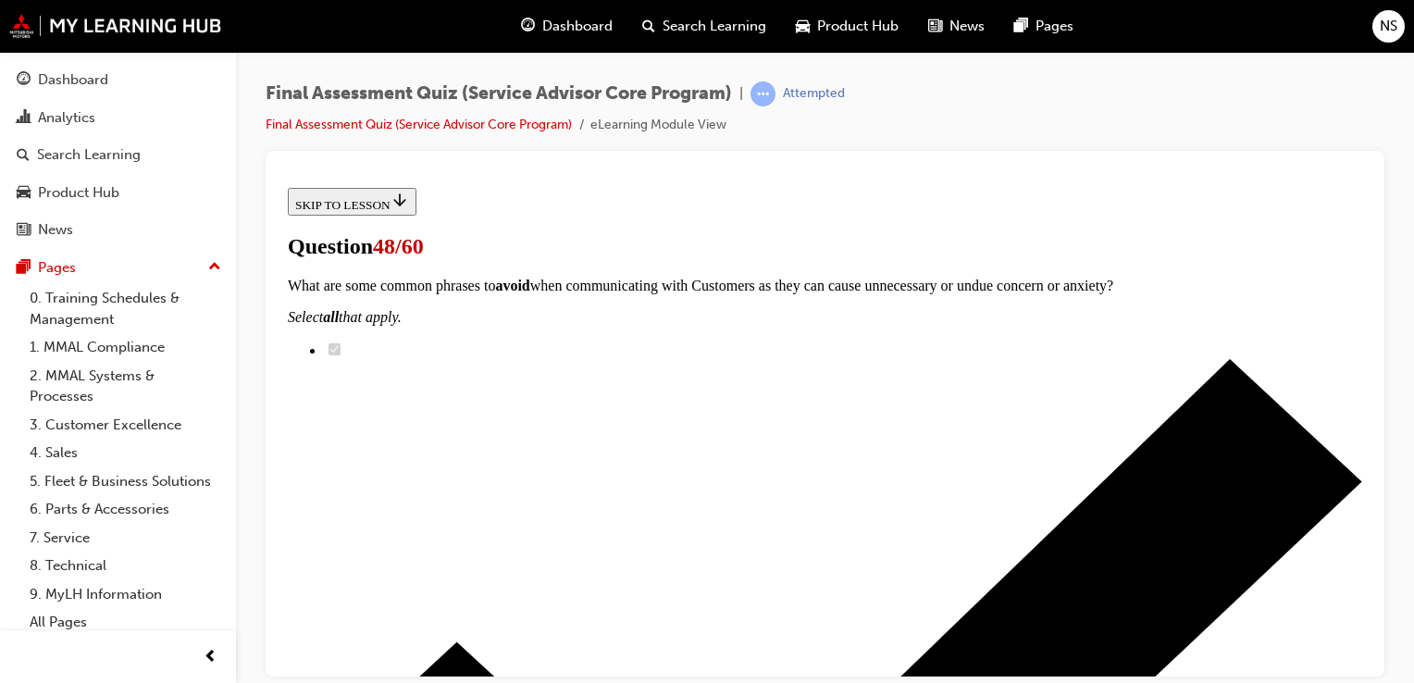
checkbox input "true"
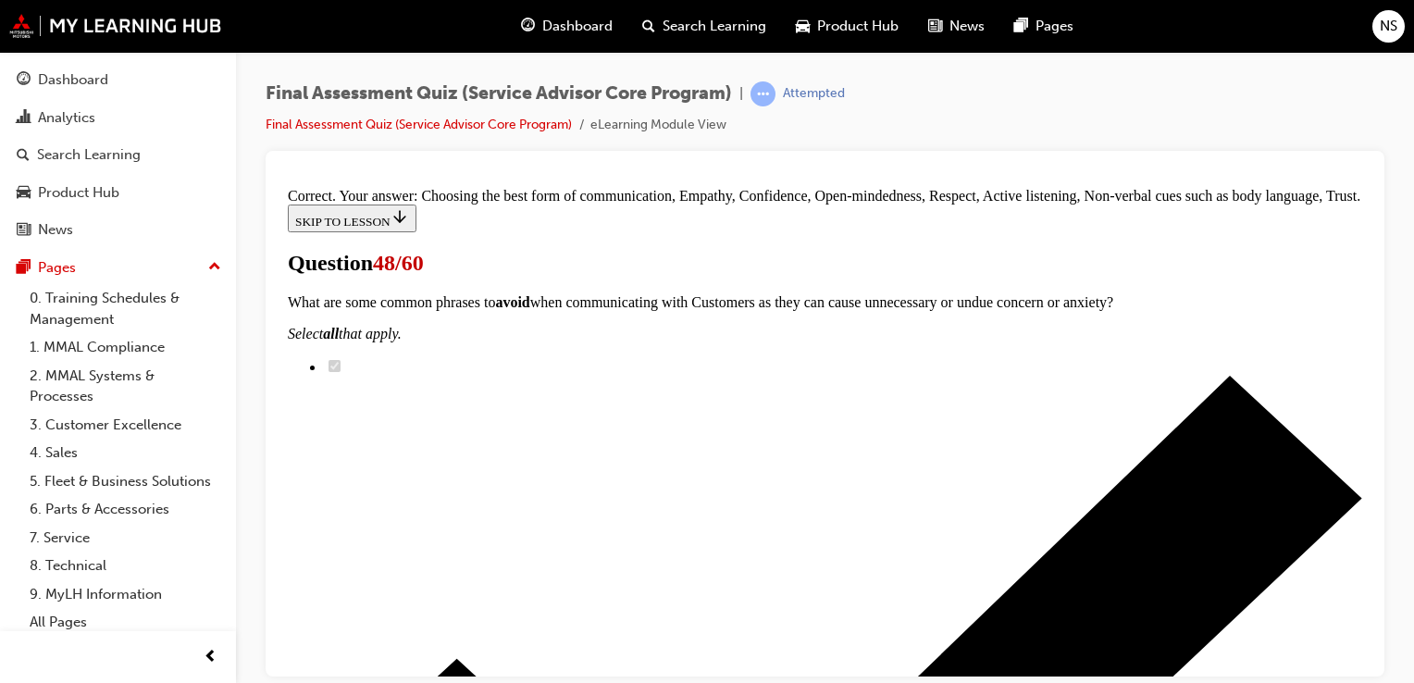
scroll to position [946, 0]
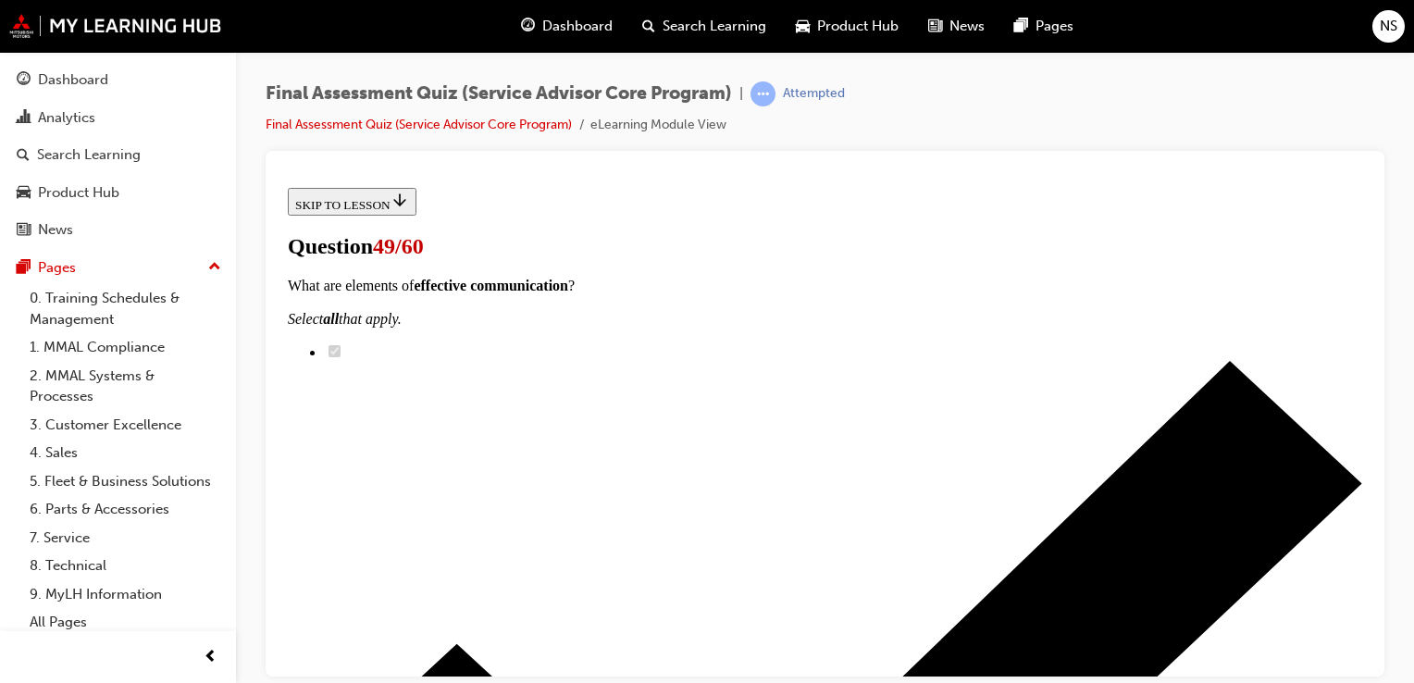
scroll to position [222, 0]
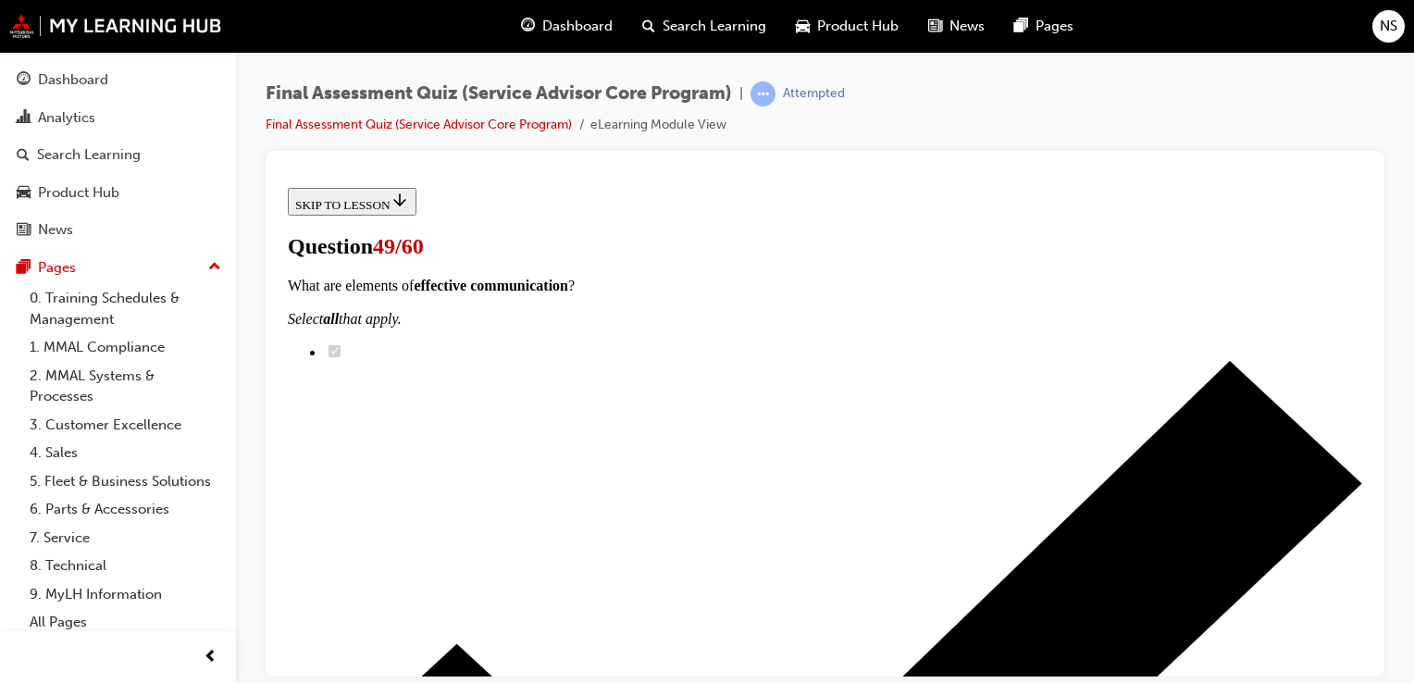
scroll to position [333, 0]
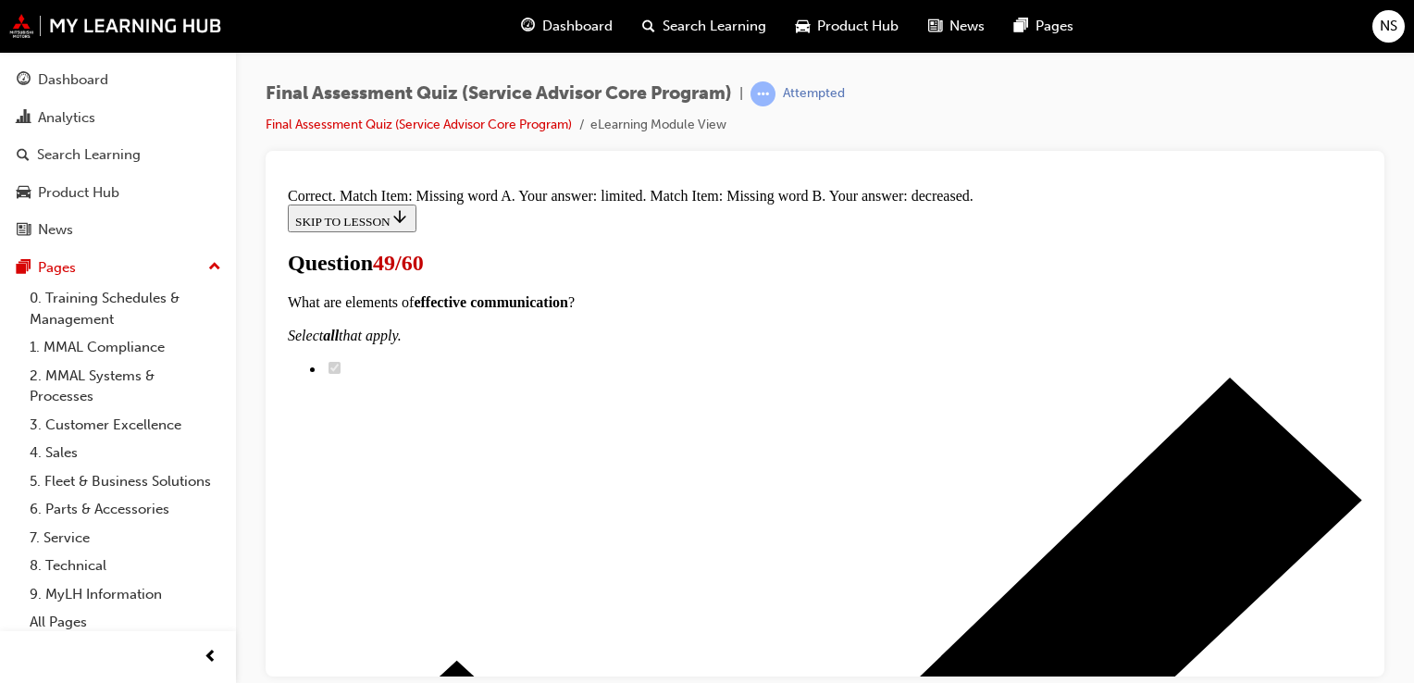
scroll to position [537, 0]
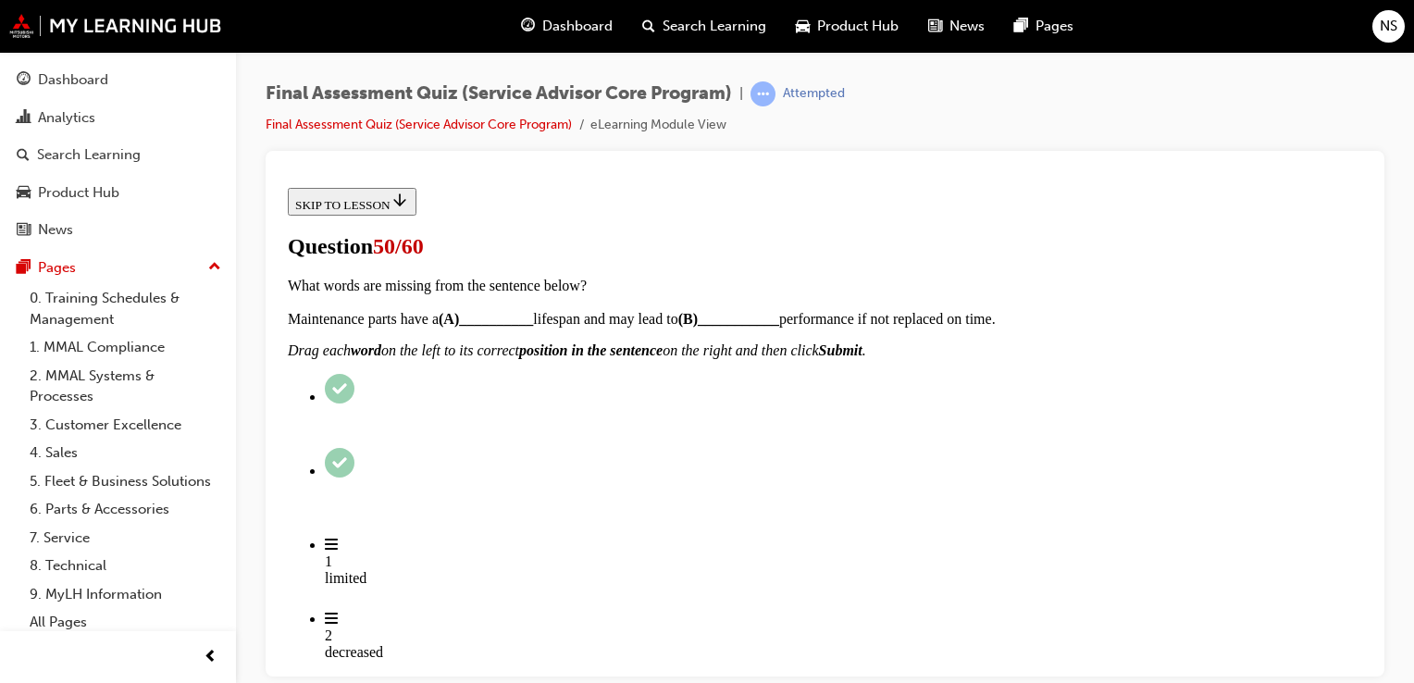
scroll to position [247, 0]
radio input "true"
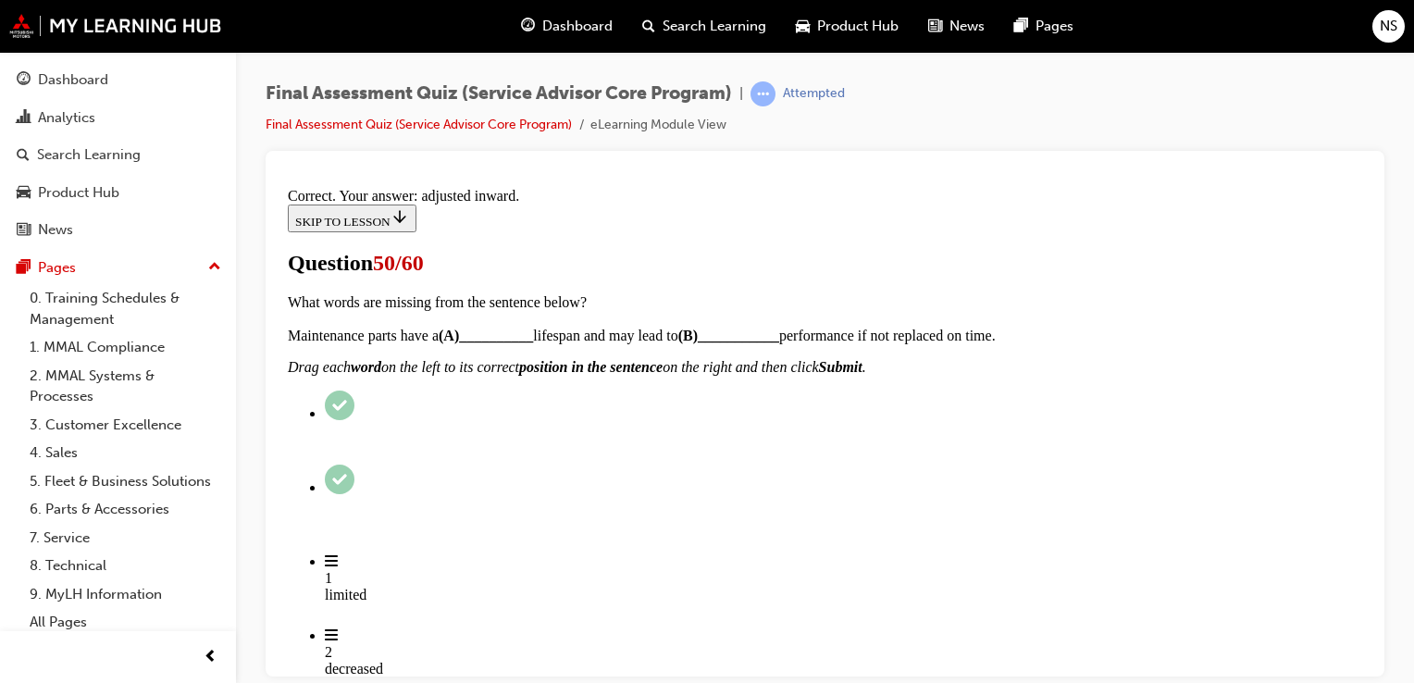
scroll to position [627, 0]
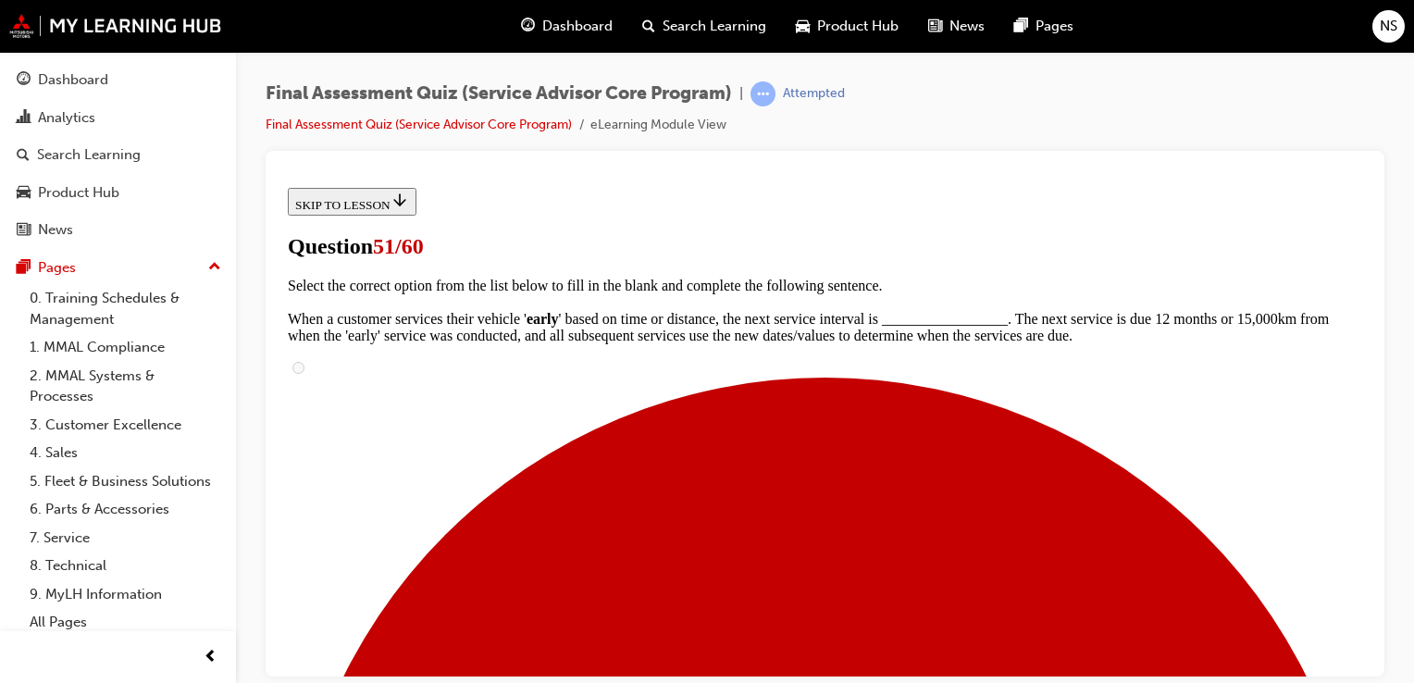
scroll to position [370, 0]
checkbox input "true"
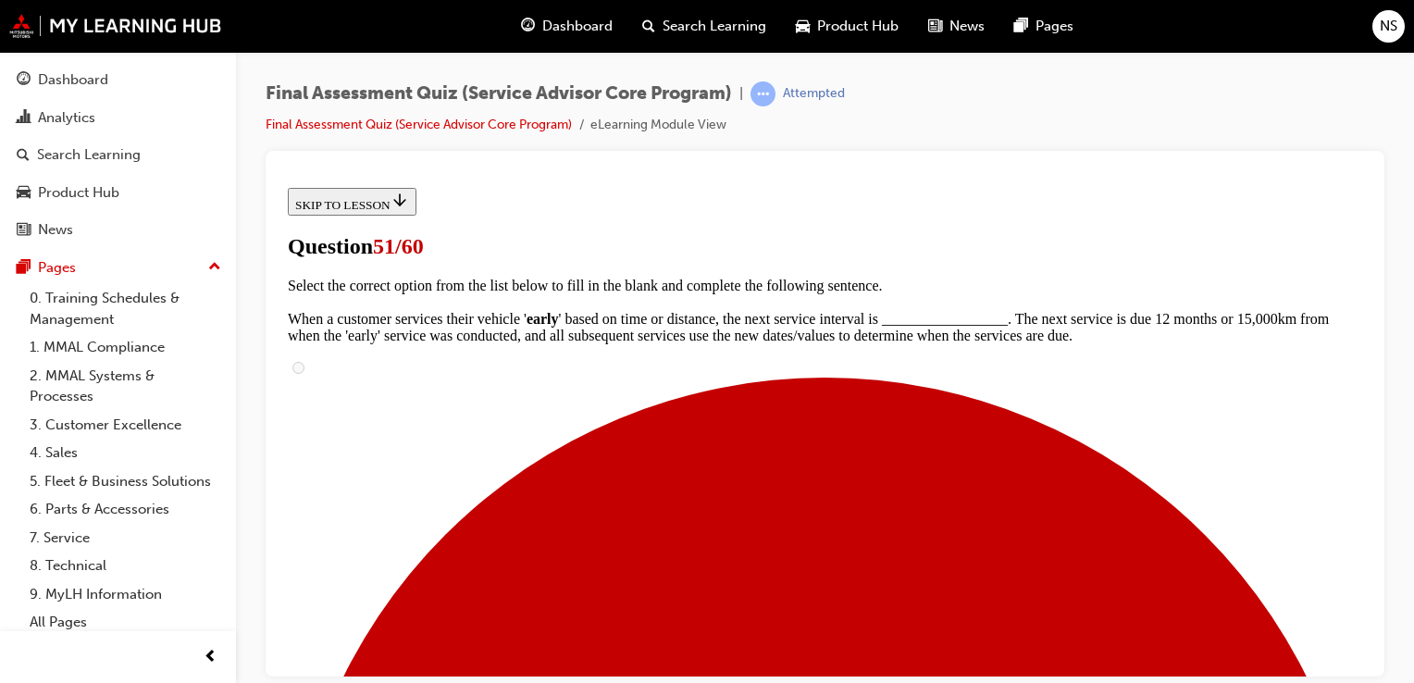
checkbox input "true"
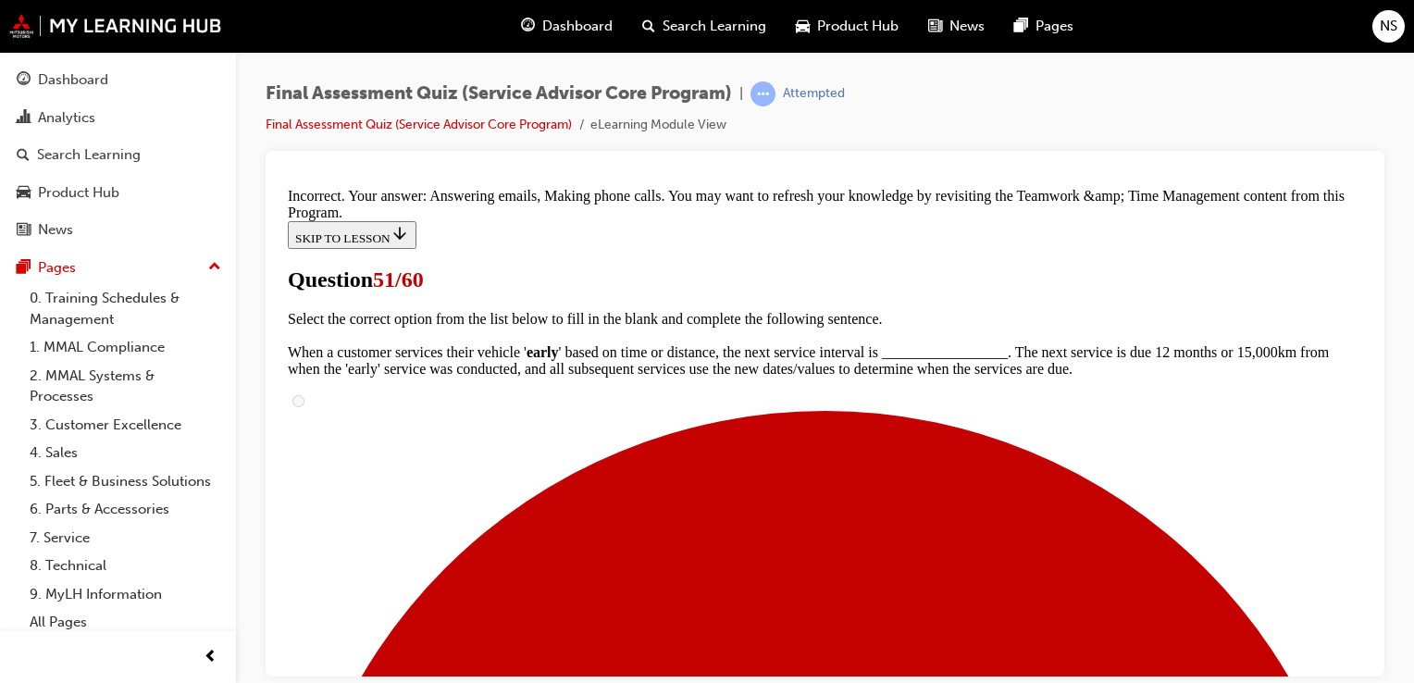
scroll to position [812, 0]
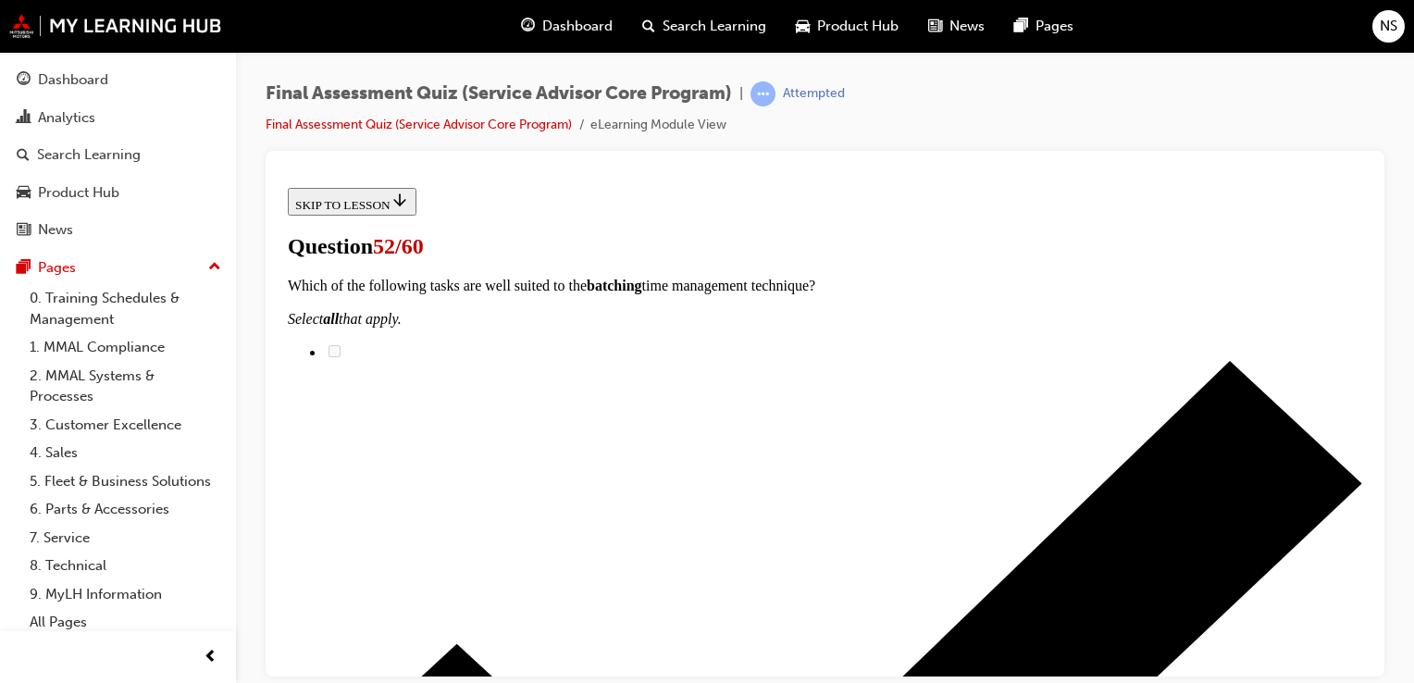
scroll to position [185, 0]
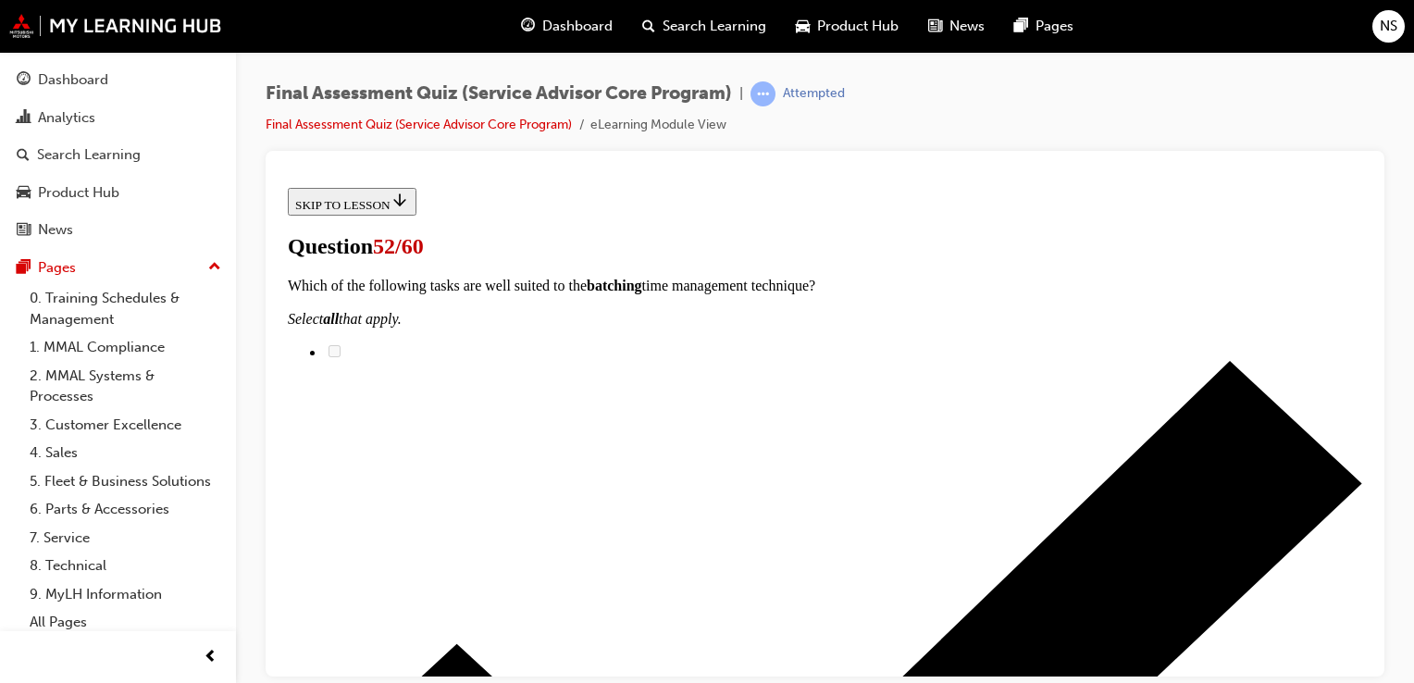
scroll to position [444, 0]
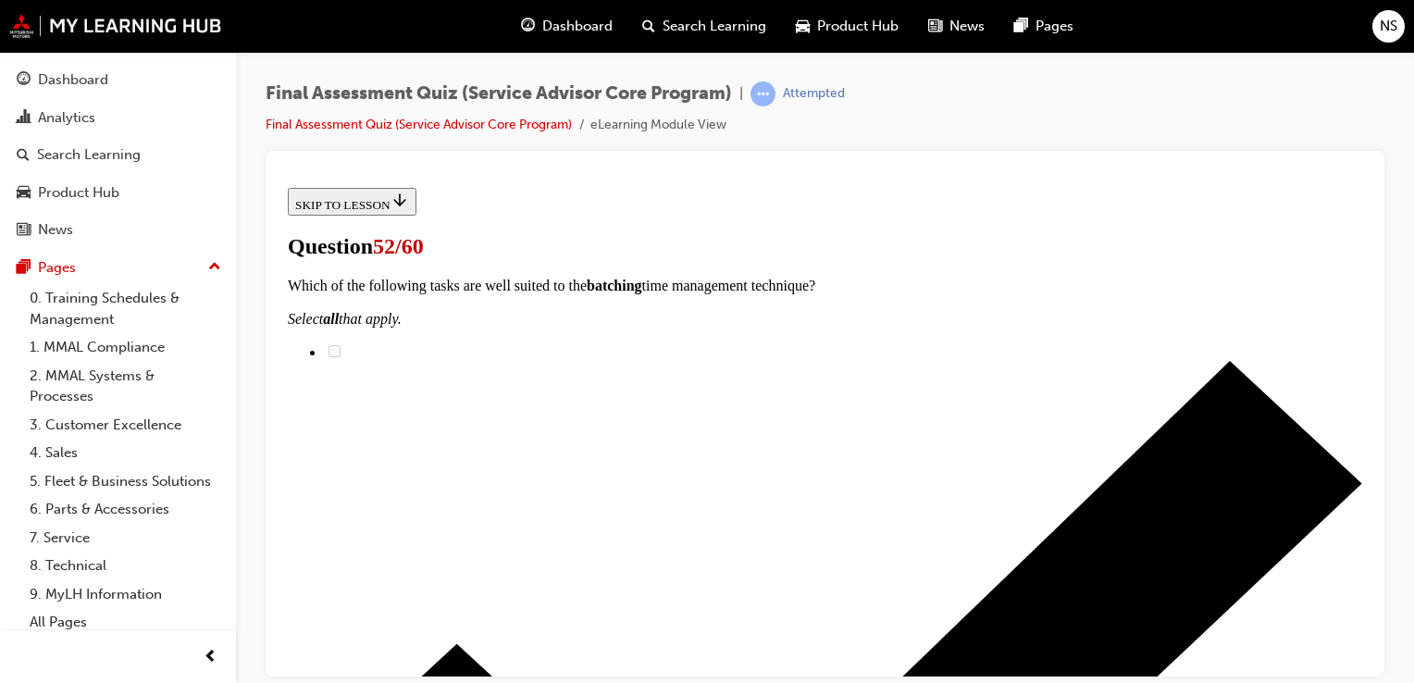
scroll to position [518, 0]
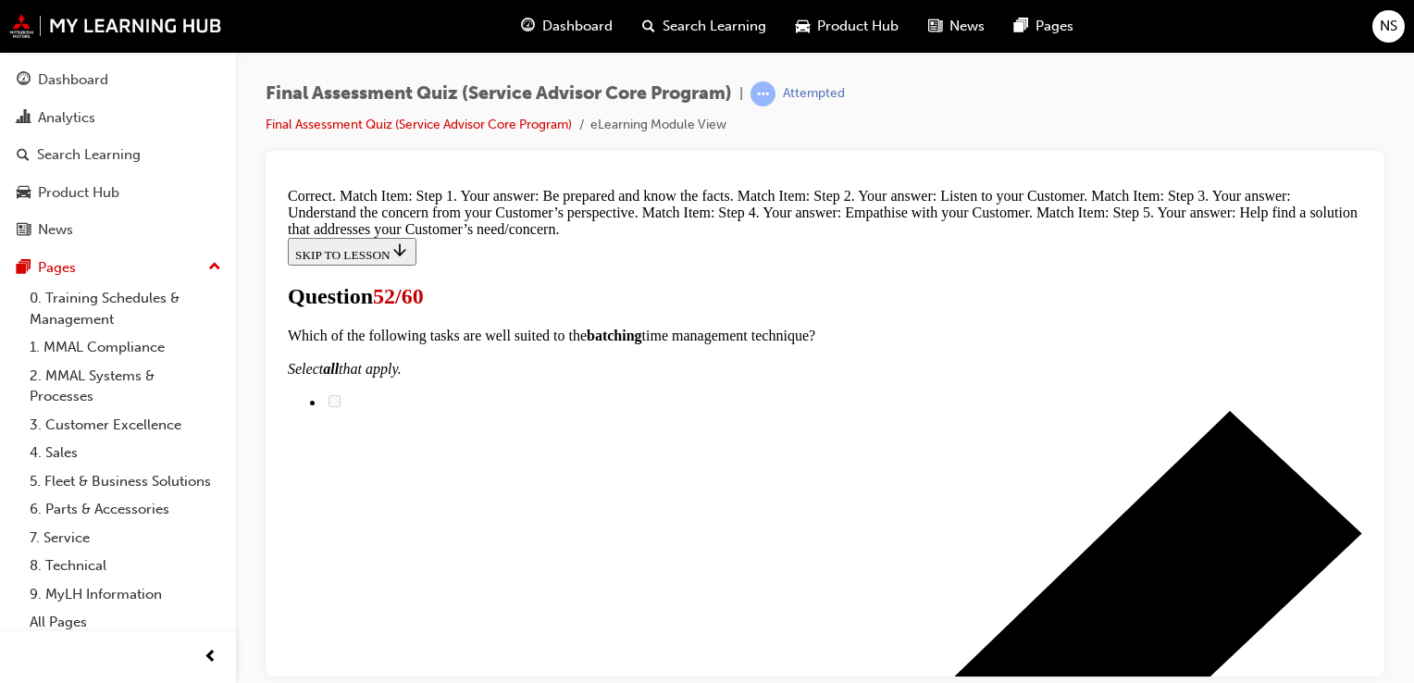
scroll to position [701, 0]
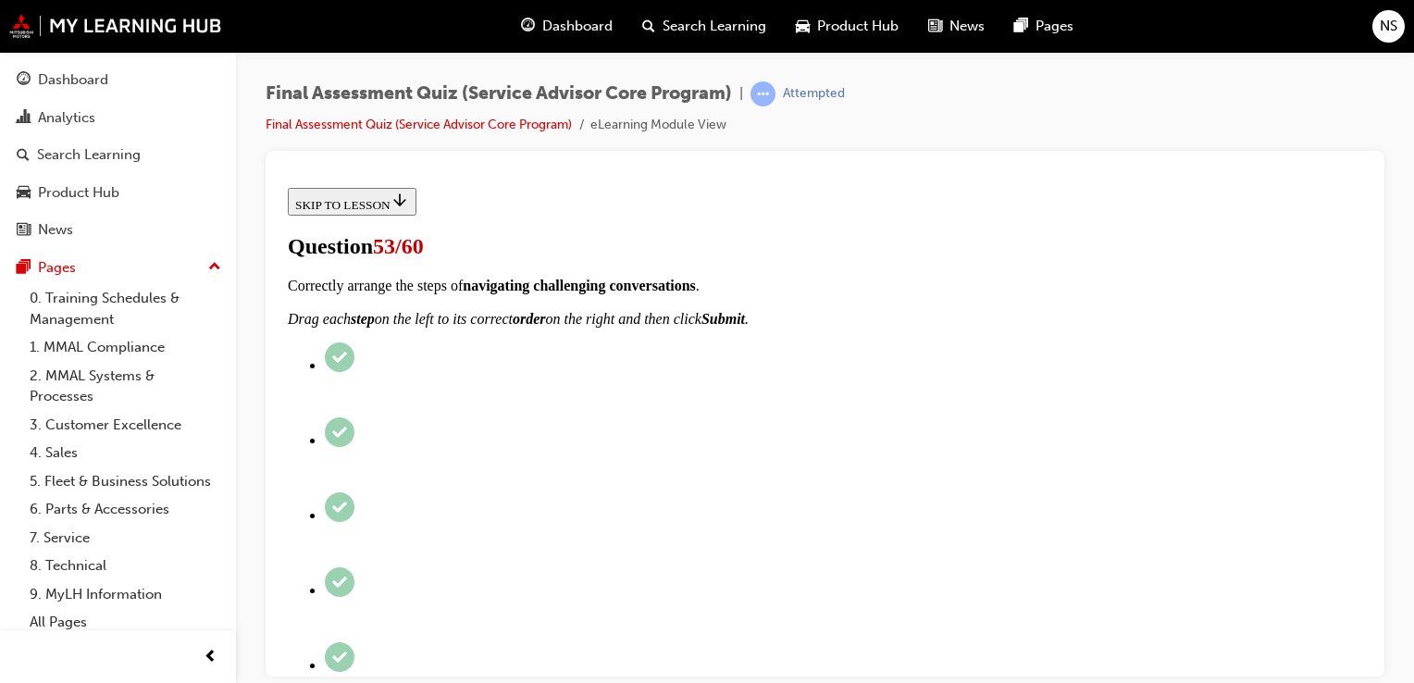
scroll to position [296, 0]
radio input "true"
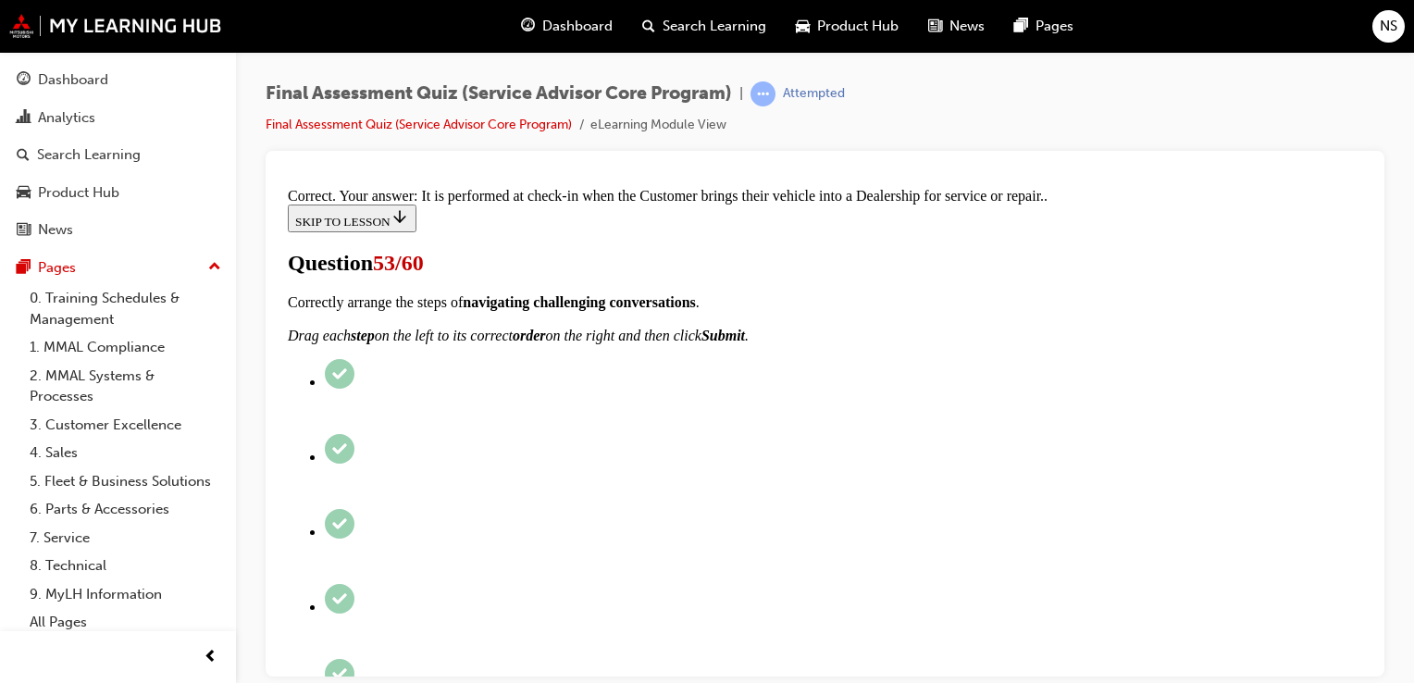
scroll to position [513, 0]
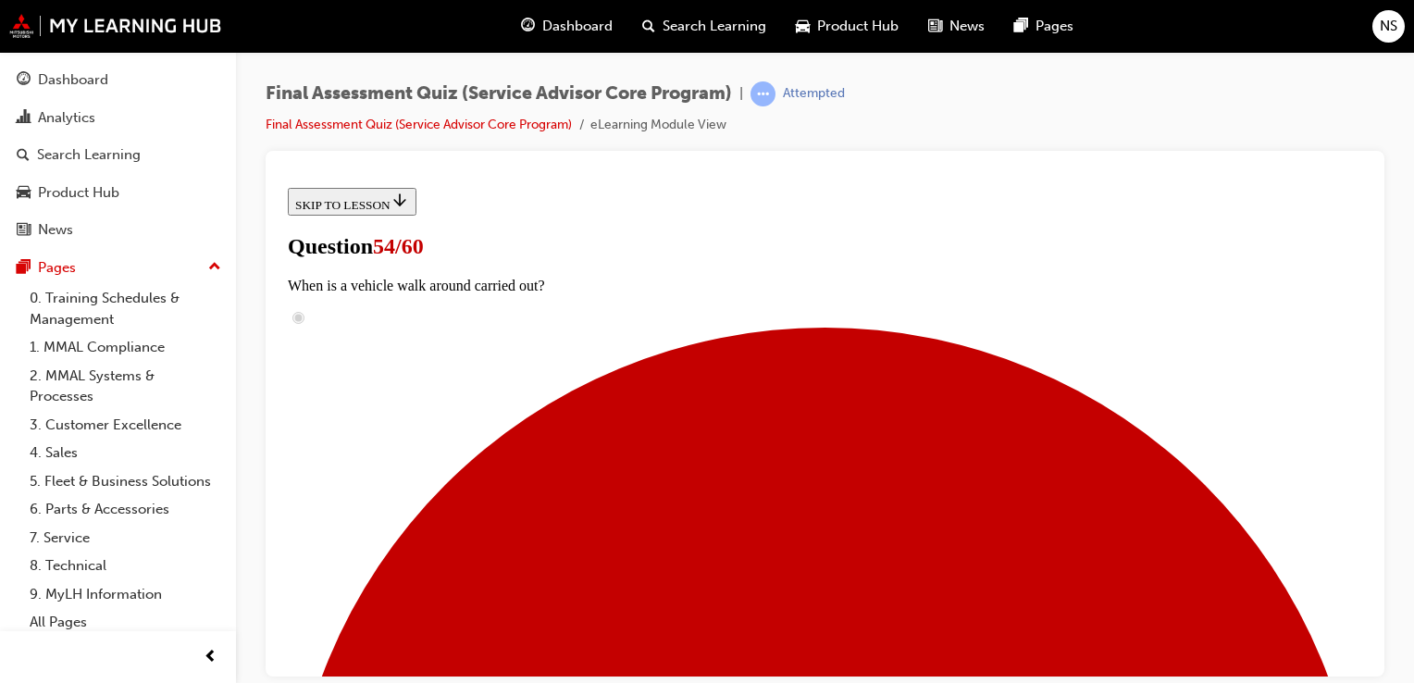
scroll to position [259, 0]
radio input "true"
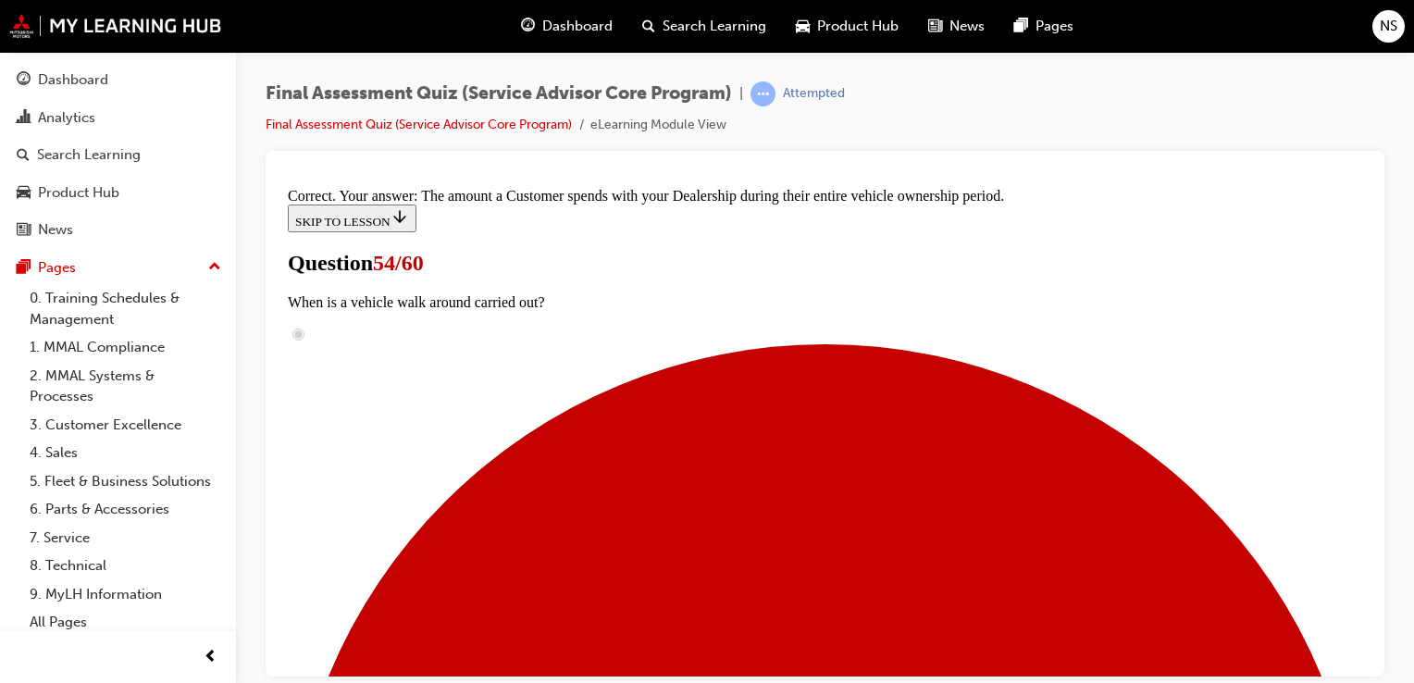
scroll to position [494, 0]
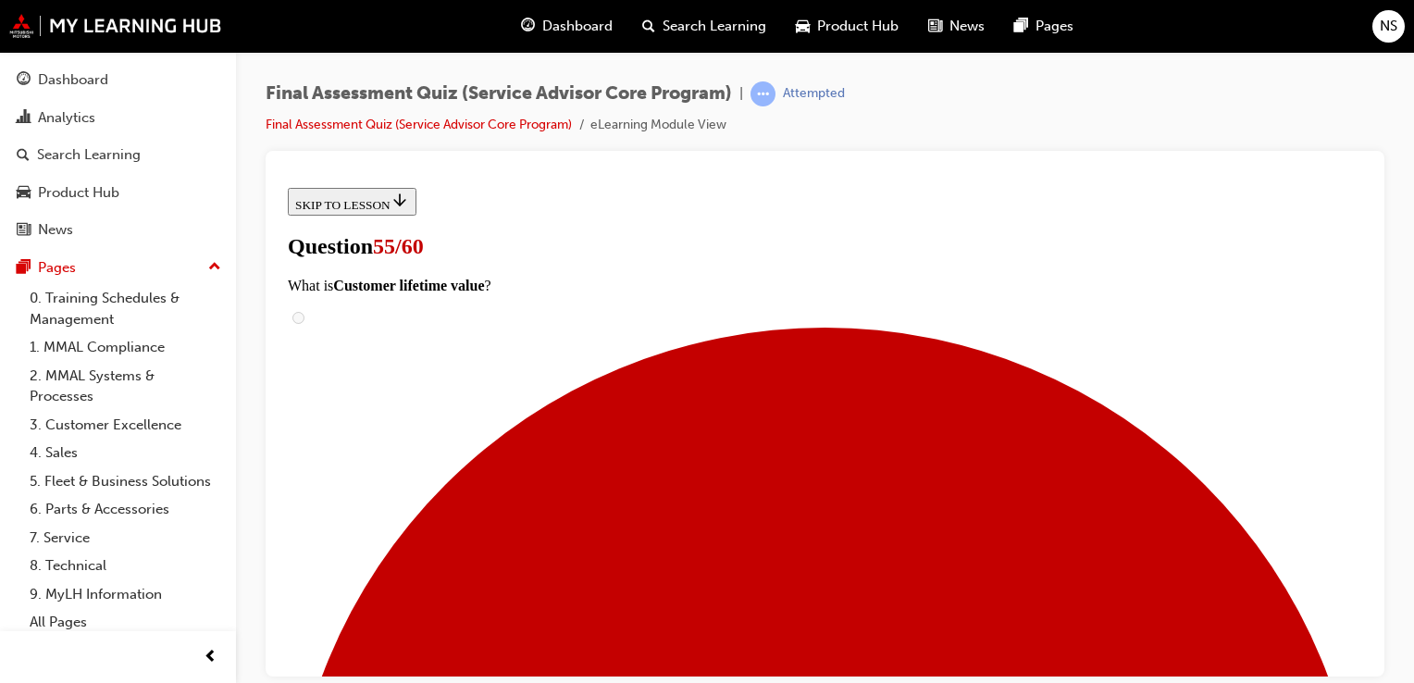
scroll to position [259, 0]
checkbox input "true"
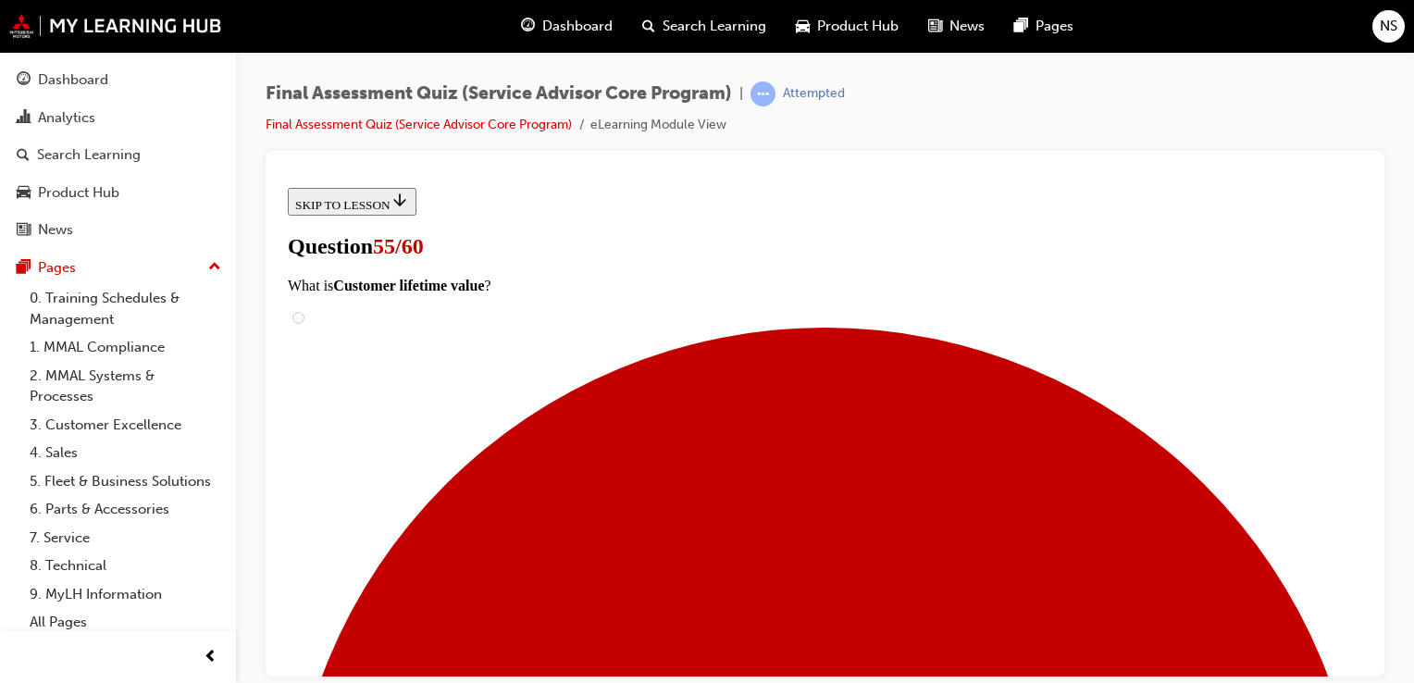
checkbox input "true"
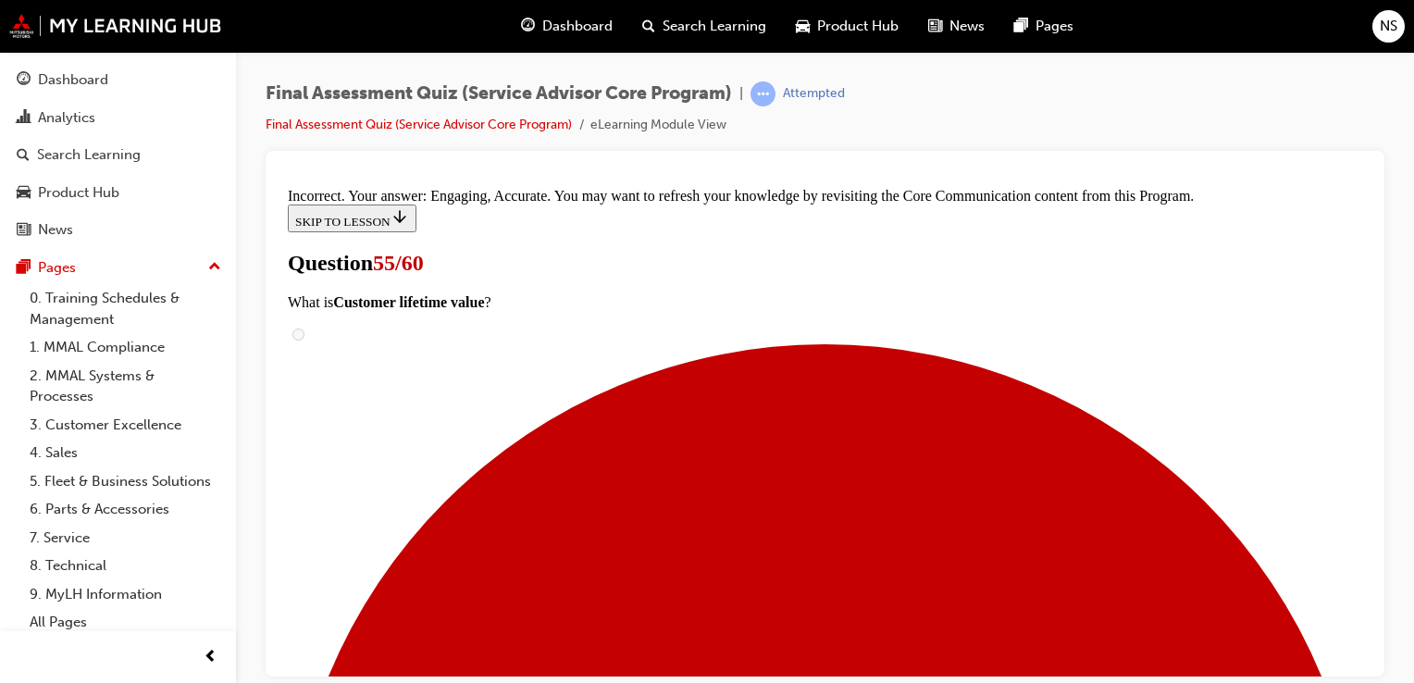
scroll to position [614, 0]
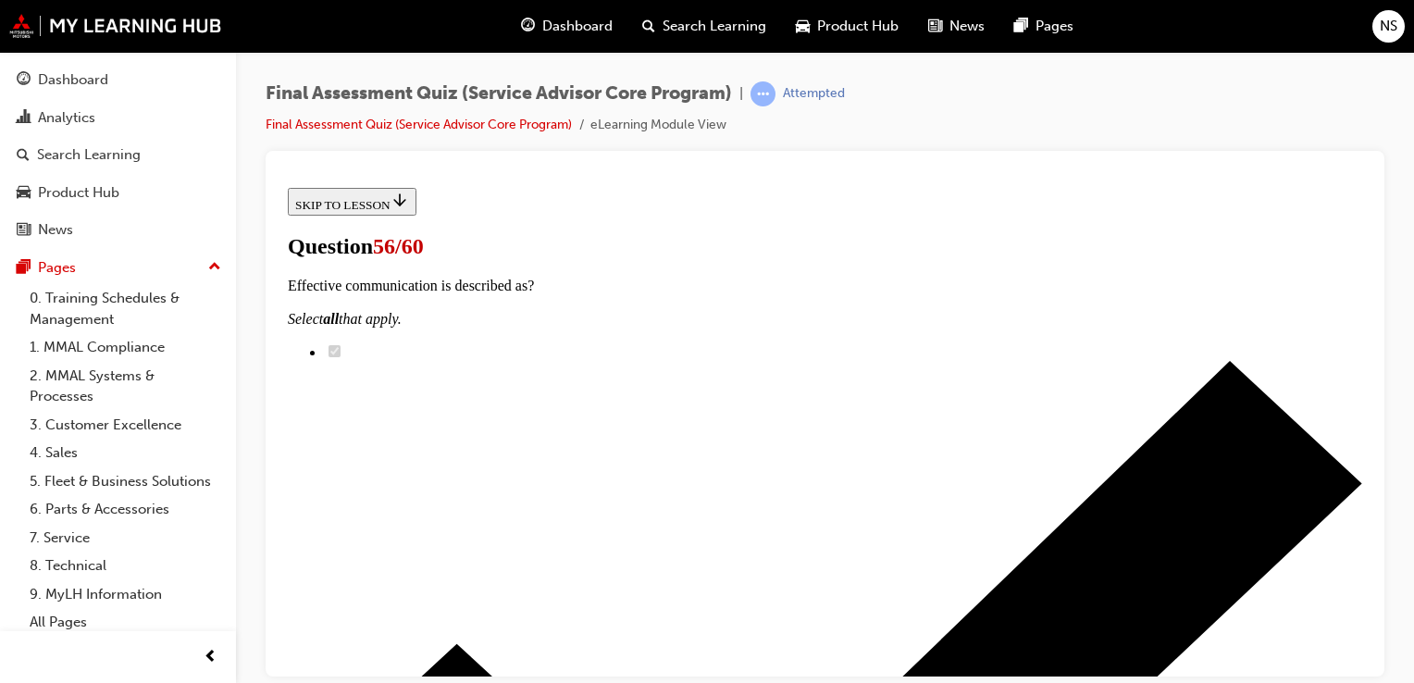
scroll to position [259, 0]
radio input "true"
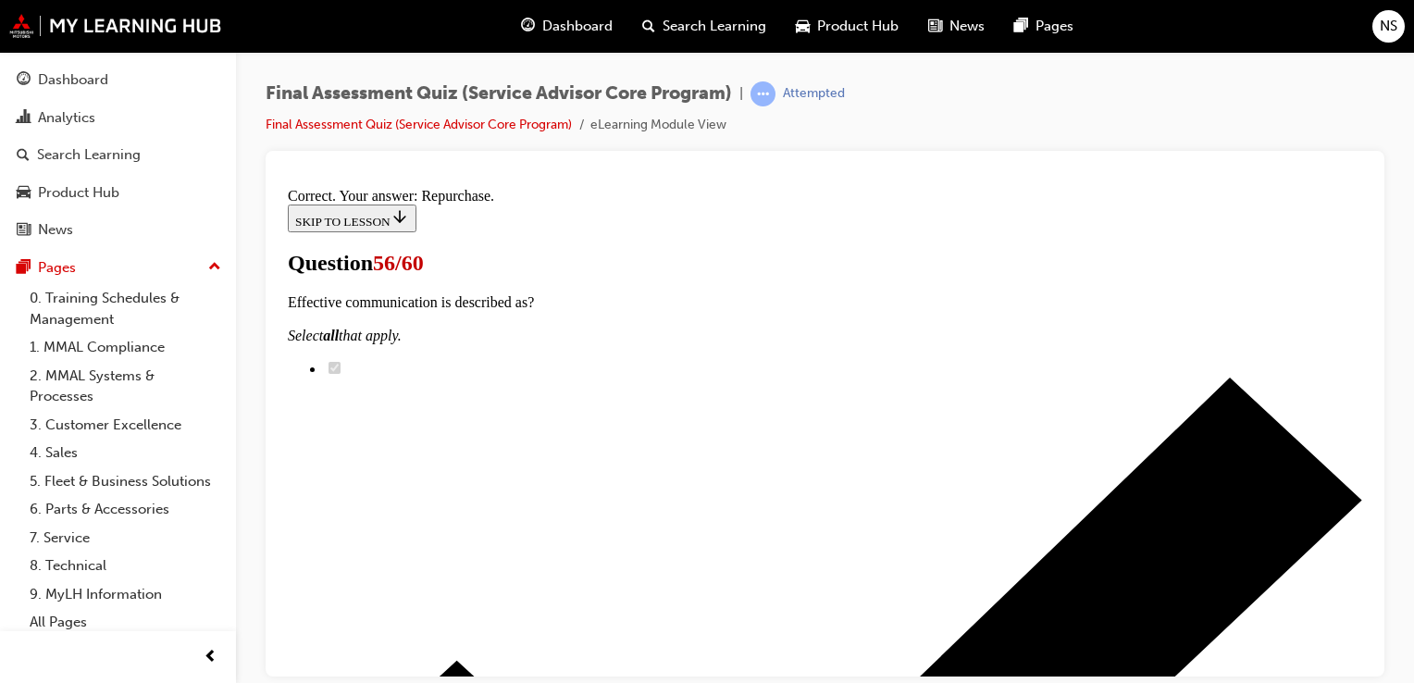
scroll to position [470, 0]
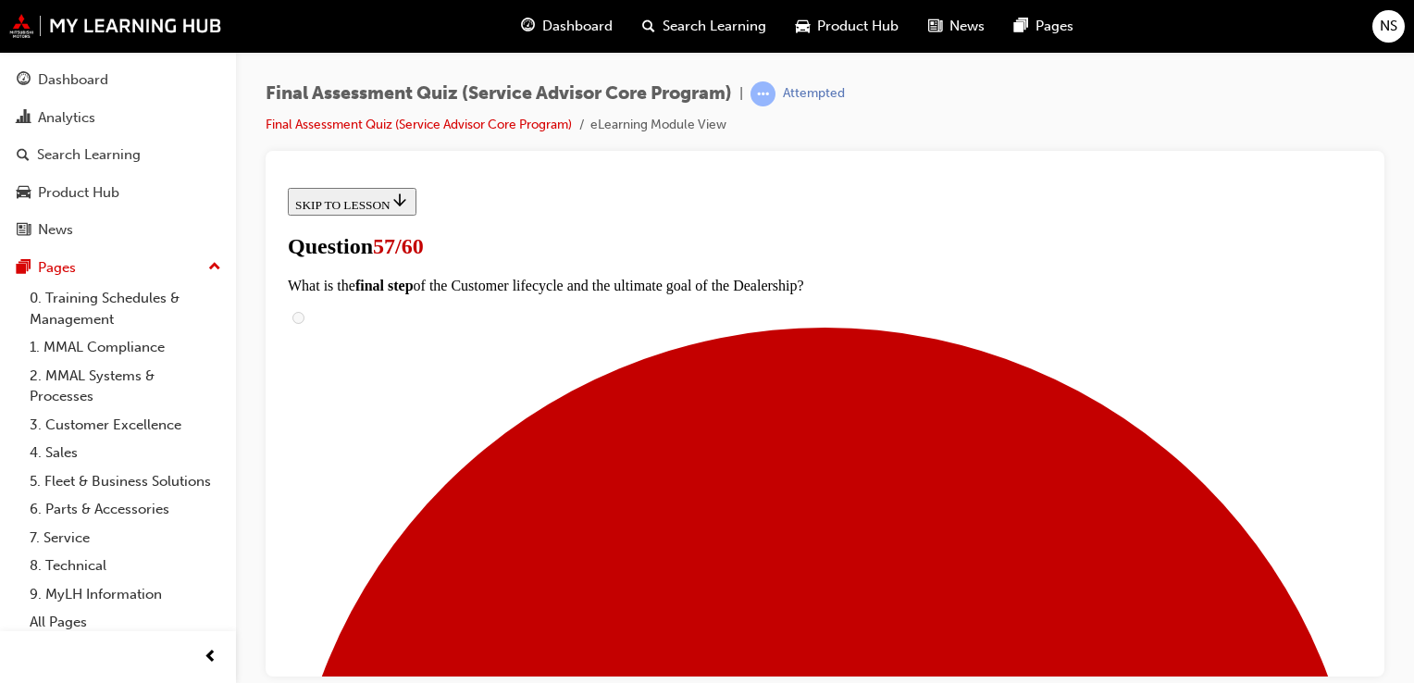
scroll to position [185, 0]
radio input "true"
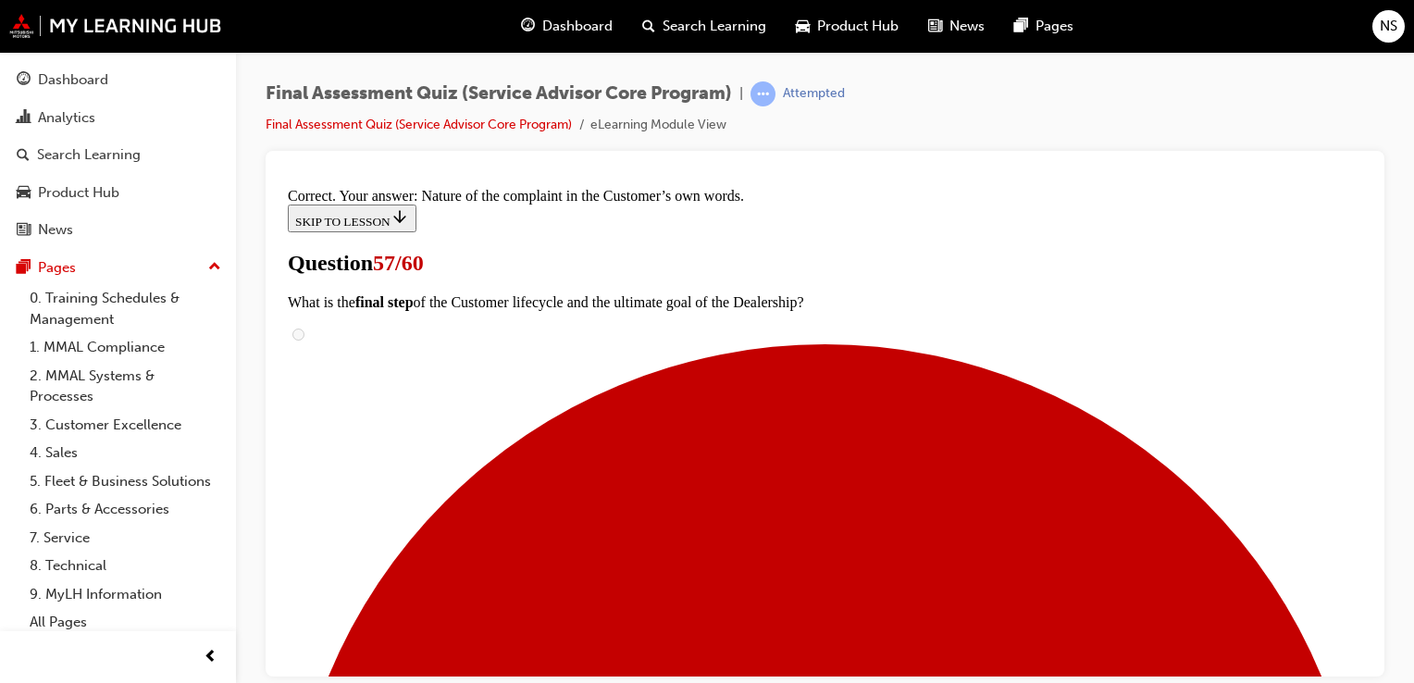
scroll to position [470, 0]
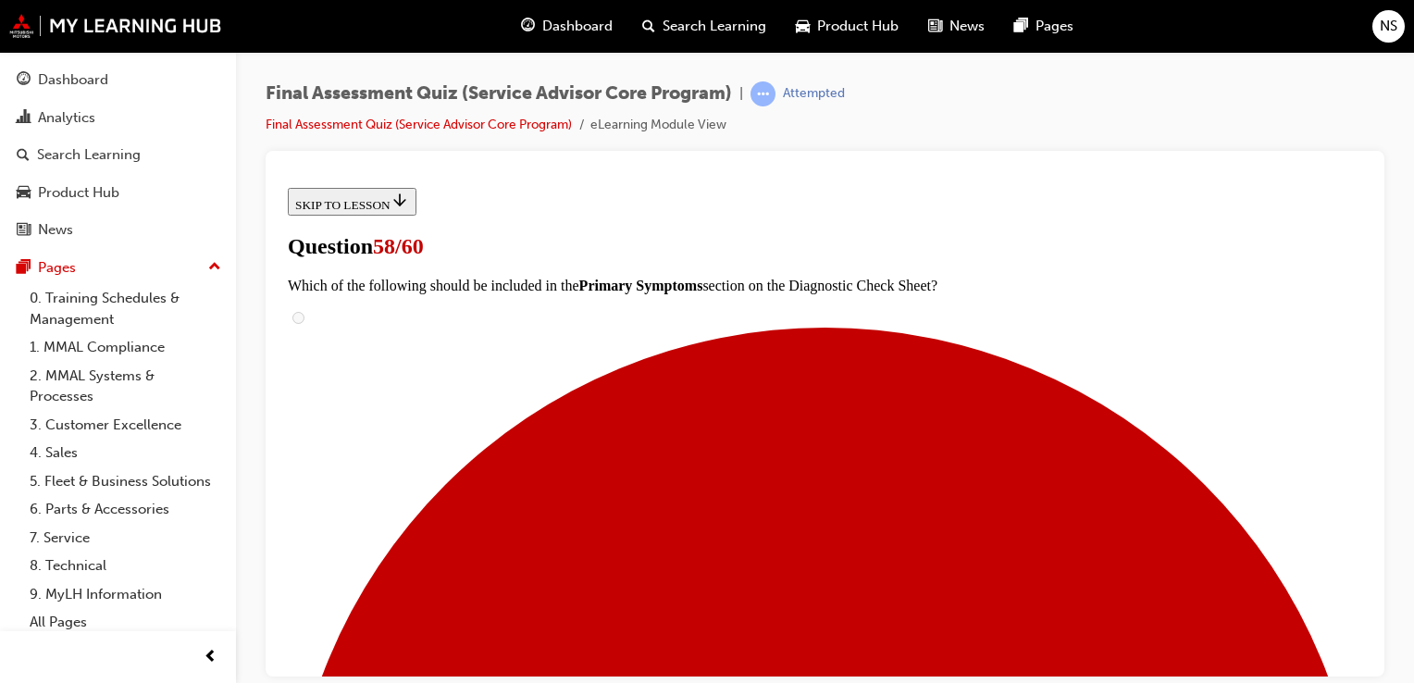
scroll to position [444, 0]
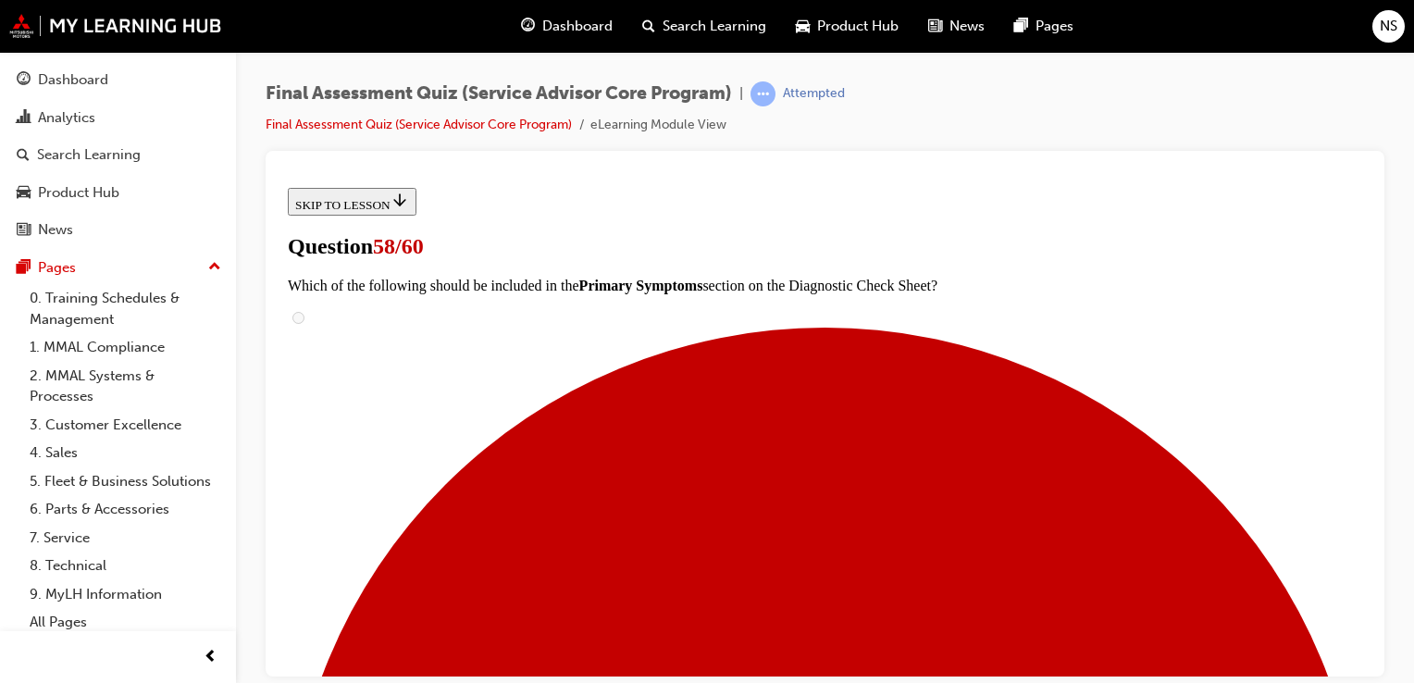
scroll to position [629, 0]
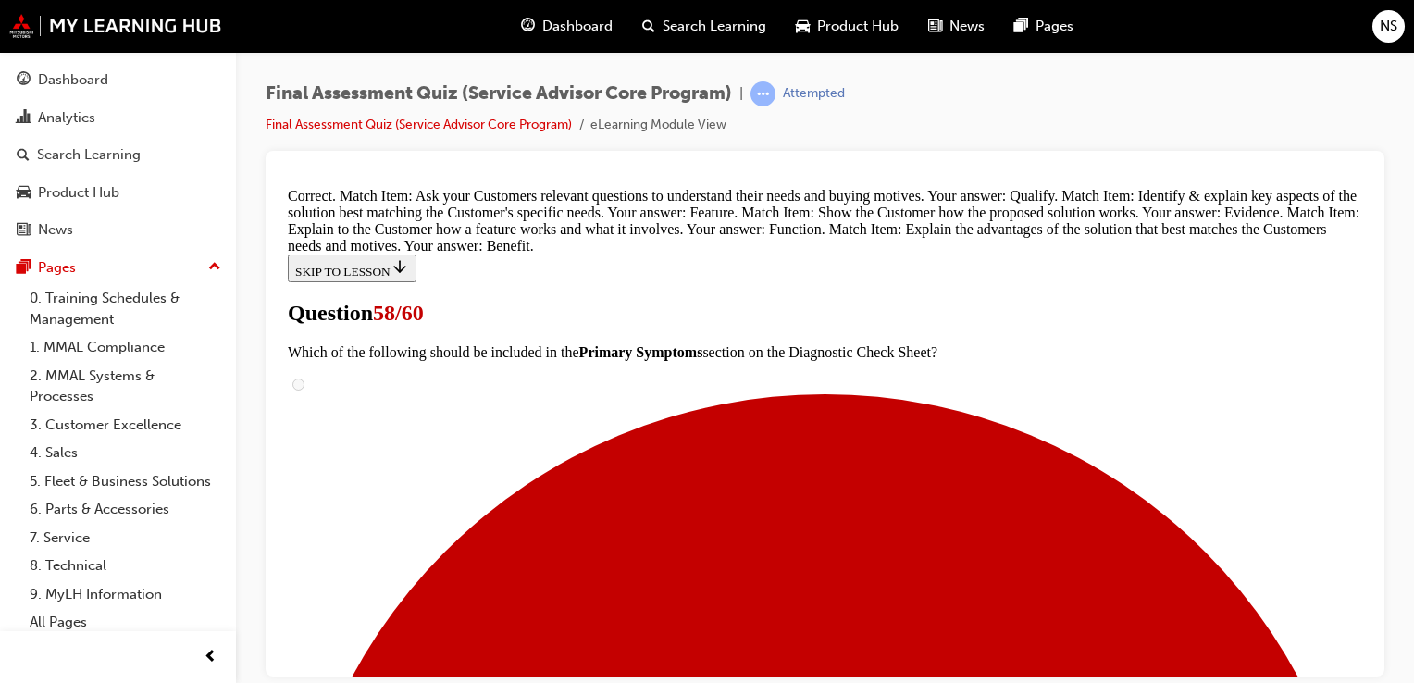
scroll to position [861, 0]
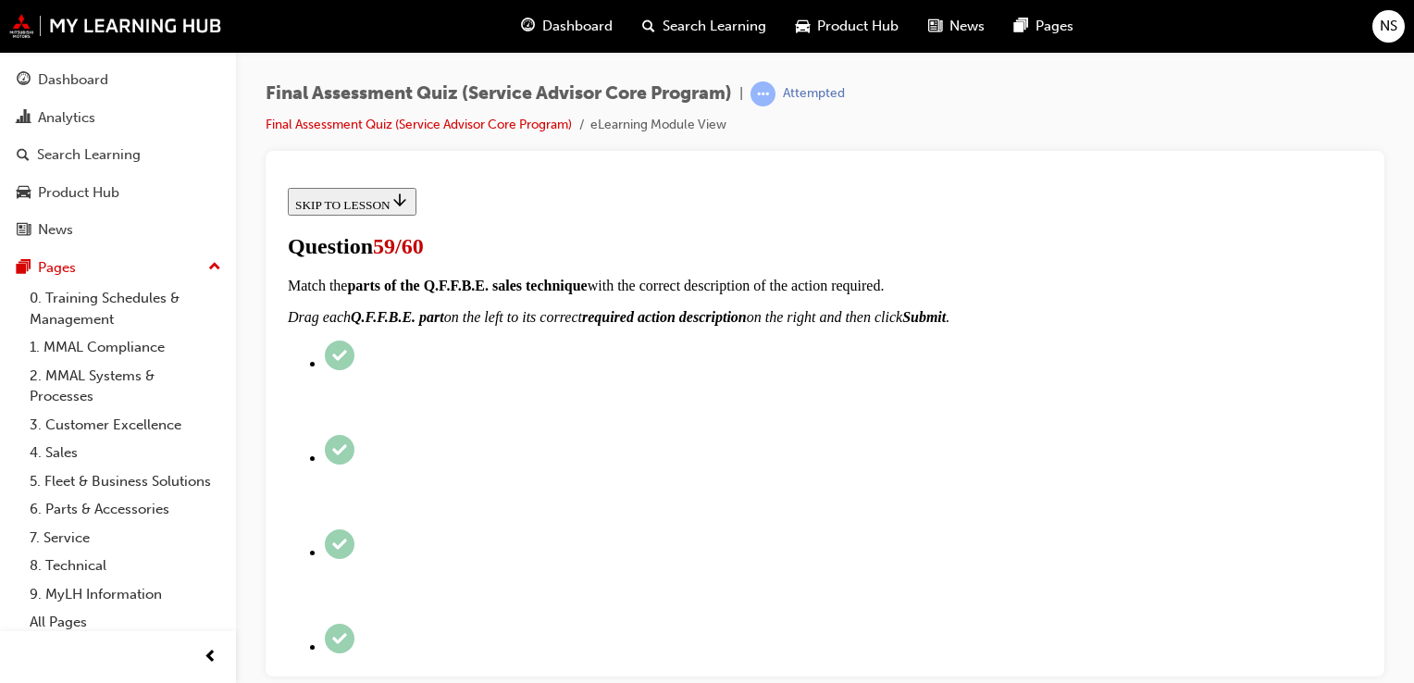
scroll to position [333, 0]
radio input "true"
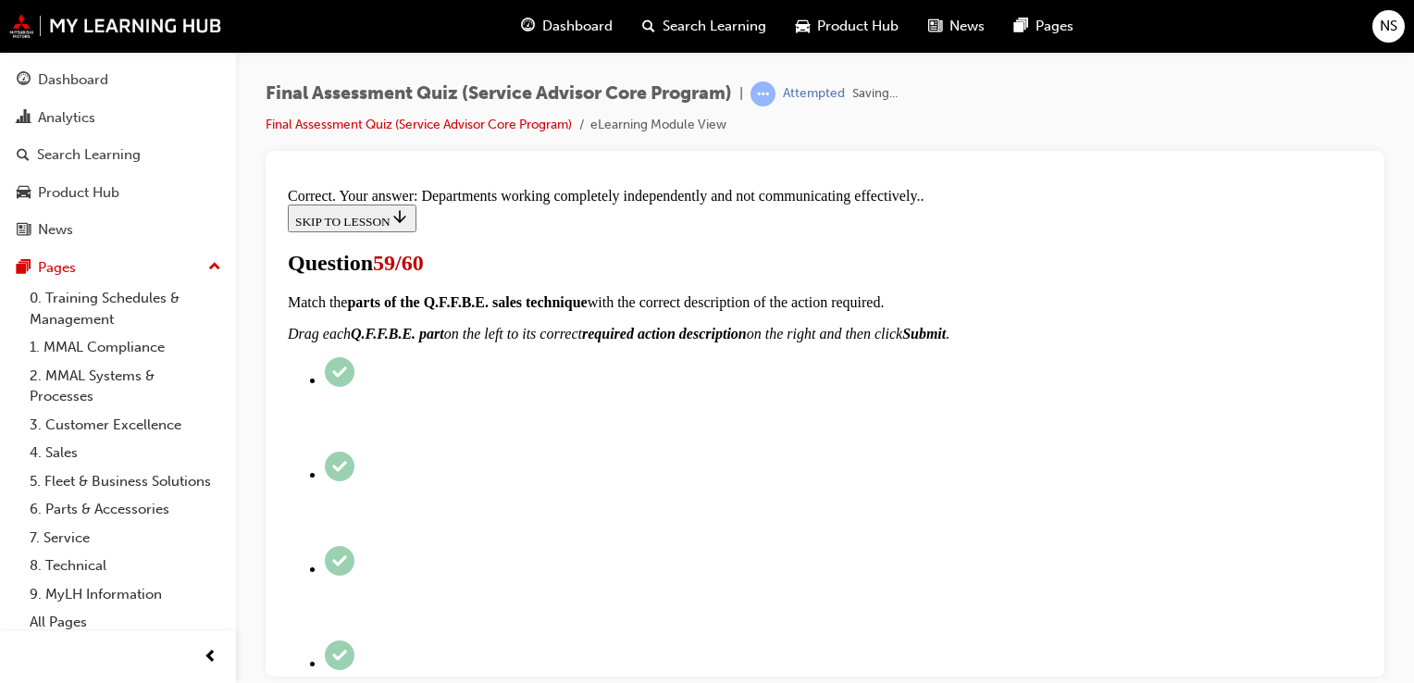
scroll to position [494, 0]
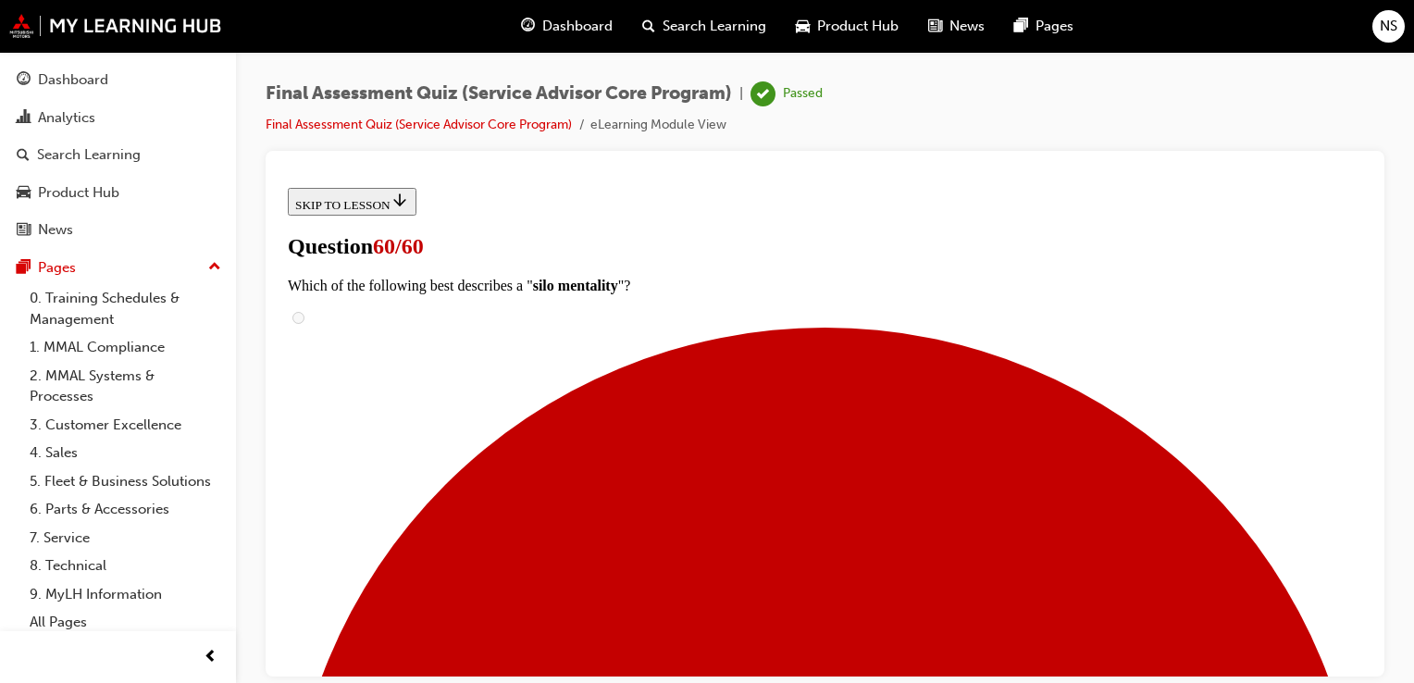
scroll to position [407, 0]
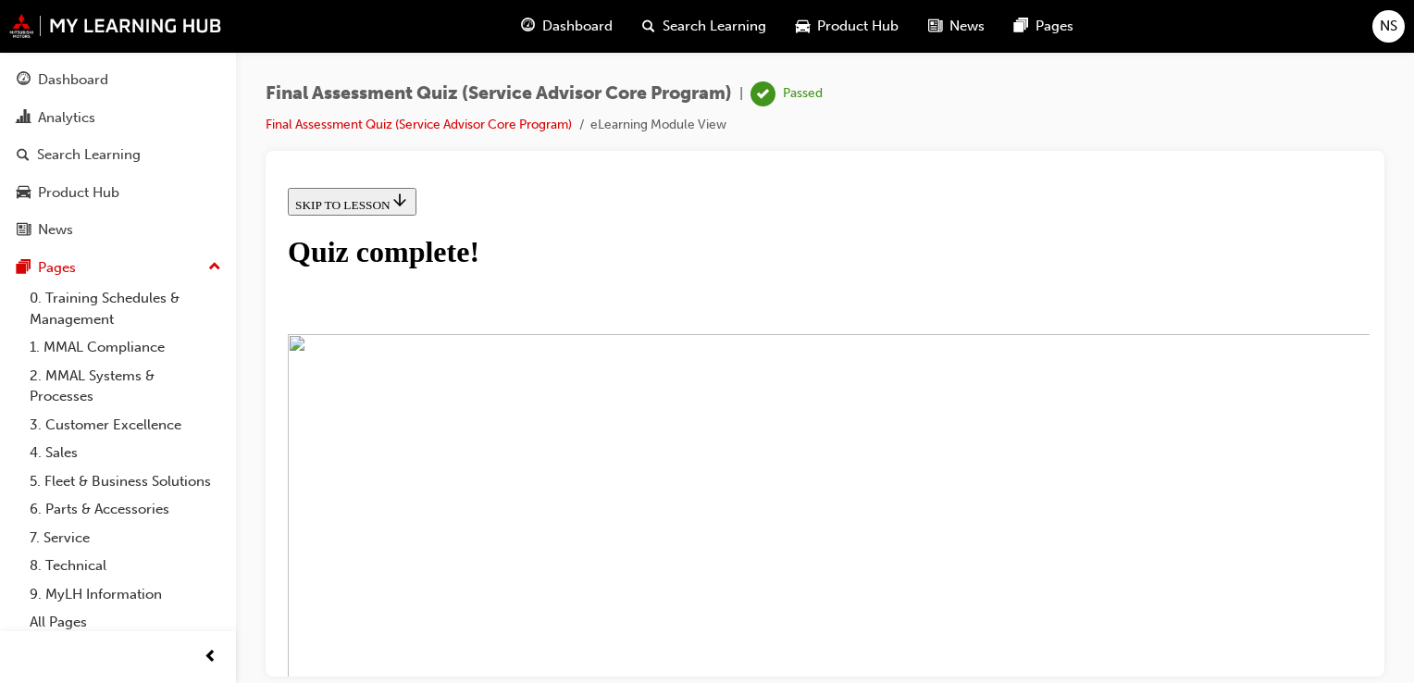
scroll to position [296, 0]
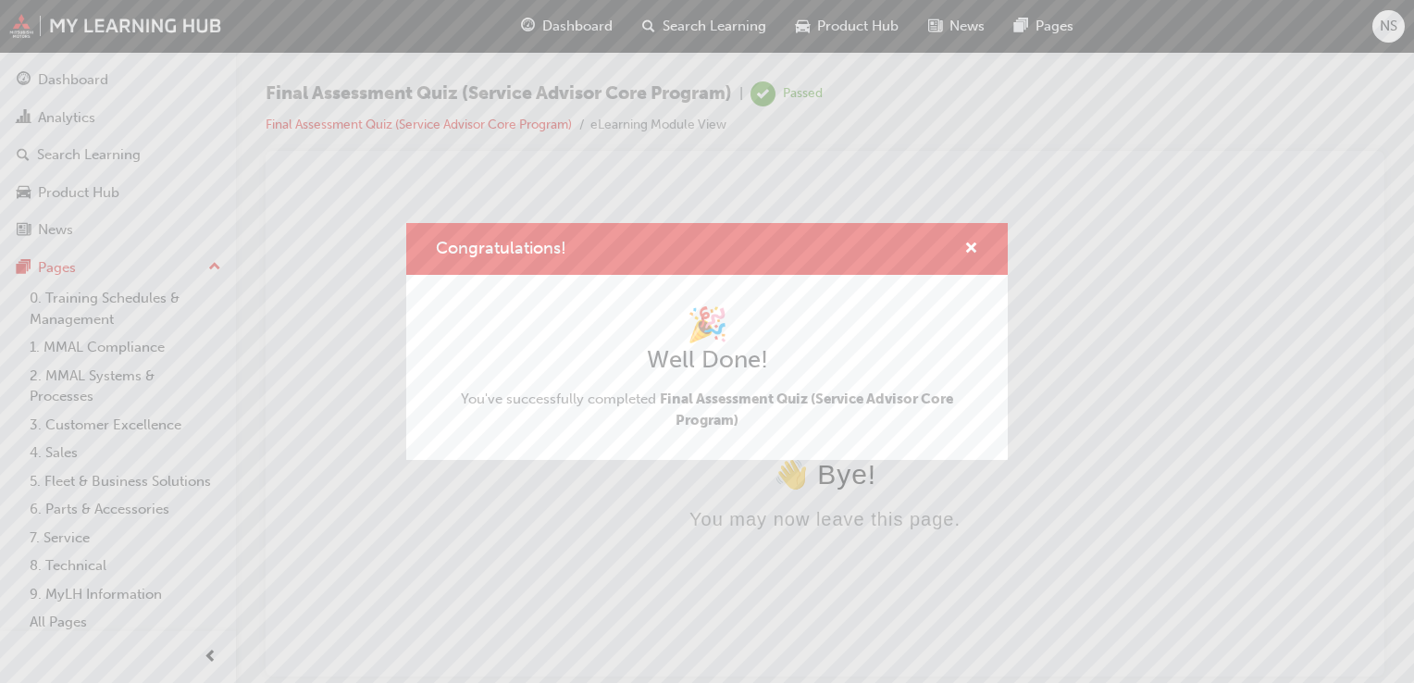
scroll to position [0, 0]
click at [77, 84] on div "Congratulations! 🎉 Well Done! You've successfully completed Final Assessment Qu…" at bounding box center [707, 341] width 1414 height 683
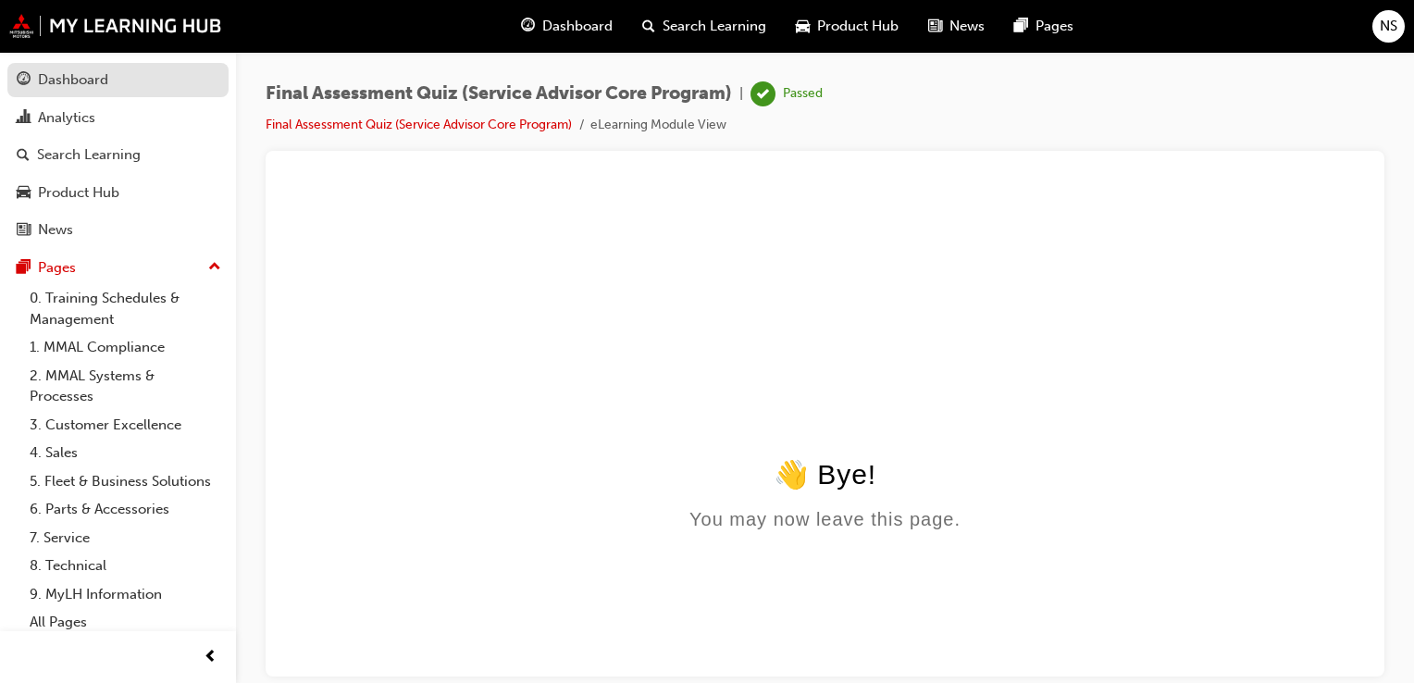
click at [67, 77] on div "Dashboard" at bounding box center [73, 79] width 70 height 21
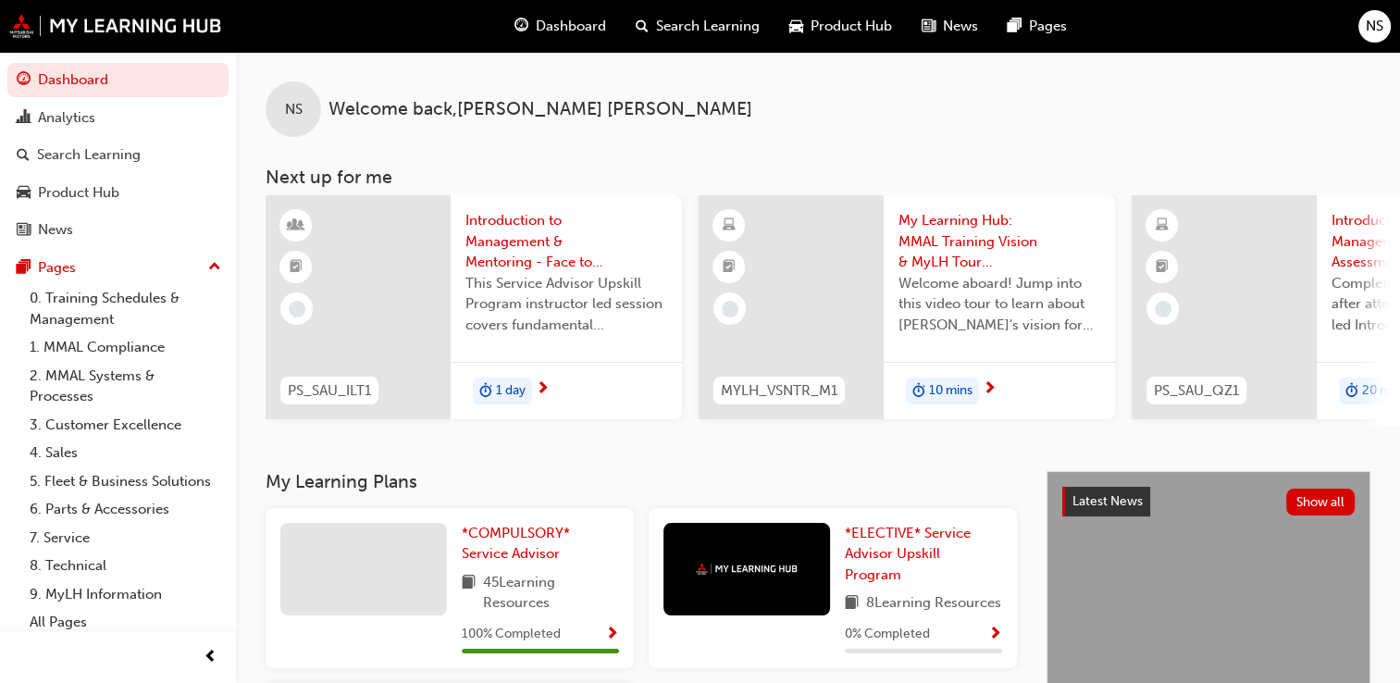
click at [554, 25] on span "Dashboard" at bounding box center [571, 26] width 70 height 21
click at [843, 24] on span "Product Hub" at bounding box center [851, 26] width 81 height 21
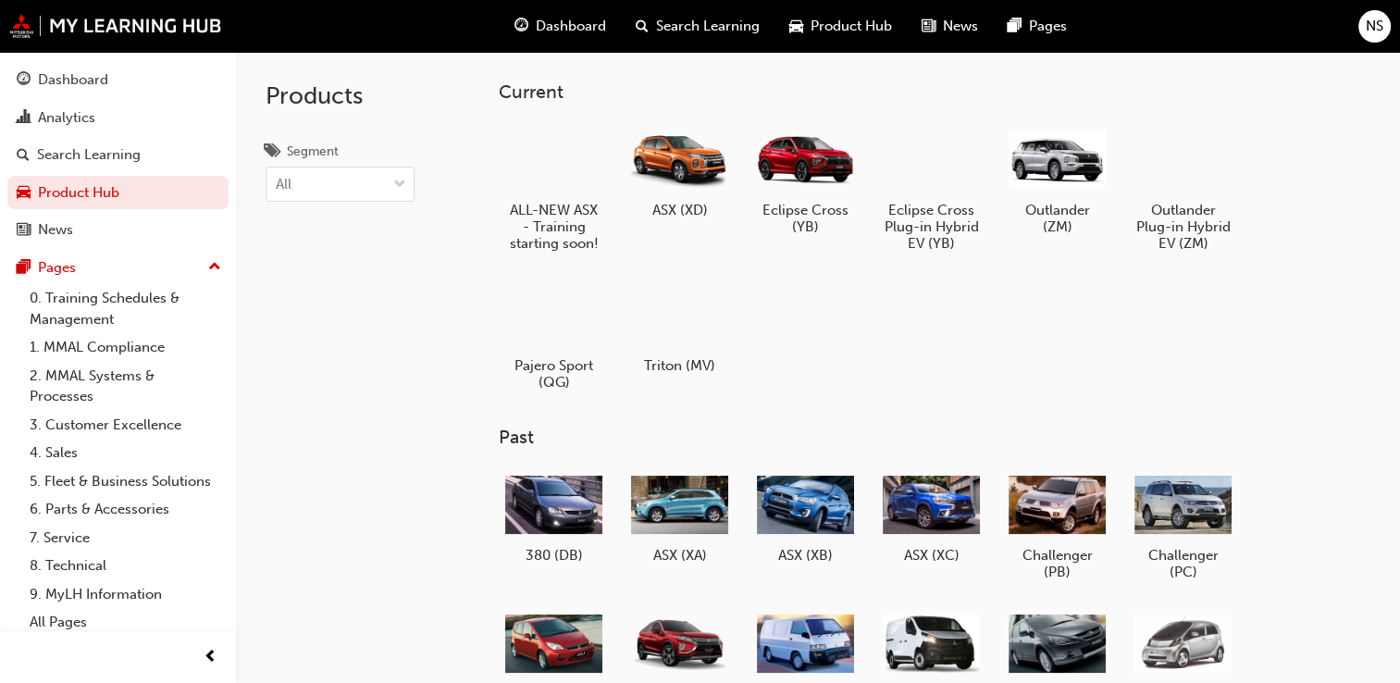
click at [636, 31] on span "search-icon" at bounding box center [642, 26] width 13 height 23
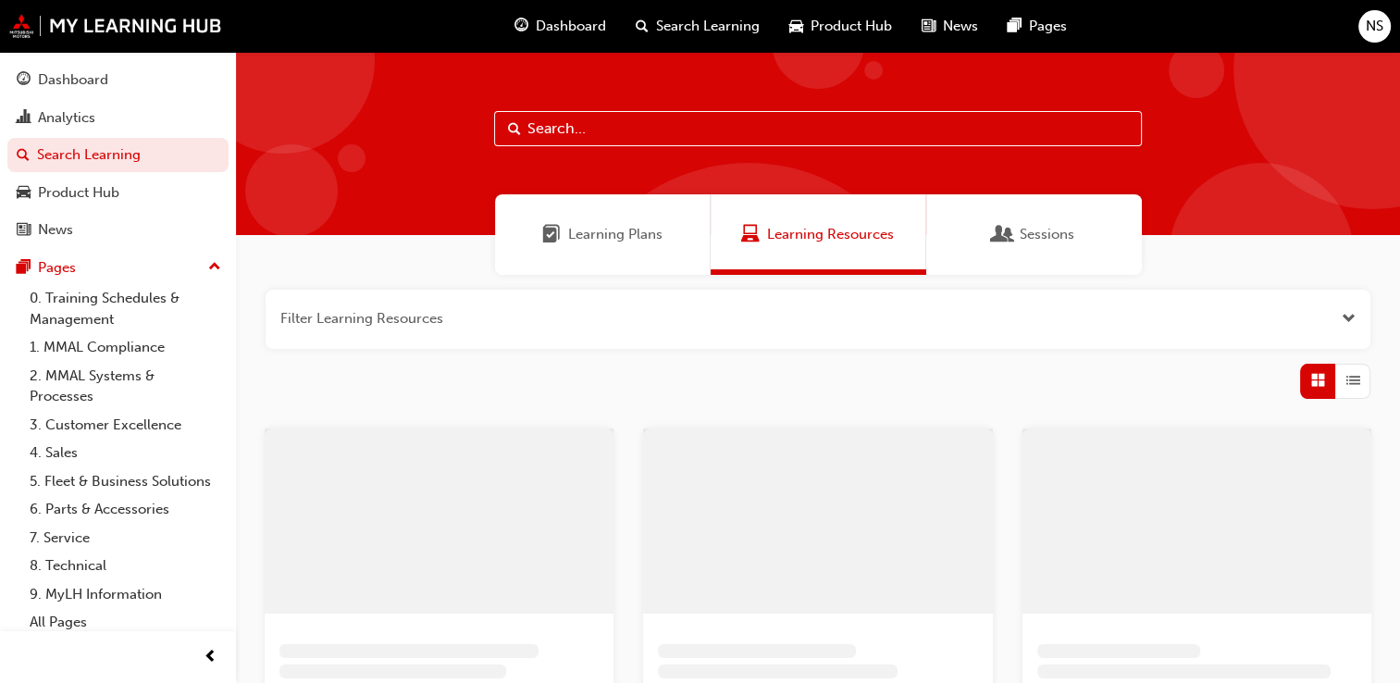
click at [594, 28] on span "Dashboard" at bounding box center [571, 26] width 70 height 21
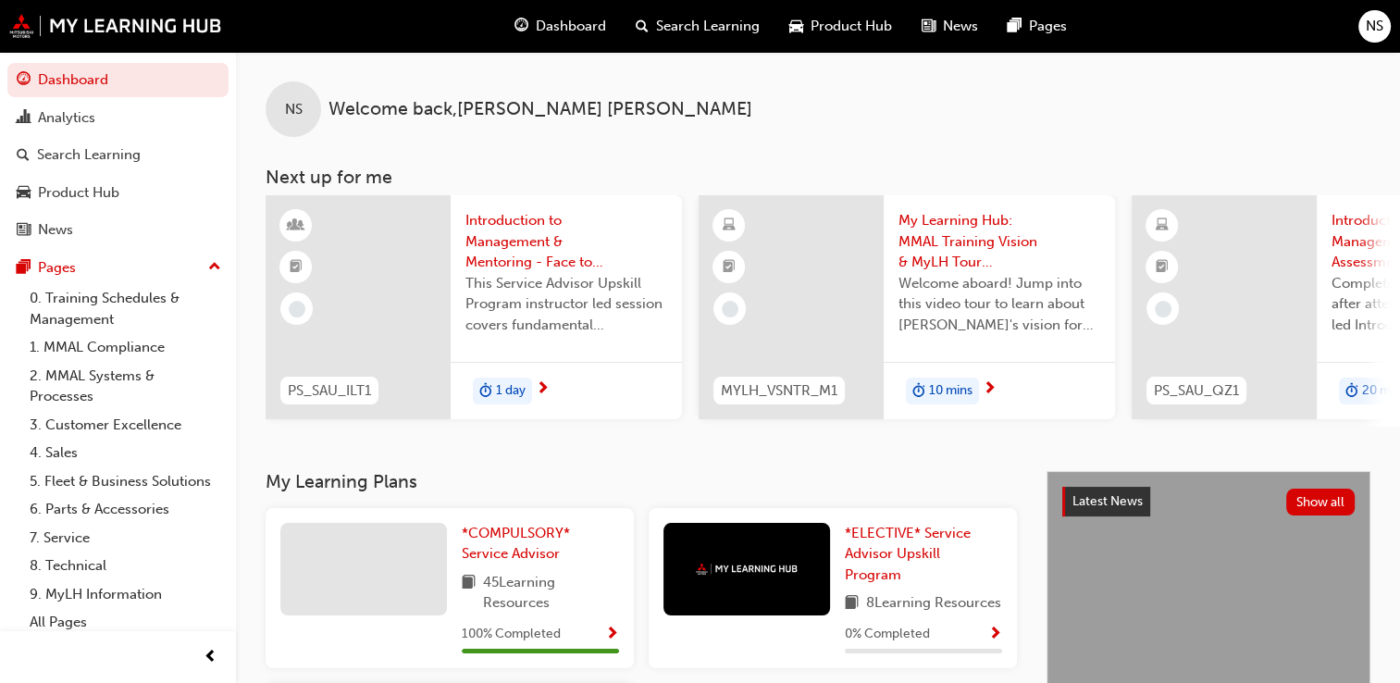
click at [546, 260] on span "Introduction to Management & Mentoring - Face to Face Instructor Led Training (…" at bounding box center [566, 241] width 202 height 63
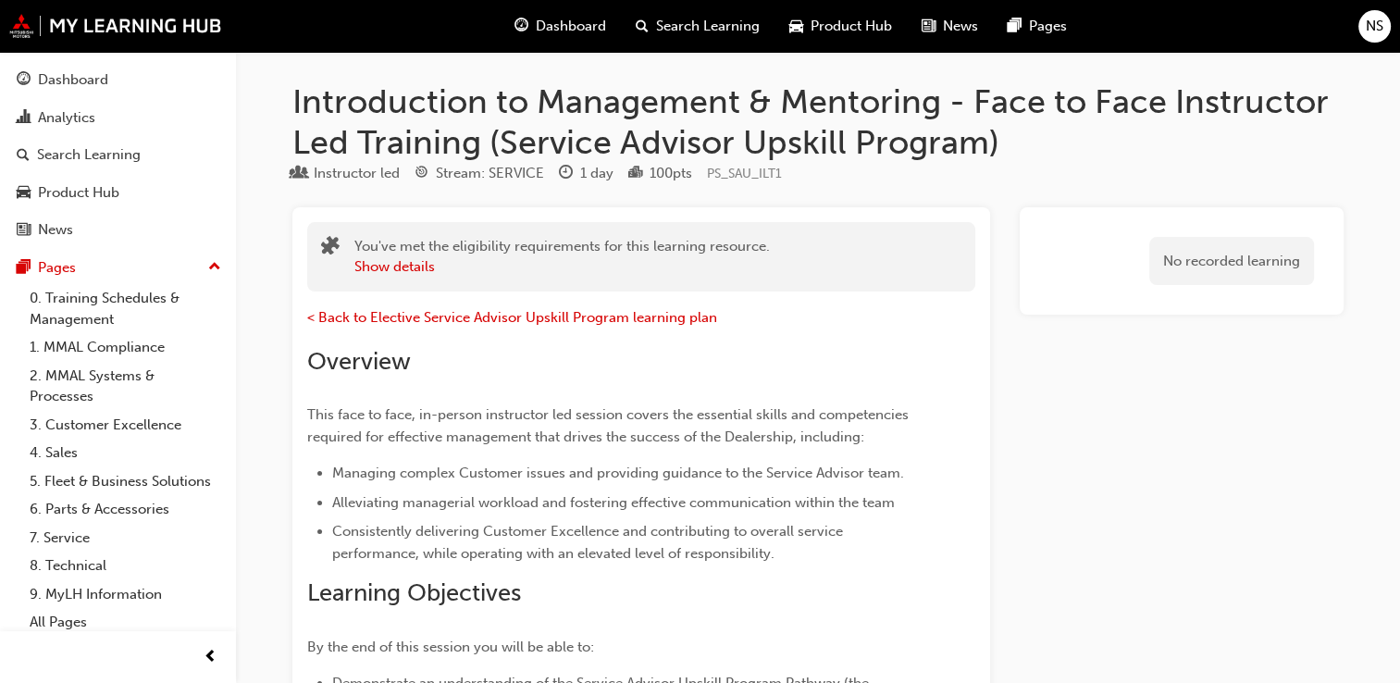
click at [530, 28] on div "Dashboard" at bounding box center [560, 26] width 121 height 38
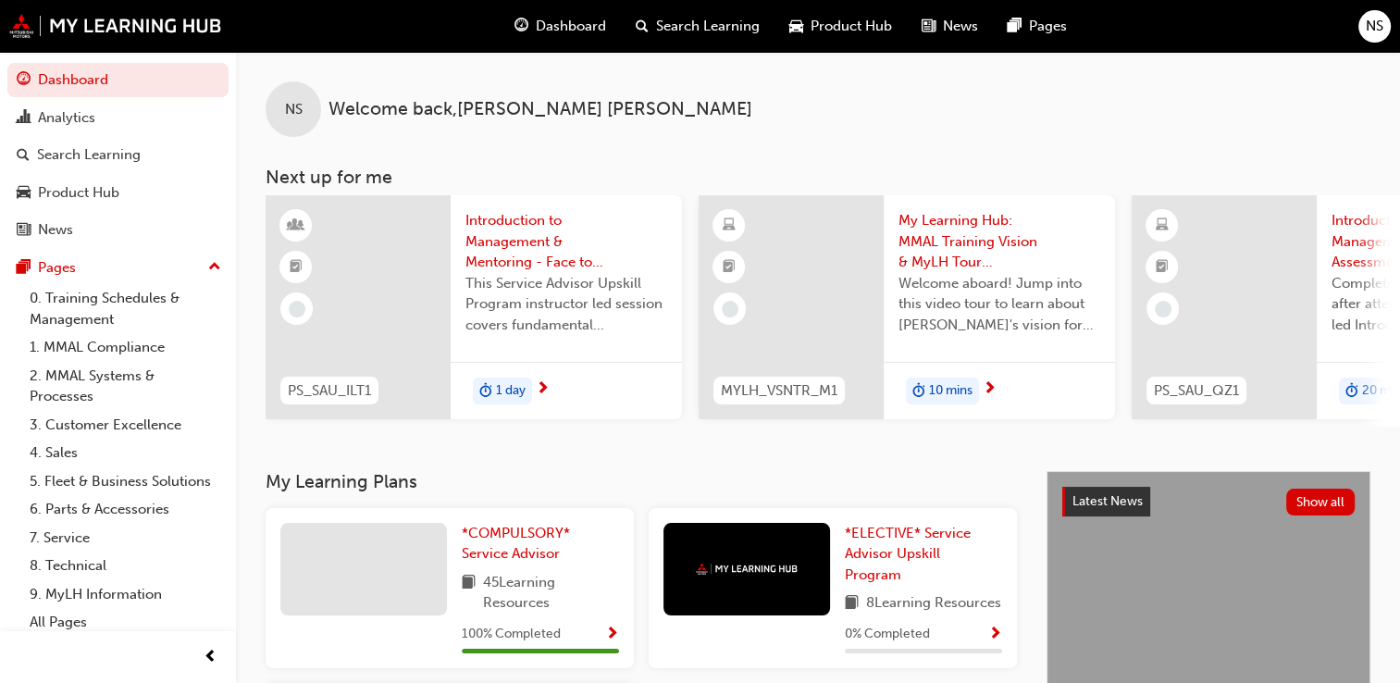
click at [1345, 390] on span "duration-icon" at bounding box center [1351, 391] width 13 height 24
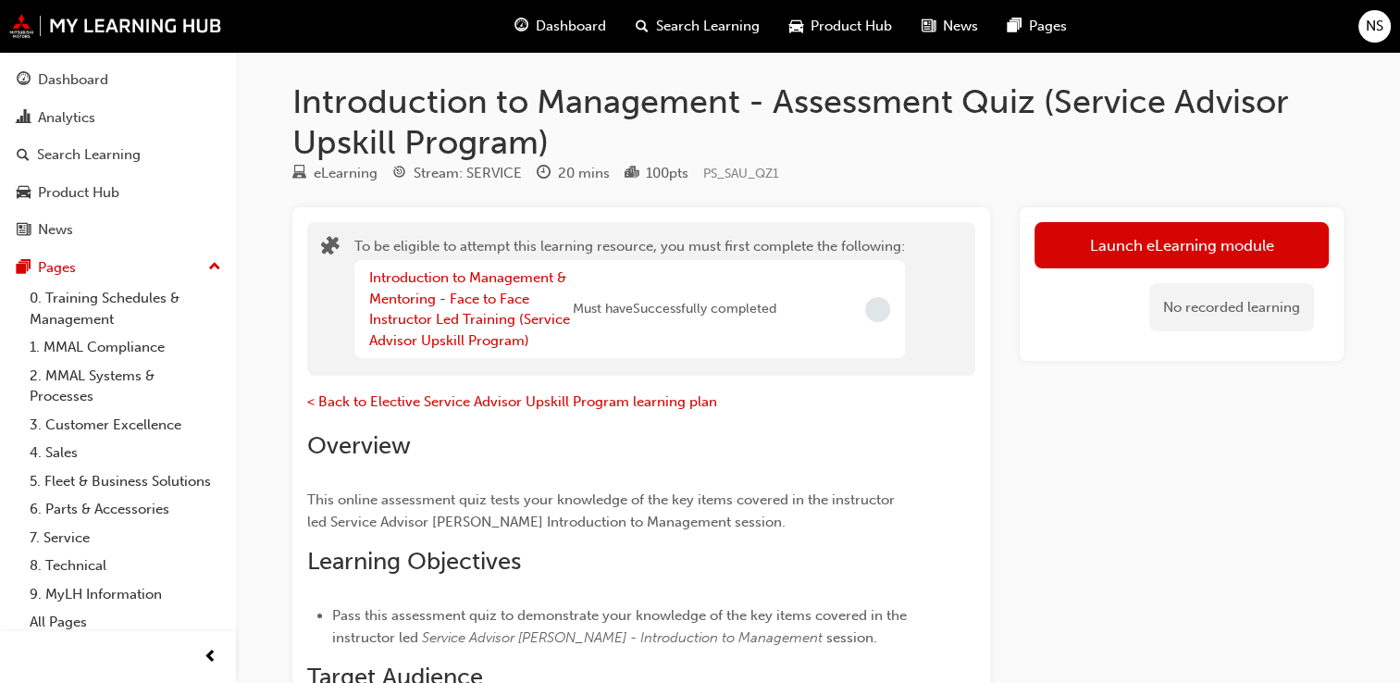
click at [1367, 28] on span "NS" at bounding box center [1375, 26] width 18 height 21
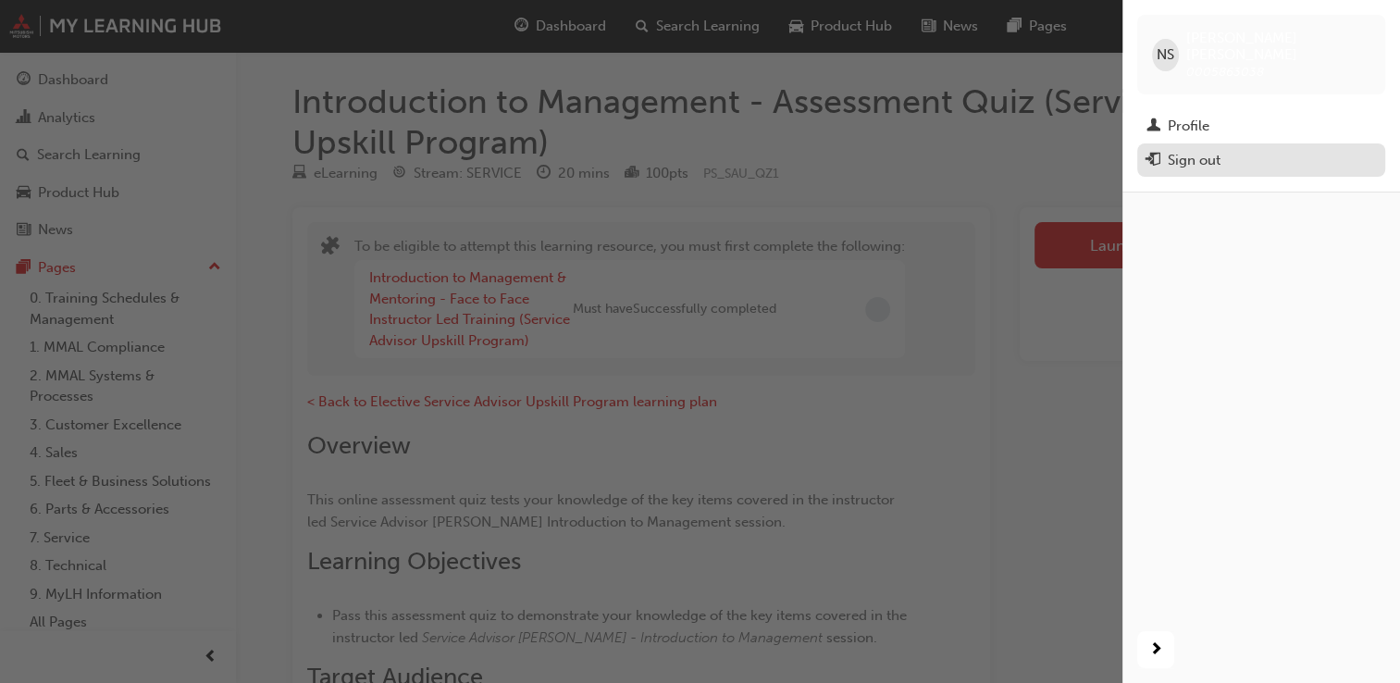
click at [1298, 149] on div "Sign out" at bounding box center [1260, 160] width 229 height 23
